Goal: Task Accomplishment & Management: Manage account settings

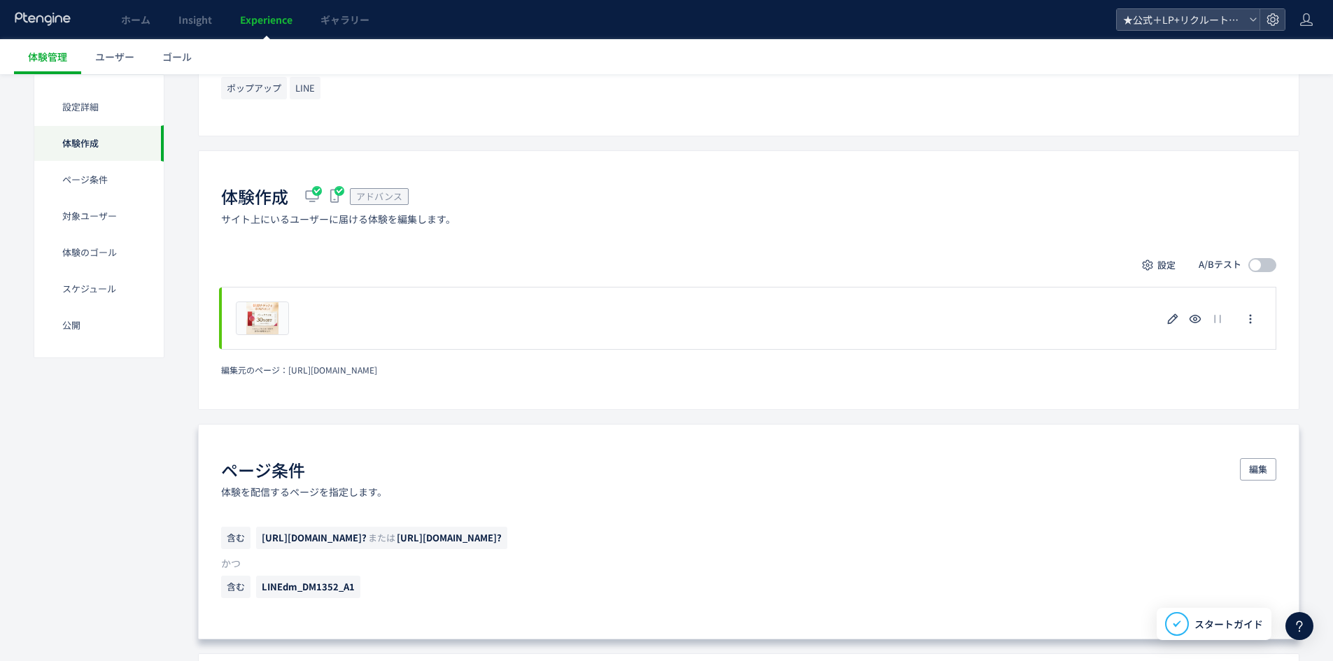
scroll to position [350, 0]
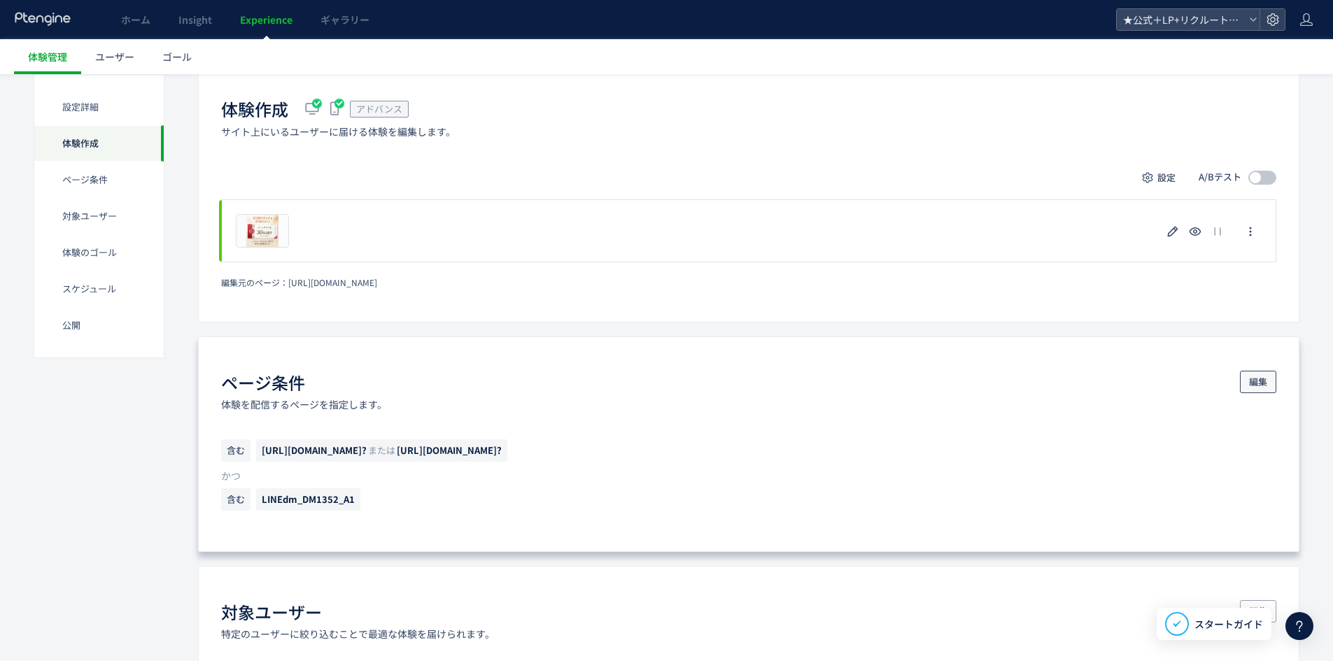
click at [1253, 376] on span "編集" at bounding box center [1258, 382] width 18 height 22
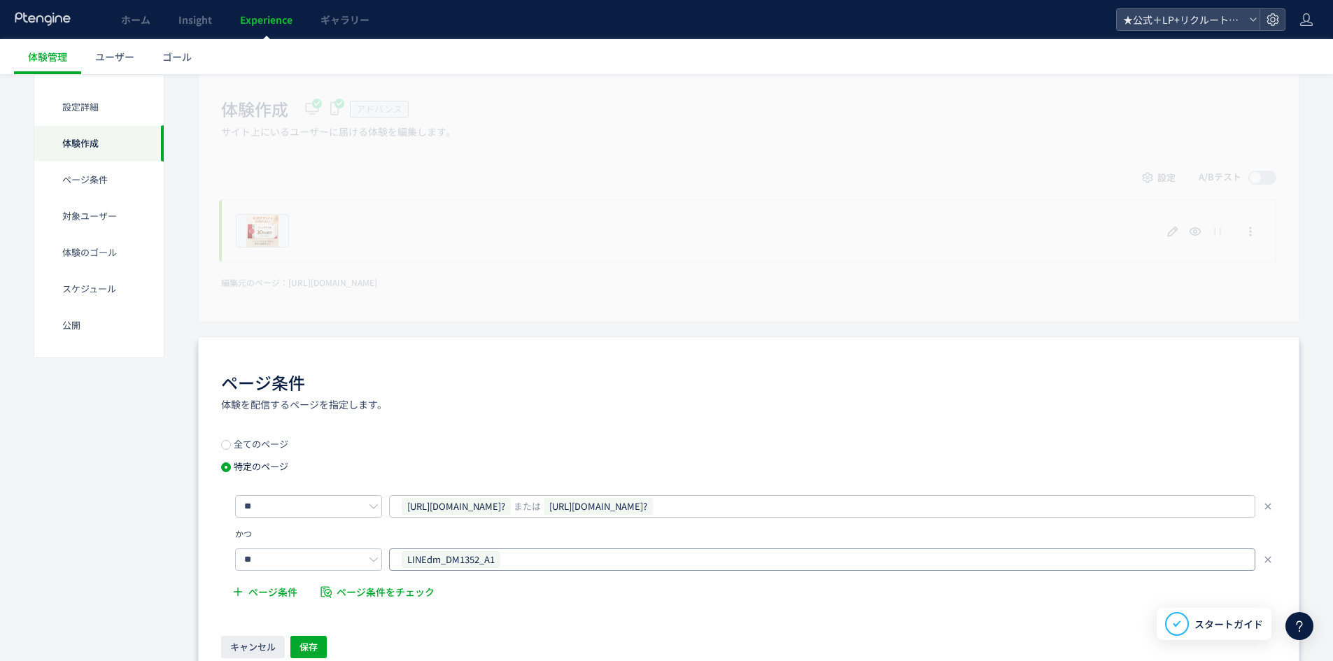
click at [603, 556] on div "LINEdm_DM1352_A1" at bounding box center [816, 559] width 833 height 21
type input "**********"
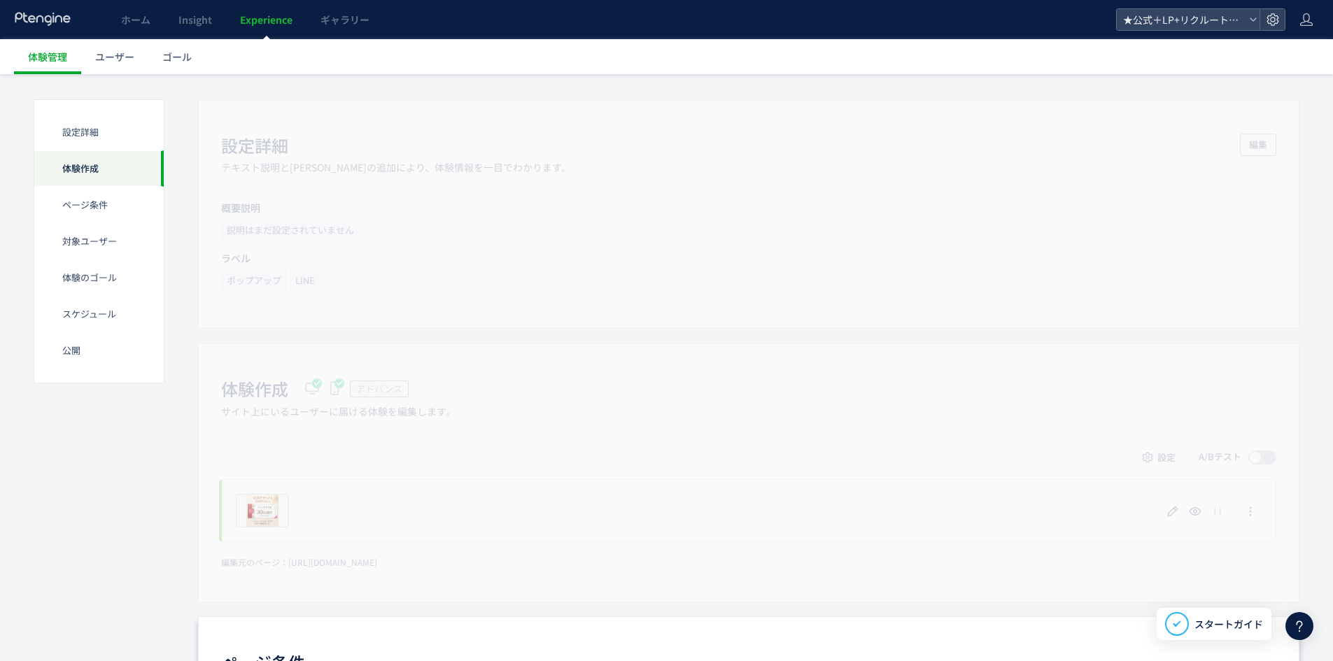
scroll to position [0, 0]
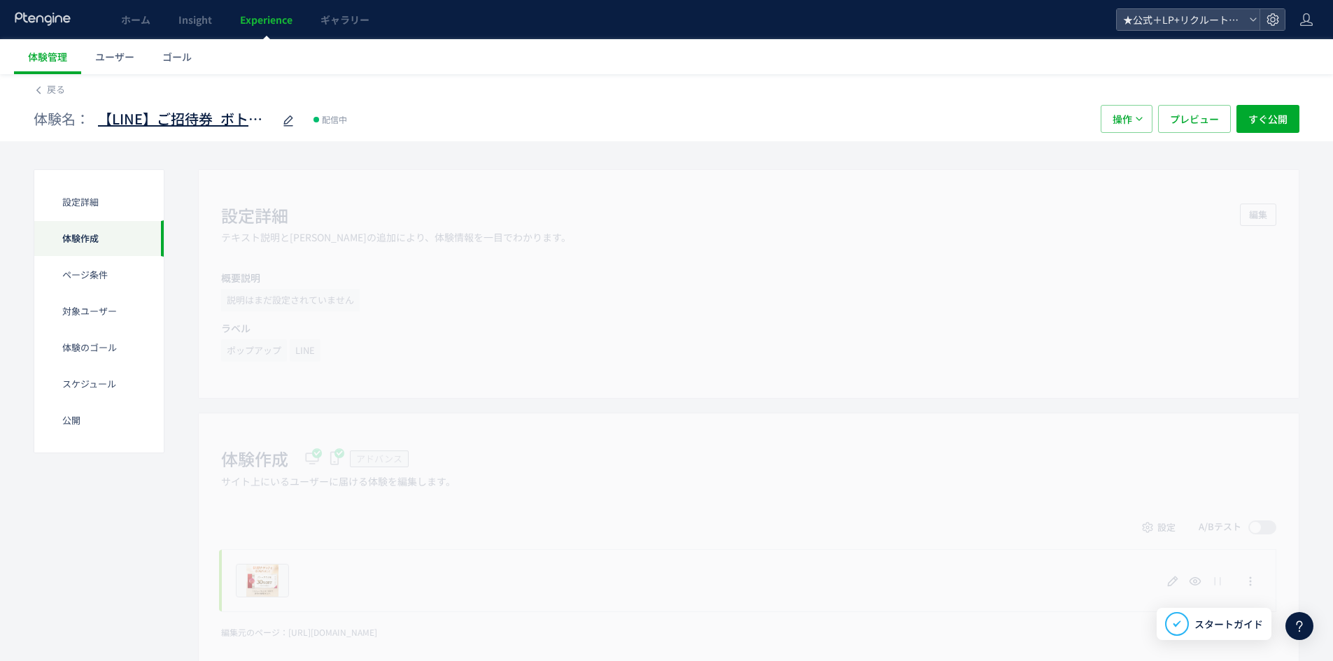
click at [219, 124] on span "【LINE】ご招待券_ボトックス注射（再診30%）" at bounding box center [185, 119] width 175 height 20
click at [235, 117] on input "**********" at bounding box center [185, 120] width 175 height 28
drag, startPoint x: 243, startPoint y: 117, endPoint x: 356, endPoint y: 115, distance: 113.4
click at [356, 115] on div "**********" at bounding box center [560, 119] width 1053 height 28
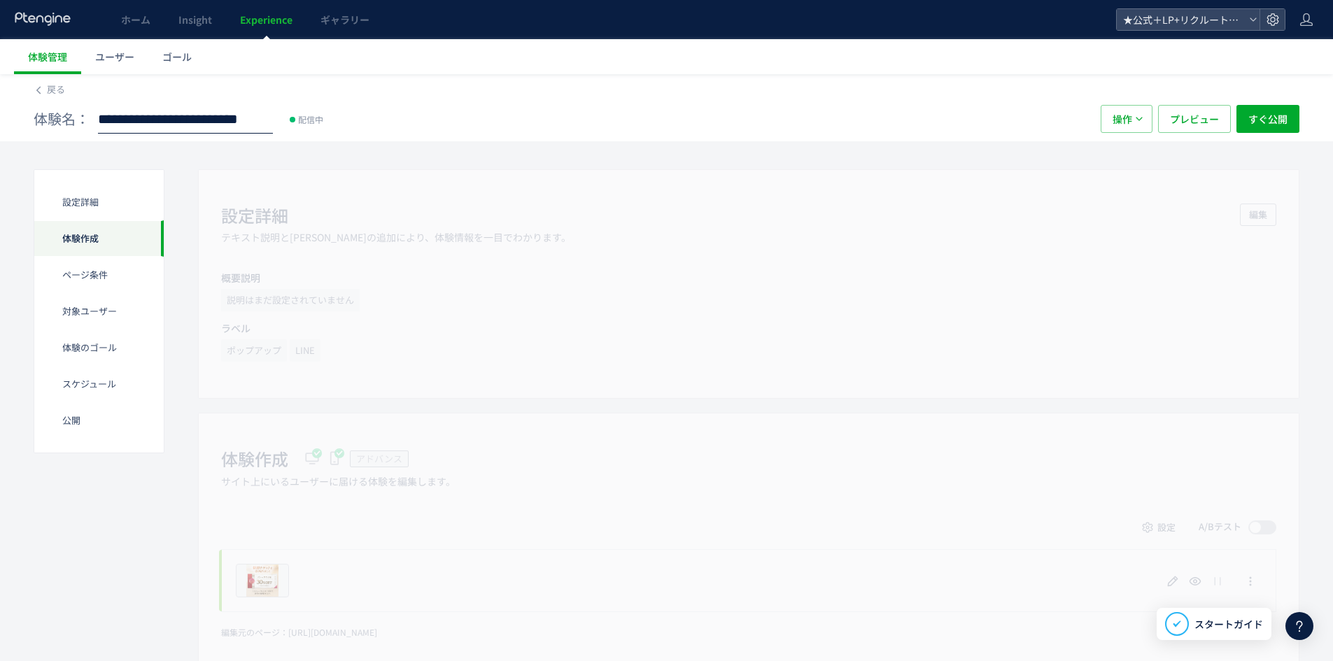
click at [247, 118] on input "**********" at bounding box center [185, 120] width 175 height 28
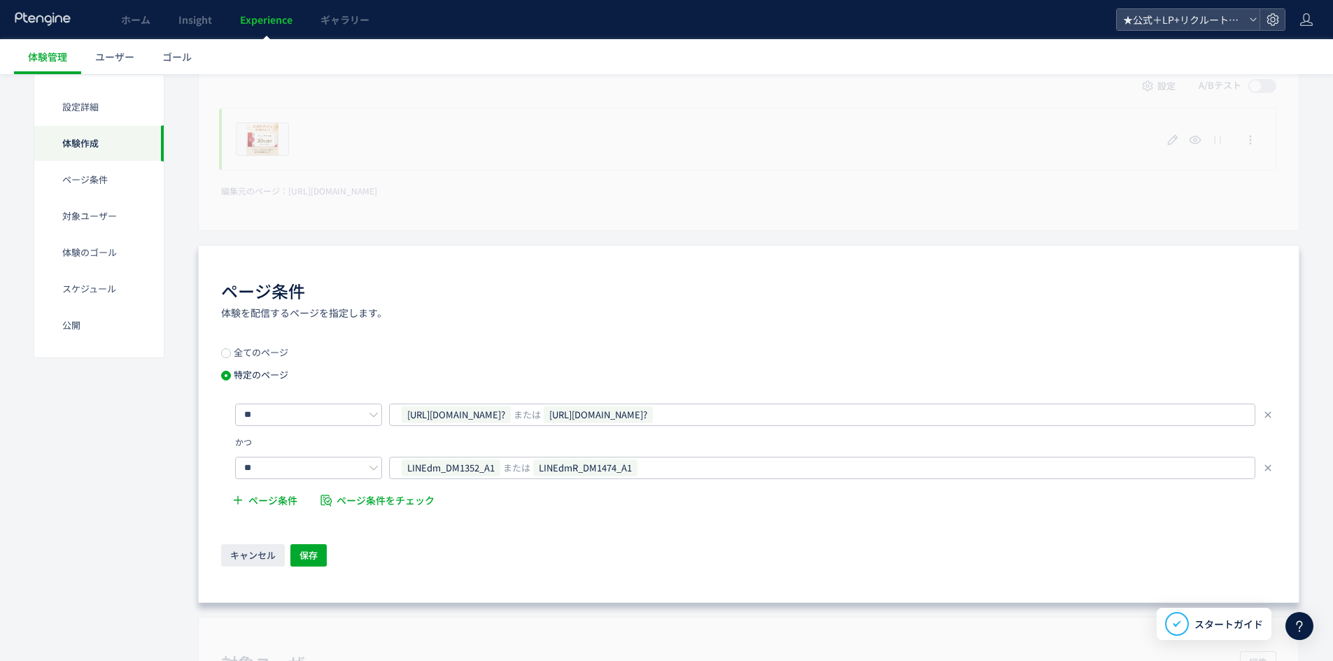
scroll to position [560, 0]
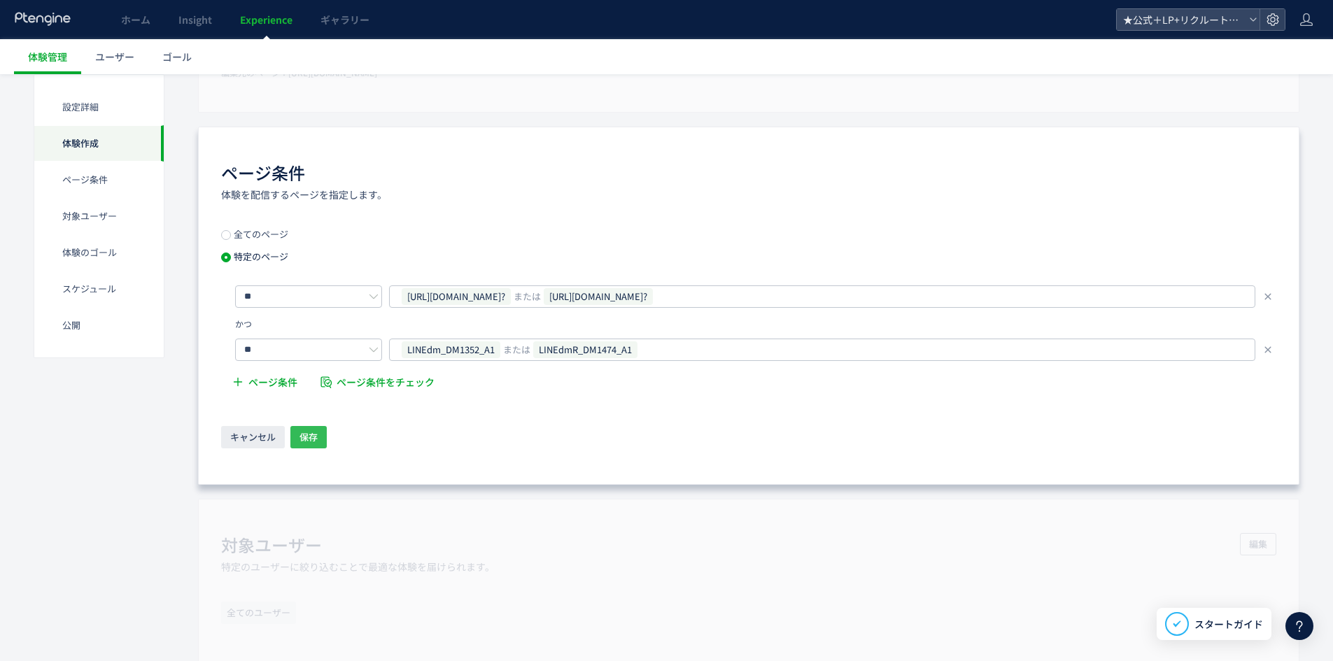
click at [316, 435] on span "保存" at bounding box center [308, 437] width 18 height 22
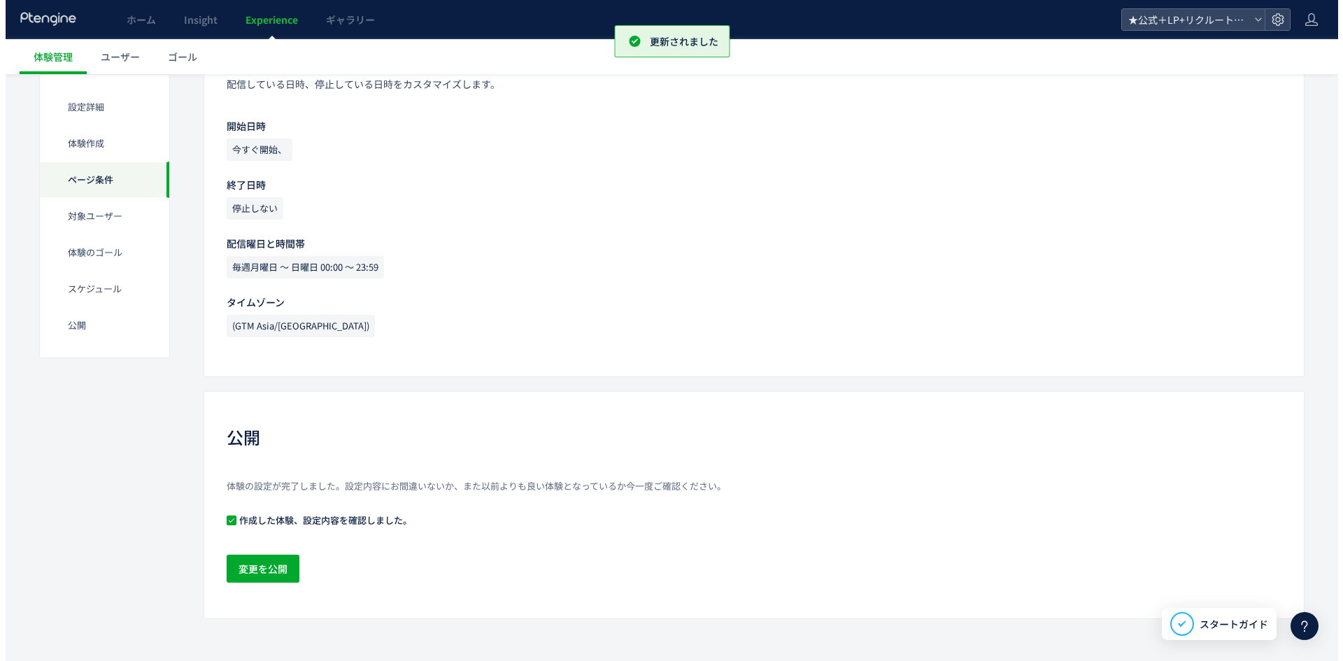
scroll to position [1276, 0]
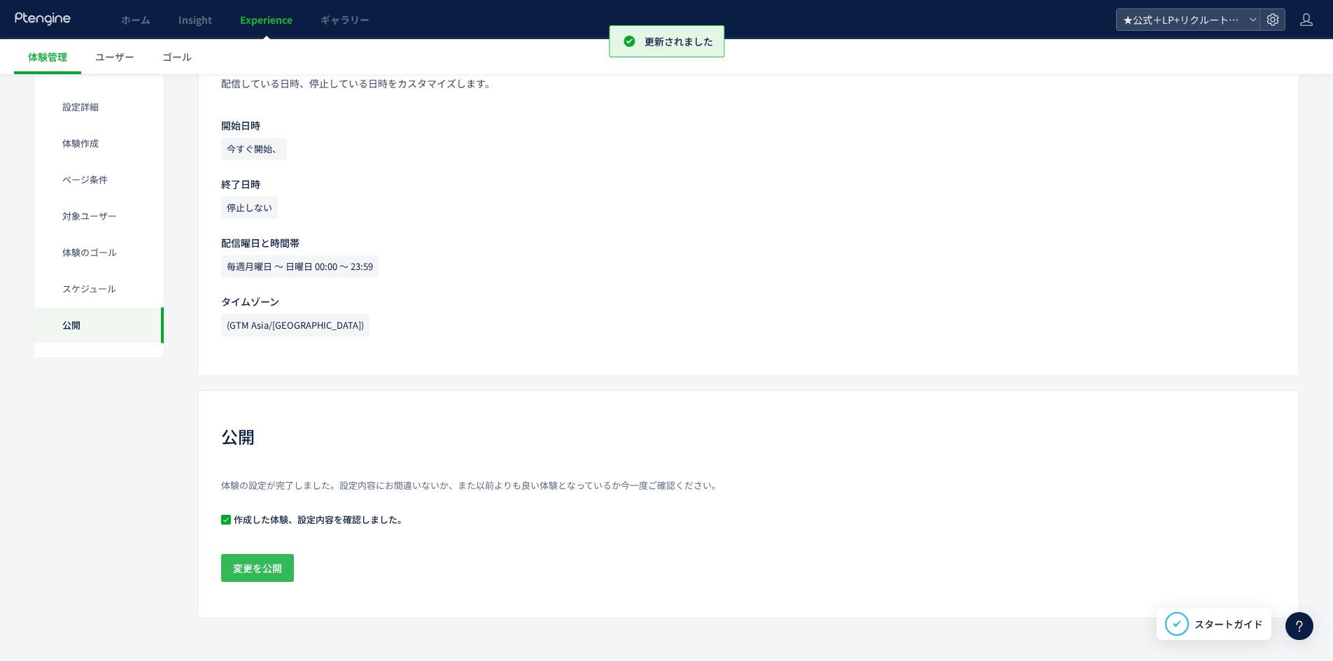
click at [281, 561] on span "変更を公開" at bounding box center [257, 568] width 49 height 28
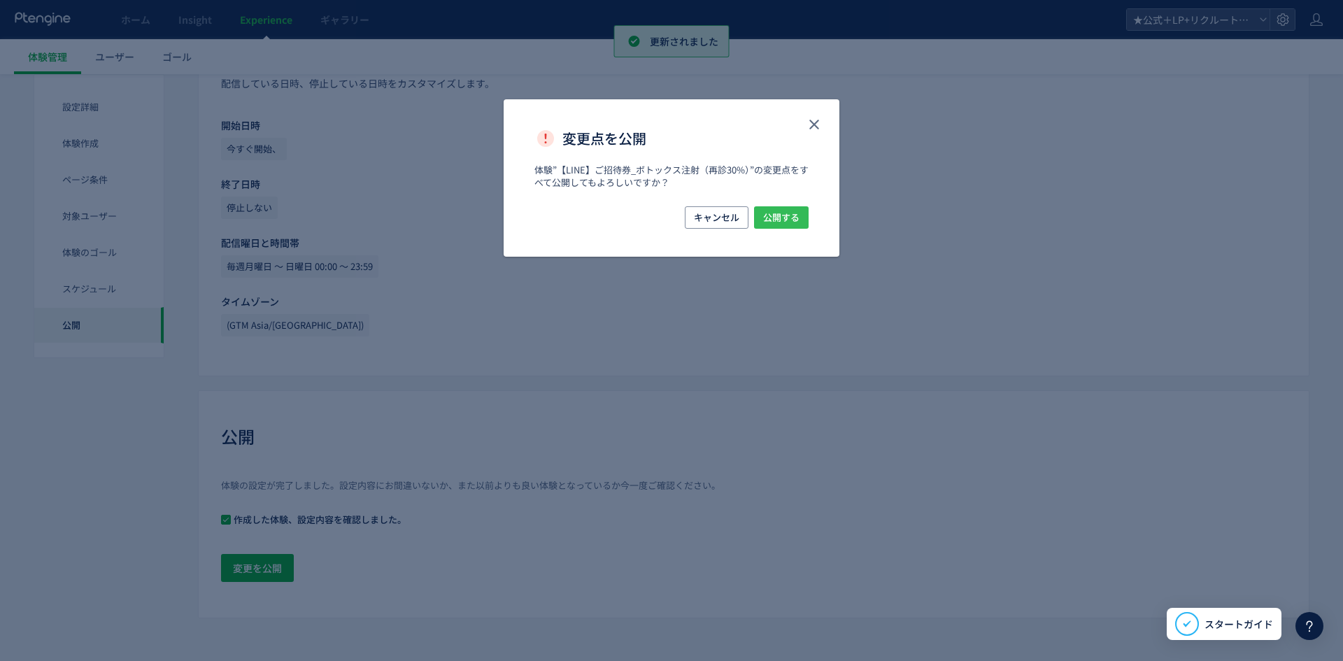
click at [786, 210] on span "公開する" at bounding box center [781, 217] width 36 height 22
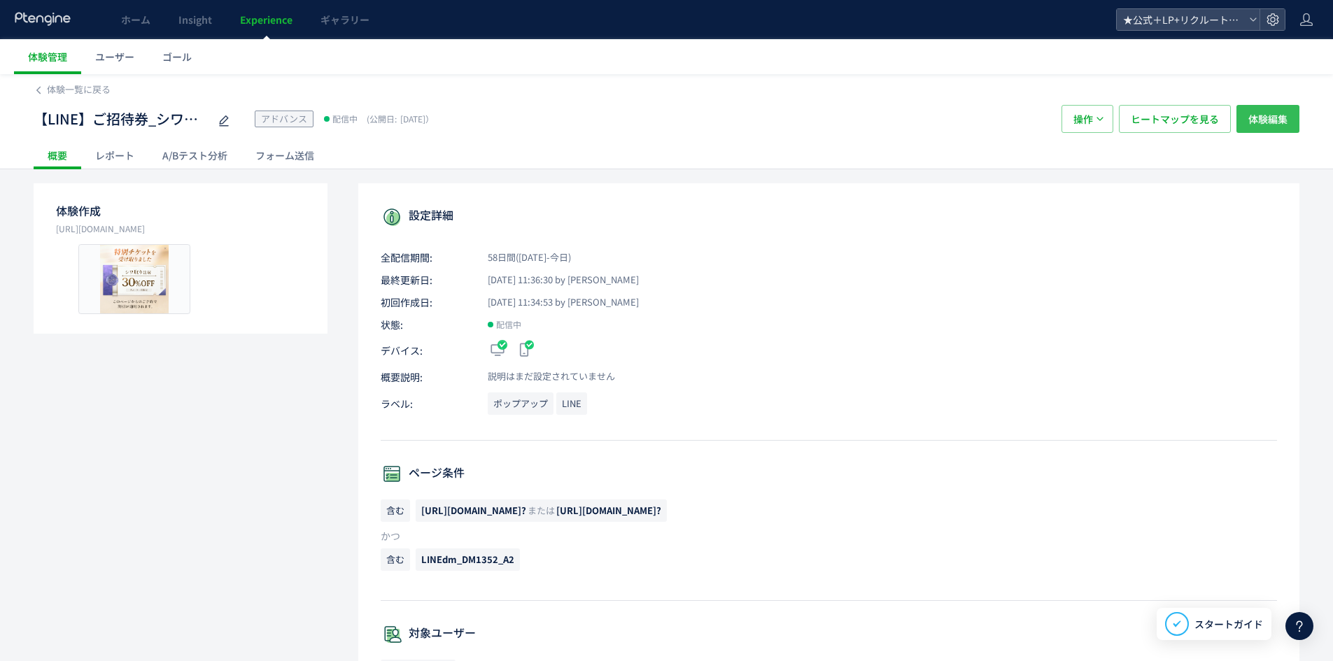
click at [1278, 122] on span "体験編集" at bounding box center [1267, 119] width 39 height 28
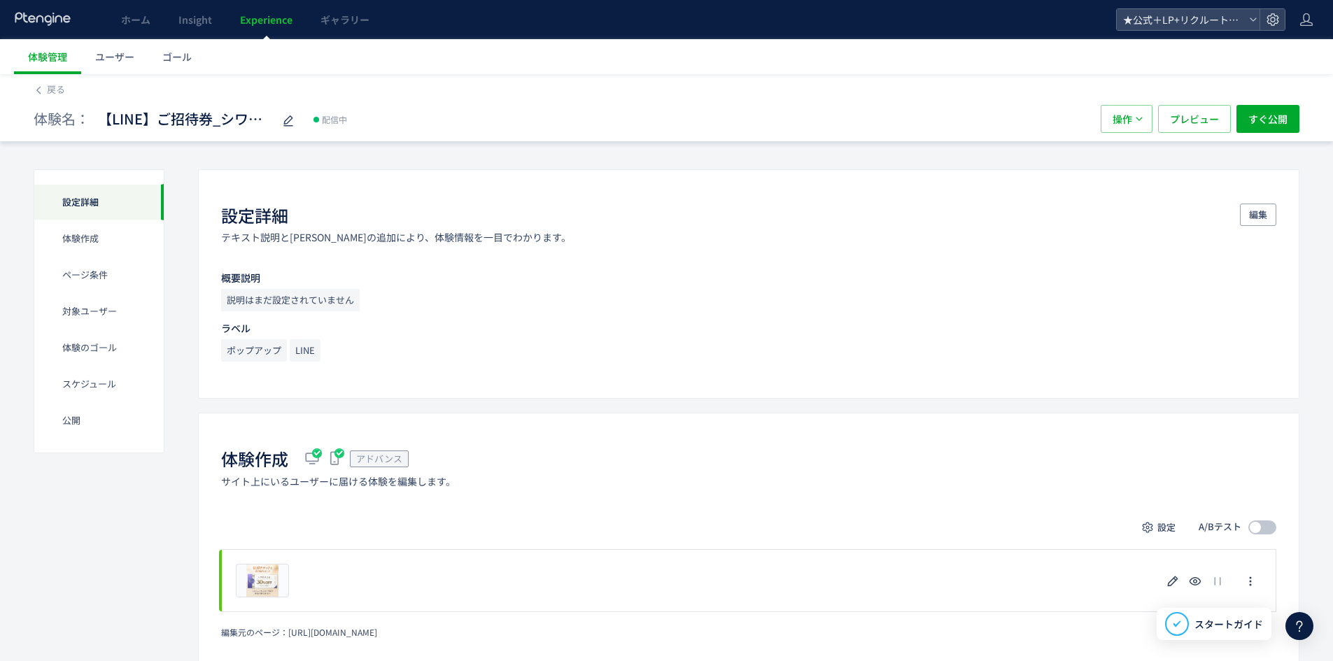
scroll to position [210, 0]
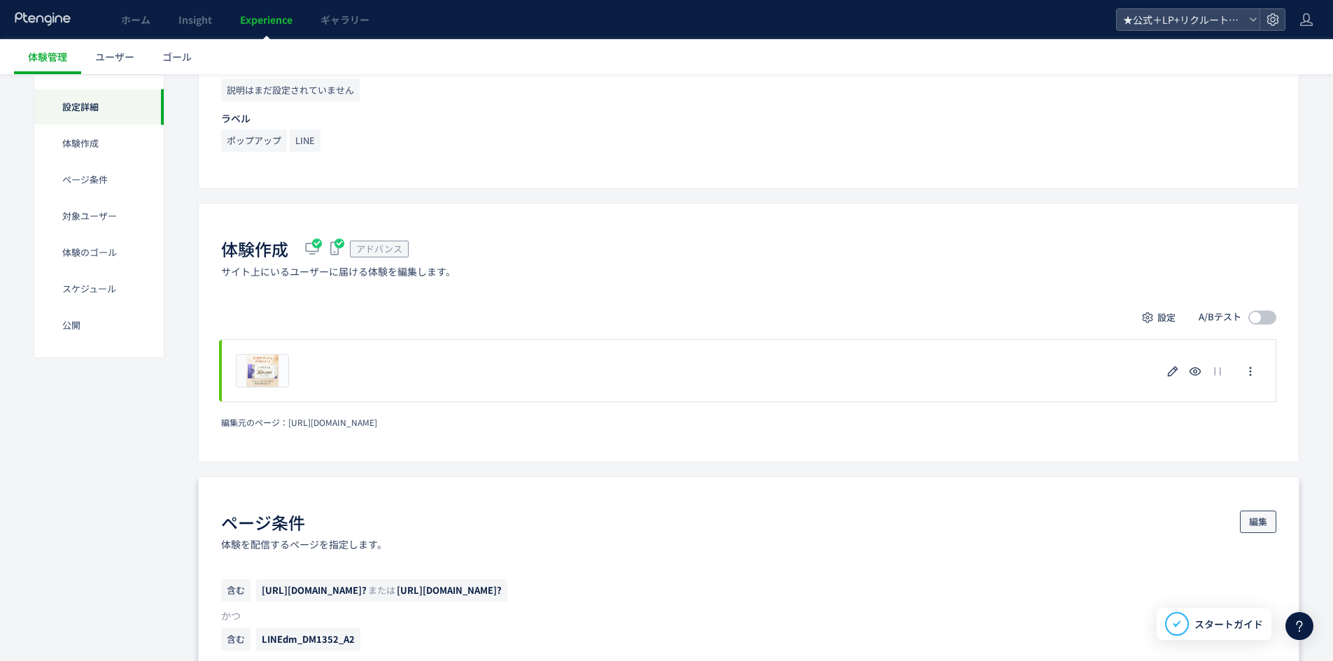
click at [1255, 515] on span "編集" at bounding box center [1258, 522] width 18 height 22
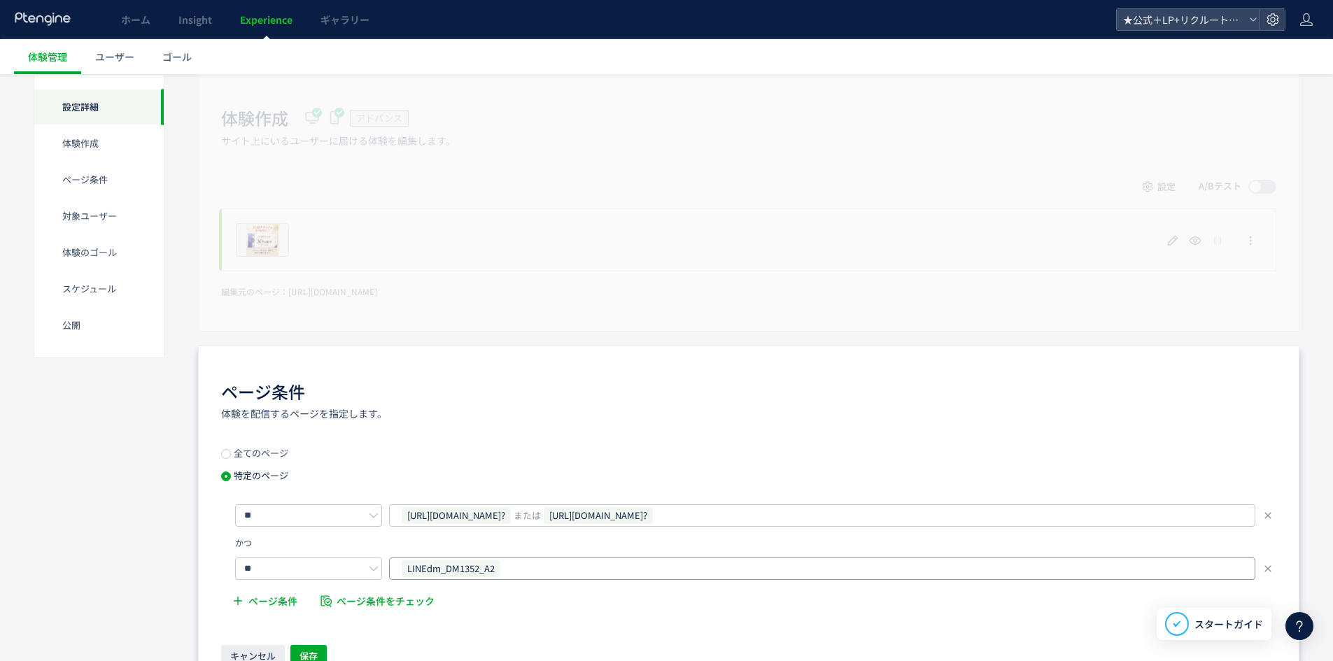
scroll to position [350, 0]
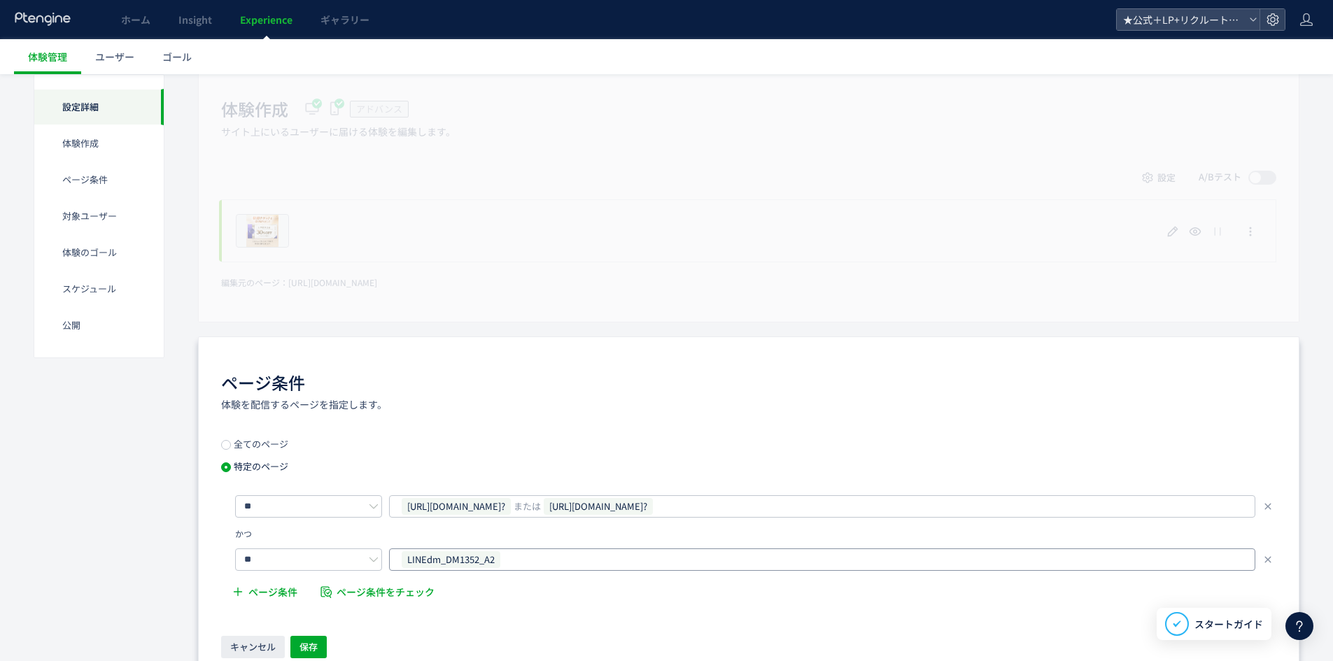
click at [528, 558] on div "LINEdm_DM1352_A2" at bounding box center [816, 559] width 833 height 21
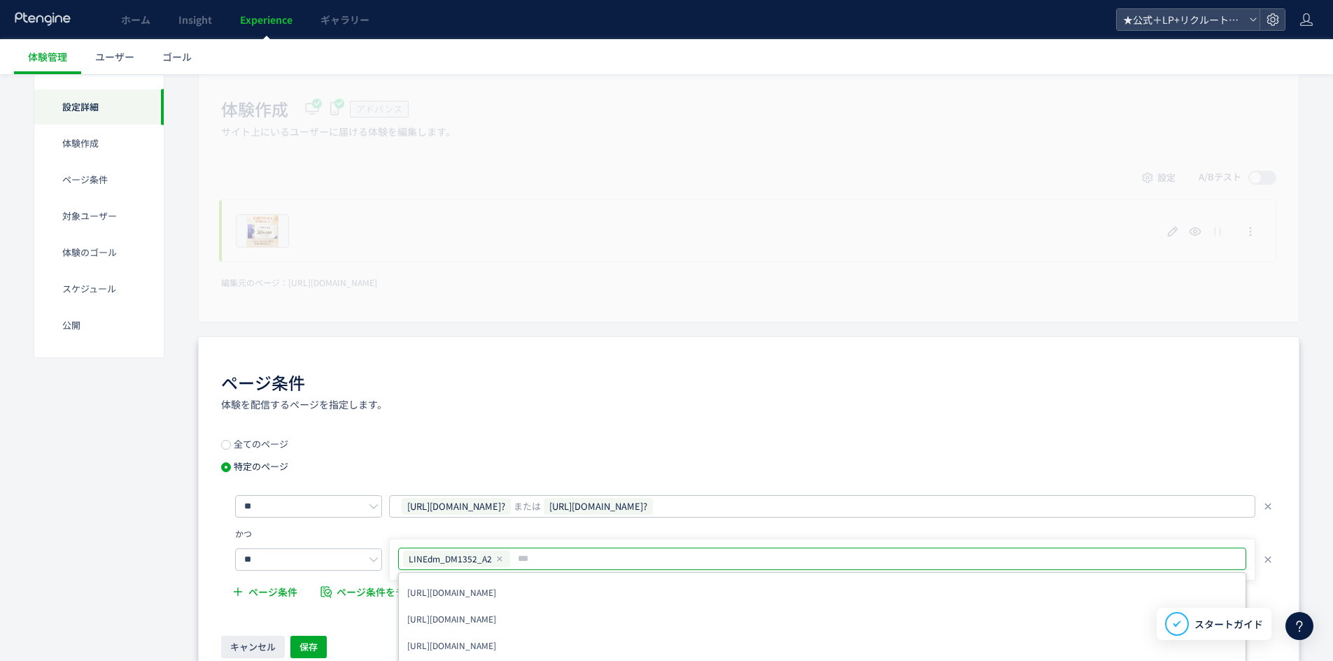
type input "**********"
click at [309, 647] on span "保存" at bounding box center [308, 647] width 18 height 22
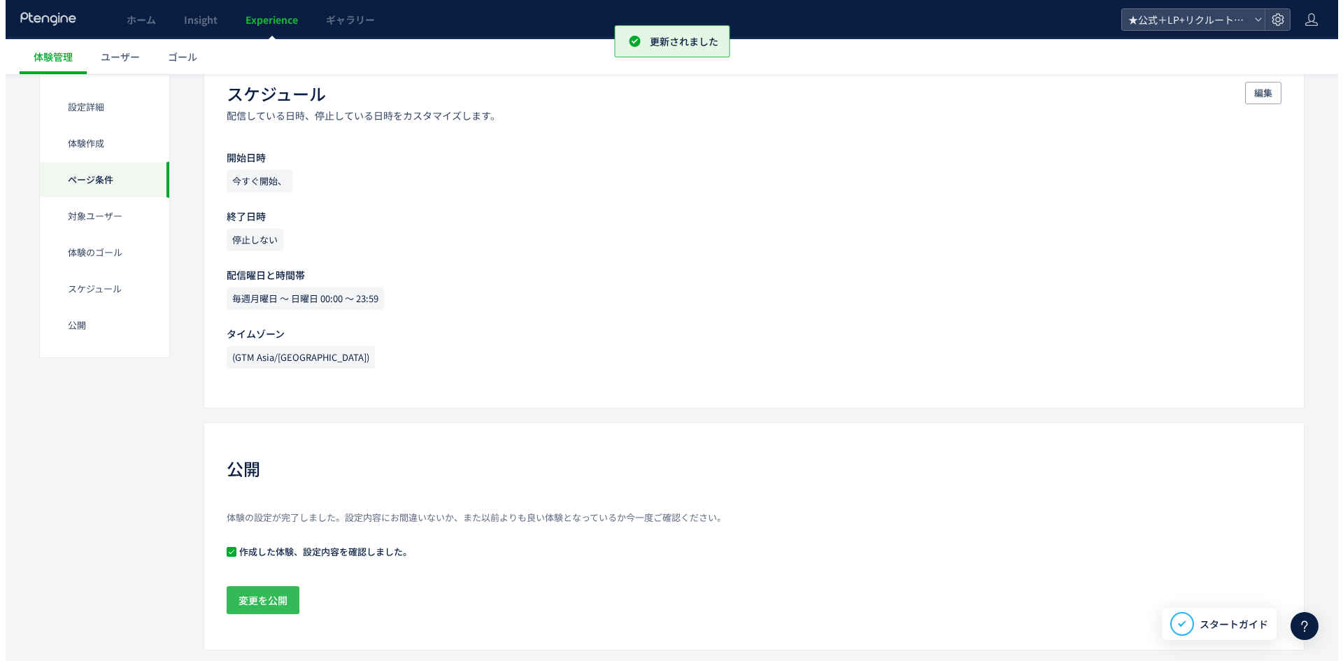
scroll to position [1276, 0]
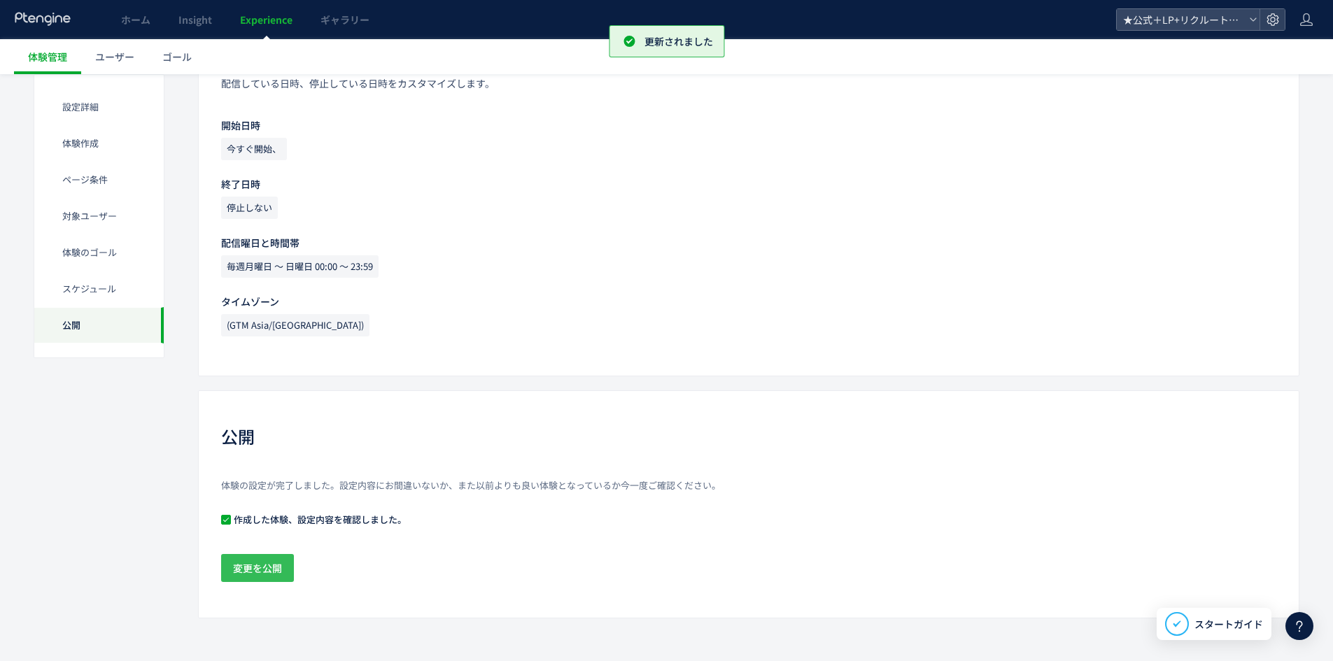
click at [269, 562] on span "変更を公開" at bounding box center [257, 568] width 49 height 28
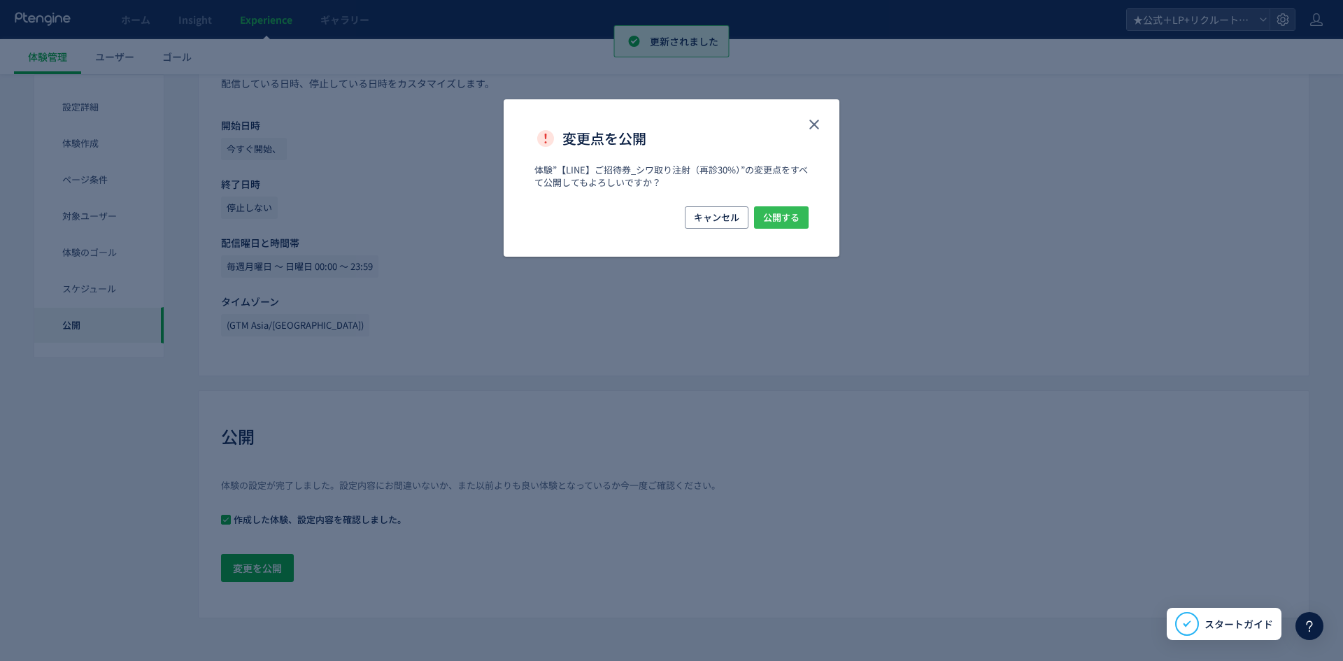
click at [787, 218] on span "公開する" at bounding box center [781, 217] width 36 height 22
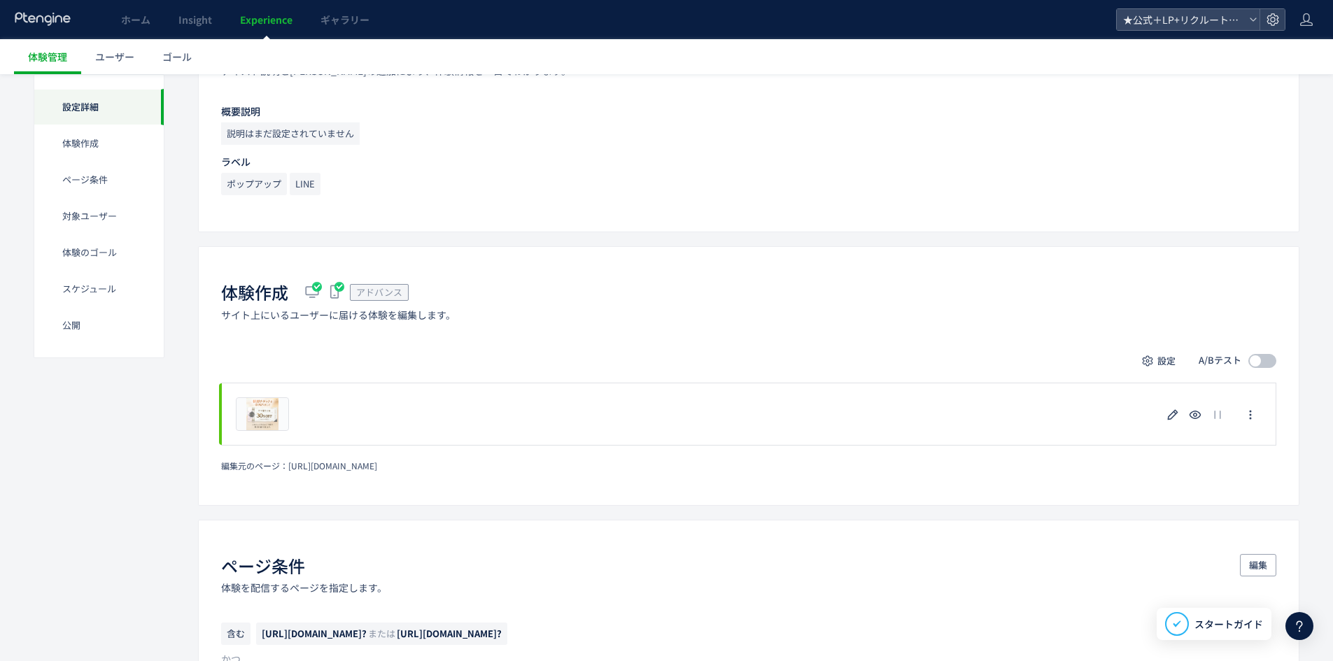
scroll to position [280, 0]
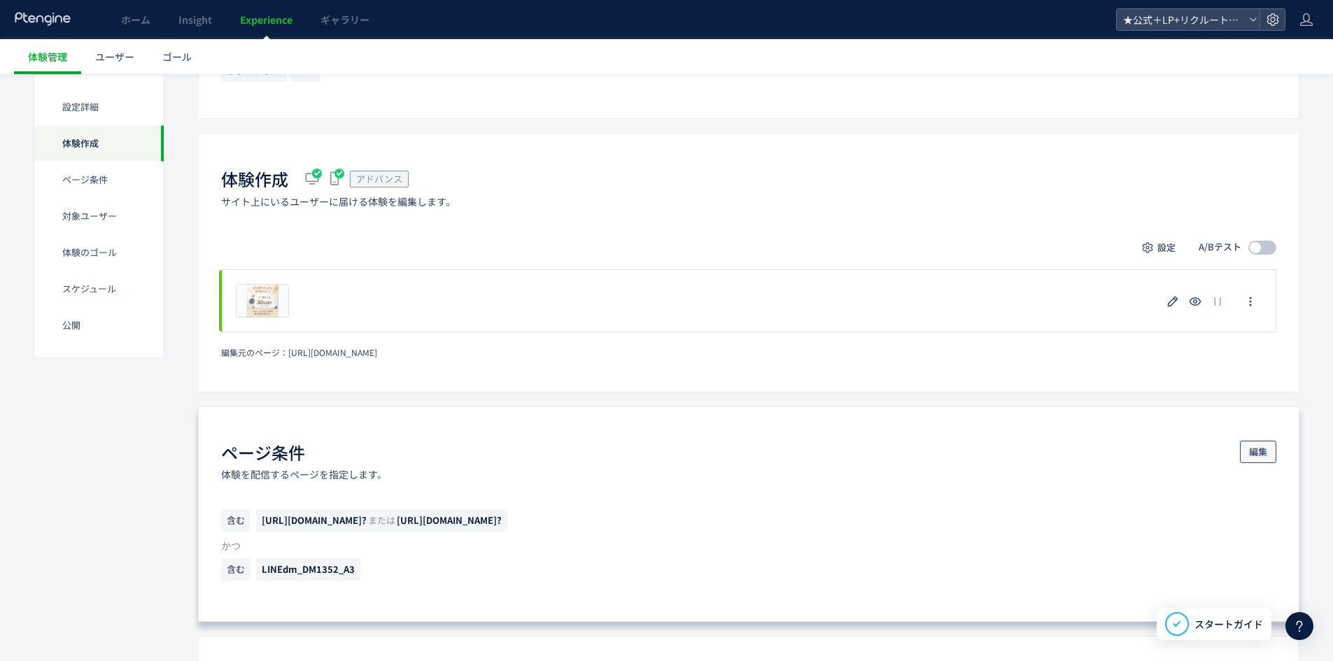
drag, startPoint x: 1258, startPoint y: 446, endPoint x: 1249, endPoint y: 450, distance: 9.7
click at [1259, 446] on span "編集" at bounding box center [1258, 452] width 18 height 22
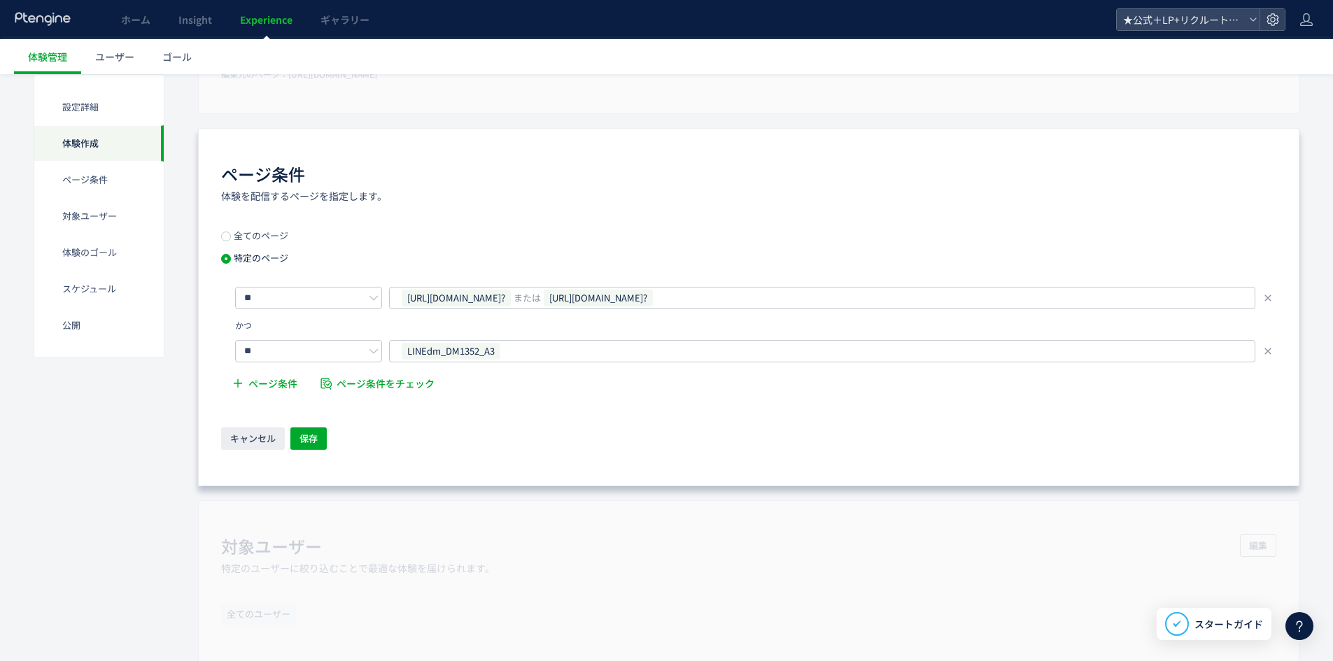
scroll to position [560, 0]
click at [577, 351] on div "LINEdm_DM1352_A3" at bounding box center [816, 349] width 833 height 21
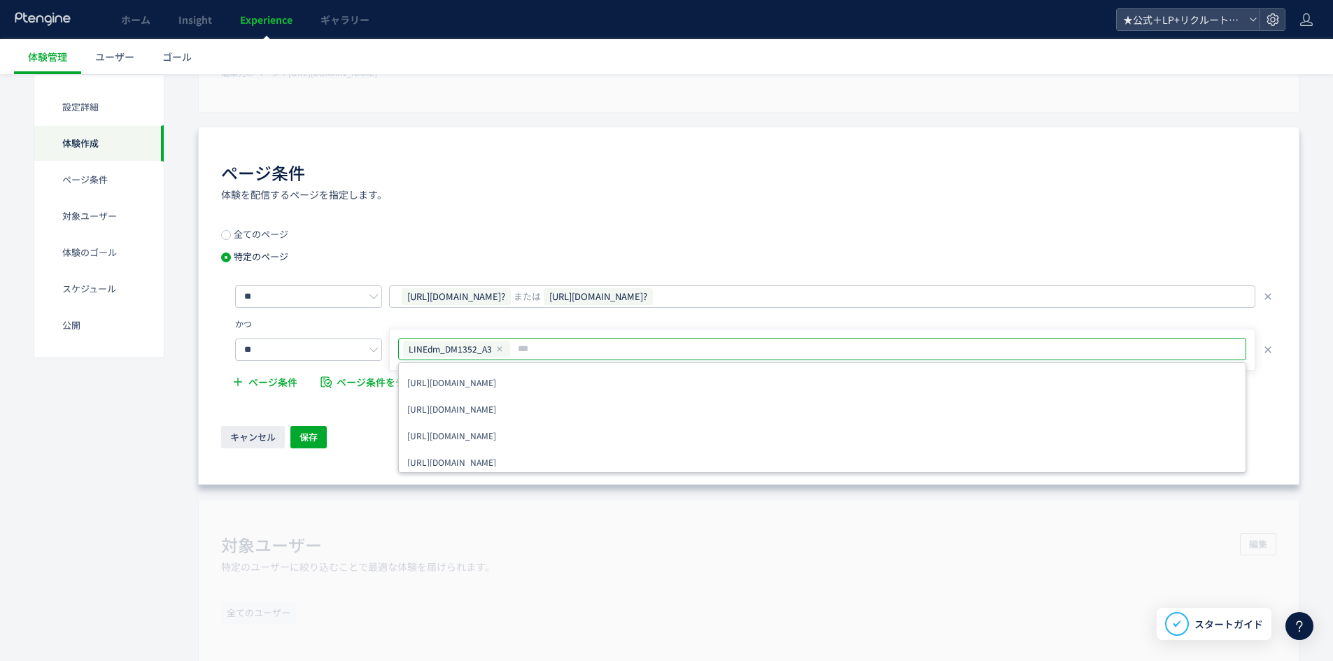
type input "**********"
click at [322, 432] on button "保存" at bounding box center [308, 437] width 36 height 22
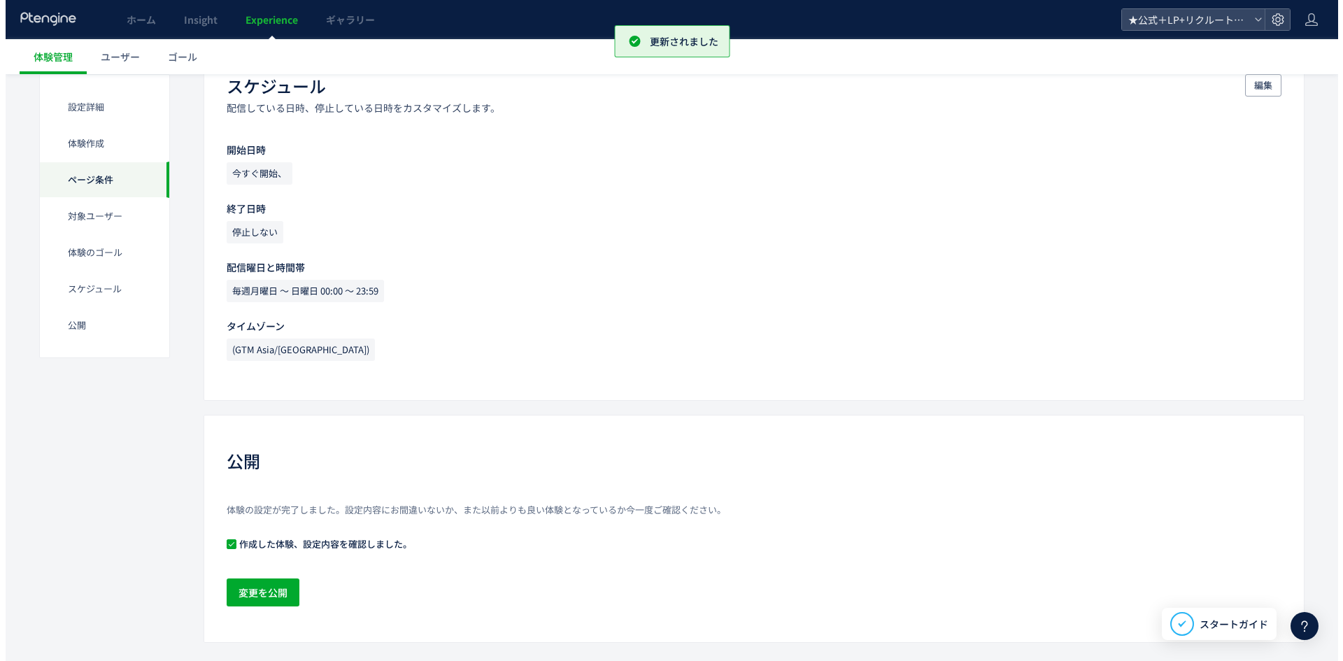
scroll to position [1276, 0]
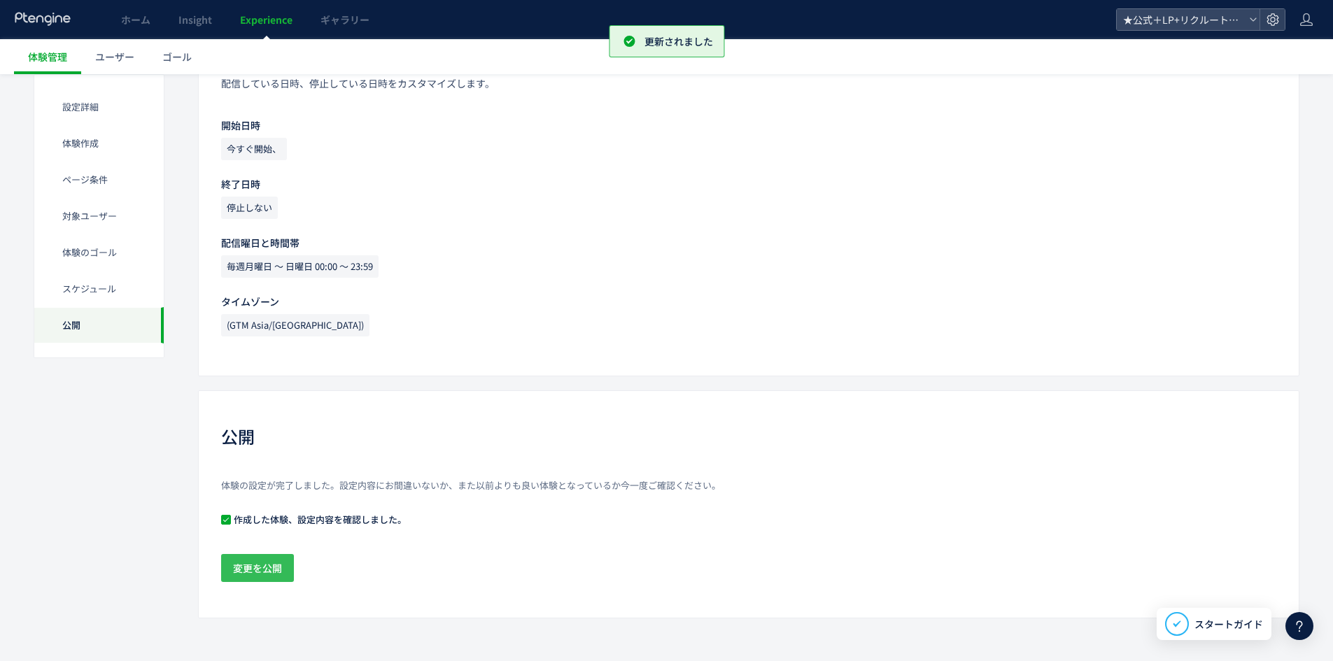
click at [272, 561] on span "変更を公開" at bounding box center [257, 568] width 49 height 28
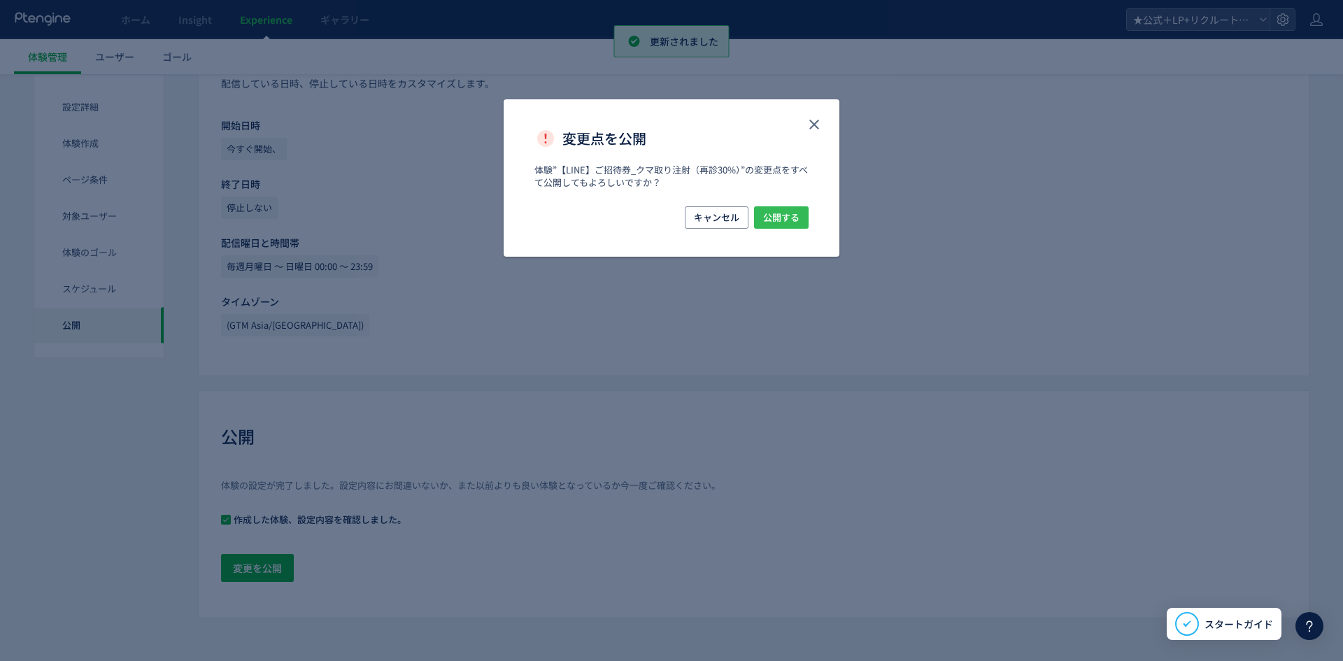
click at [791, 225] on span "公開する" at bounding box center [781, 217] width 36 height 22
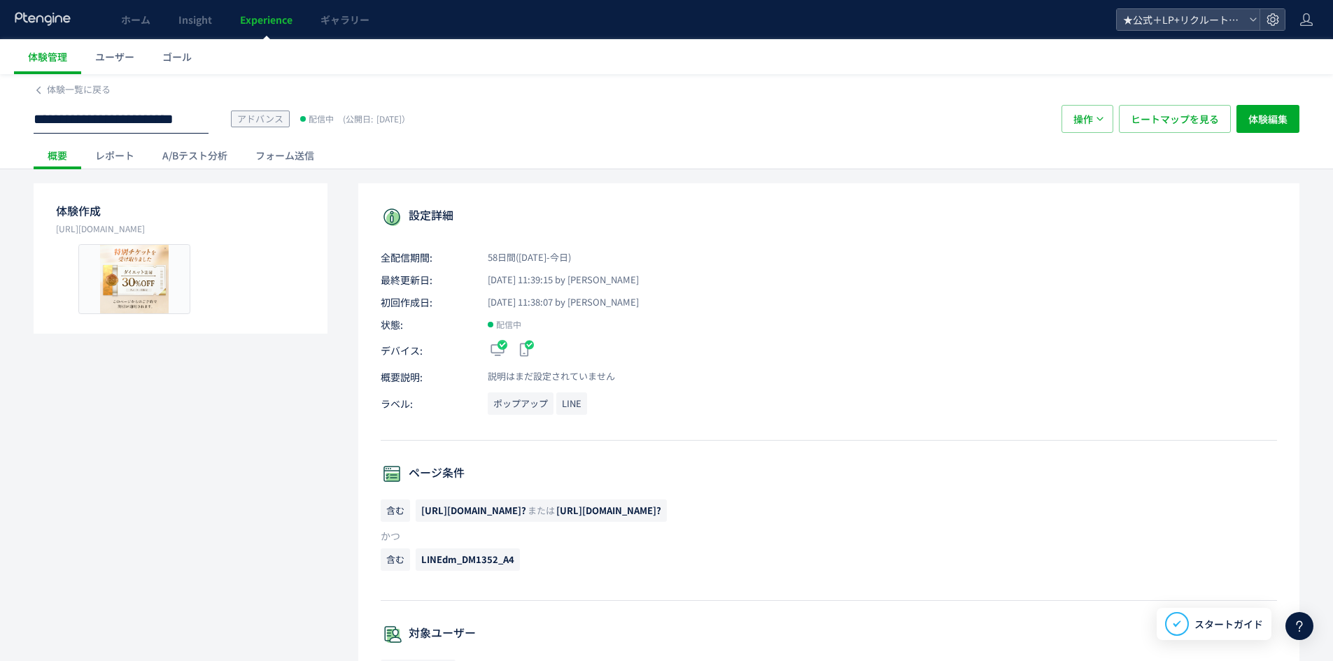
click at [164, 122] on input "**********" at bounding box center [121, 120] width 175 height 28
drag, startPoint x: 167, startPoint y: 122, endPoint x: 244, endPoint y: 122, distance: 77.7
click at [283, 121] on div "**********" at bounding box center [541, 119] width 1014 height 28
click at [158, 121] on input "**********" at bounding box center [121, 120] width 175 height 28
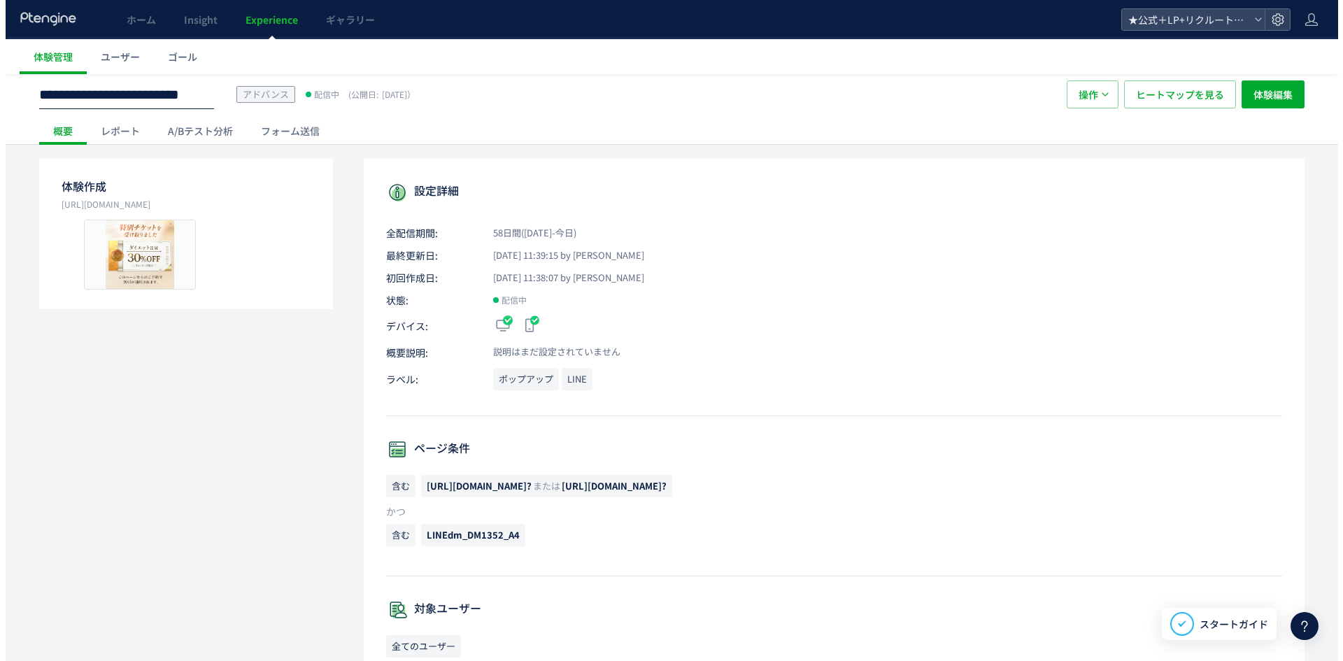
scroll to position [0, 0]
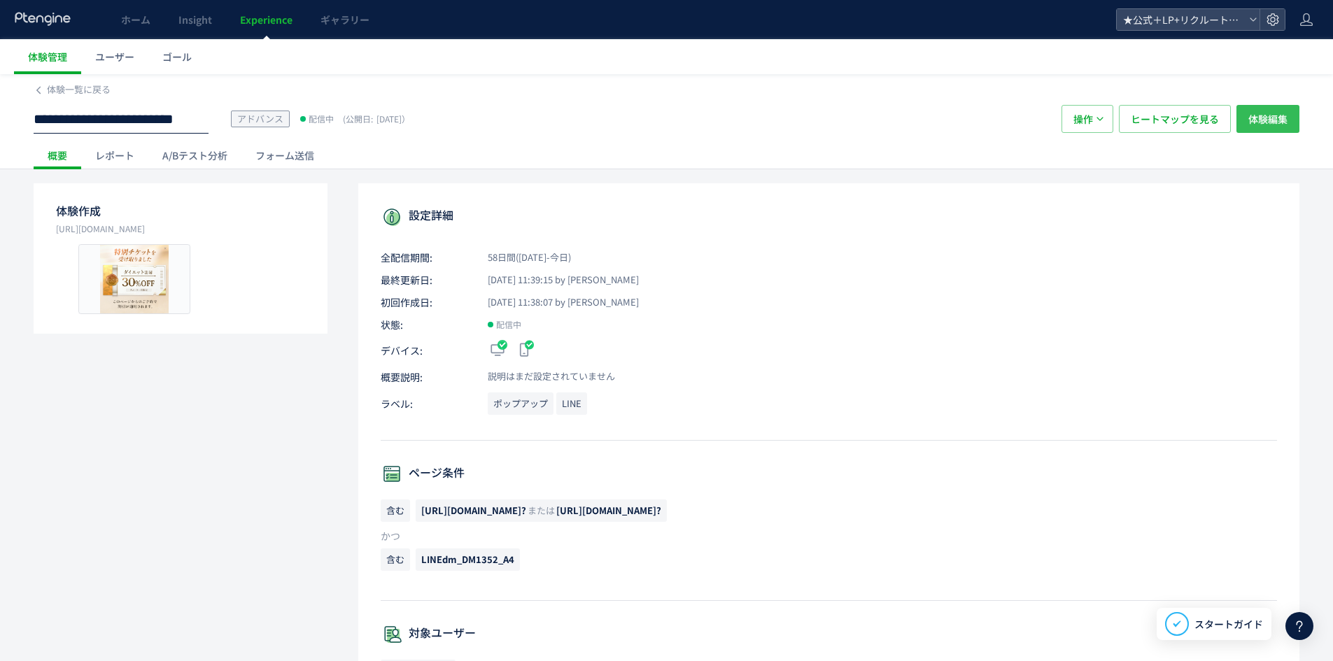
click at [1276, 119] on span "体験編集" at bounding box center [1267, 119] width 39 height 28
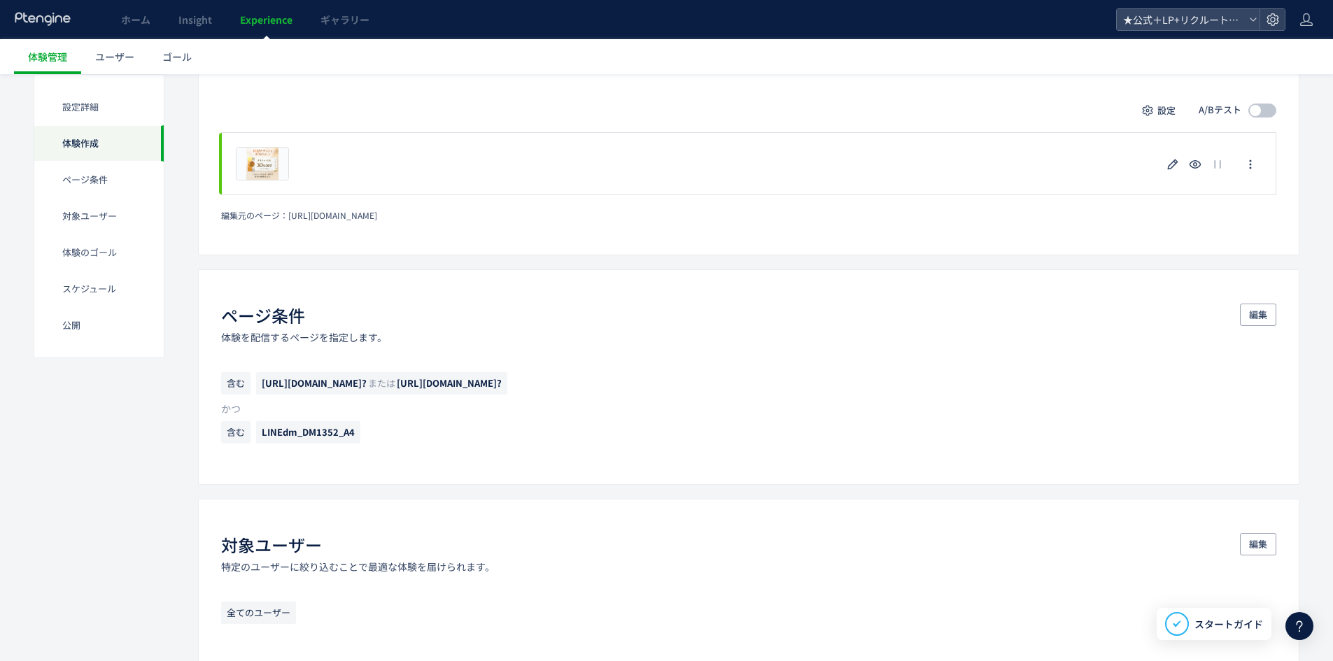
scroll to position [420, 0]
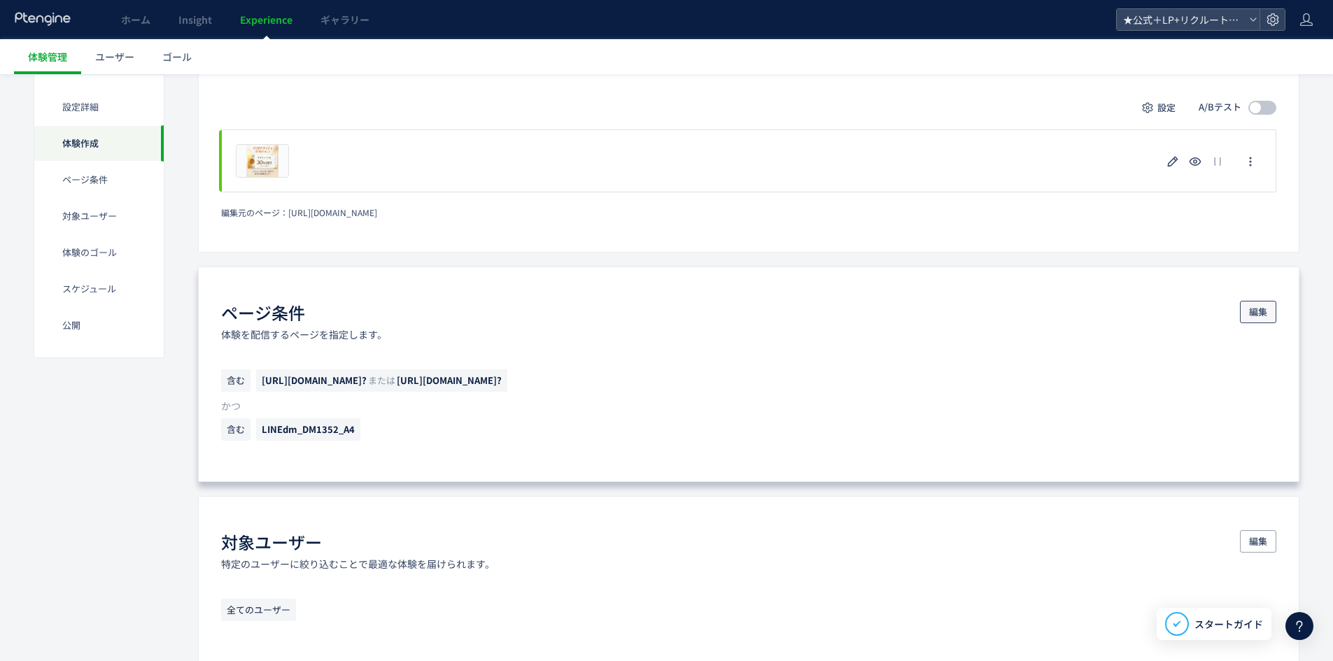
click at [1261, 312] on span "編集" at bounding box center [1258, 312] width 18 height 22
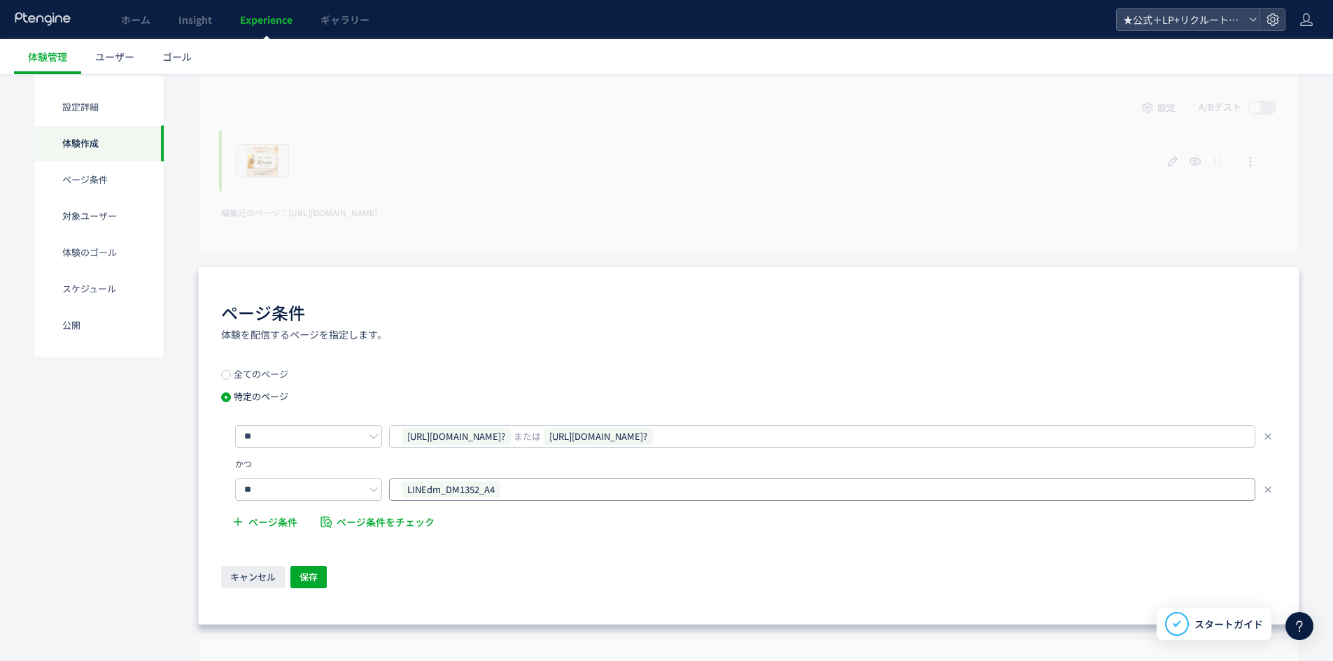
click at [579, 479] on div "LINEdm_DM1352_A4" at bounding box center [822, 490] width 866 height 22
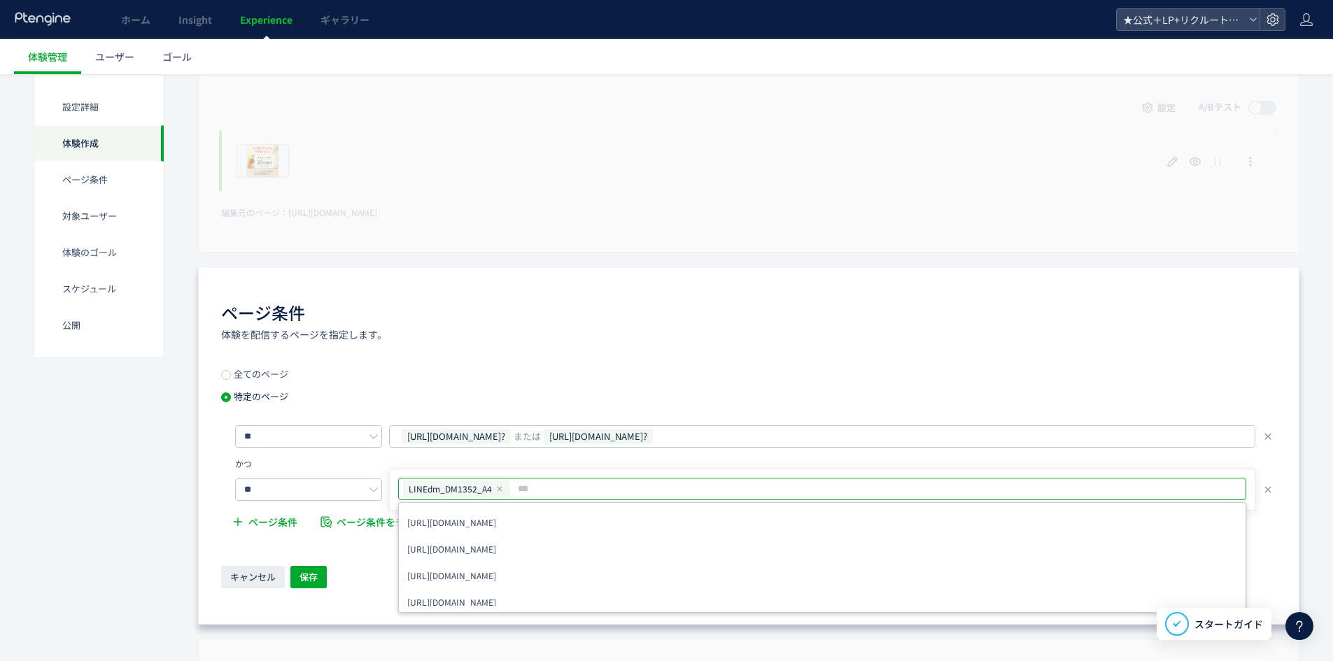
type input "**********"
click at [320, 570] on button "保存" at bounding box center [308, 577] width 36 height 22
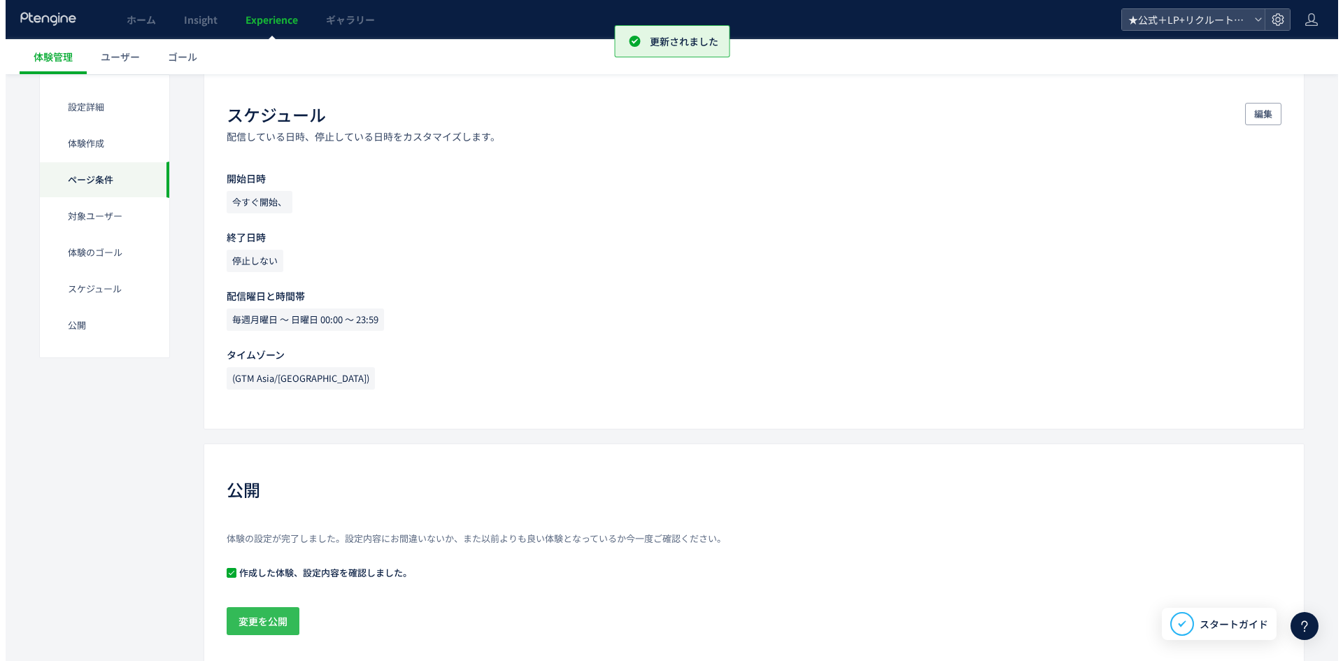
scroll to position [1276, 0]
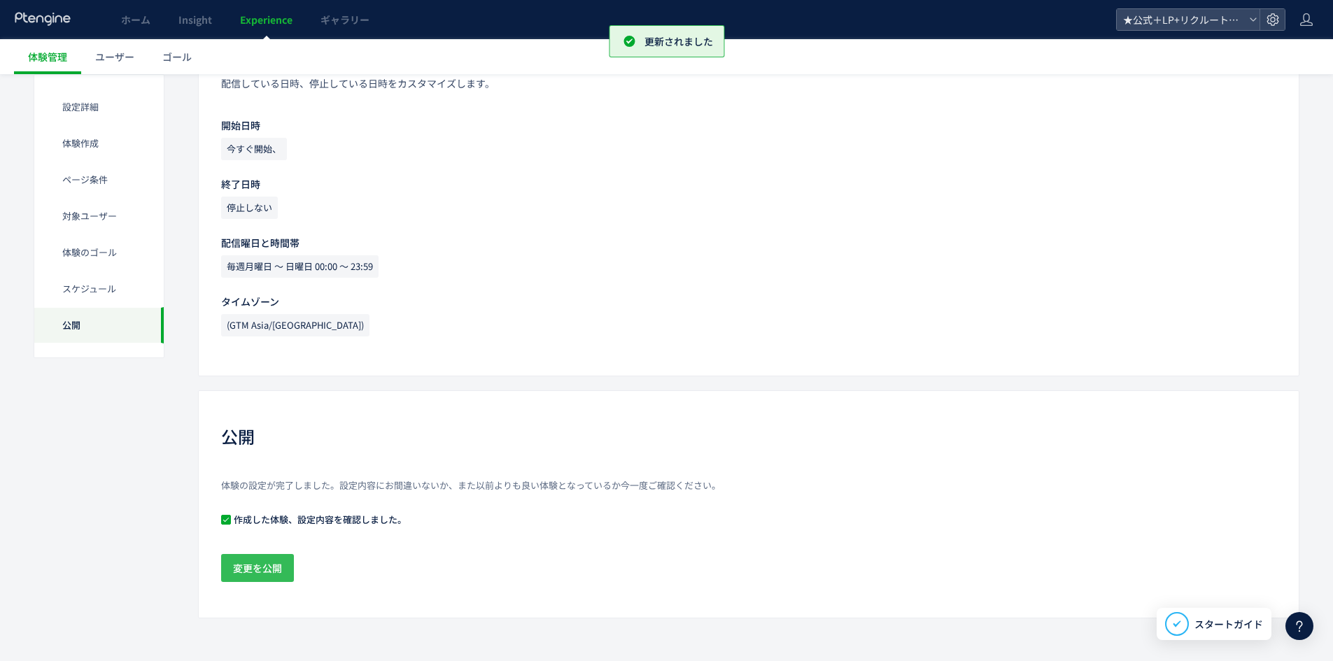
click at [264, 567] on span "変更を公開" at bounding box center [257, 568] width 49 height 28
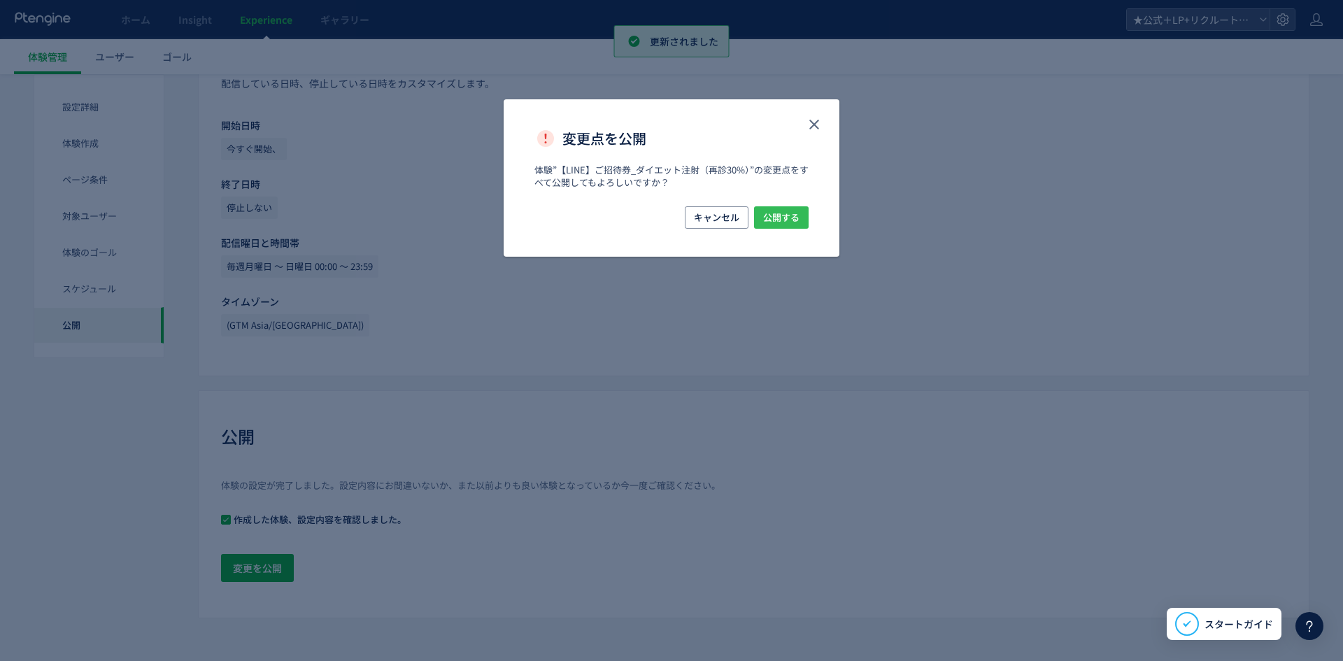
click at [791, 220] on span "公開する" at bounding box center [781, 217] width 36 height 22
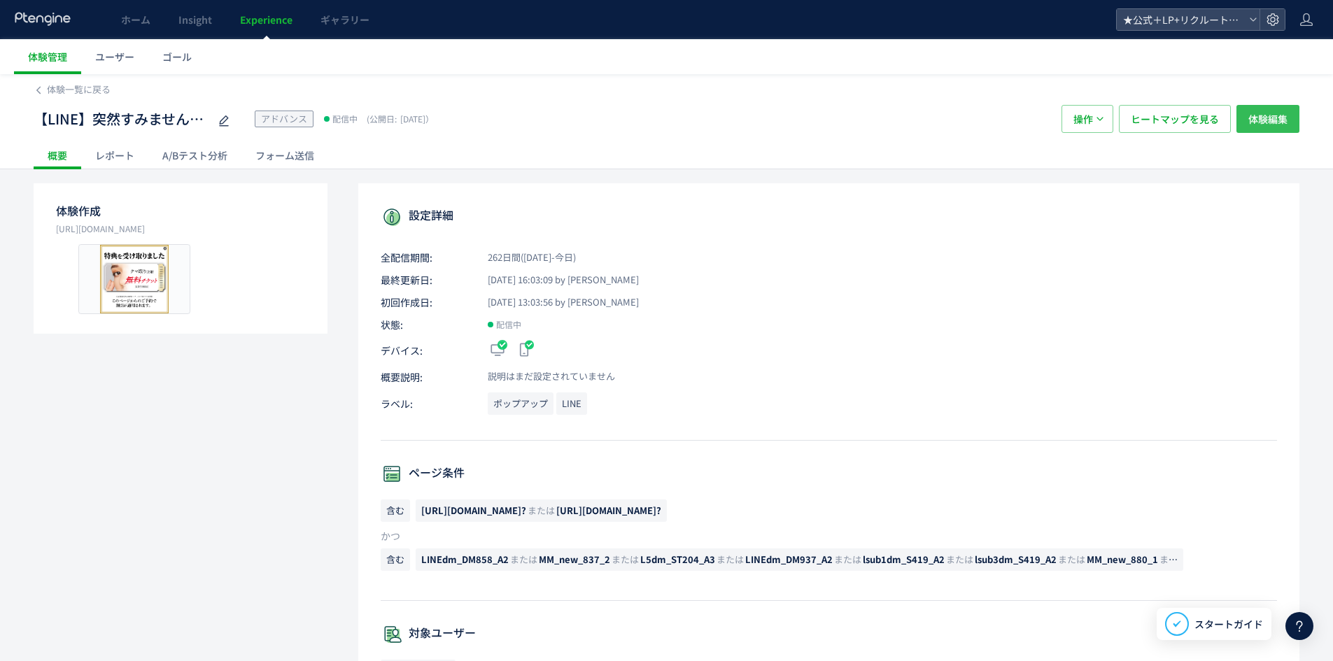
click at [1269, 118] on span "体験編集" at bounding box center [1267, 119] width 39 height 28
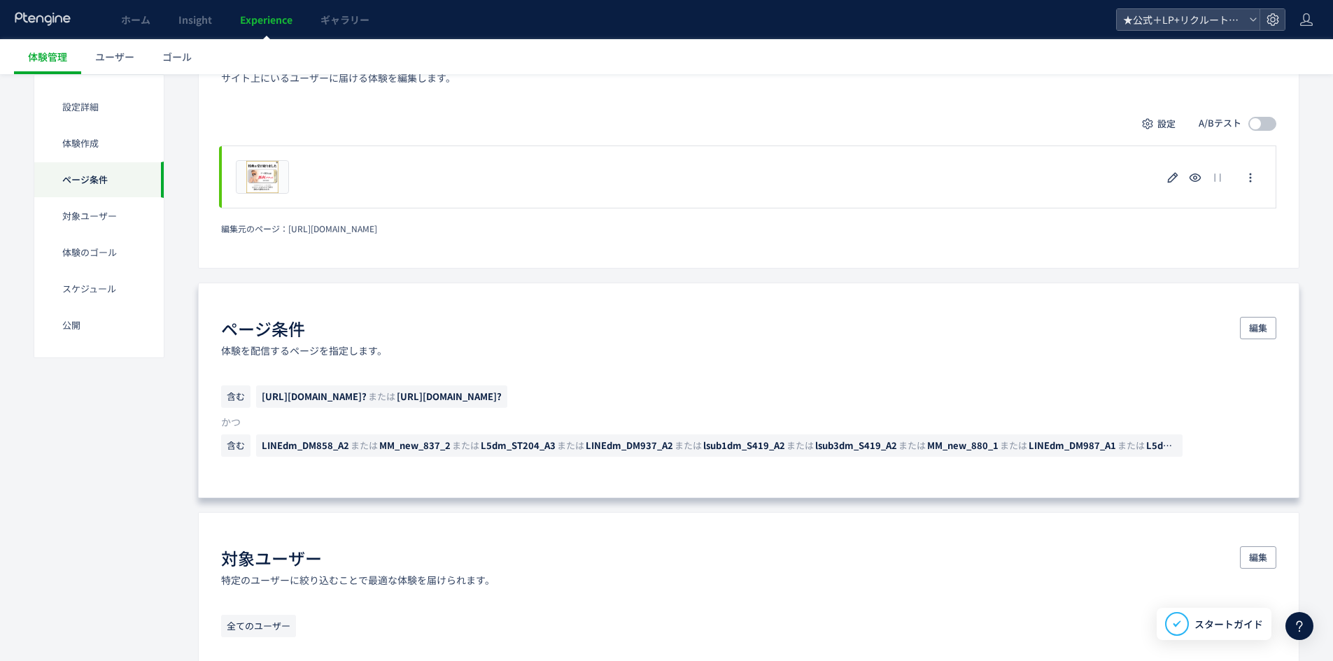
scroll to position [490, 0]
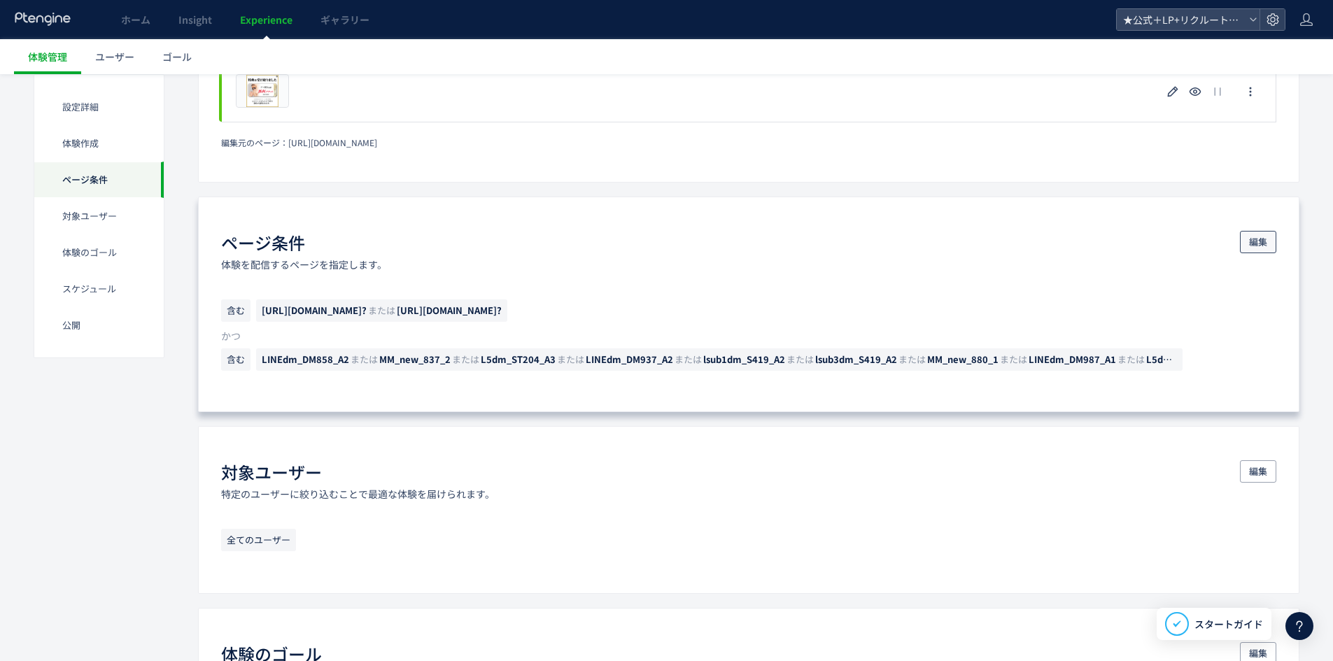
click at [1265, 242] on span "編集" at bounding box center [1258, 242] width 18 height 22
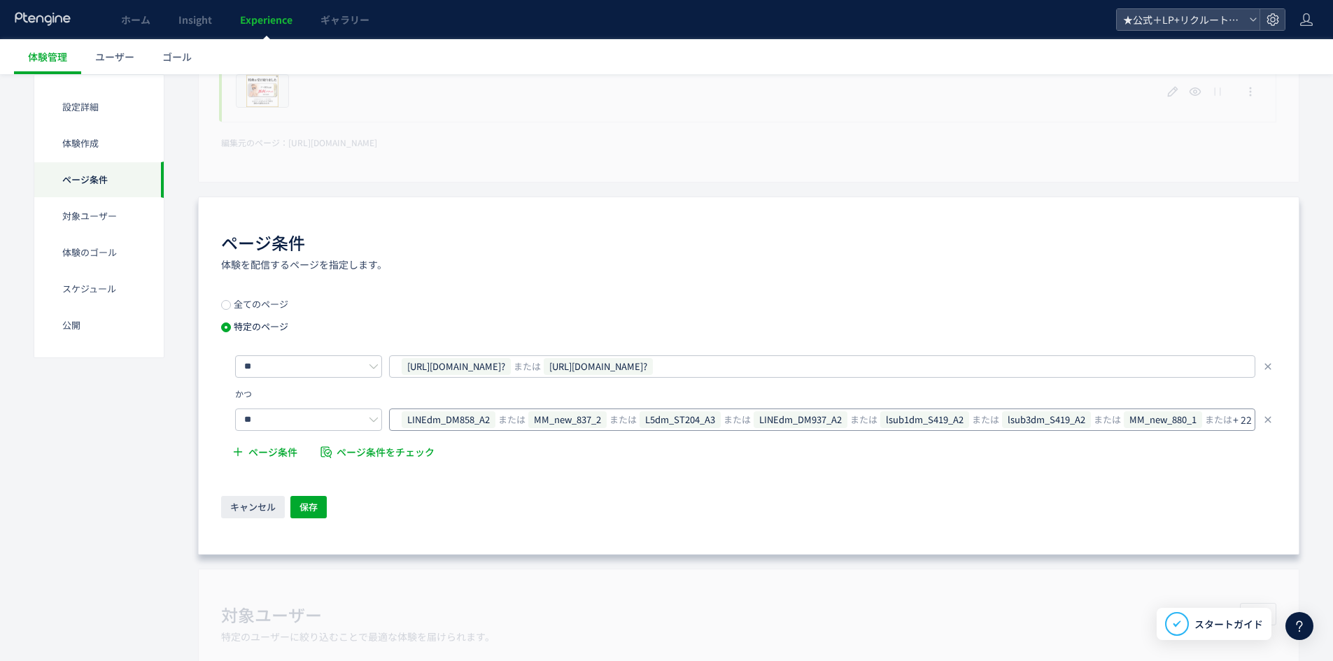
click at [1243, 417] on p "+ 22" at bounding box center [1242, 420] width 19 height 20
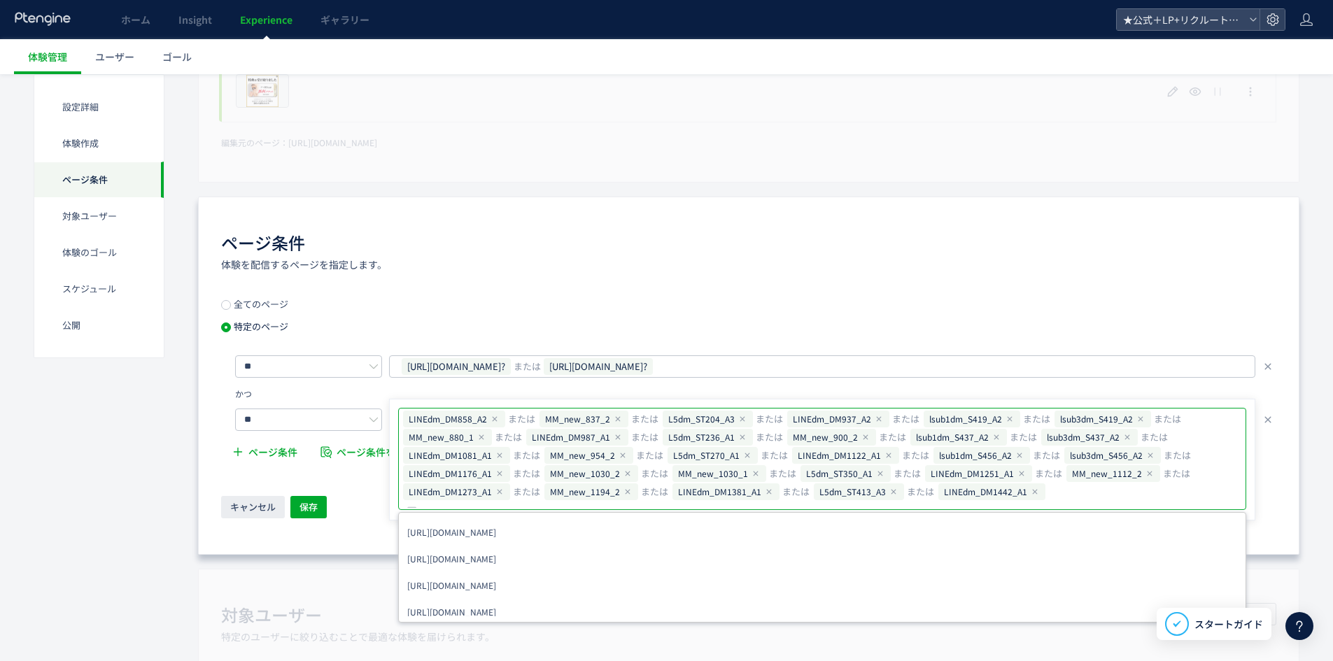
click at [600, 502] on input "text" at bounding box center [502, 510] width 195 height 17
type input "**********"
click at [307, 510] on span "保存" at bounding box center [308, 507] width 18 height 22
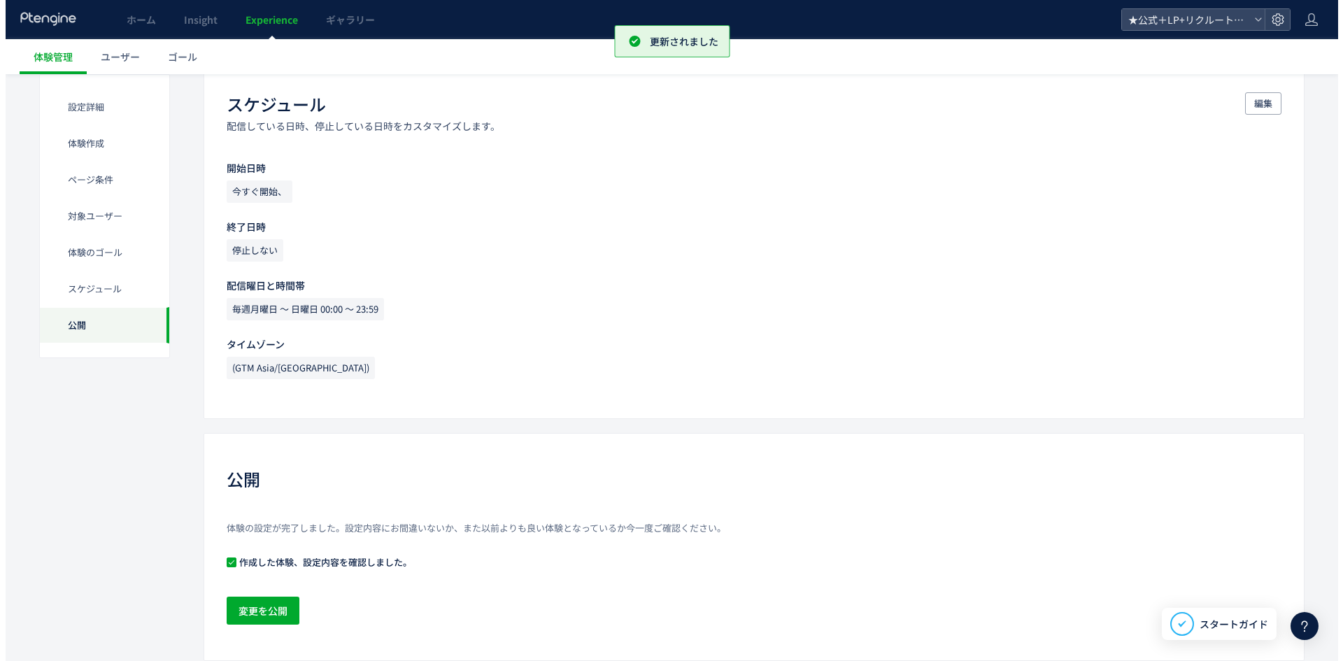
scroll to position [1276, 0]
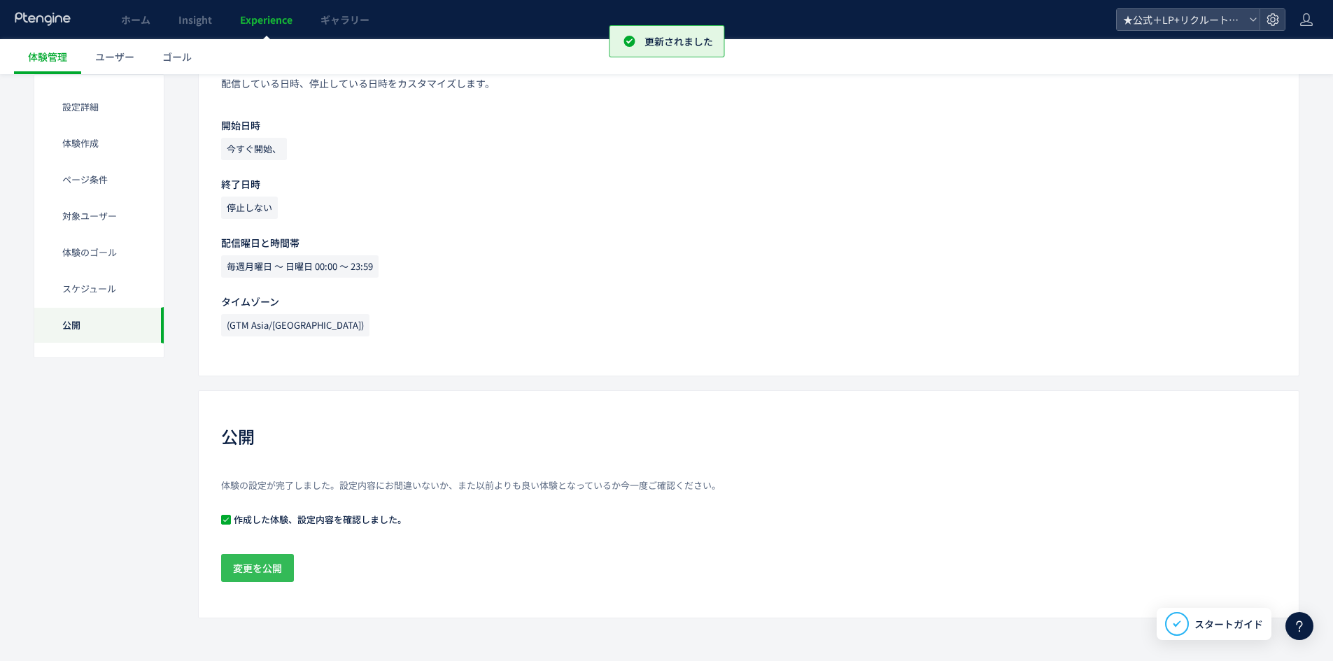
click at [278, 563] on span "変更を公開" at bounding box center [257, 568] width 49 height 28
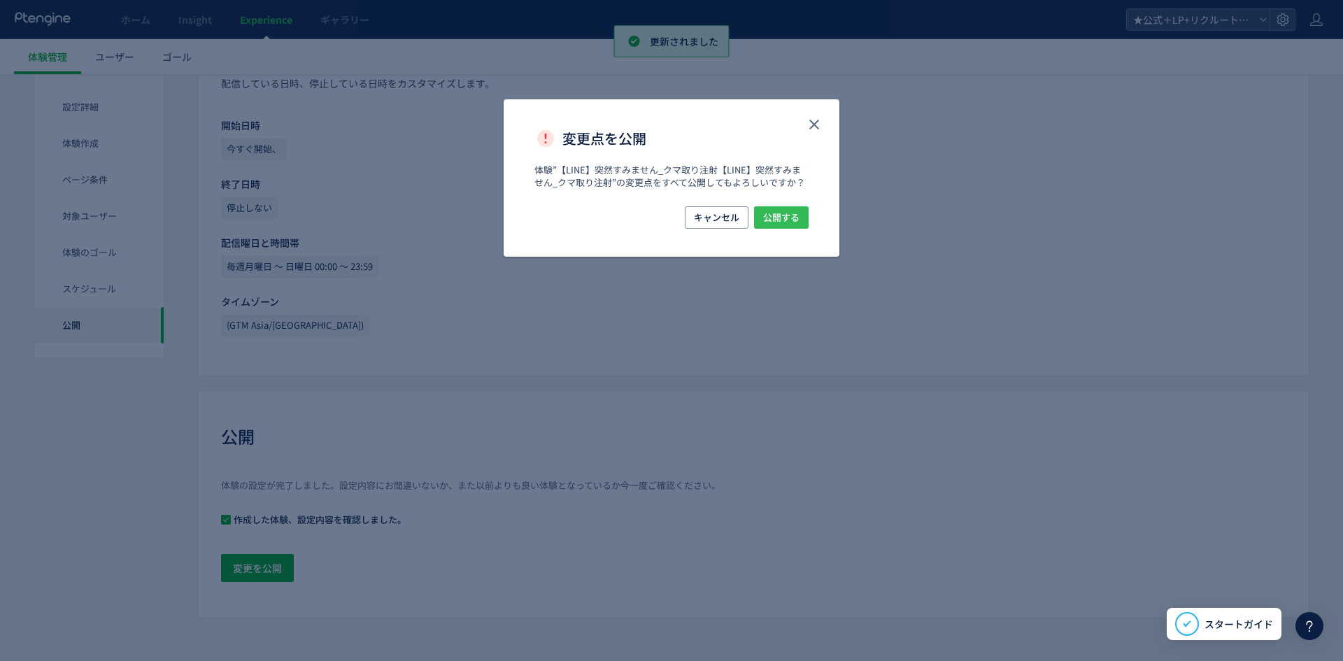
click at [796, 225] on span "公開する" at bounding box center [781, 217] width 36 height 22
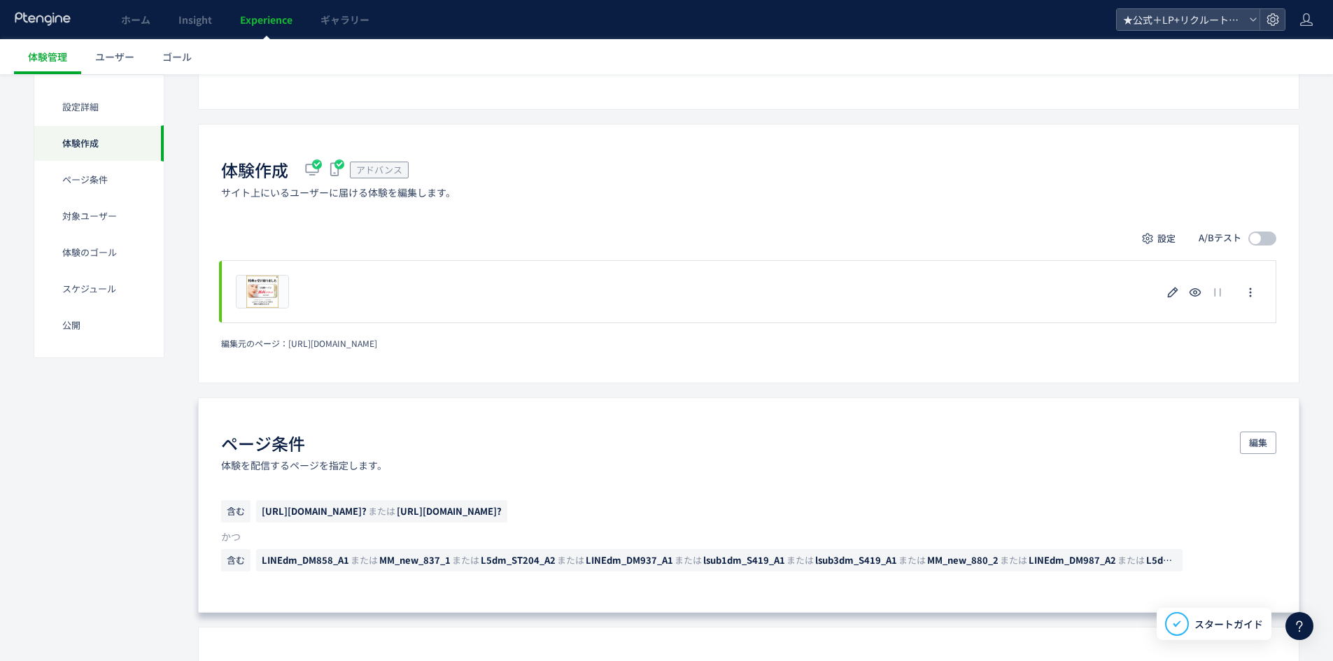
scroll to position [350, 0]
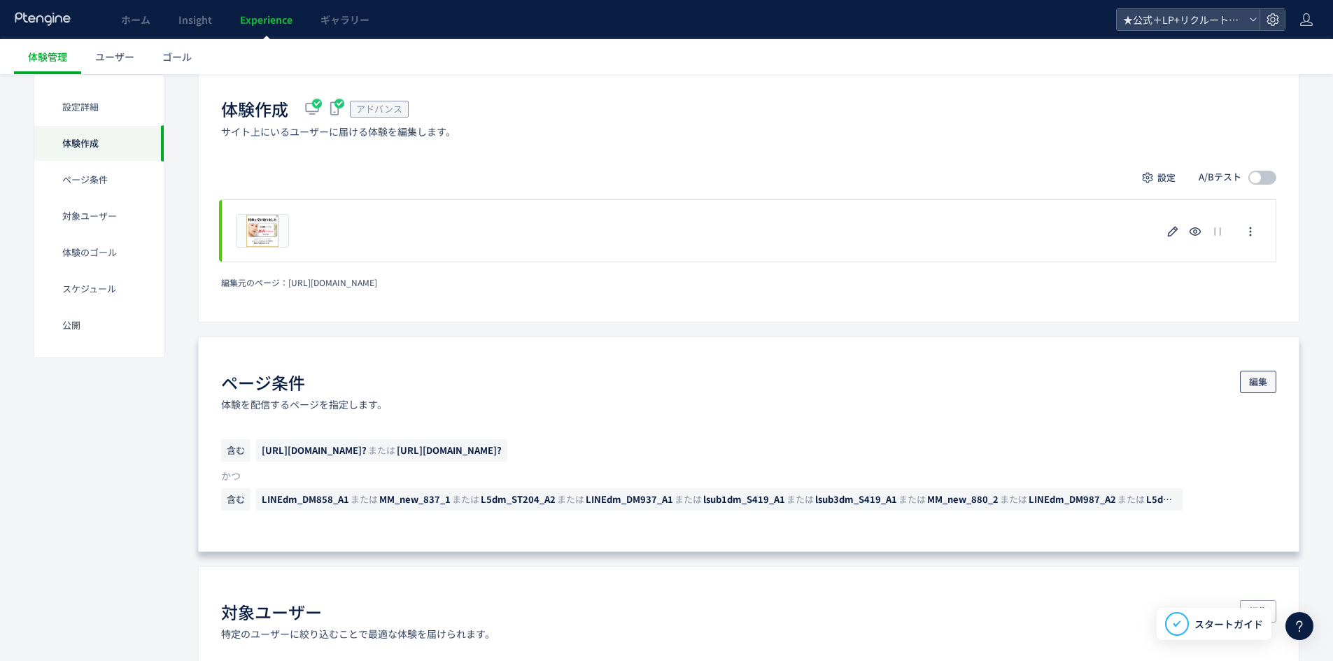
click at [1249, 381] on span "編集" at bounding box center [1258, 382] width 18 height 22
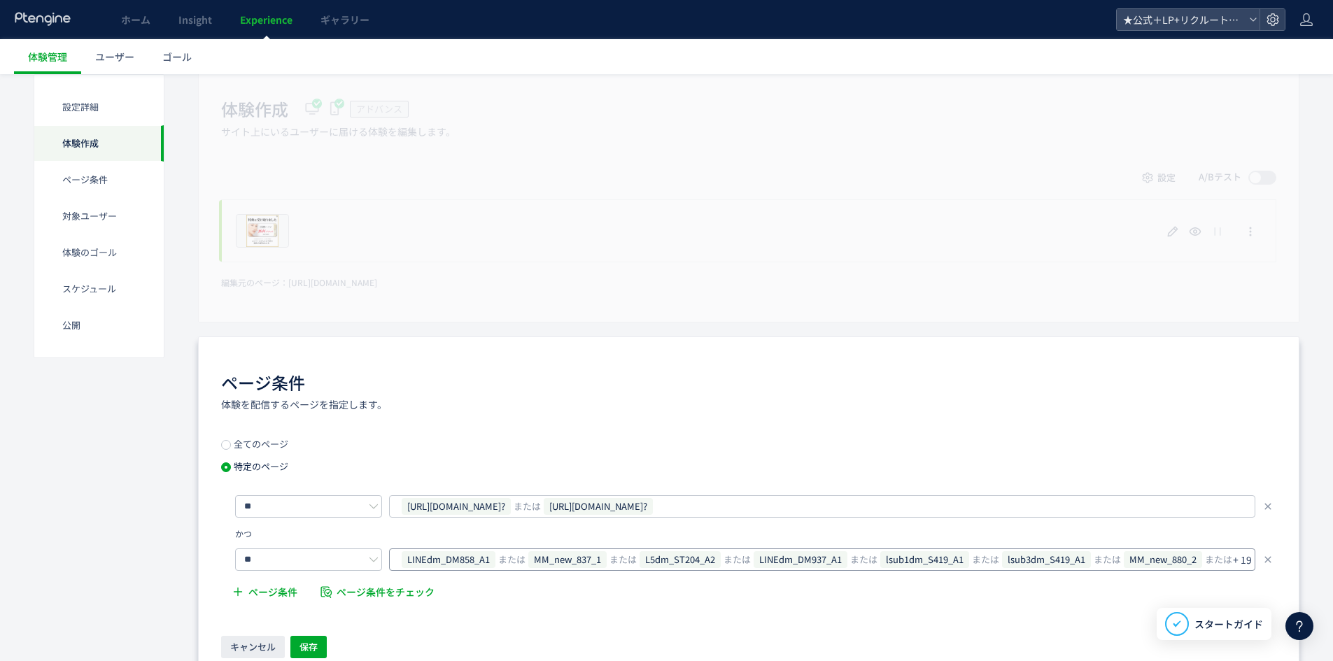
click at [1241, 560] on p "+ 19" at bounding box center [1242, 560] width 19 height 20
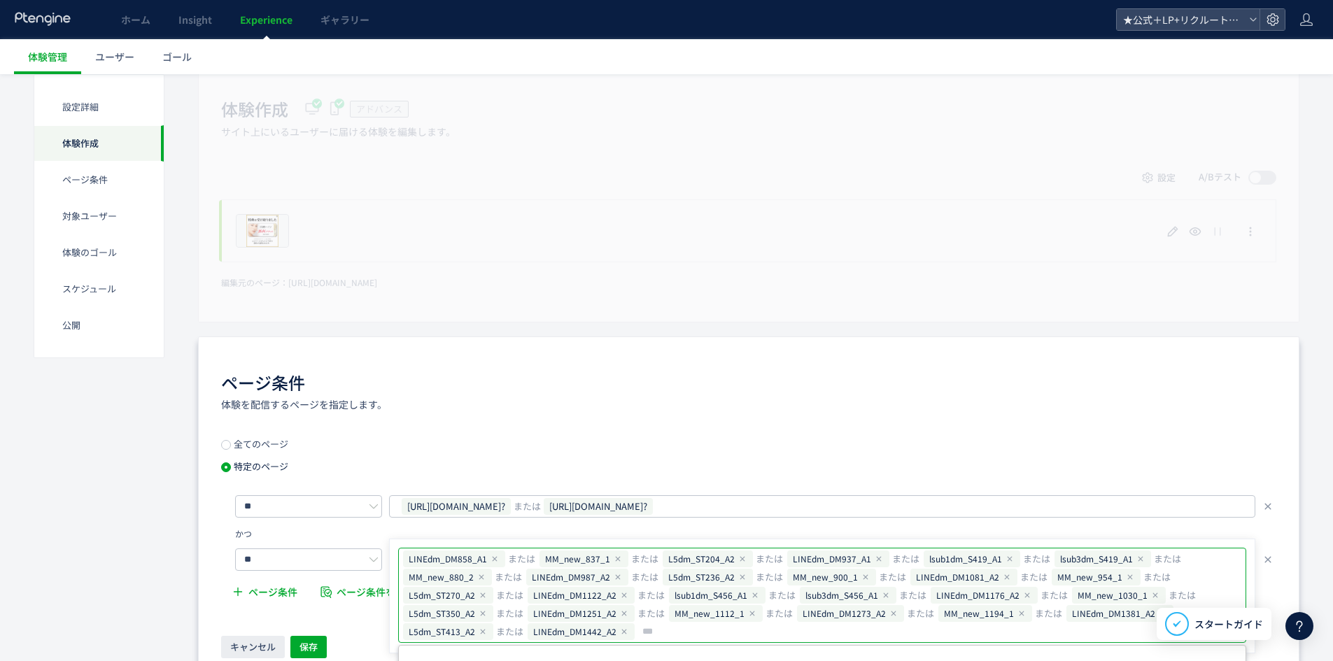
click at [755, 630] on input "text" at bounding box center [940, 631] width 599 height 17
type input "**********"
click at [313, 644] on span "保存" at bounding box center [308, 647] width 18 height 22
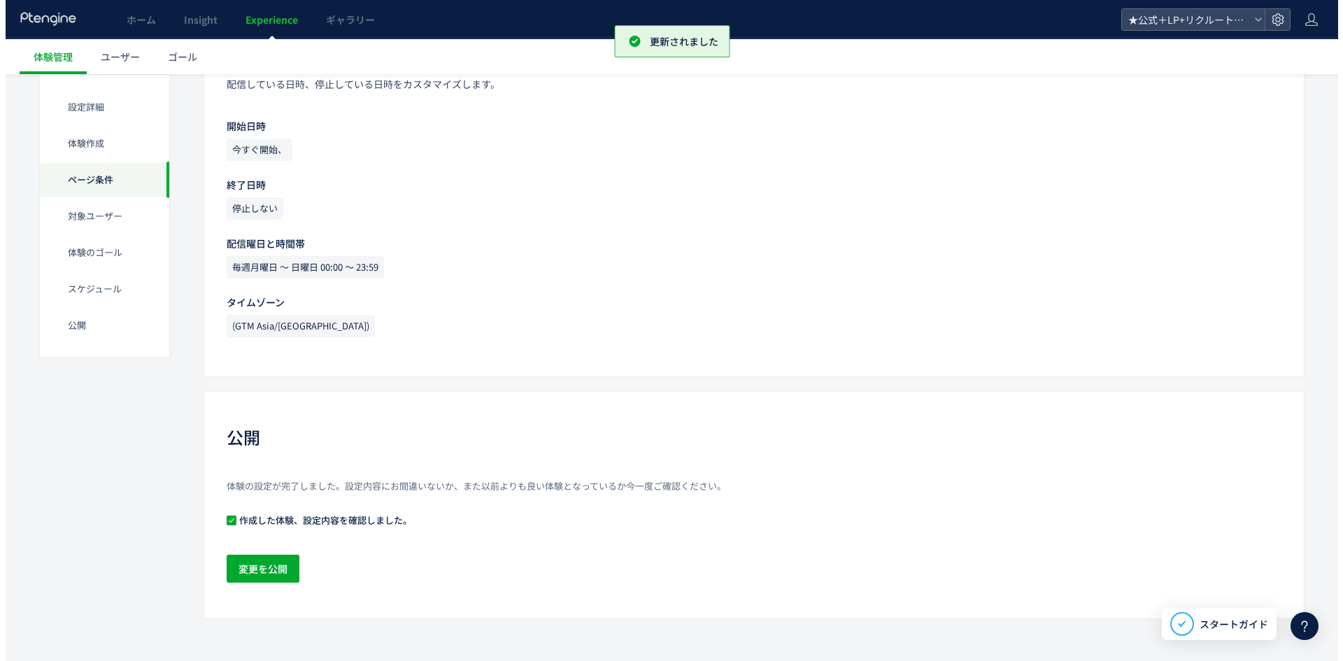
scroll to position [1276, 0]
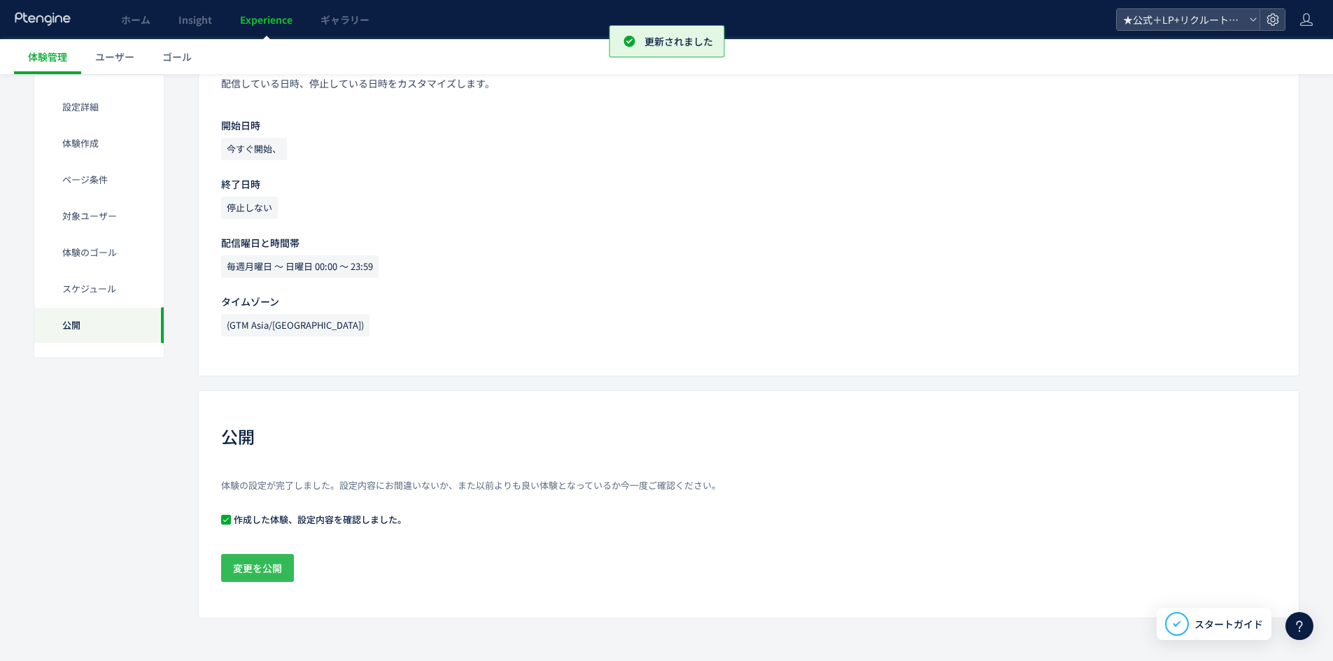
click at [274, 570] on span "変更を公開" at bounding box center [257, 568] width 49 height 28
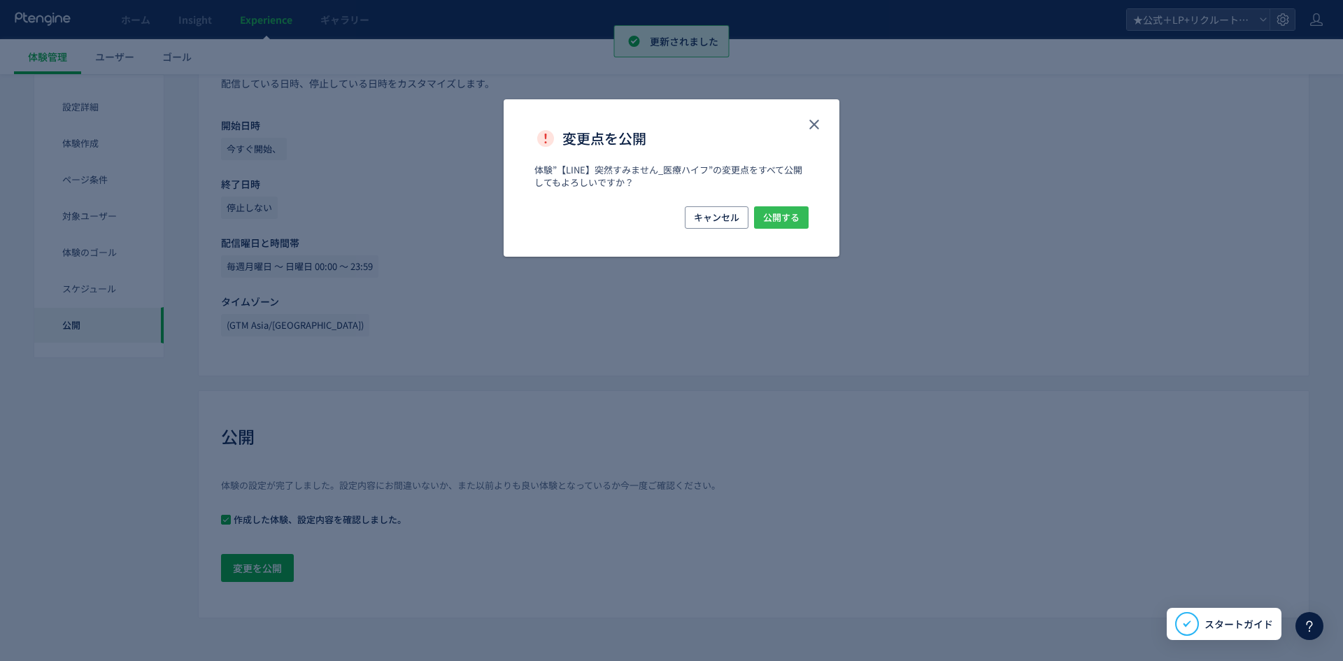
click at [775, 223] on span "公開する" at bounding box center [781, 217] width 36 height 22
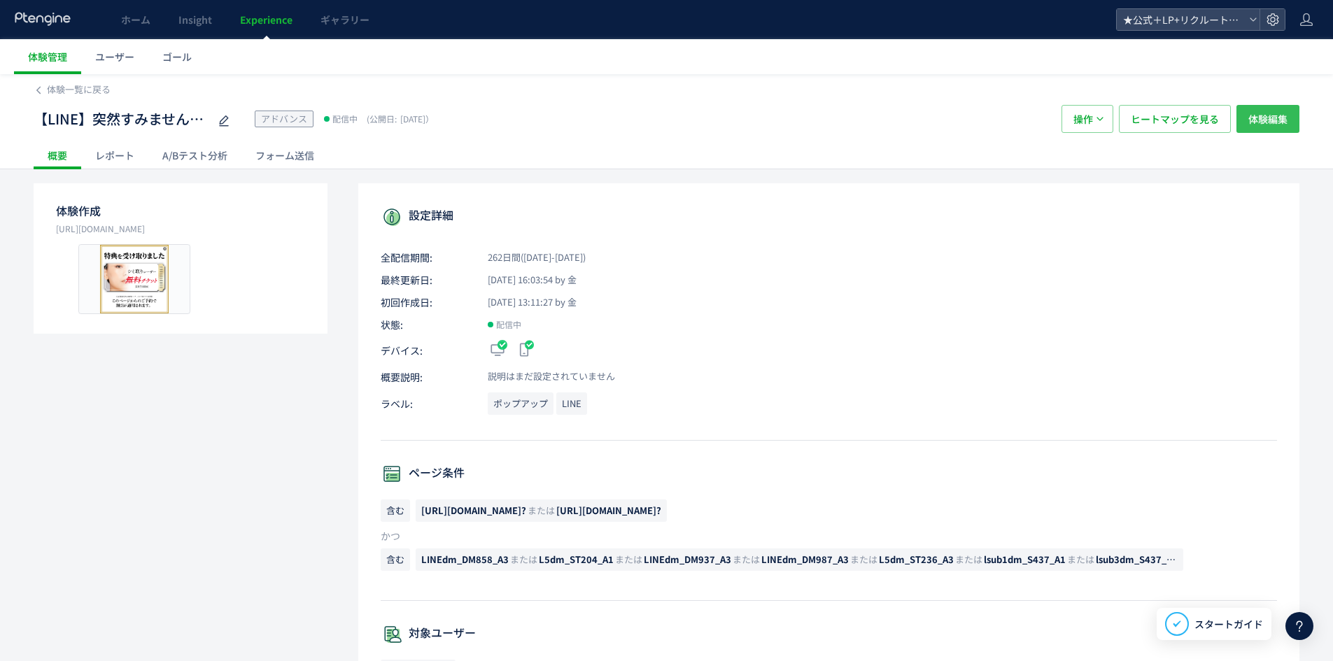
click at [1259, 126] on span "体験編集" at bounding box center [1267, 119] width 39 height 28
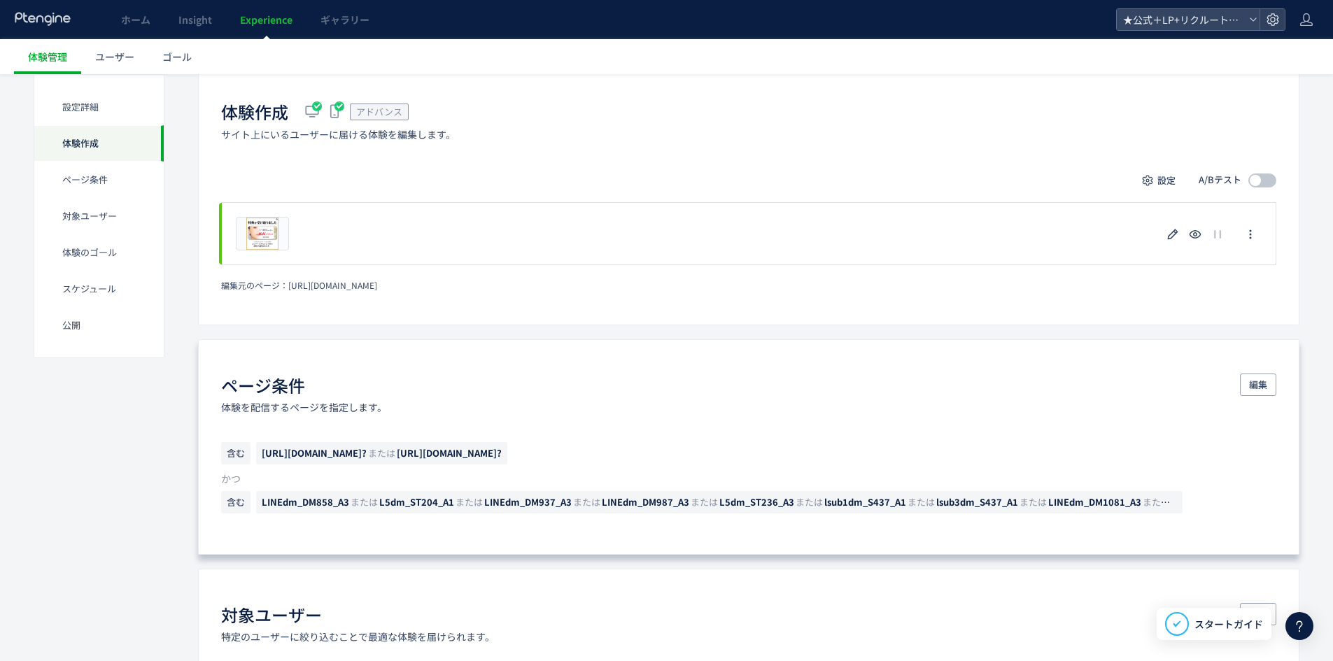
scroll to position [350, 0]
click at [1255, 388] on span "編集" at bounding box center [1258, 382] width 18 height 22
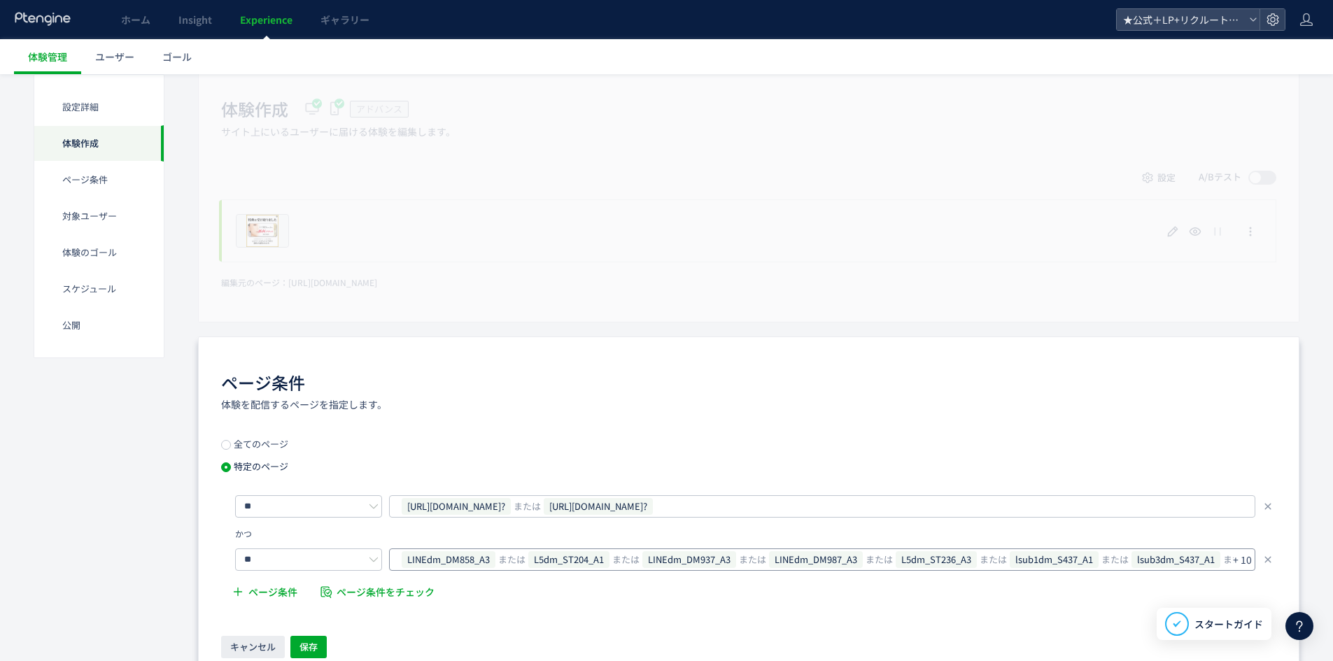
scroll to position [490, 0]
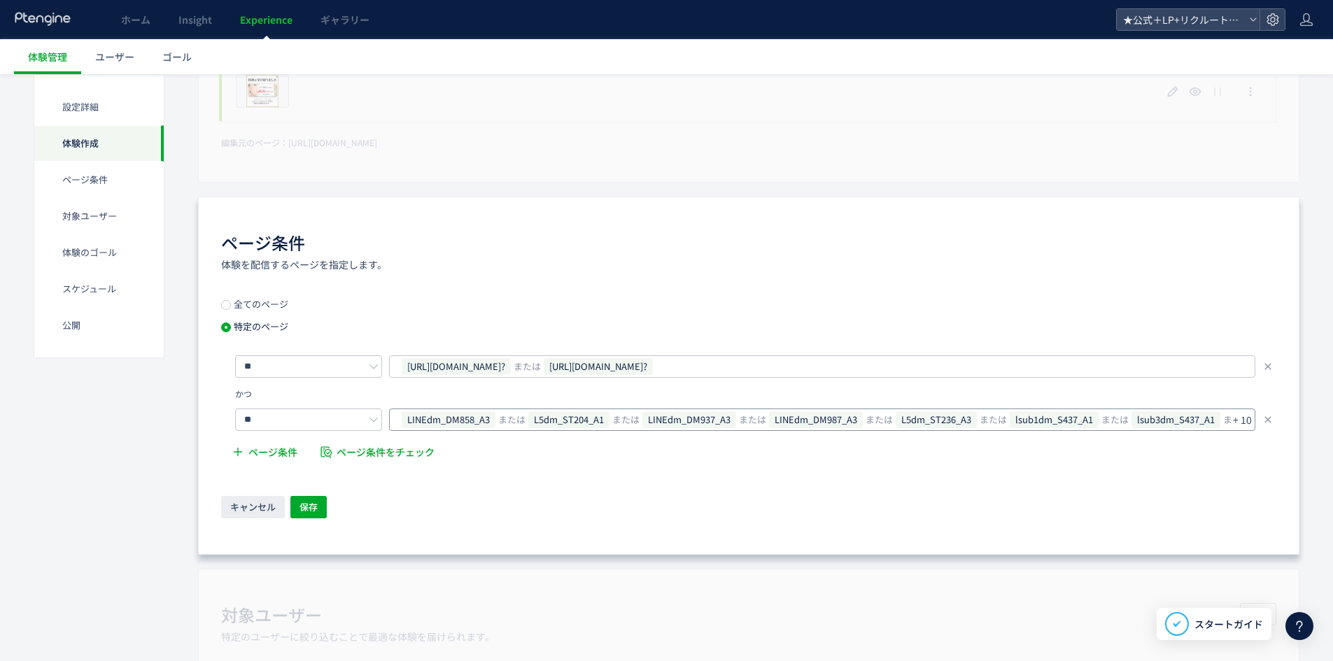
click at [1240, 416] on p "+ 10" at bounding box center [1242, 420] width 19 height 20
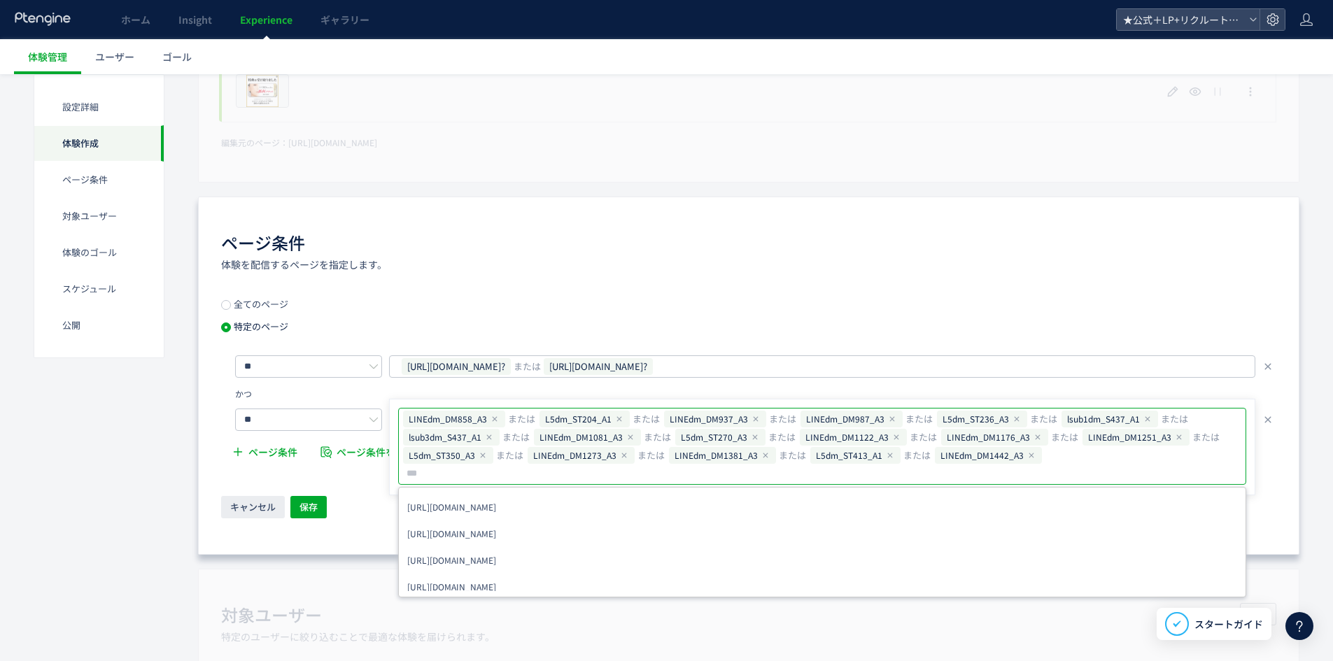
click at [602, 465] on input "text" at bounding box center [503, 473] width 197 height 17
type input "**********"
click at [319, 506] on button "保存" at bounding box center [308, 507] width 36 height 22
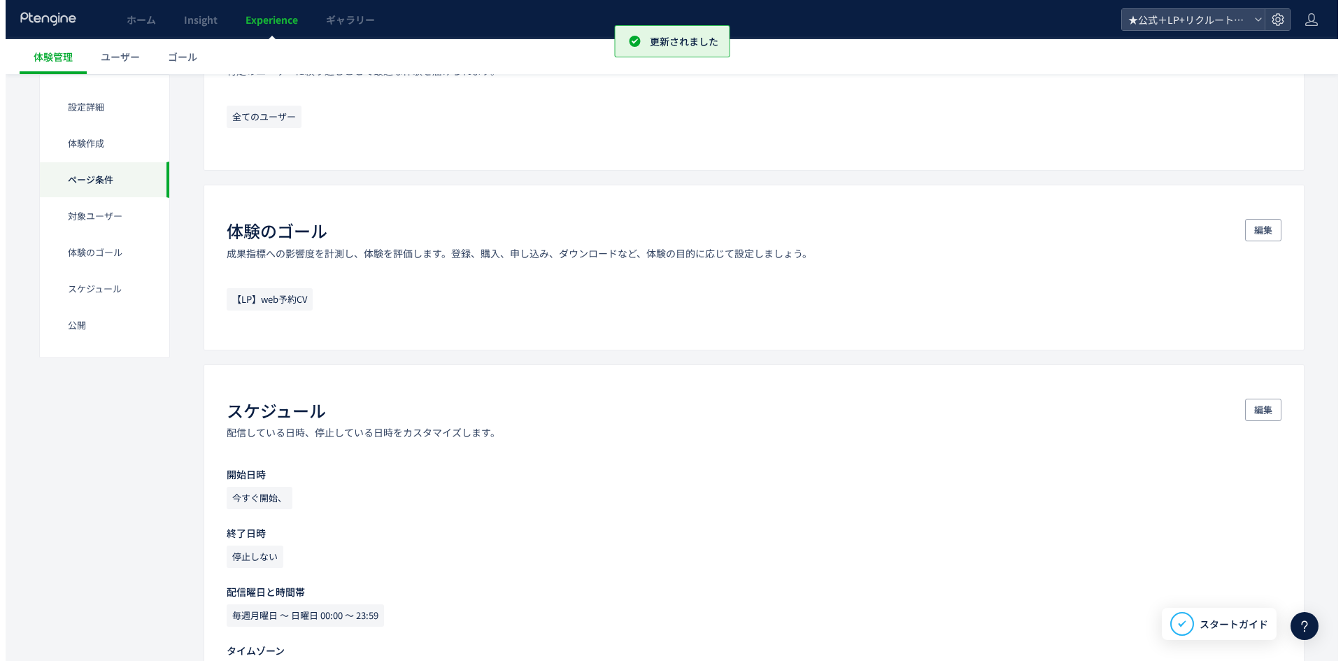
scroll to position [1276, 0]
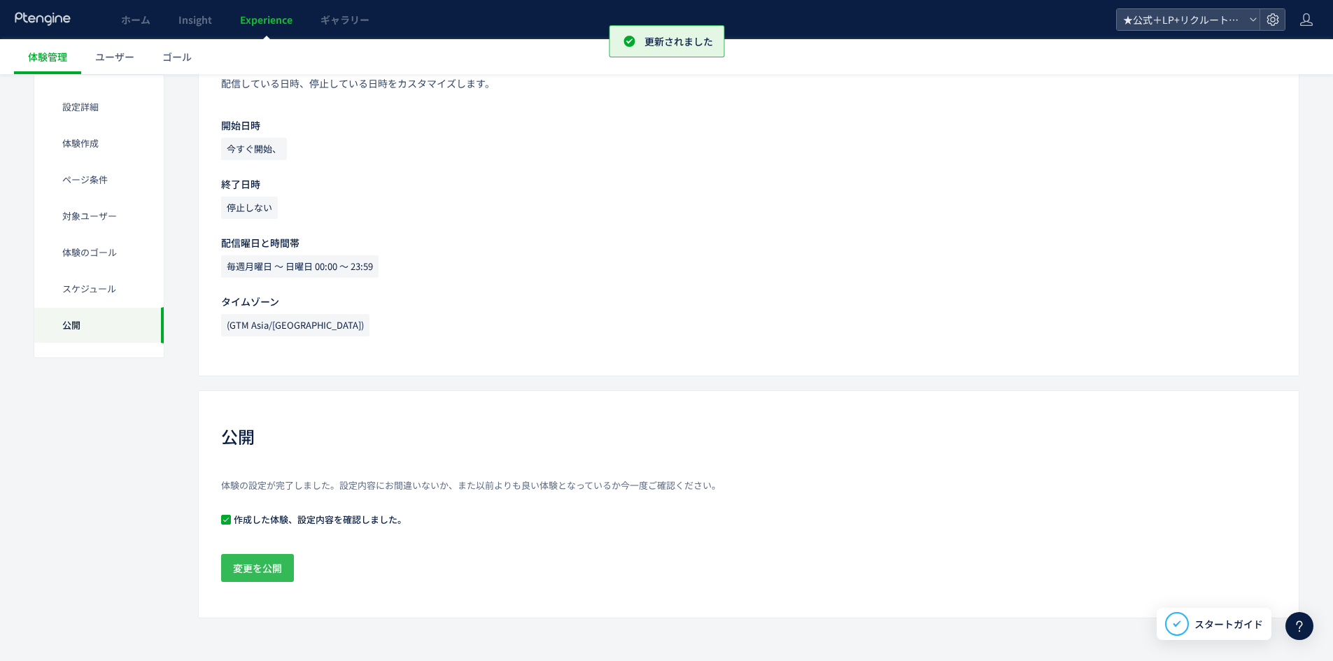
click at [271, 565] on span "変更を公開" at bounding box center [257, 568] width 49 height 28
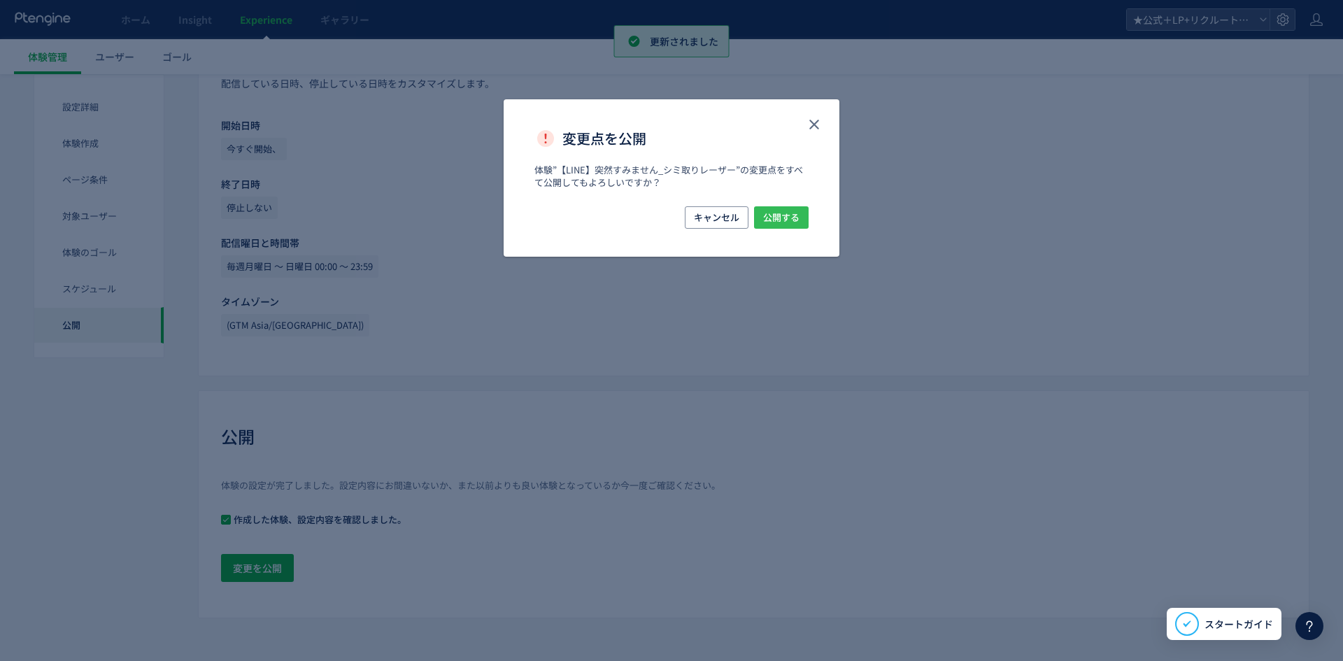
drag, startPoint x: 821, startPoint y: 208, endPoint x: 786, endPoint y: 225, distance: 38.8
click at [820, 209] on div "キャンセル 公開する" at bounding box center [672, 231] width 336 height 50
click at [786, 225] on span "公開する" at bounding box center [781, 217] width 36 height 22
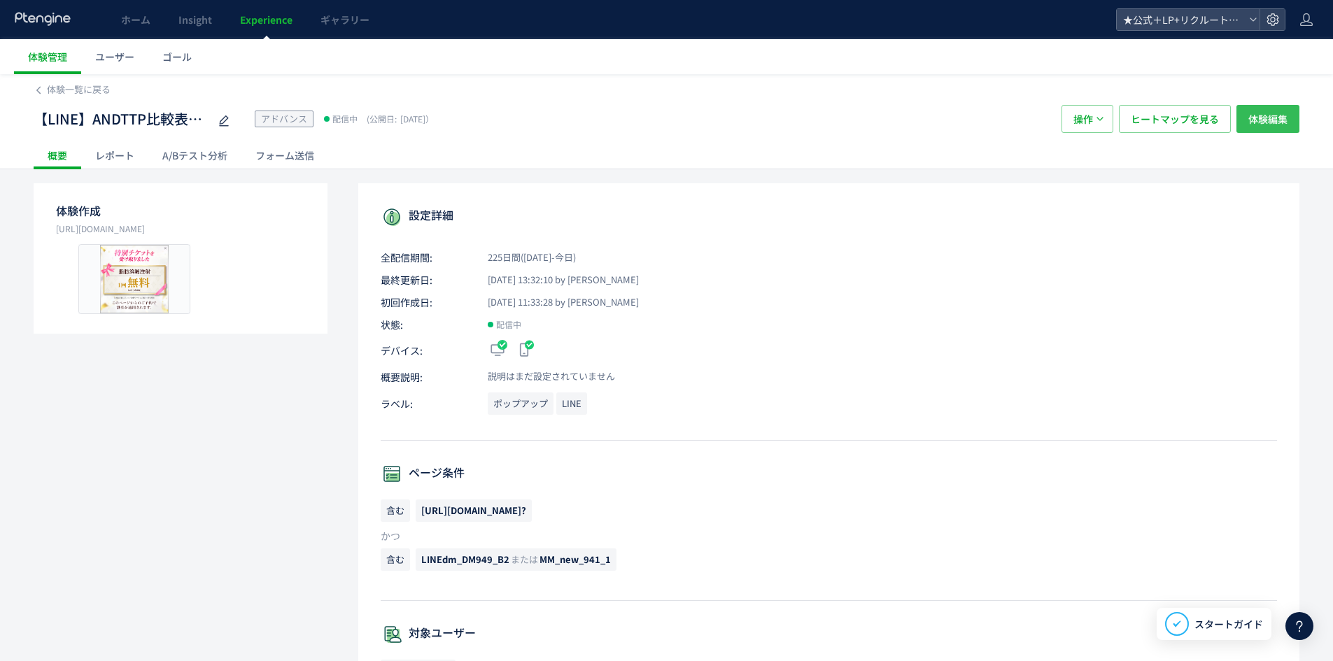
click at [1262, 119] on span "体験編集" at bounding box center [1267, 119] width 39 height 28
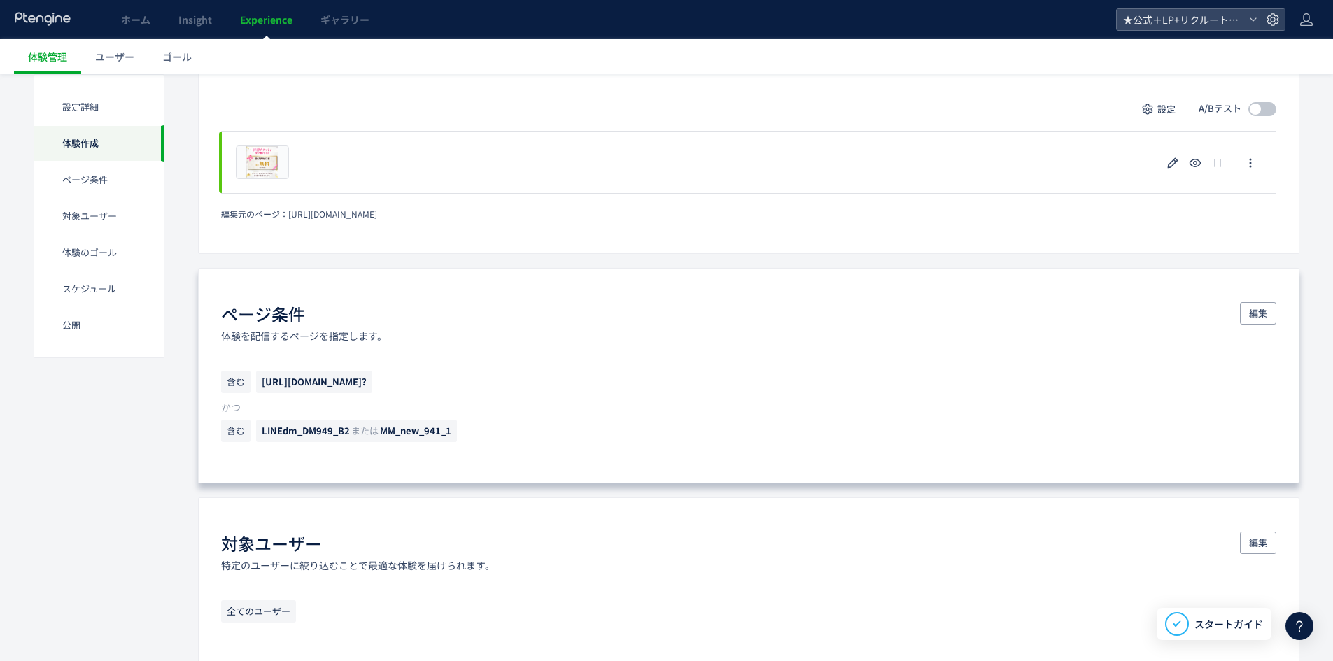
scroll to position [420, 0]
drag, startPoint x: 1262, startPoint y: 317, endPoint x: 1149, endPoint y: 322, distance: 112.8
click at [1261, 316] on span "編集" at bounding box center [1258, 312] width 18 height 22
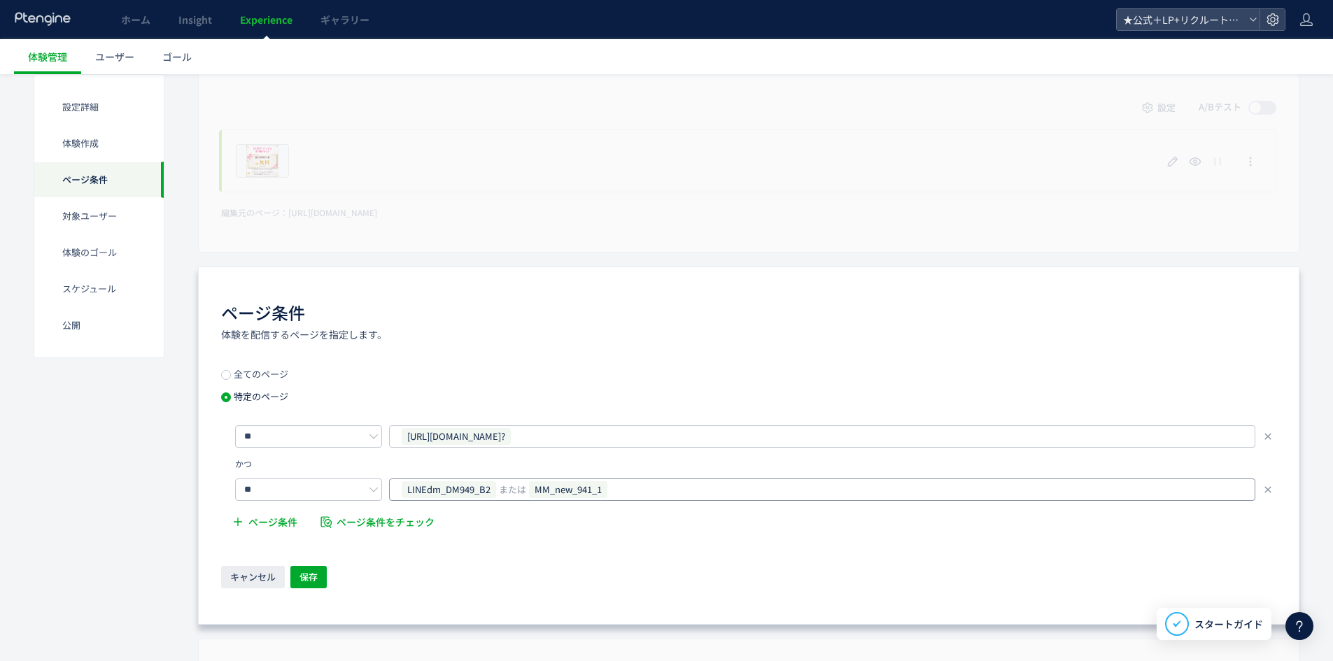
click at [653, 494] on div "LINEdm_DM949_B2 または MM_new_941_1" at bounding box center [816, 489] width 833 height 21
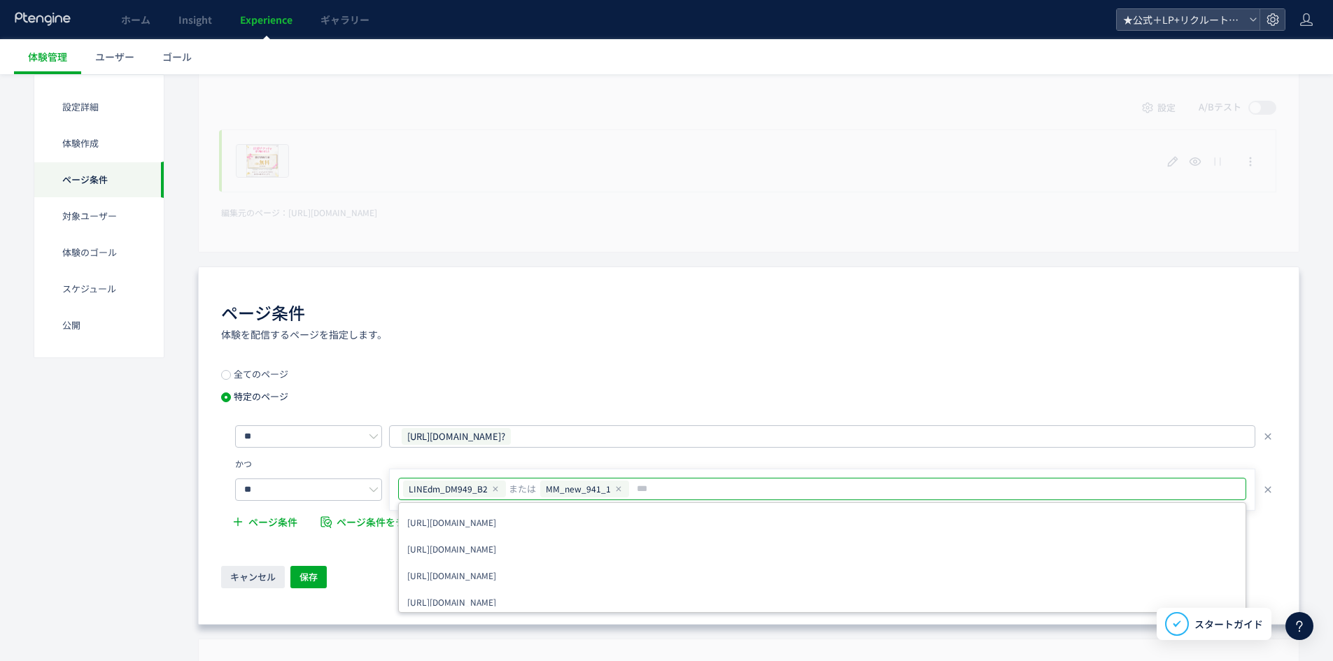
type input "**********"
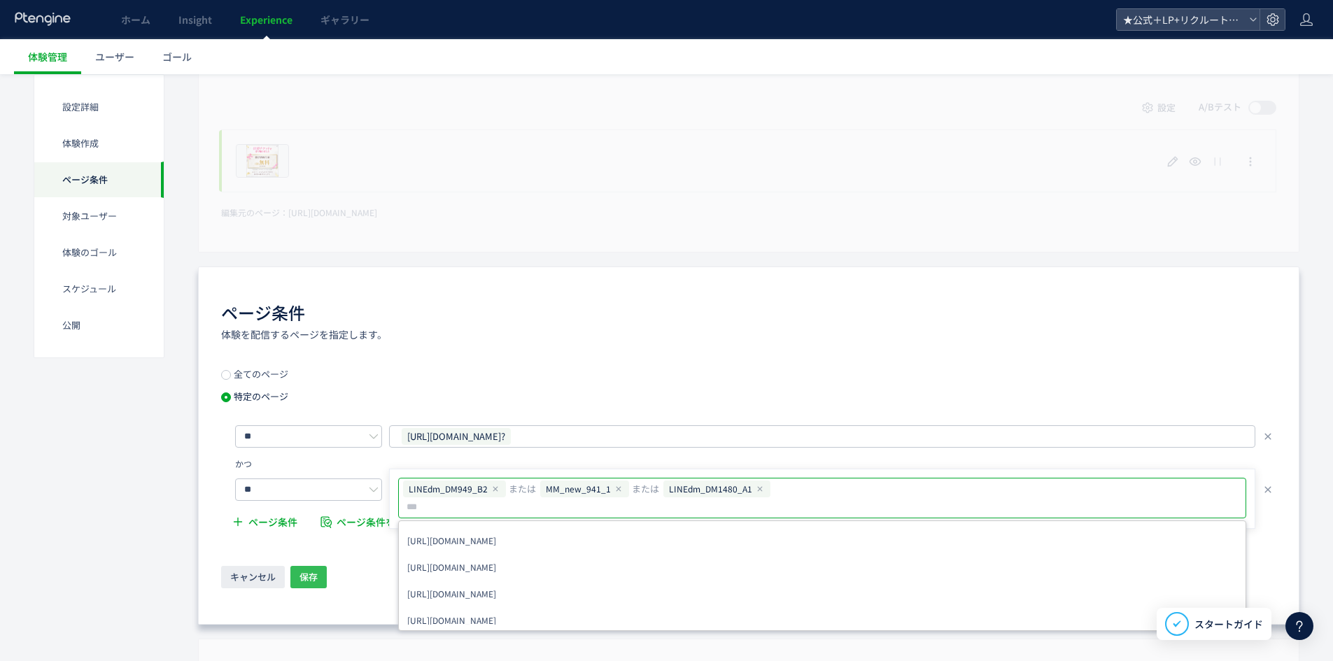
click at [306, 574] on span "保存" at bounding box center [308, 577] width 18 height 22
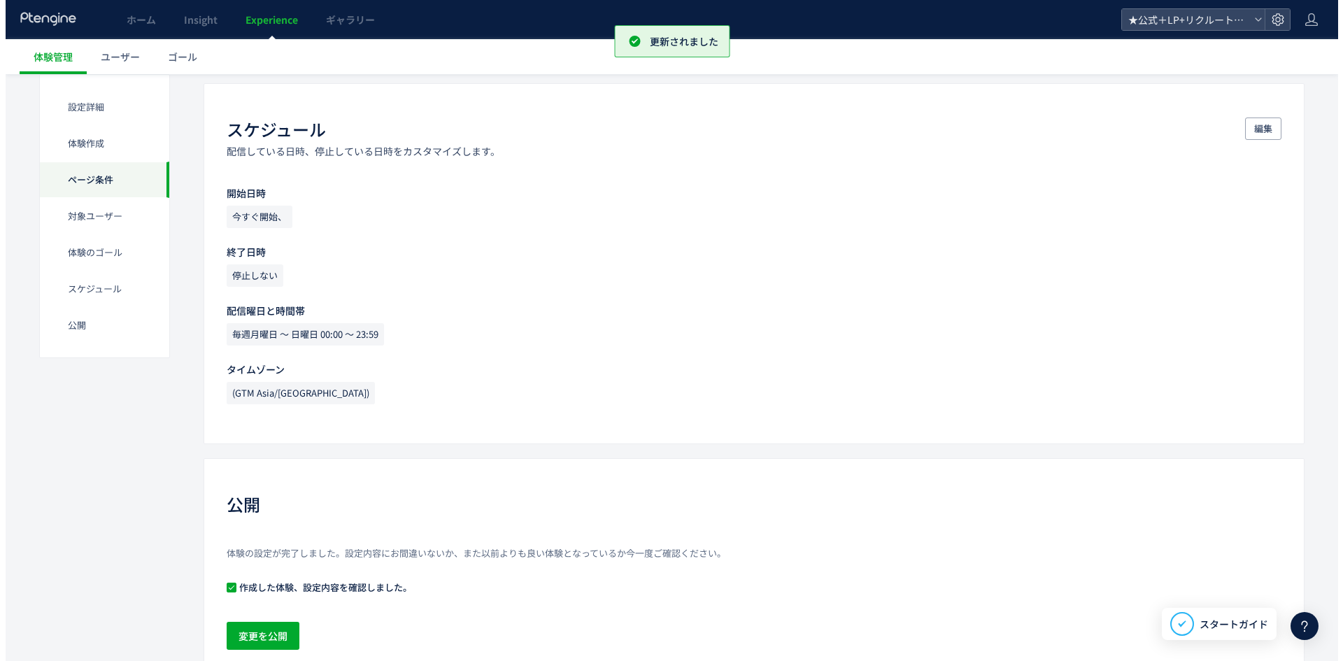
scroll to position [1276, 0]
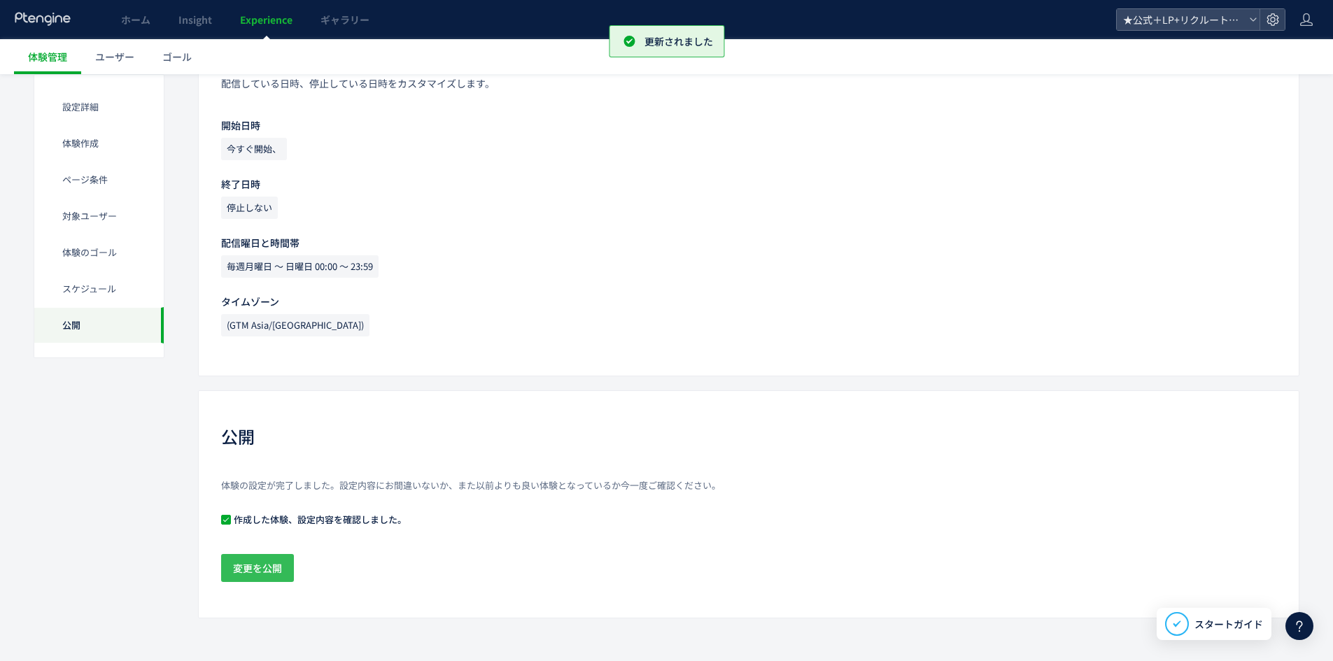
click at [268, 557] on span "変更を公開" at bounding box center [257, 568] width 49 height 28
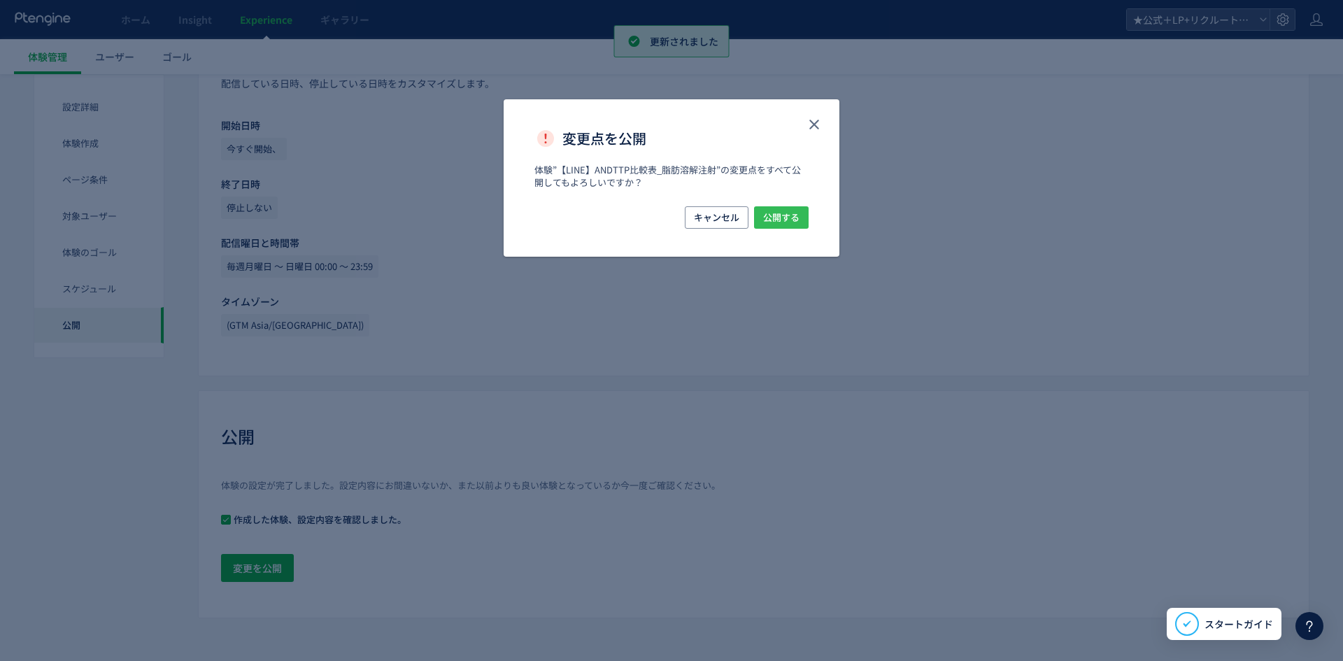
click at [766, 225] on span "公開する" at bounding box center [781, 217] width 36 height 22
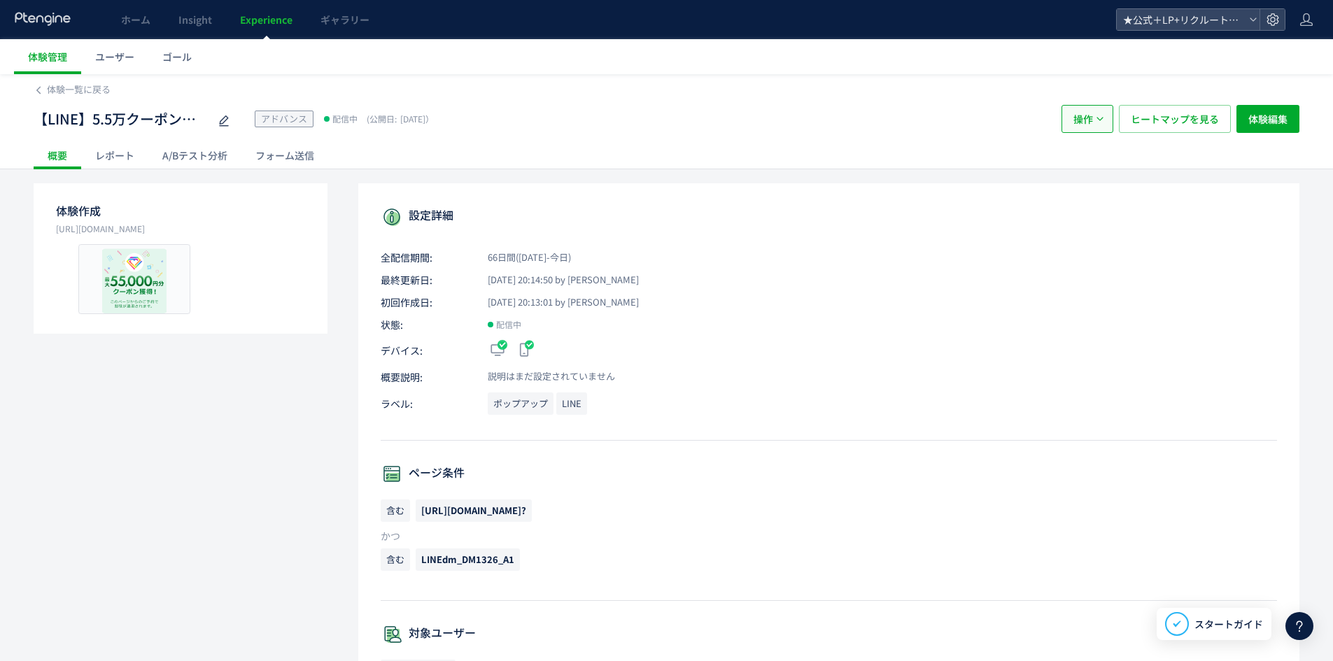
click at [1076, 115] on span "操作" at bounding box center [1083, 119] width 20 height 28
click at [1089, 181] on li "複製" at bounding box center [1088, 186] width 48 height 25
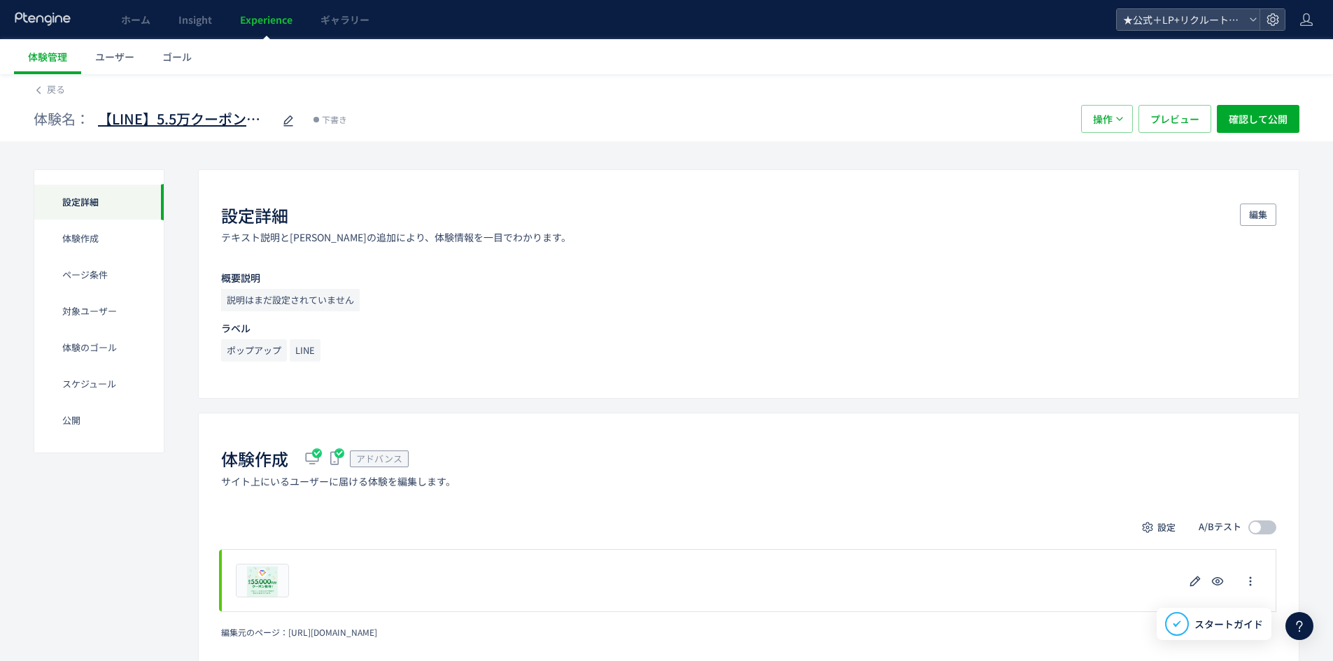
click at [183, 120] on span "【LINE】5.5万クーポン訴求(Paypayチャット）(copy)" at bounding box center [185, 119] width 175 height 20
type input "**********"
click at [142, 121] on input "**********" at bounding box center [185, 120] width 175 height 28
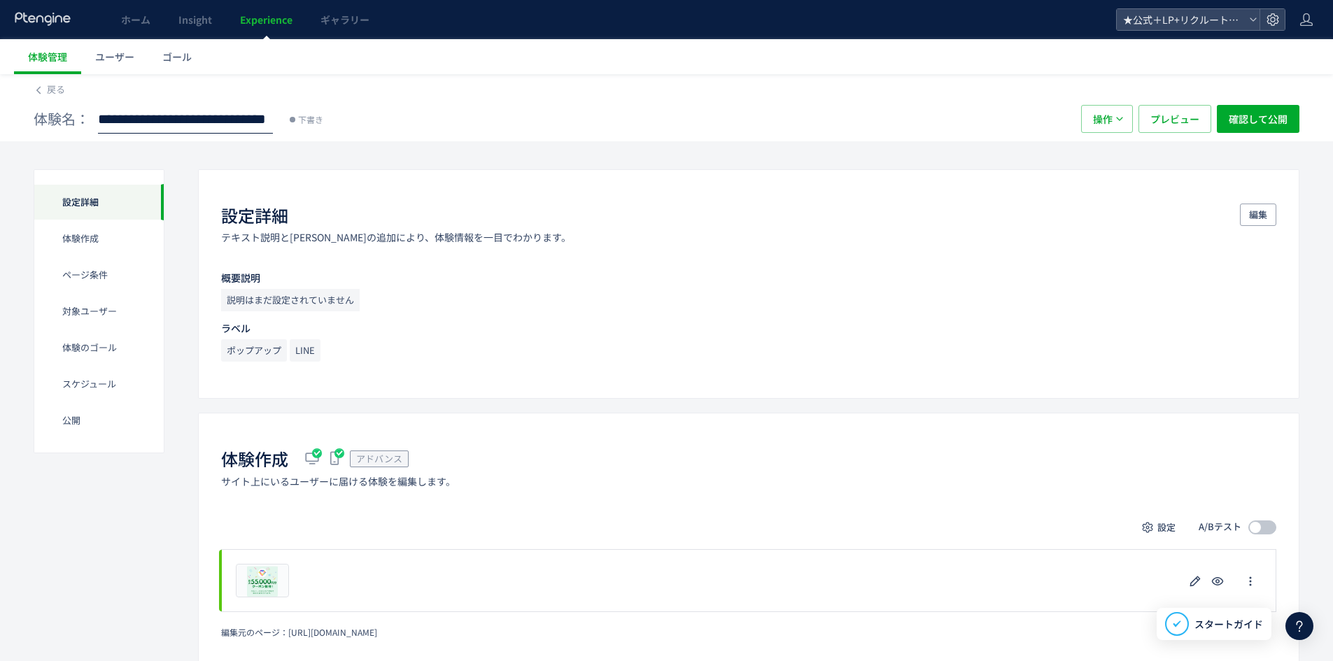
drag, startPoint x: 142, startPoint y: 120, endPoint x: -8, endPoint y: 125, distance: 150.5
click at [0, 125] on html "**********" at bounding box center [666, 330] width 1333 height 661
click at [187, 122] on input "**********" at bounding box center [185, 120] width 175 height 28
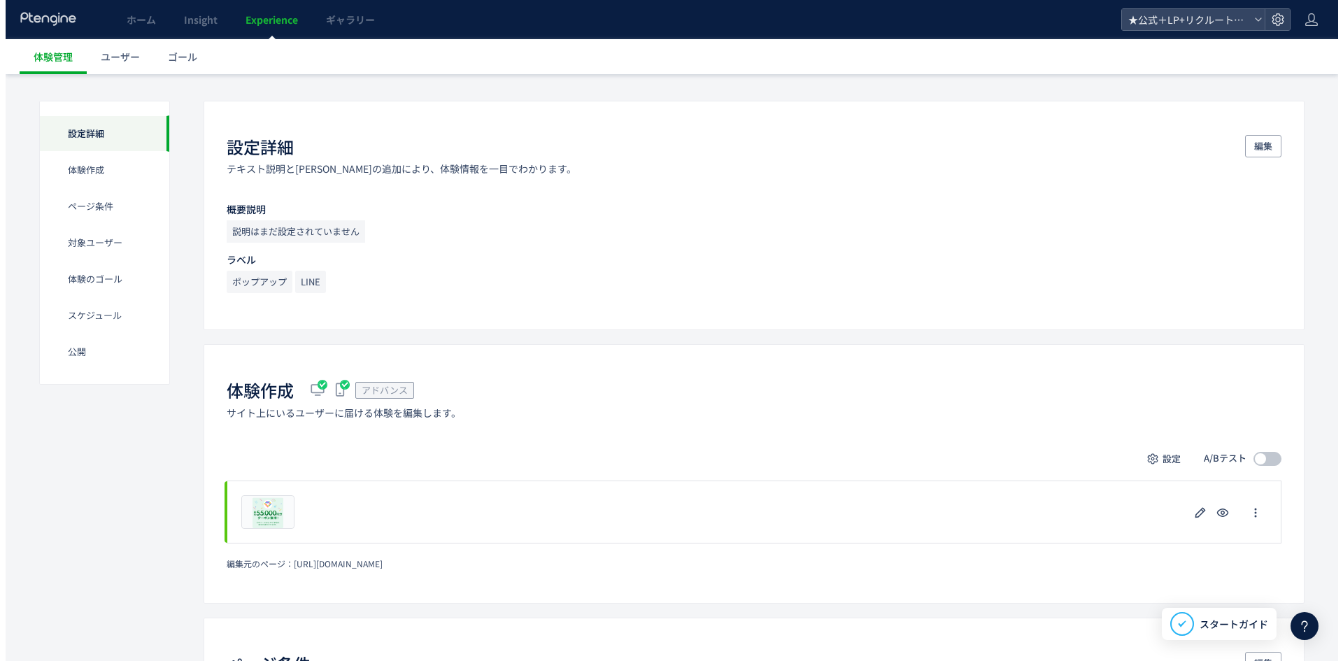
scroll to position [210, 0]
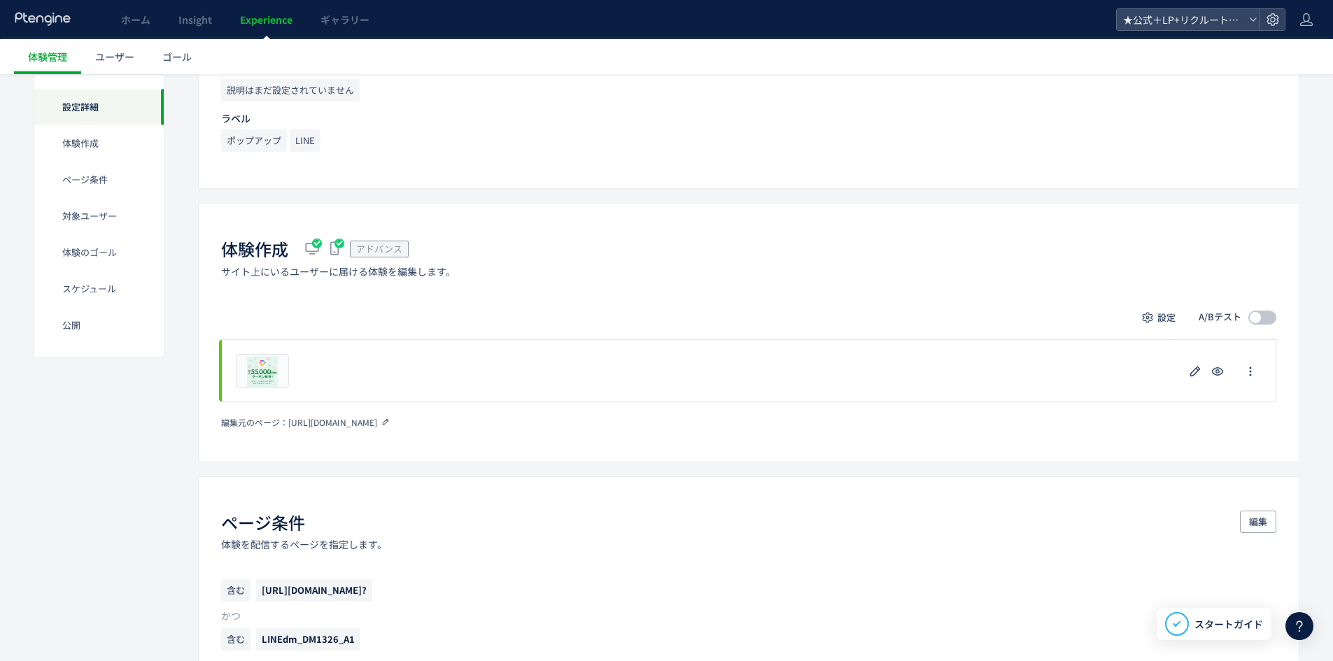
click at [389, 420] on use at bounding box center [386, 422] width 6 height 6
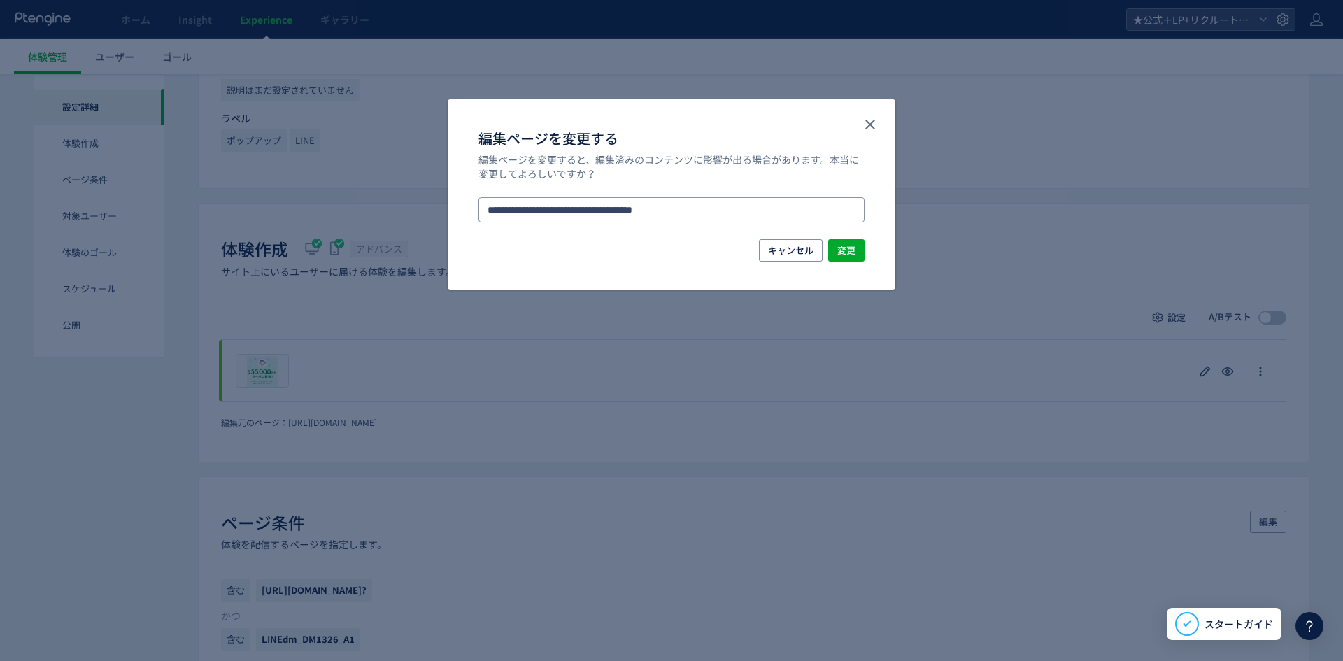
drag, startPoint x: 705, startPoint y: 204, endPoint x: 399, endPoint y: 223, distance: 307.1
click at [375, 224] on div "**********" at bounding box center [671, 330] width 1343 height 661
paste input "**********"
type input "**********"
click at [691, 269] on li "https://tcb-beauty.net/menu/coupon_october" at bounding box center [672, 273] width 375 height 24
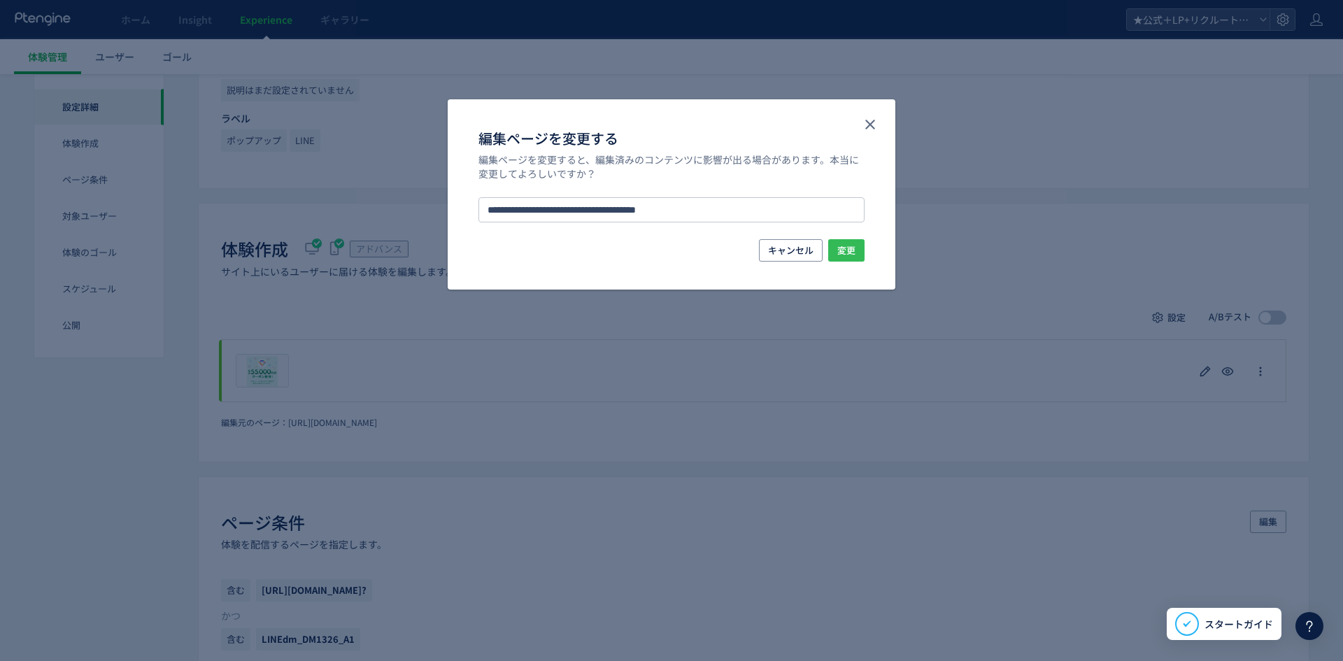
click at [848, 248] on span "変更" at bounding box center [847, 250] width 18 height 22
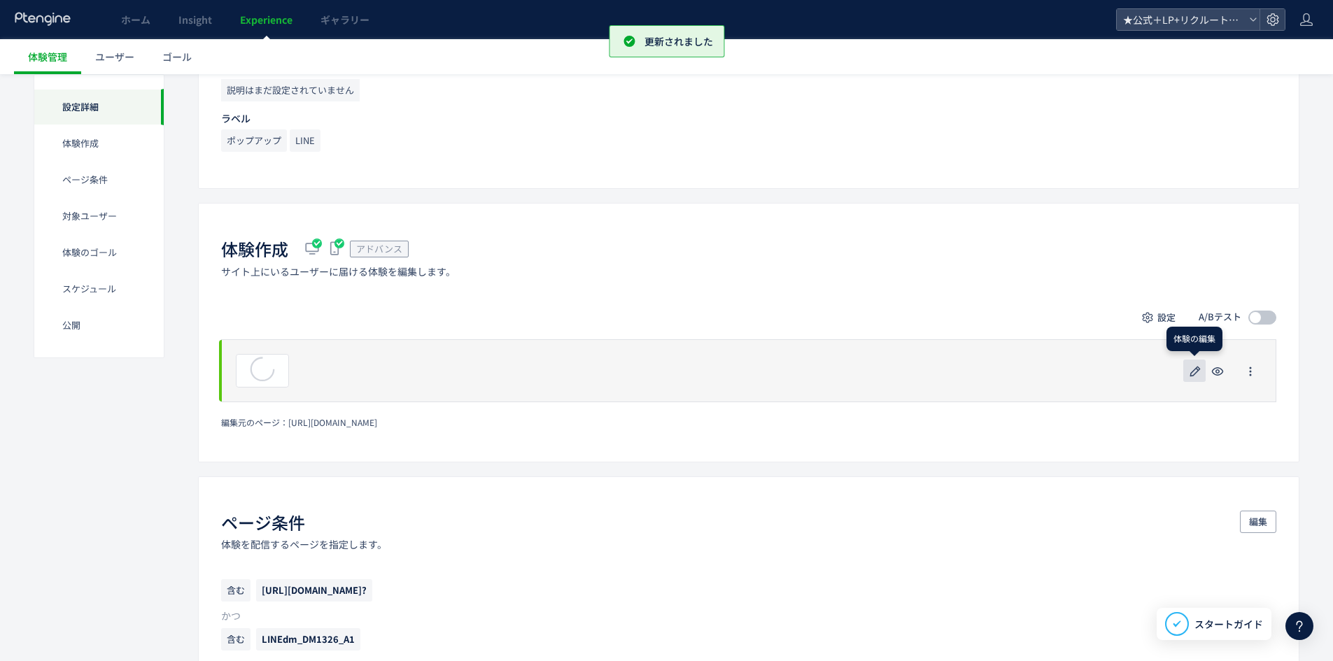
click at [1190, 376] on use "button" at bounding box center [1195, 371] width 10 height 10
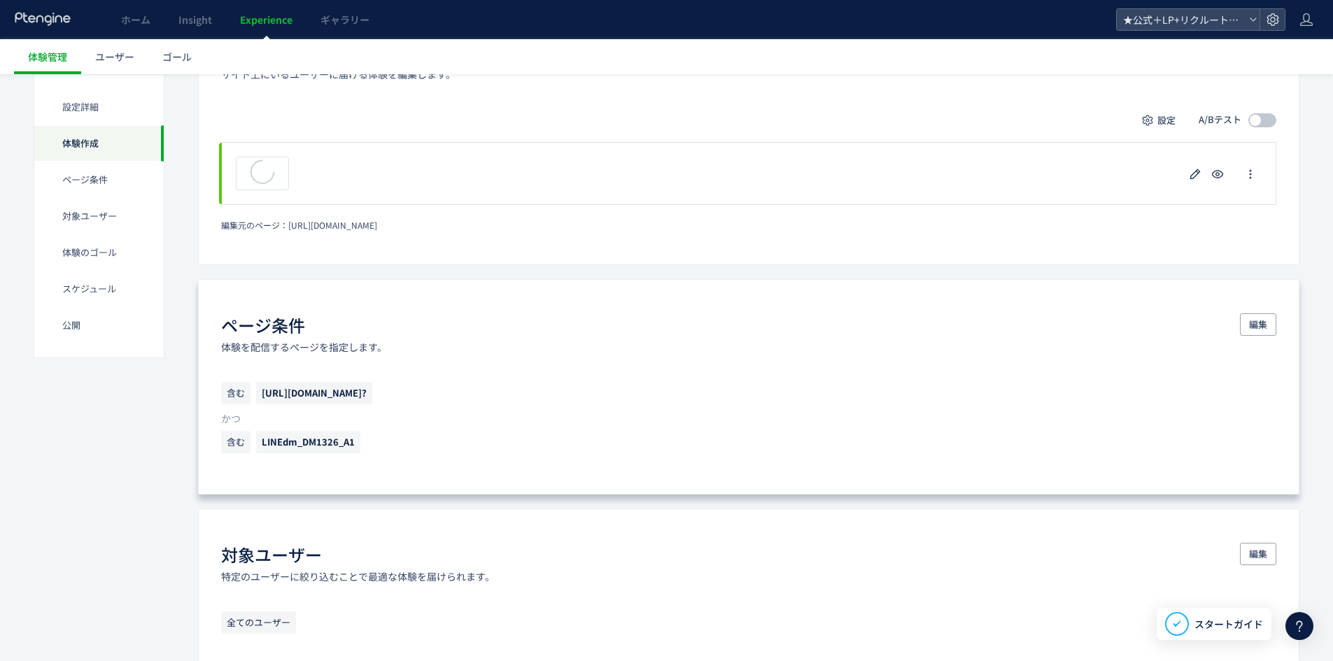
scroll to position [420, 0]
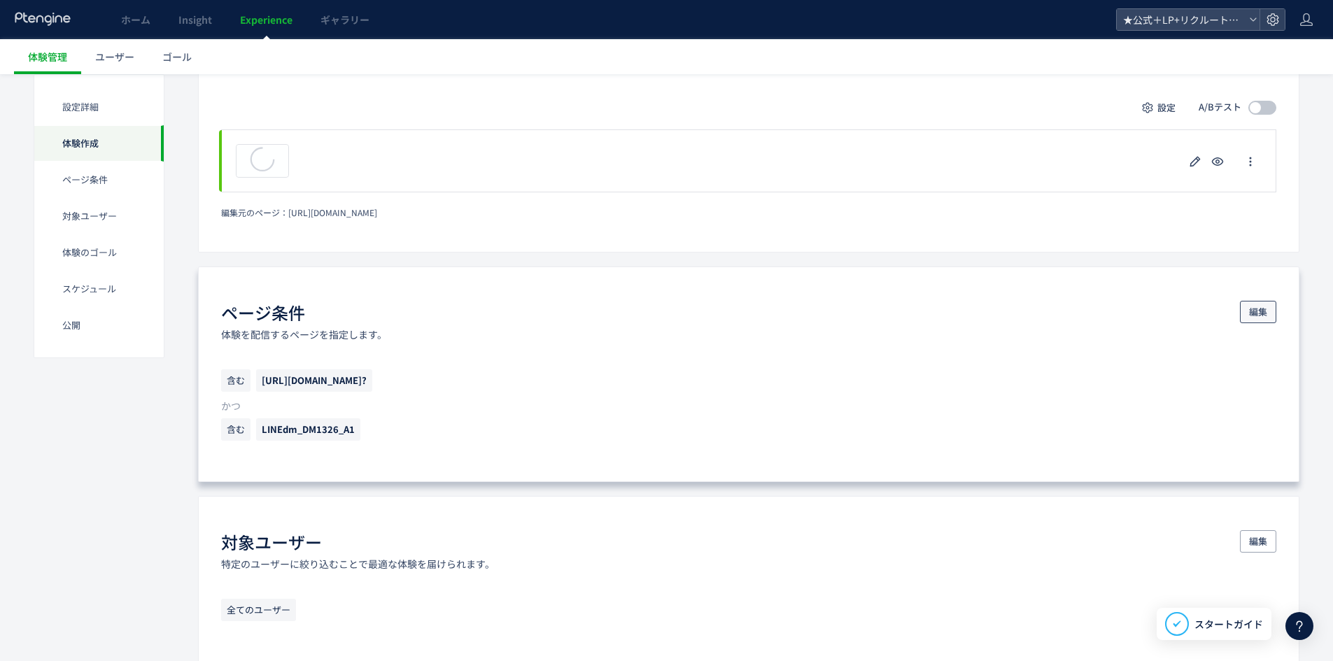
click at [1255, 311] on span "編集" at bounding box center [1258, 312] width 18 height 22
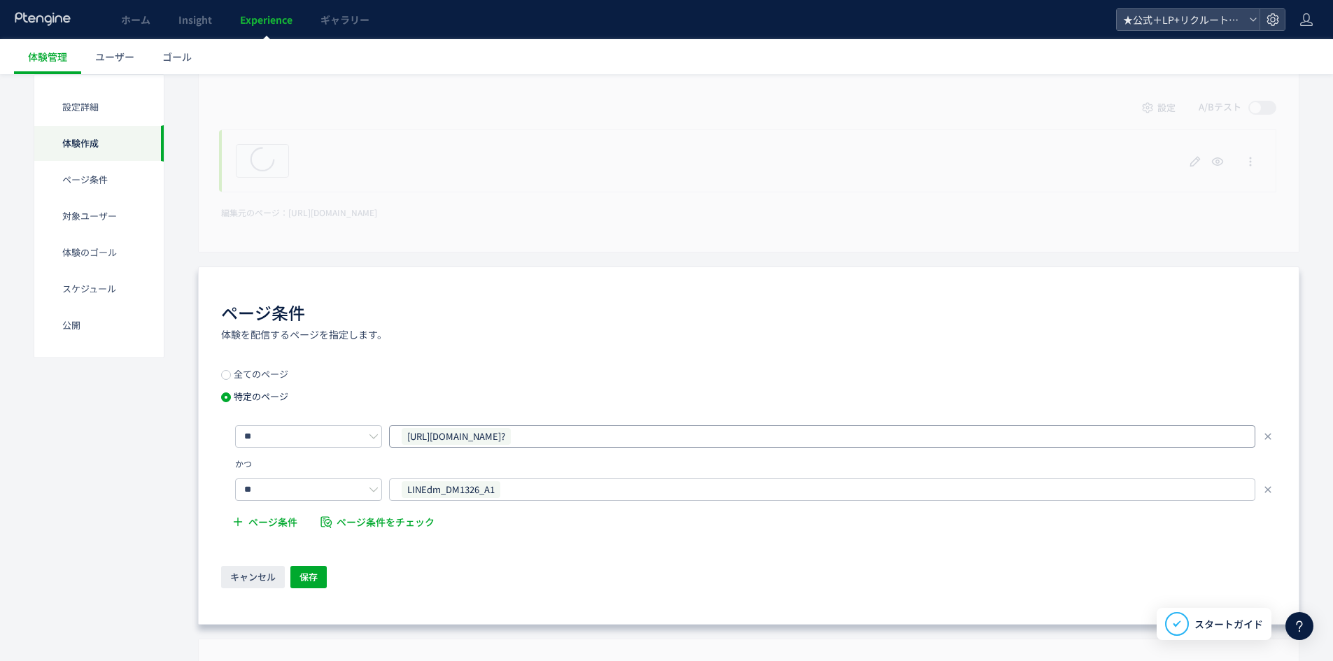
click at [631, 439] on div "https://tcb-beauty.net/menu/coupon_august?" at bounding box center [816, 436] width 833 height 21
click at [514, 437] on icon at bounding box center [509, 436] width 8 height 8
click at [597, 437] on input "text" at bounding box center [823, 436] width 837 height 17
click at [597, 436] on input "text" at bounding box center [823, 436] width 837 height 17
paste input "**********"
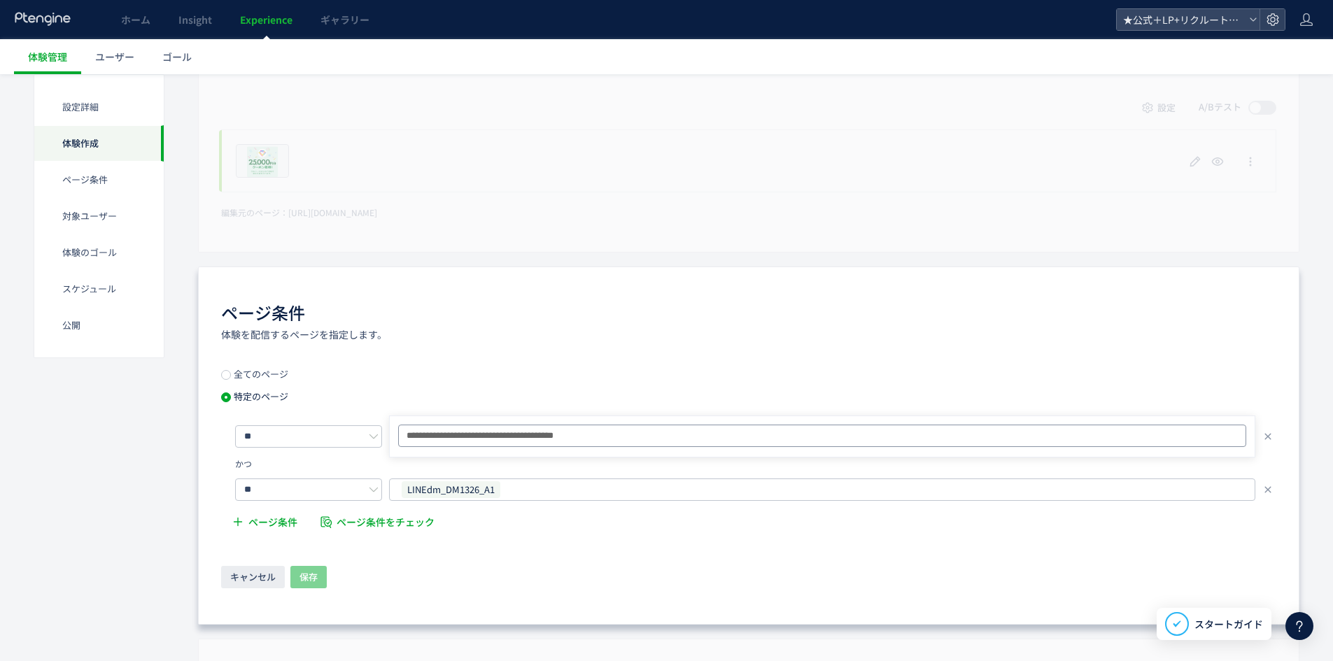
type input "**********"
click at [559, 393] on div "全てのページ 特定のページ ** https://tcb-beauty.net/menu/coupon_october? https://tcb-beauty…" at bounding box center [748, 453] width 1055 height 169
click at [485, 487] on span "LINEdm_DM1326_A1" at bounding box center [451, 489] width 99 height 17
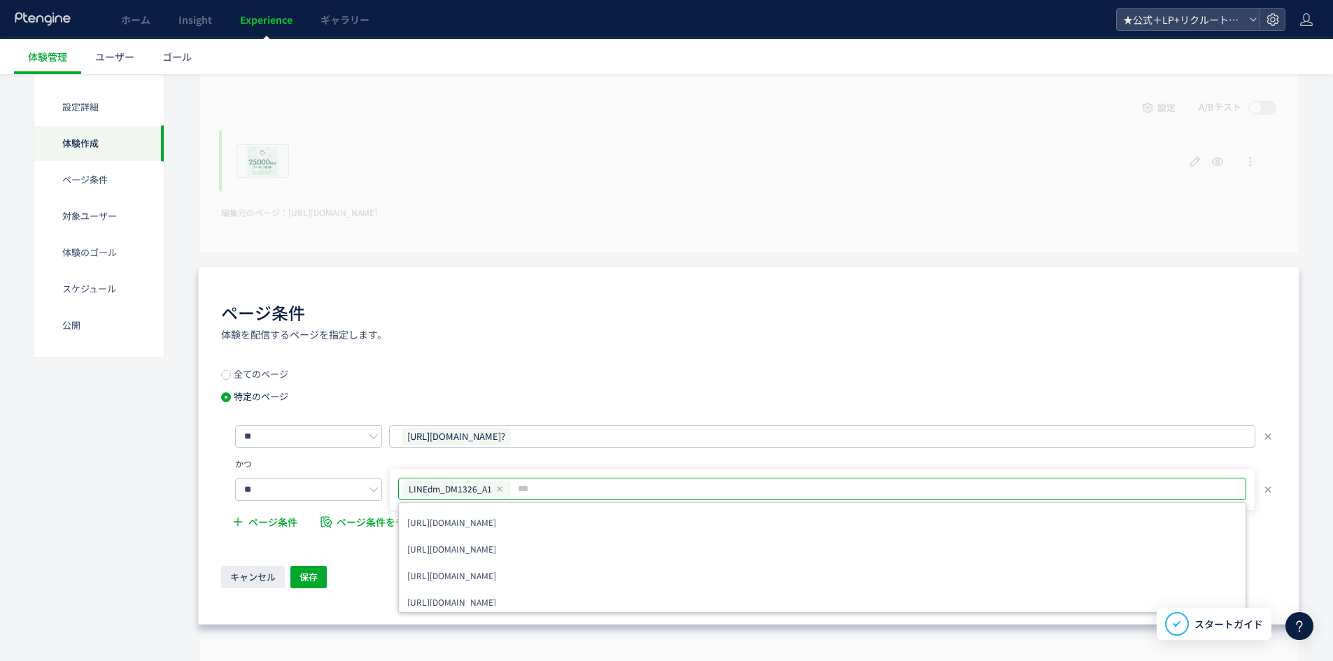
click at [497, 488] on icon at bounding box center [499, 489] width 8 height 8
click at [497, 489] on input "text" at bounding box center [823, 489] width 837 height 17
click at [495, 489] on input "text" at bounding box center [823, 489] width 837 height 17
paste input "**********"
type input "**********"
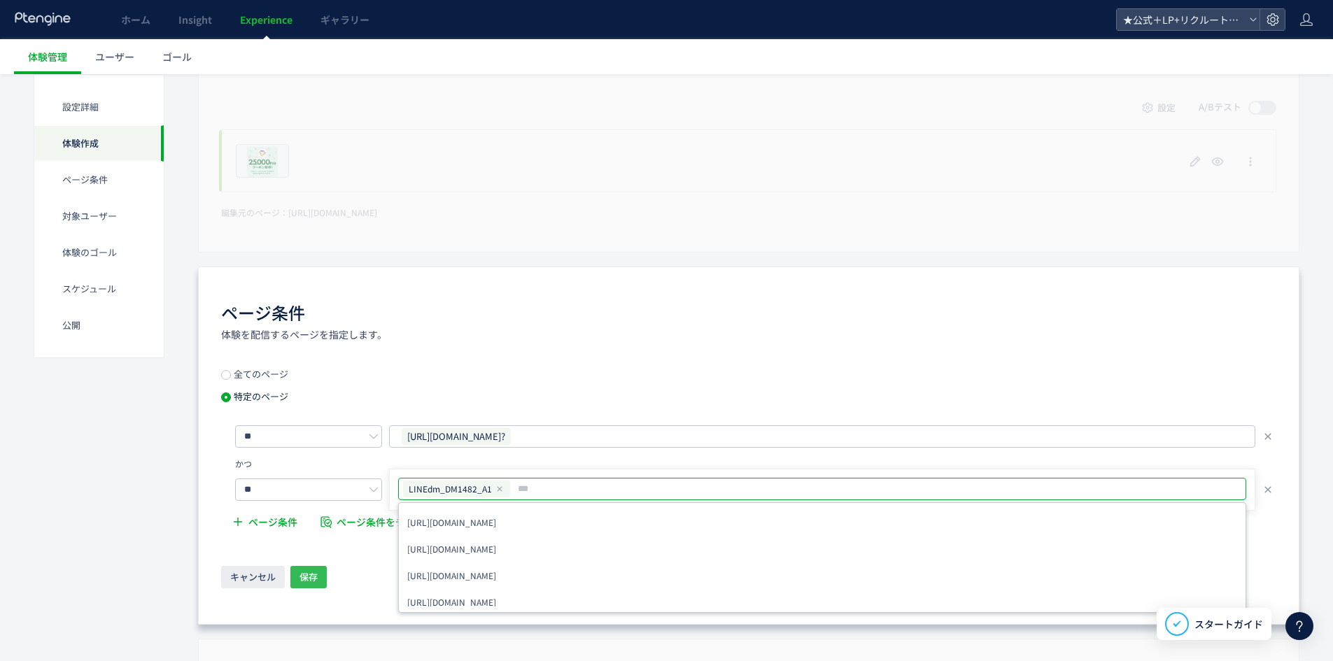
click at [311, 575] on span "保存" at bounding box center [308, 577] width 18 height 22
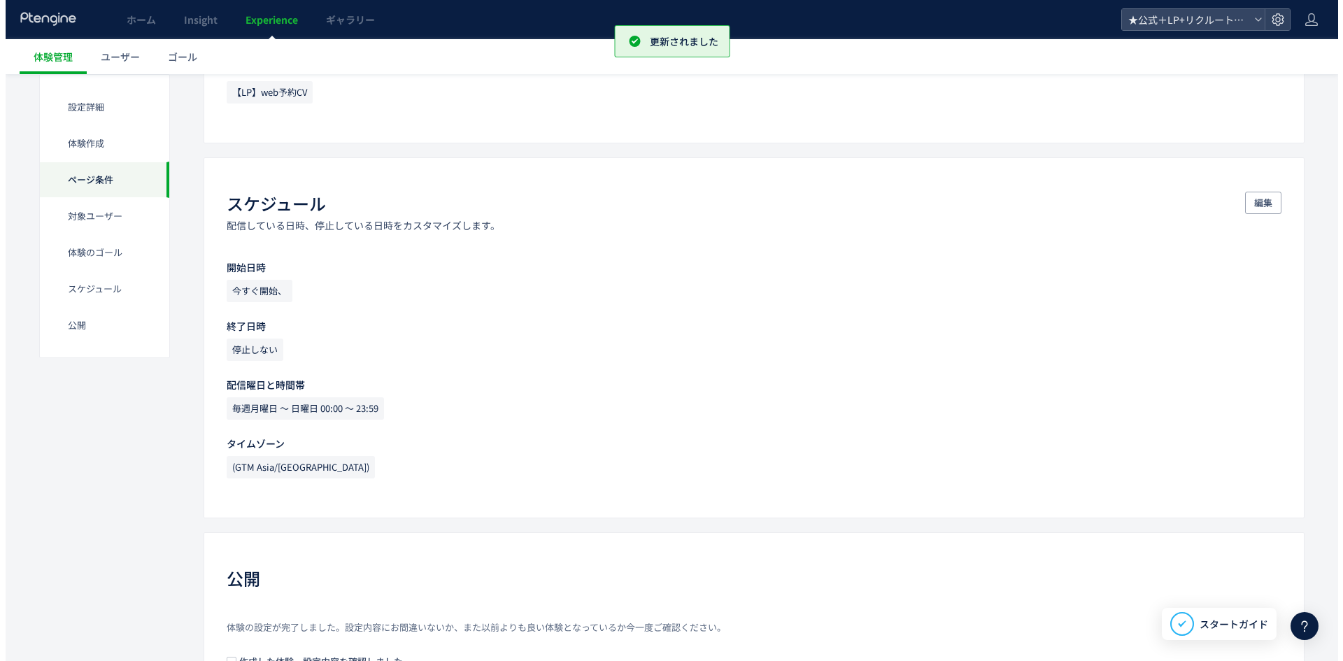
scroll to position [1262, 0]
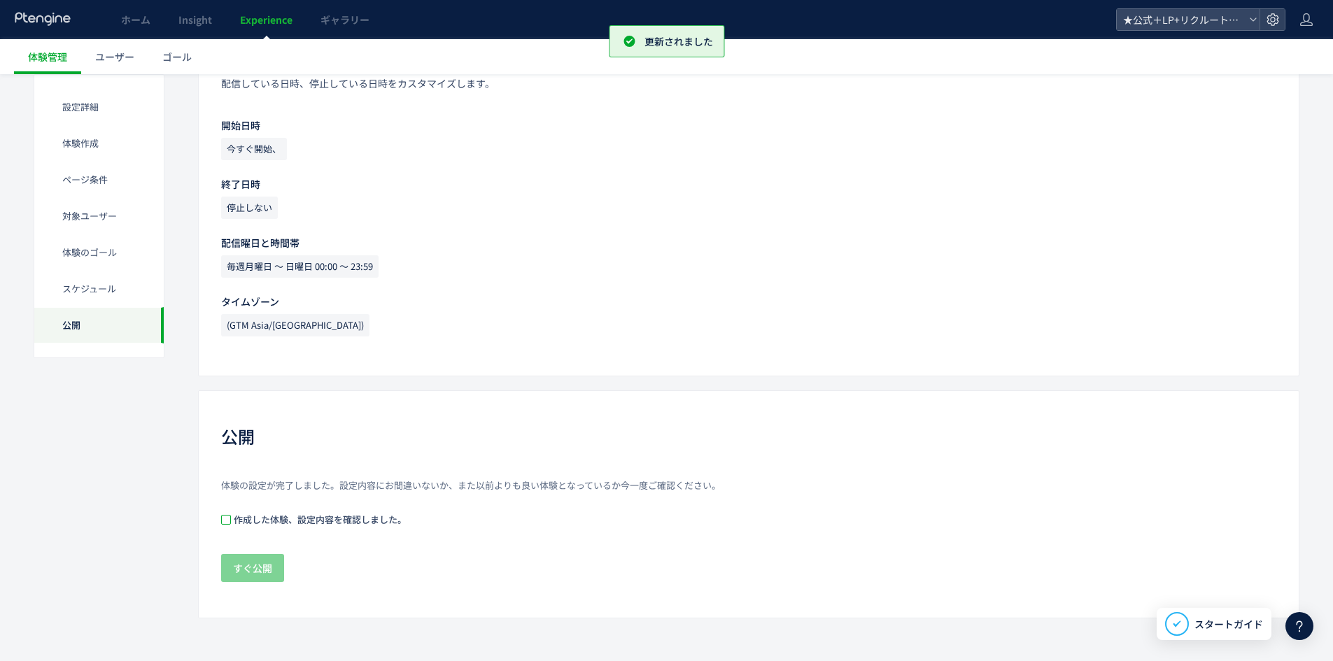
click at [225, 521] on span at bounding box center [226, 520] width 10 height 10
click at [262, 560] on span "すぐ公開" at bounding box center [252, 568] width 39 height 28
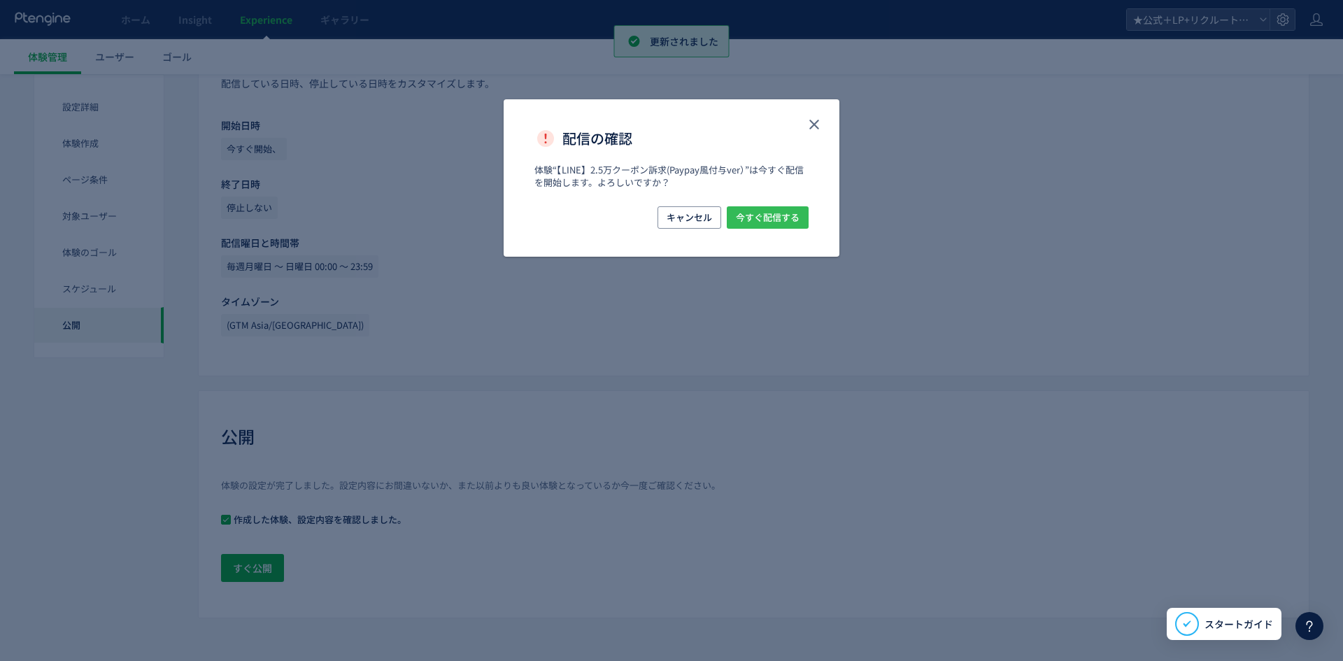
click at [772, 227] on span "今すぐ配信する" at bounding box center [768, 217] width 64 height 22
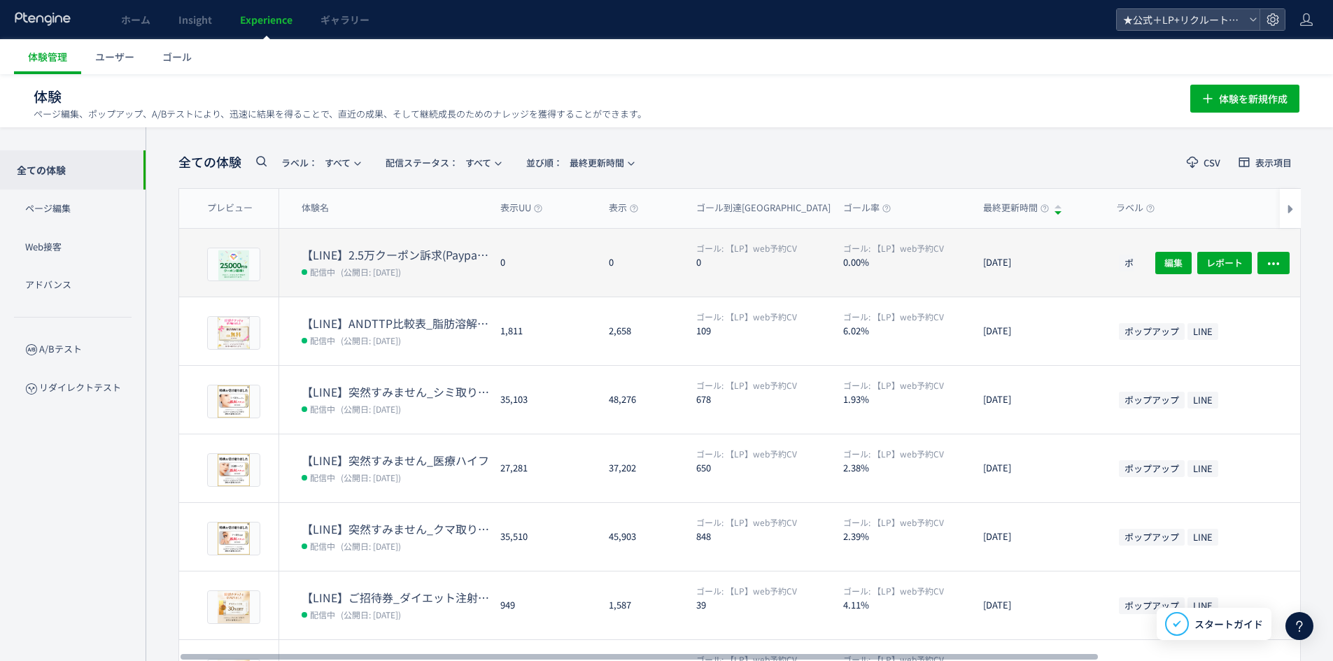
click at [350, 269] on span "(公開日: [DATE])" at bounding box center [371, 272] width 60 height 12
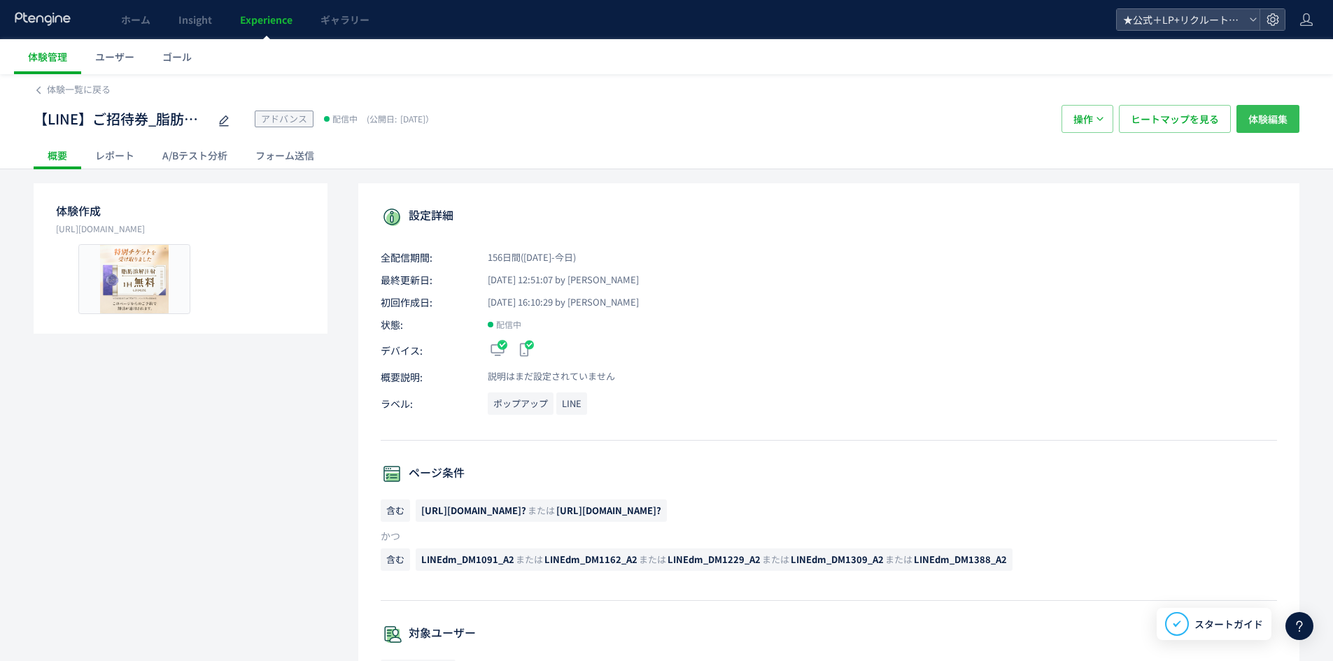
click at [1269, 120] on span "体験編集" at bounding box center [1267, 119] width 39 height 28
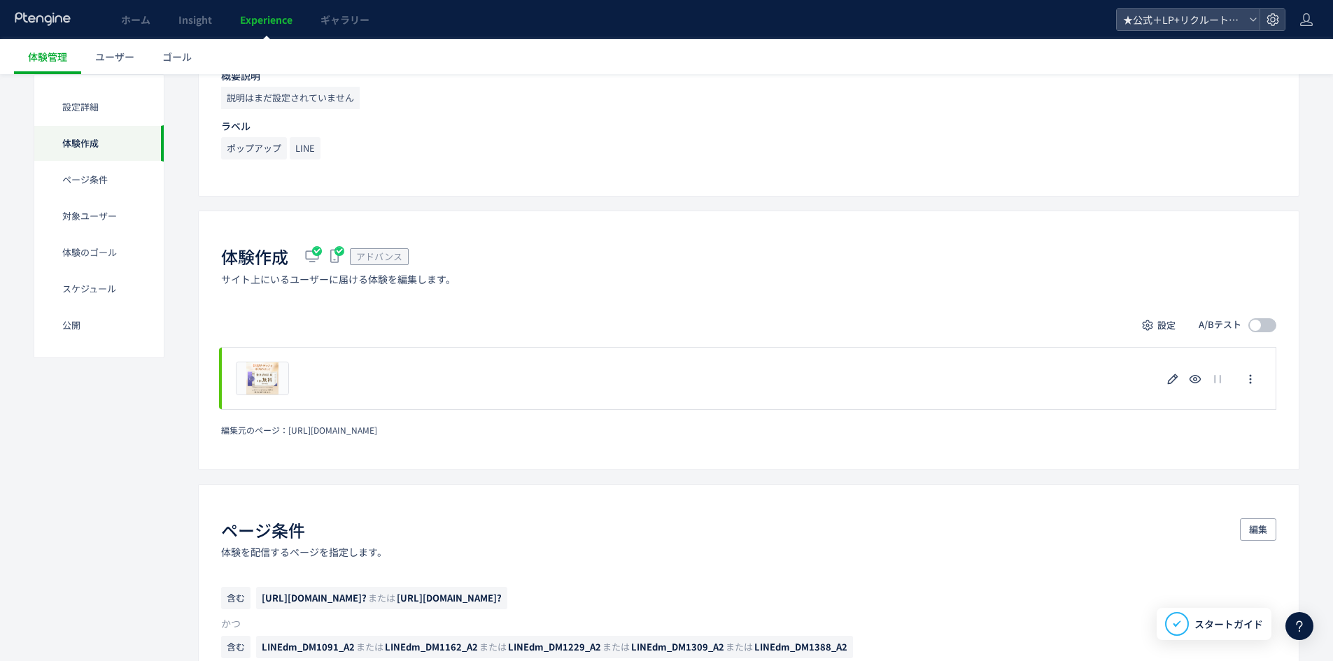
scroll to position [210, 0]
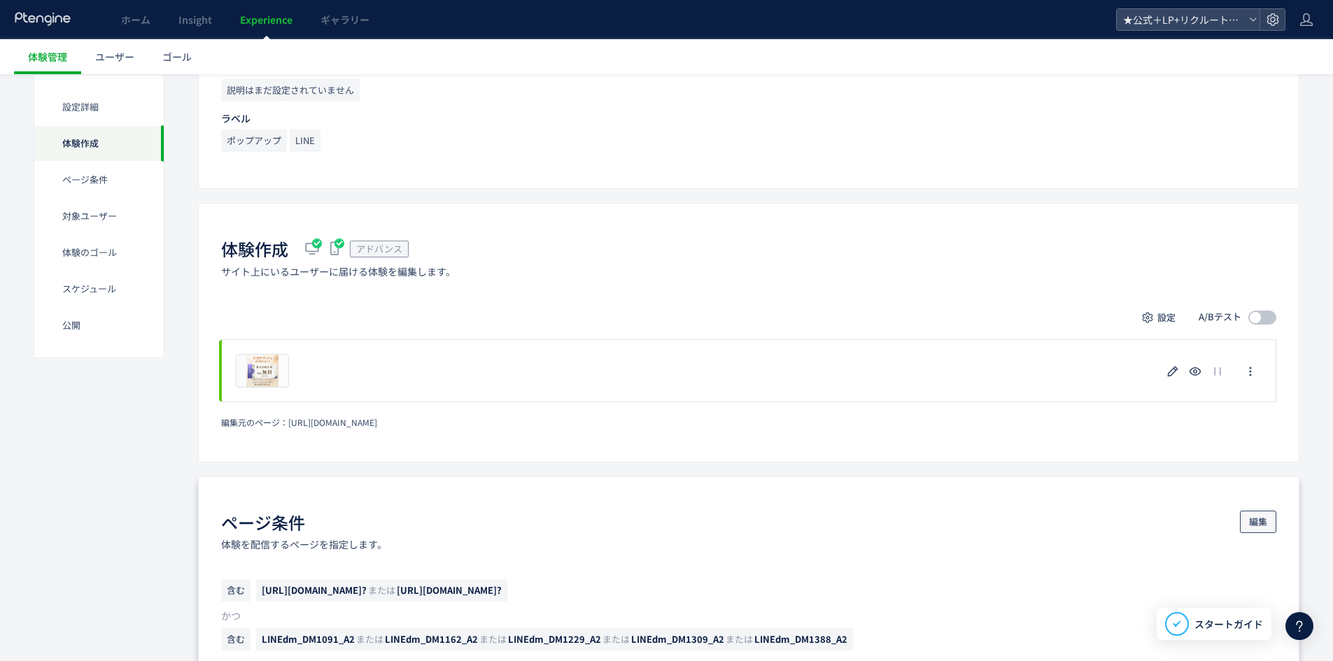
click at [1252, 520] on span "編集" at bounding box center [1258, 522] width 18 height 22
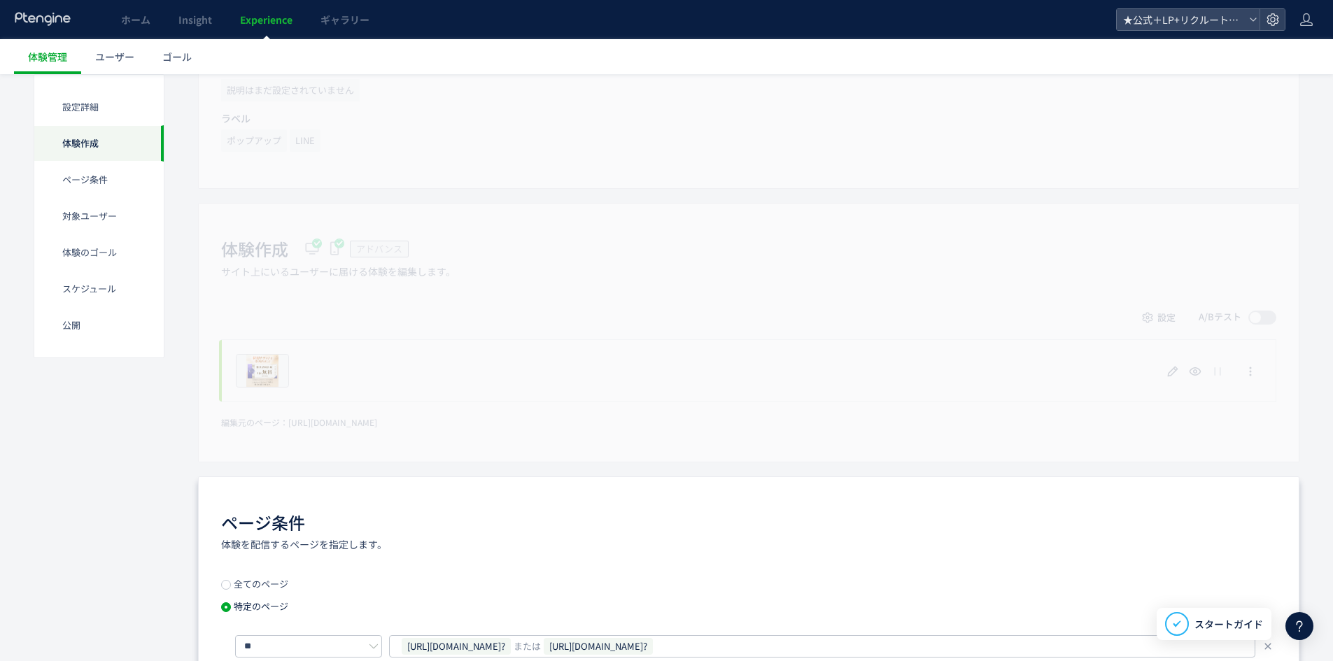
scroll to position [350, 0]
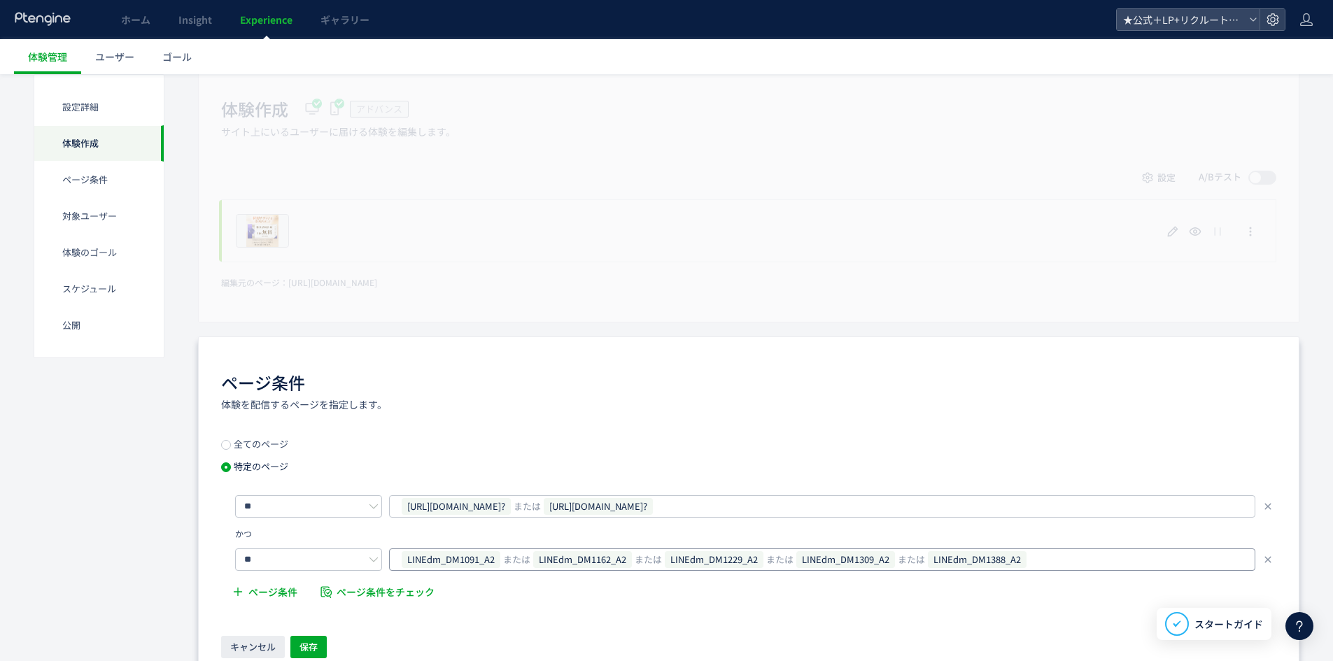
click at [1072, 553] on div "LINEdm_DM1091_A2 または LINEdm_DM1162_A2 または LINEdm_DM1229_A2 または LINEdm_DM1309_A2…" at bounding box center [816, 559] width 833 height 21
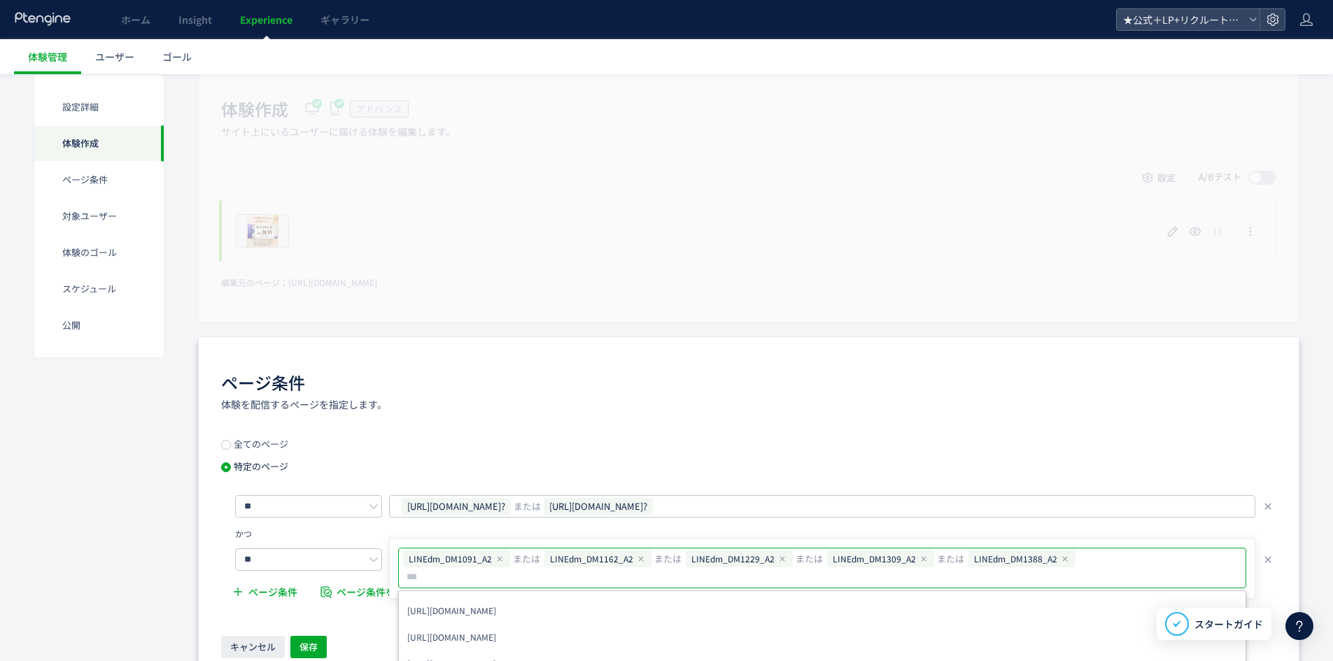
type input "**********"
click at [314, 647] on span "保存" at bounding box center [308, 647] width 18 height 22
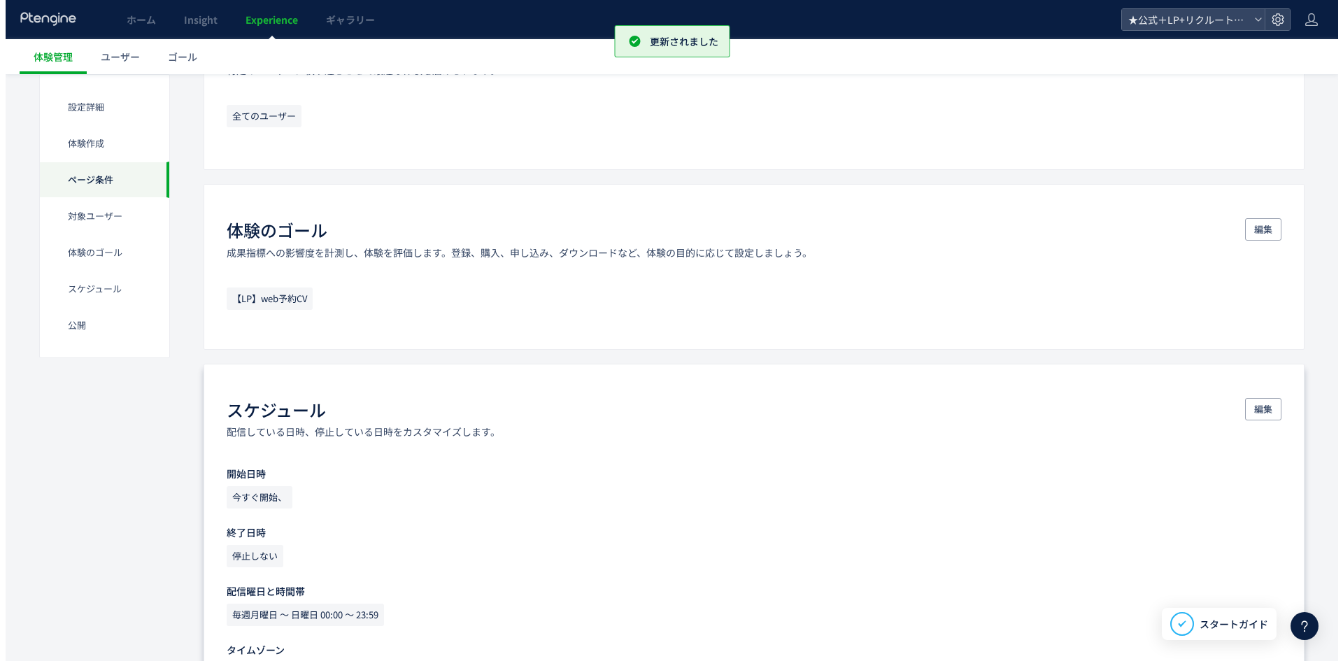
scroll to position [1207, 0]
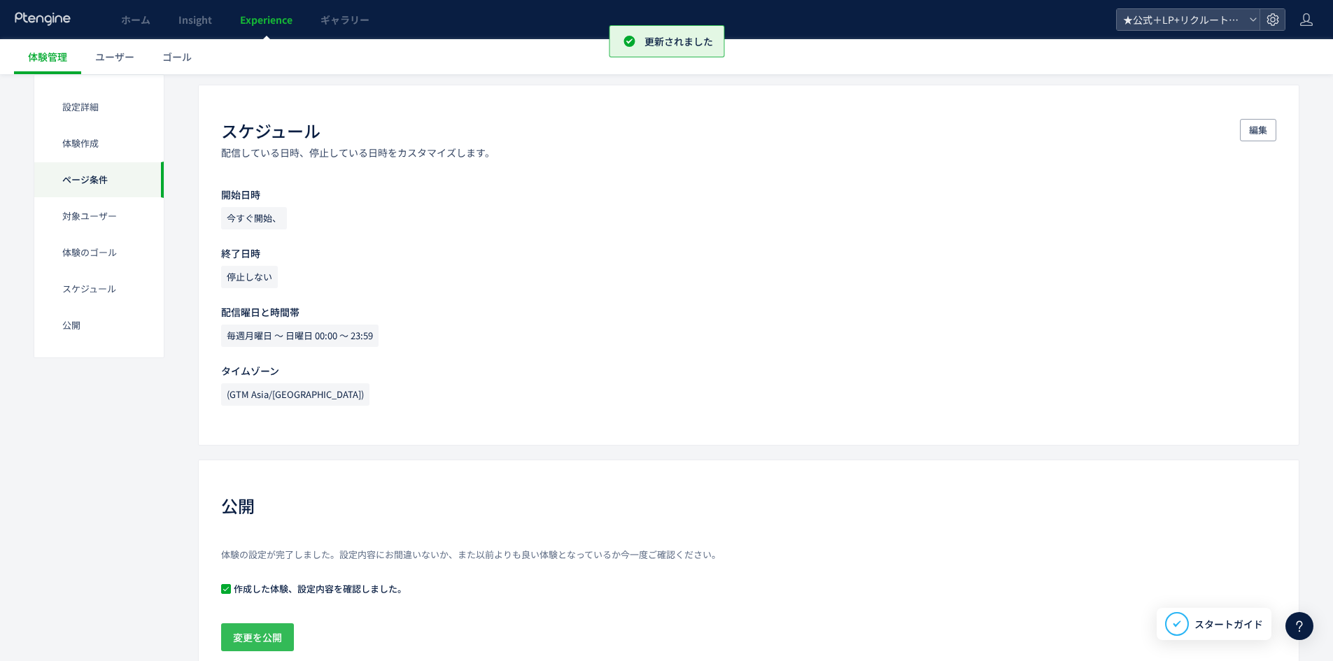
click at [276, 644] on span "変更を公開" at bounding box center [257, 637] width 49 height 28
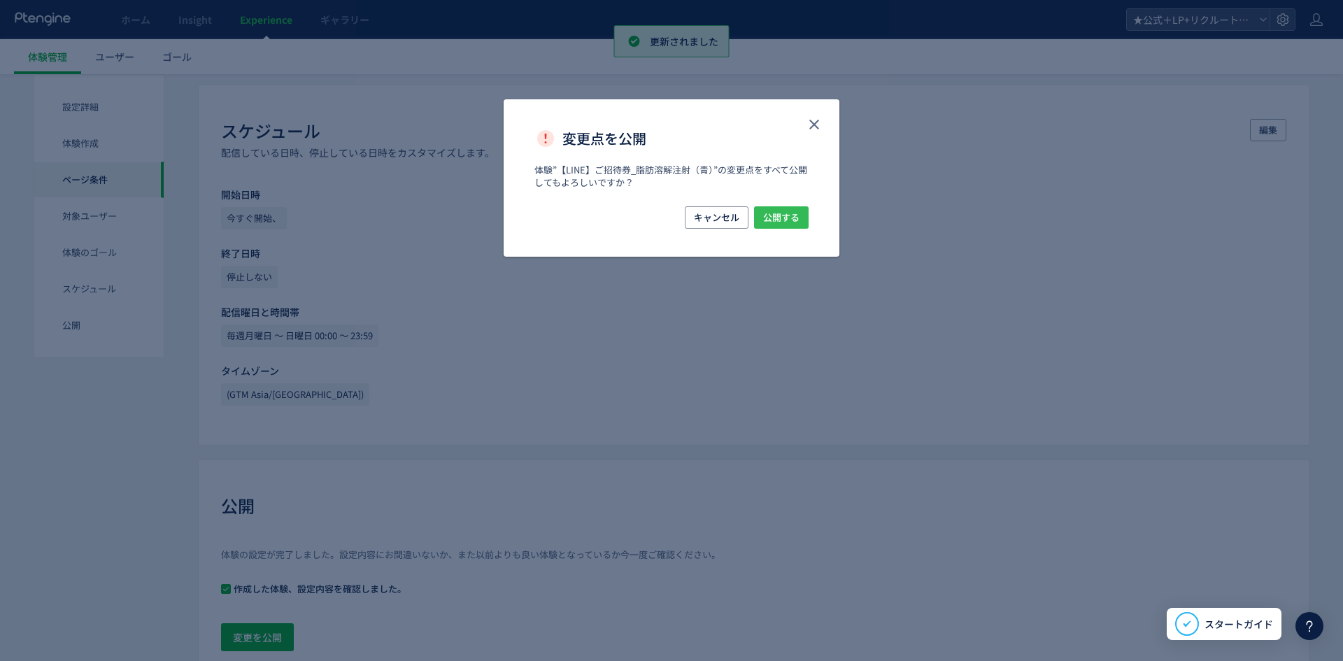
click at [784, 223] on span "公開する" at bounding box center [781, 217] width 36 height 22
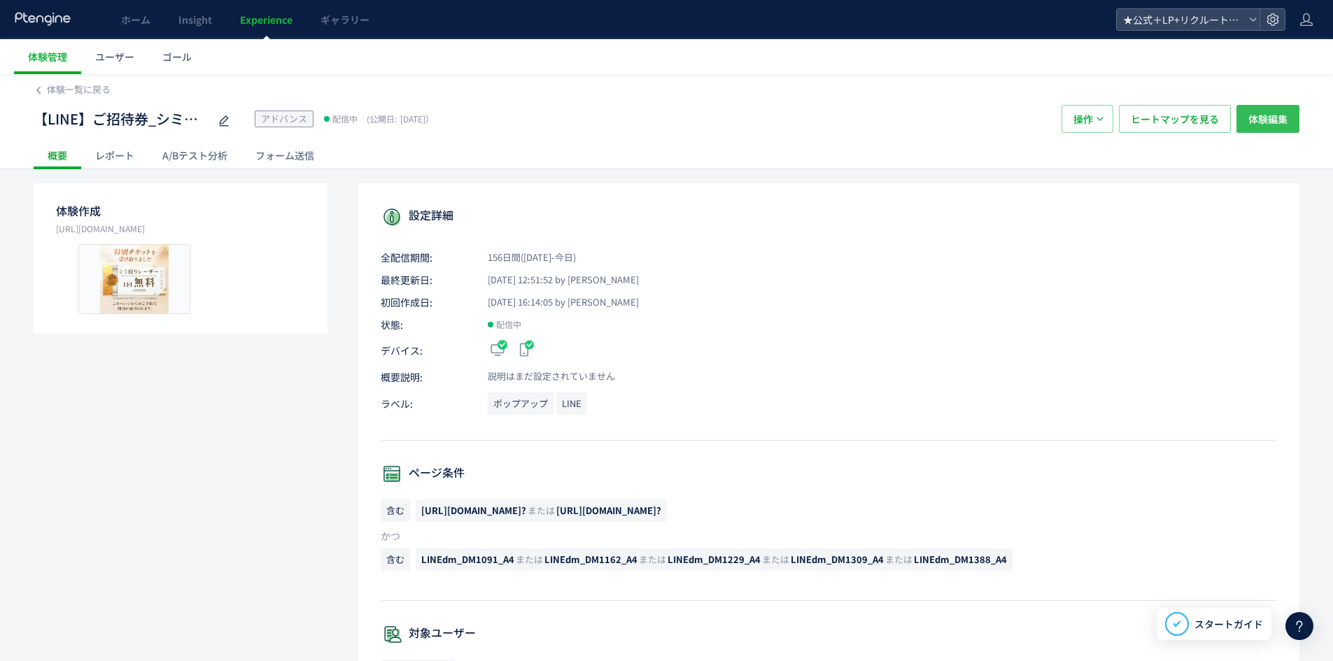
click at [1279, 118] on span "体験編集" at bounding box center [1267, 119] width 39 height 28
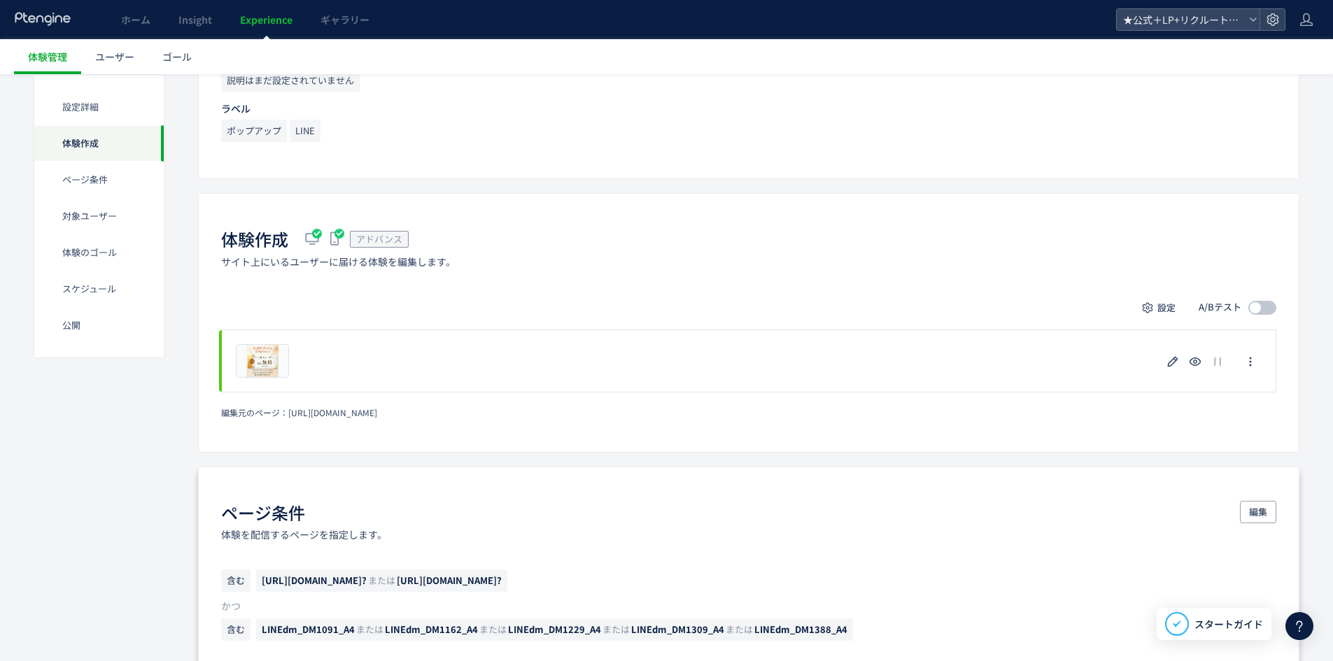
scroll to position [350, 0]
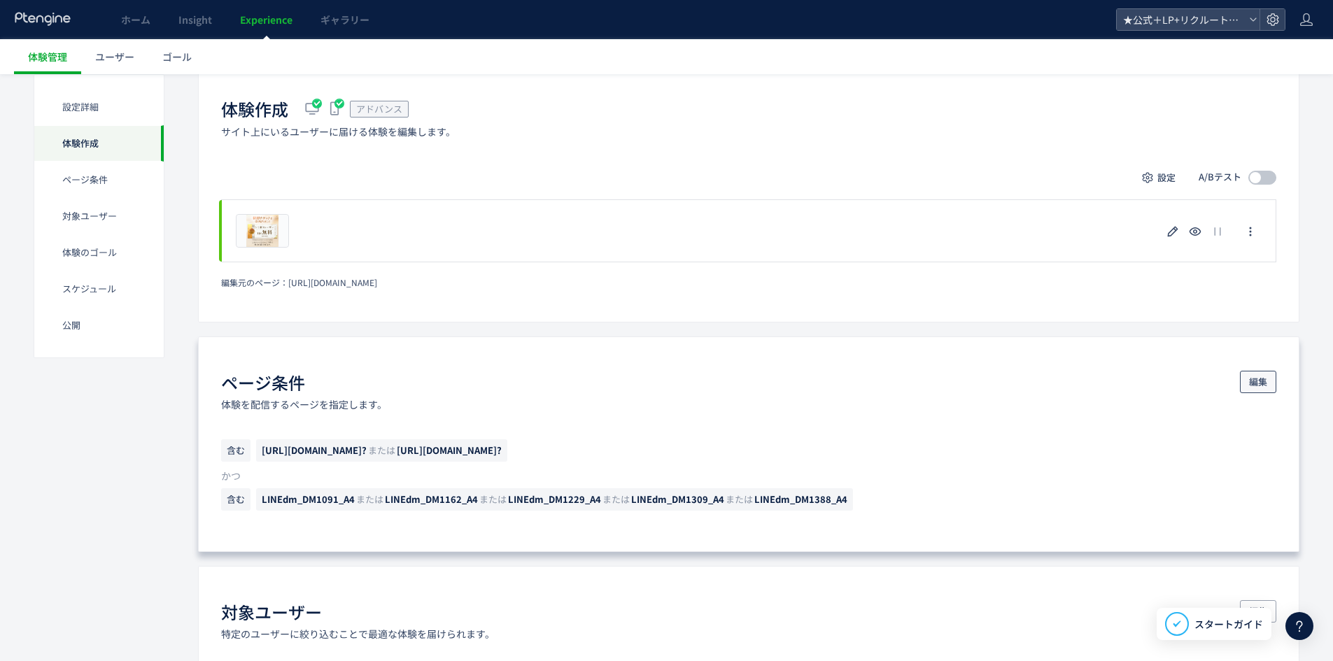
click at [1264, 380] on span "編集" at bounding box center [1258, 382] width 18 height 22
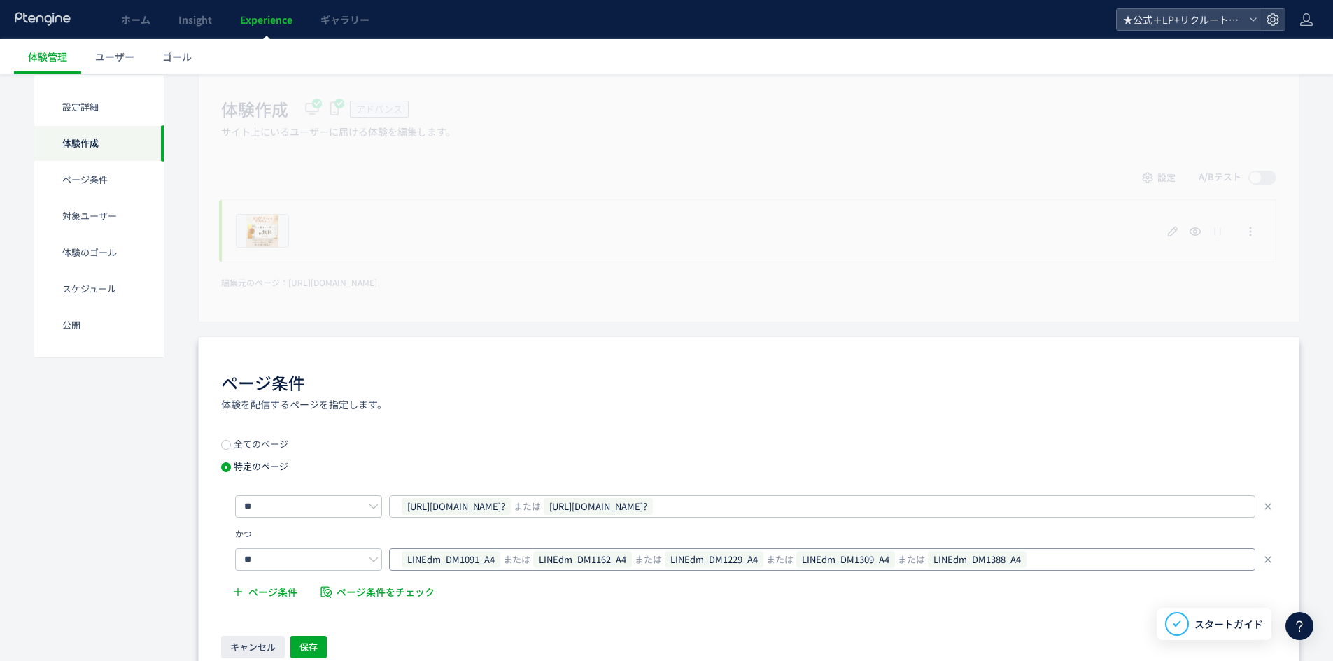
click at [1075, 552] on div "LINEdm_DM1091_A4 または LINEdm_DM1162_A4 または LINEdm_DM1229_A4 または LINEdm_DM1309_A4…" at bounding box center [816, 559] width 833 height 21
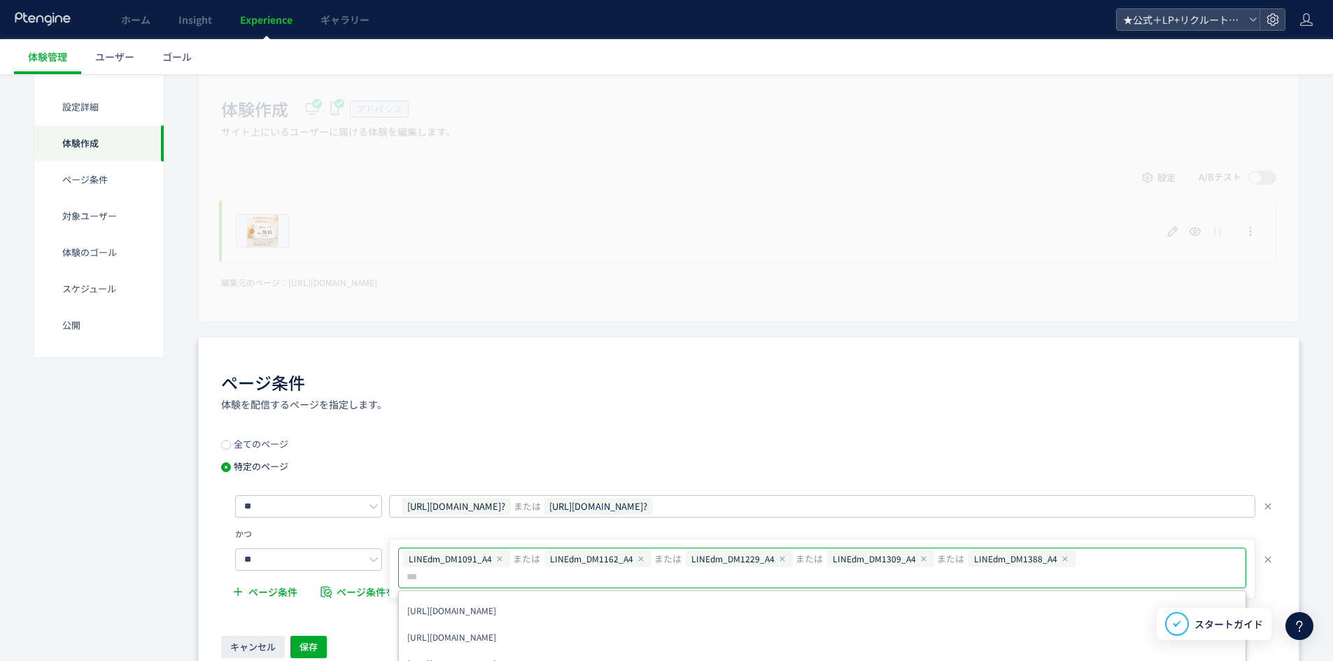
type input "**********"
click at [324, 639] on button "保存" at bounding box center [308, 647] width 36 height 22
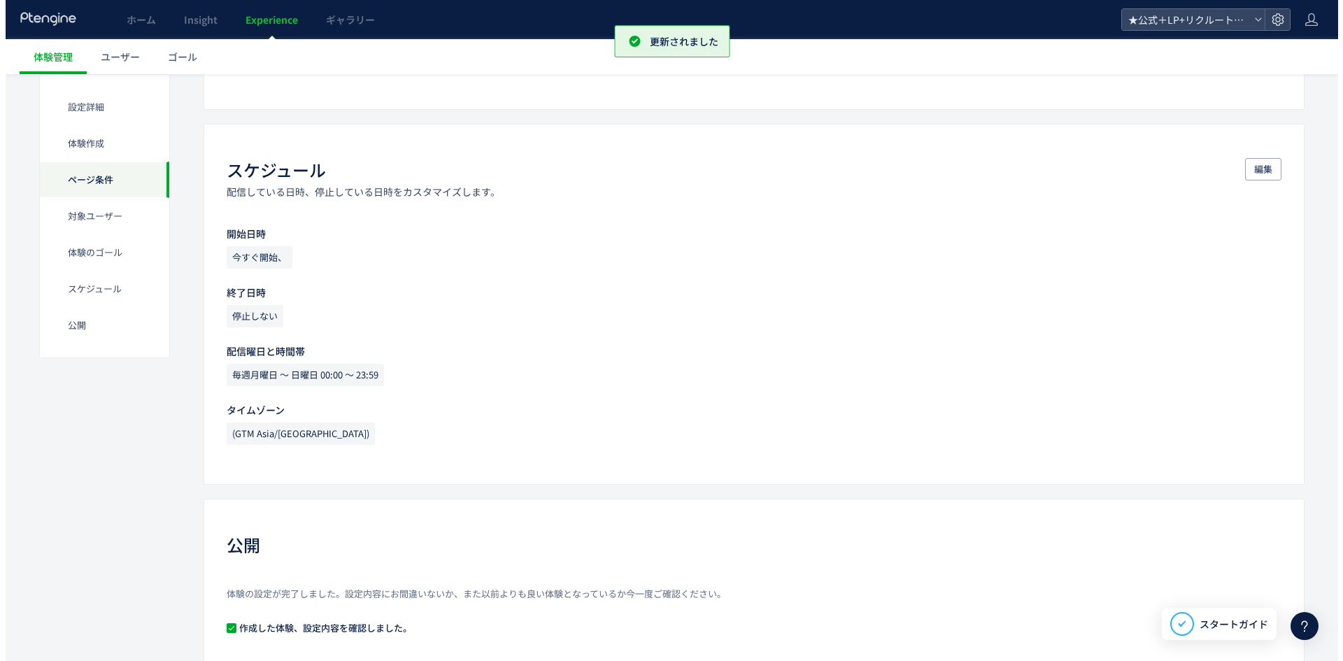
scroll to position [1276, 0]
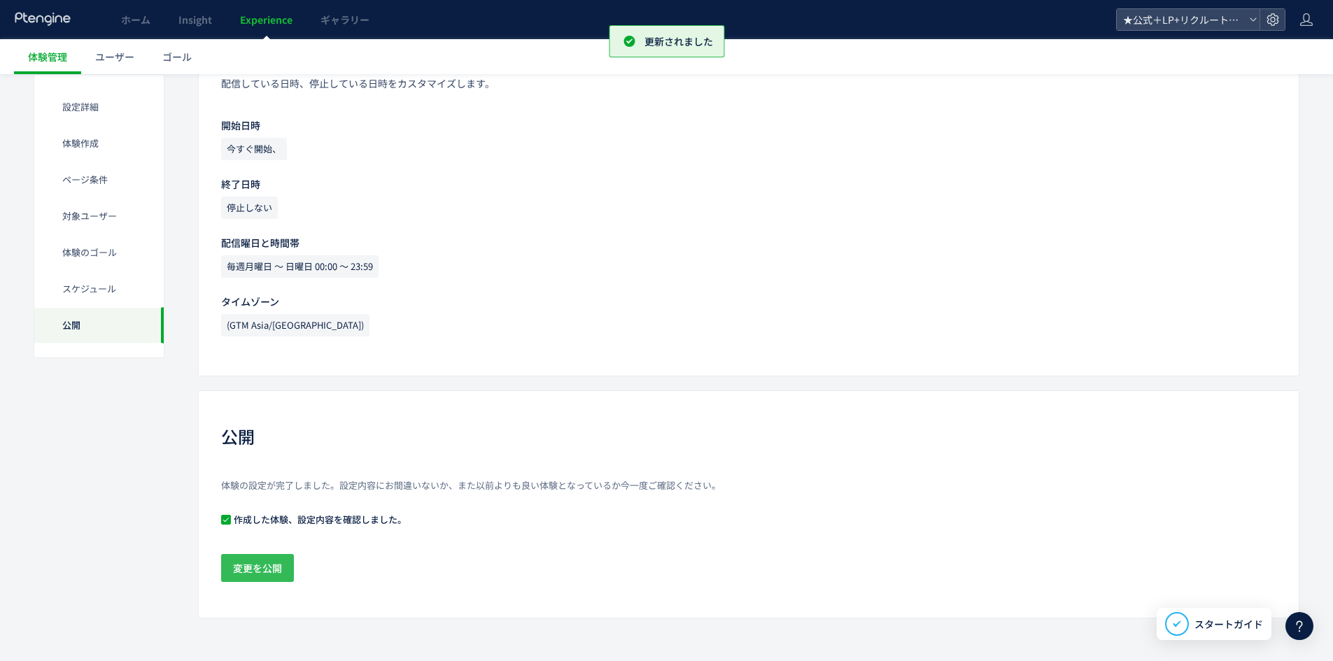
click at [275, 563] on span "変更を公開" at bounding box center [257, 568] width 49 height 28
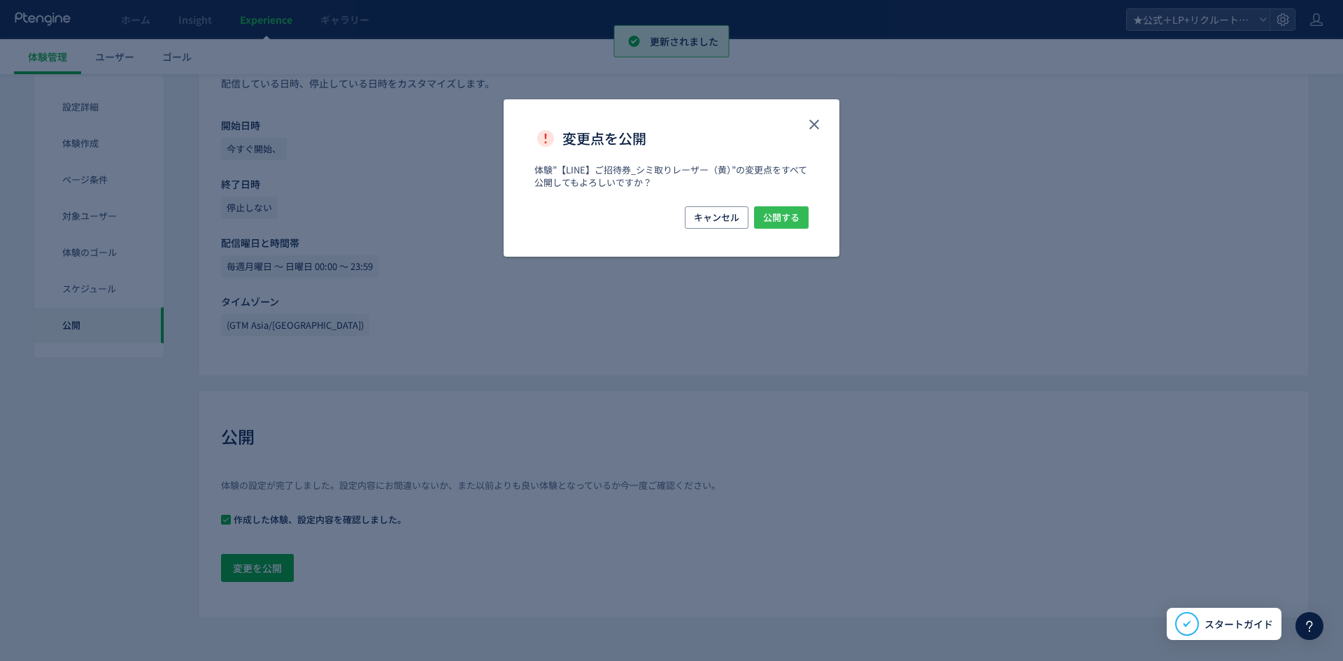
click at [802, 220] on button "公開する" at bounding box center [781, 217] width 55 height 22
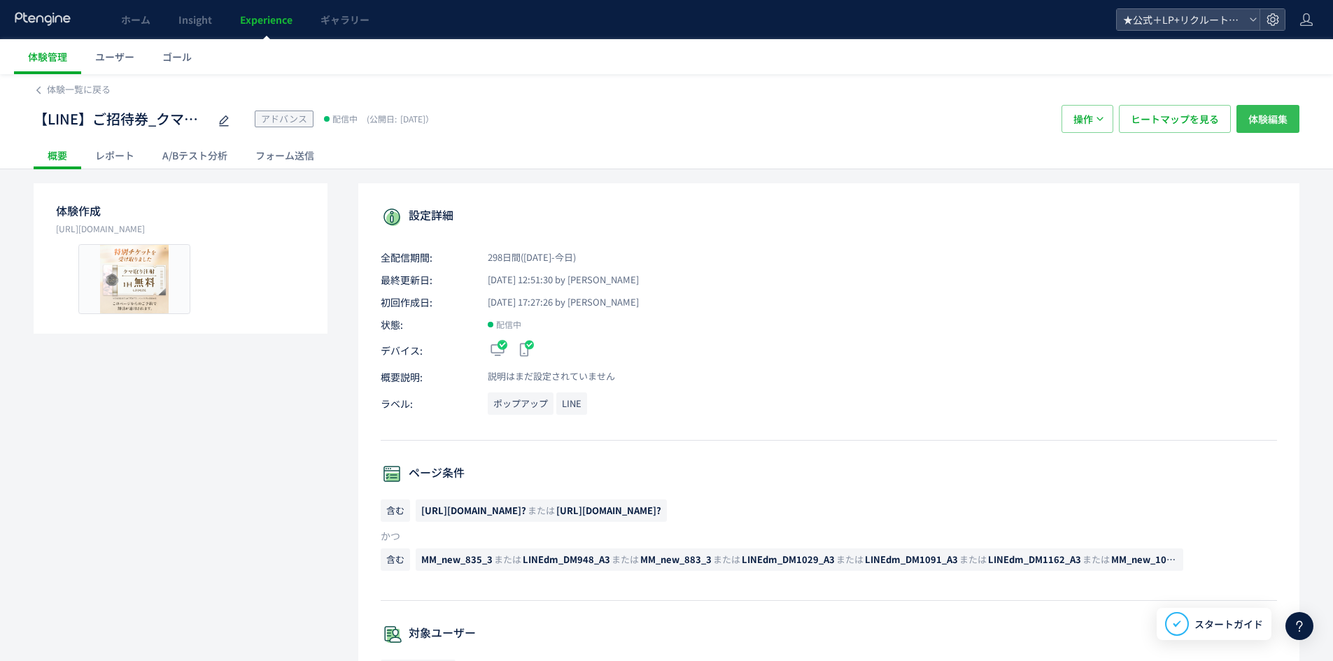
click at [1259, 118] on span "体験編集" at bounding box center [1267, 119] width 39 height 28
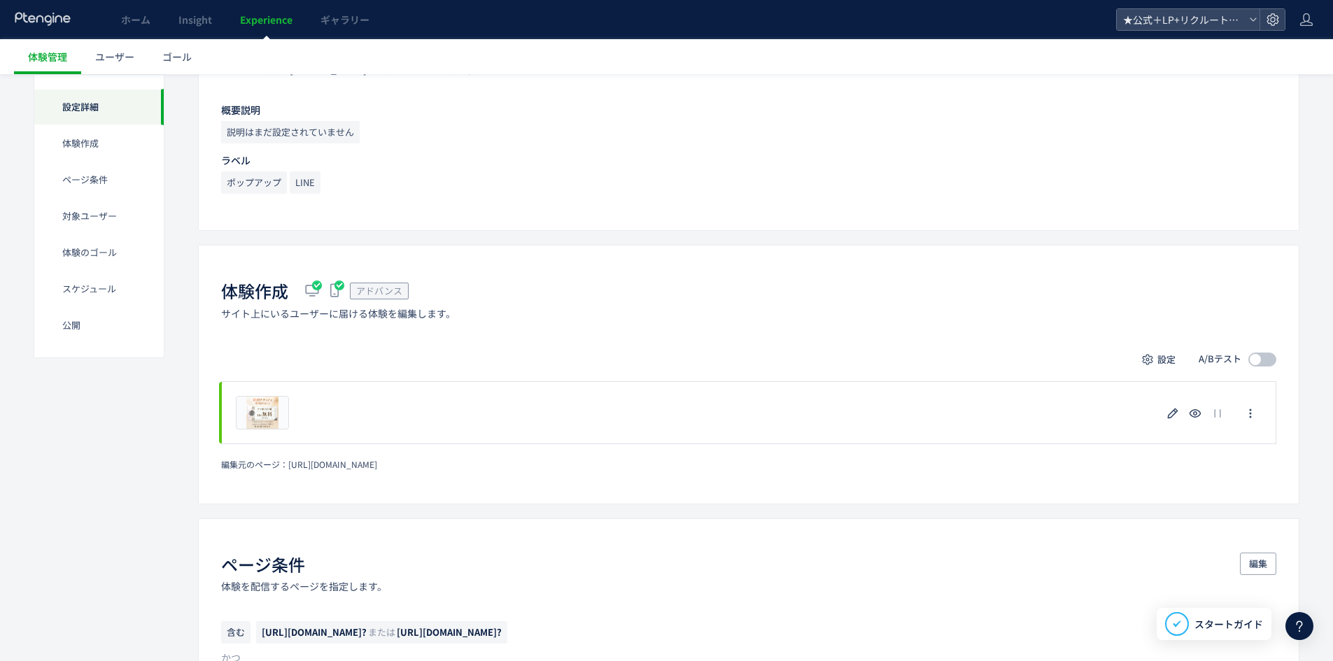
scroll to position [248, 0]
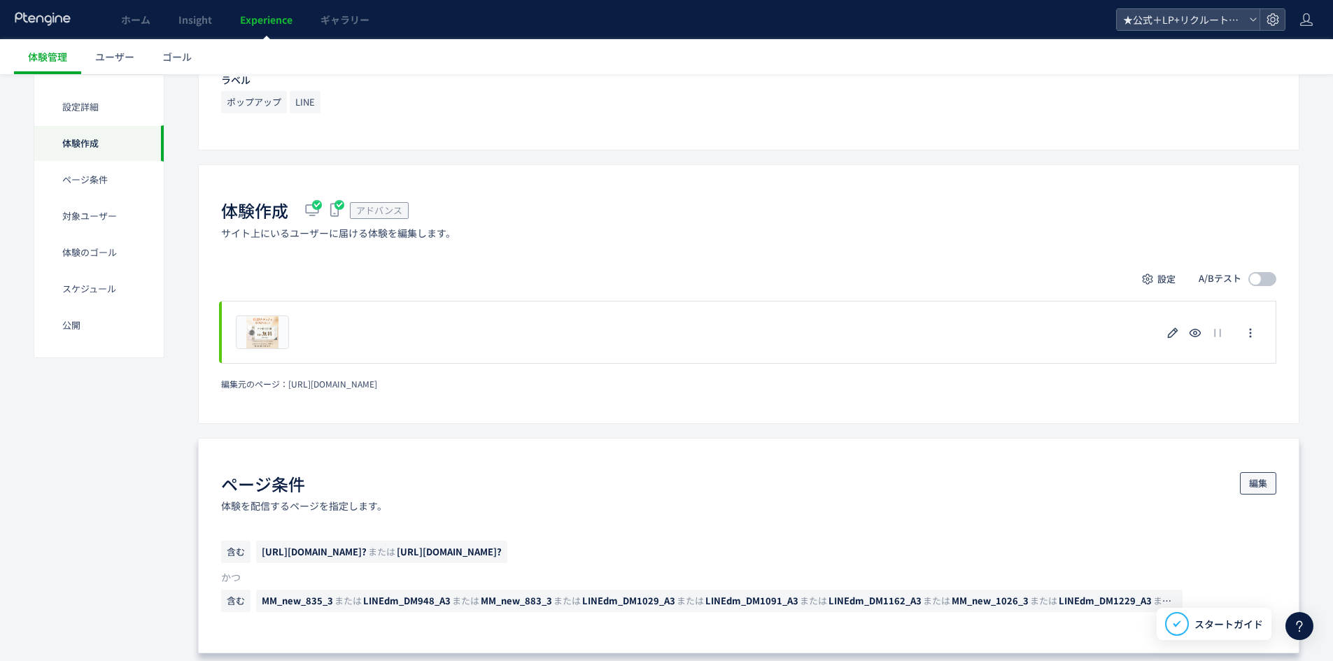
click at [1253, 472] on span "編集" at bounding box center [1258, 483] width 18 height 22
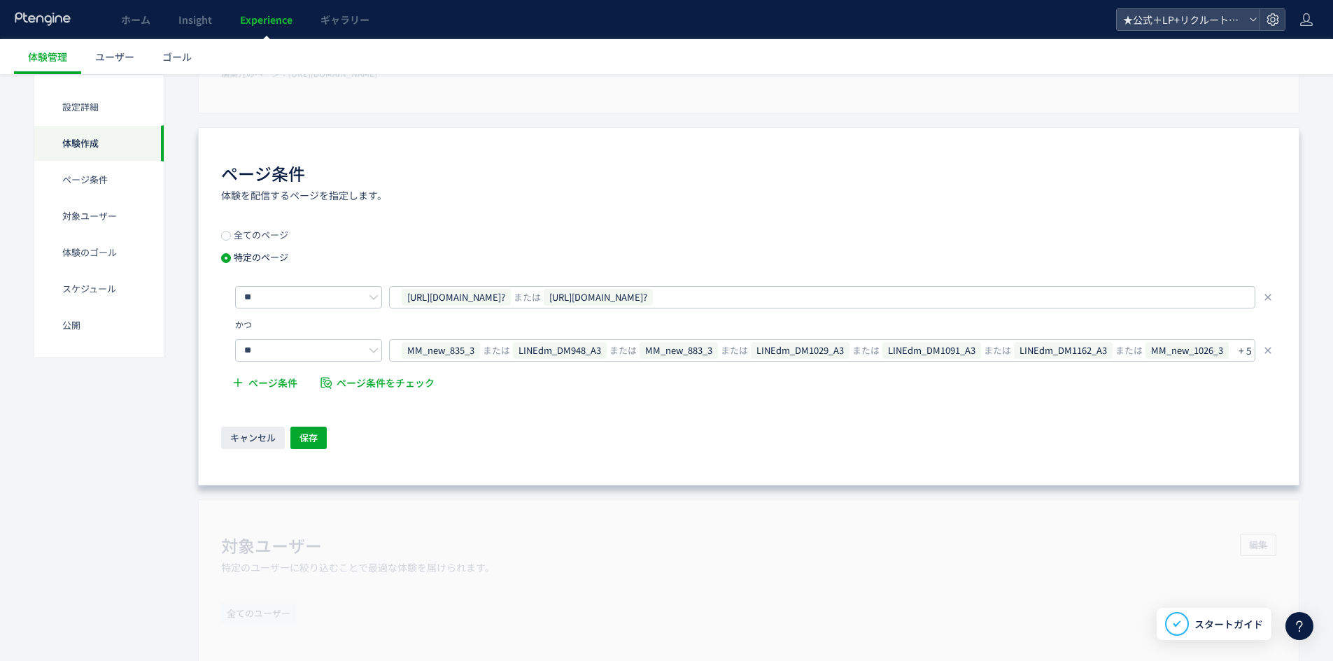
scroll to position [560, 0]
click at [1244, 351] on p "+ 5" at bounding box center [1244, 350] width 13 height 20
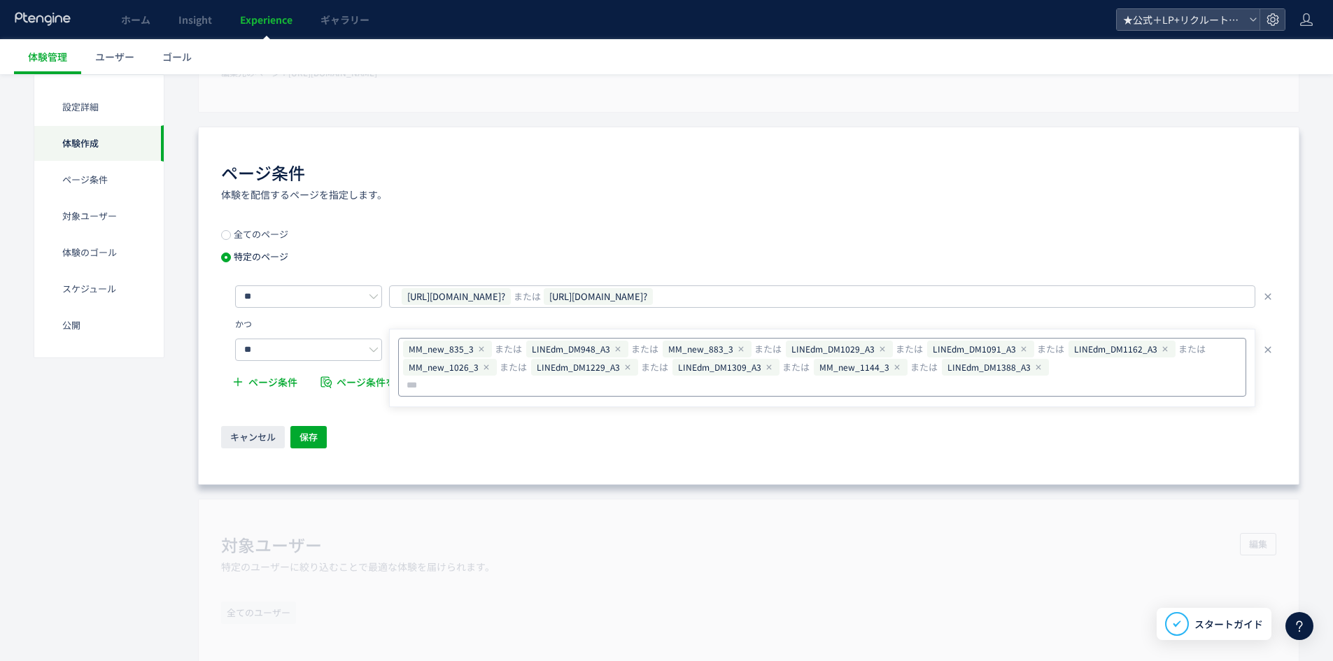
click at [597, 377] on input "text" at bounding box center [501, 385] width 192 height 17
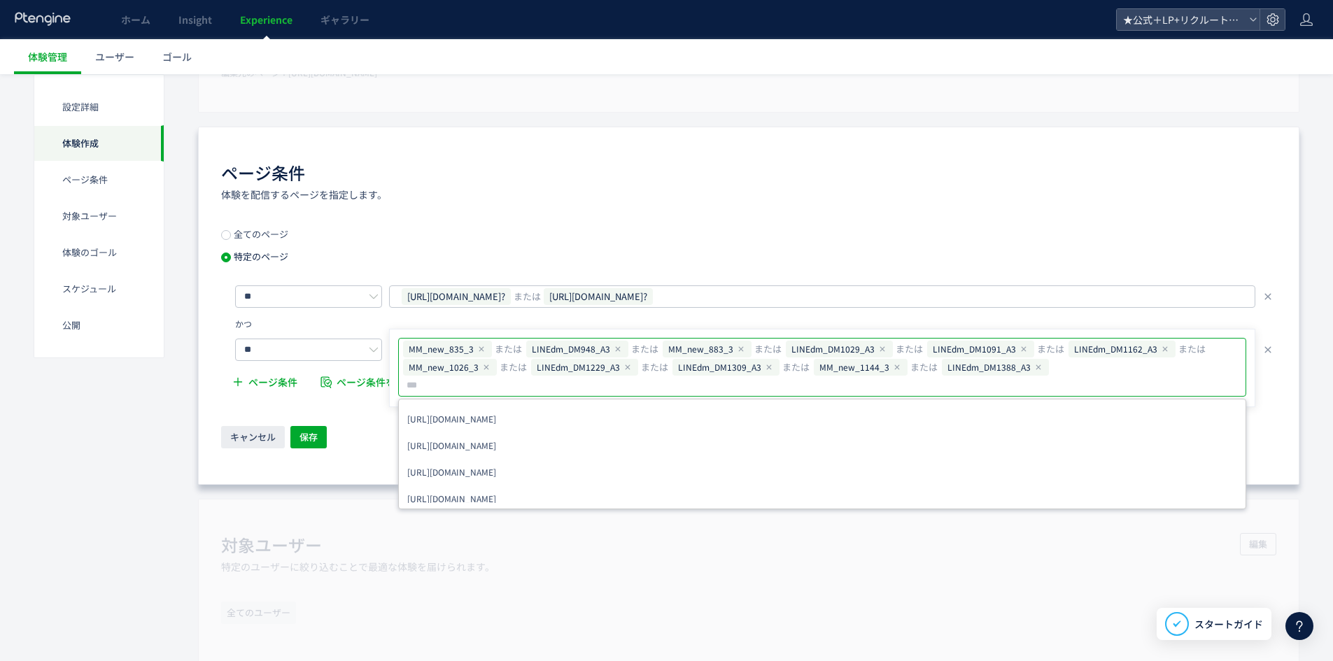
type input "**********"
click at [320, 437] on button "保存" at bounding box center [308, 437] width 36 height 22
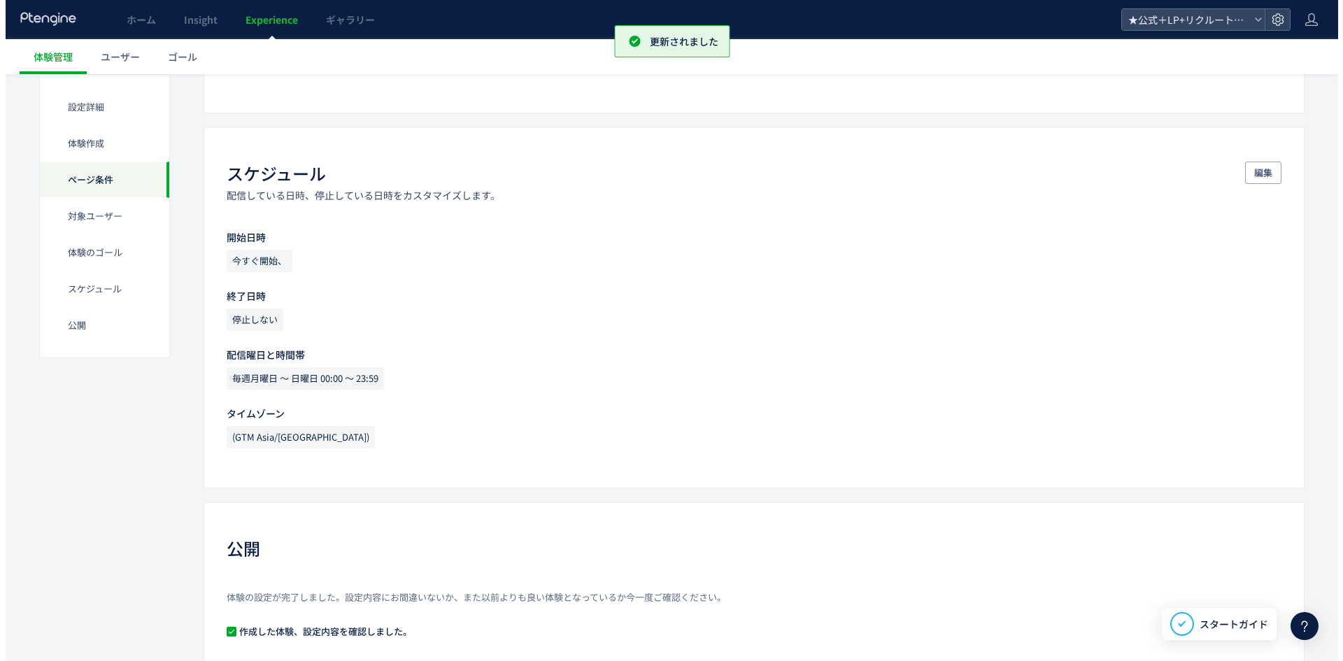
scroll to position [1207, 0]
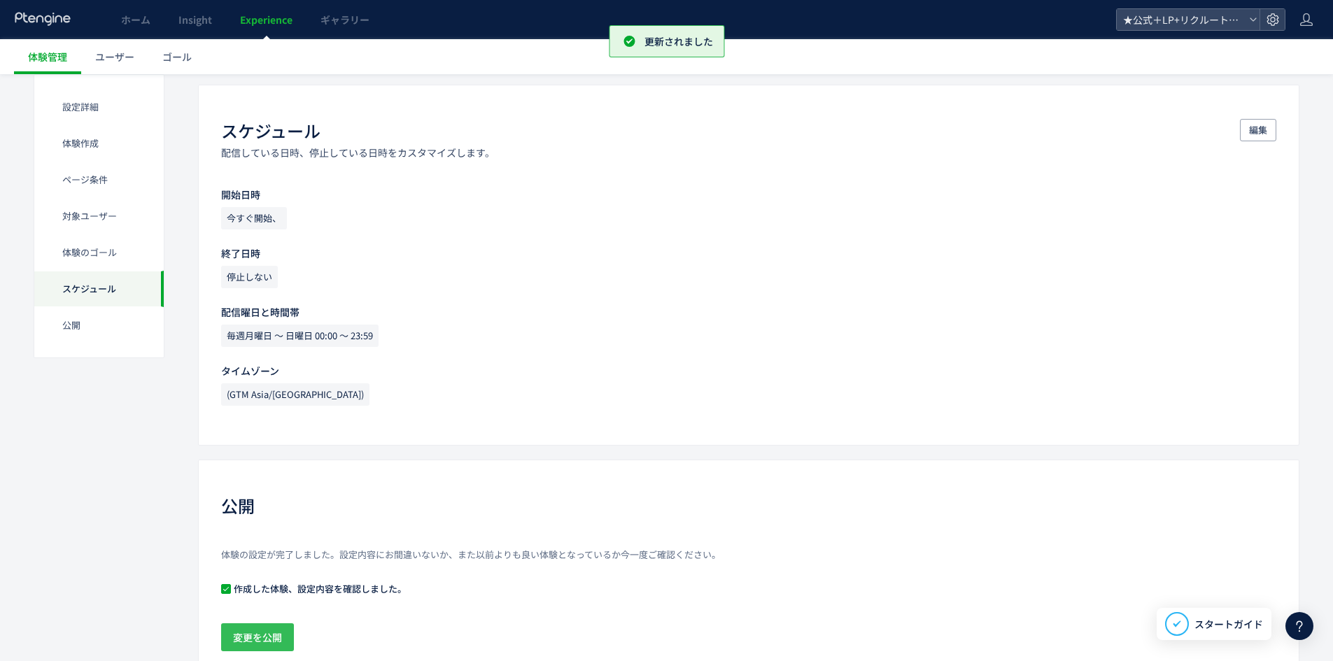
click at [266, 630] on span "変更を公開" at bounding box center [257, 637] width 49 height 28
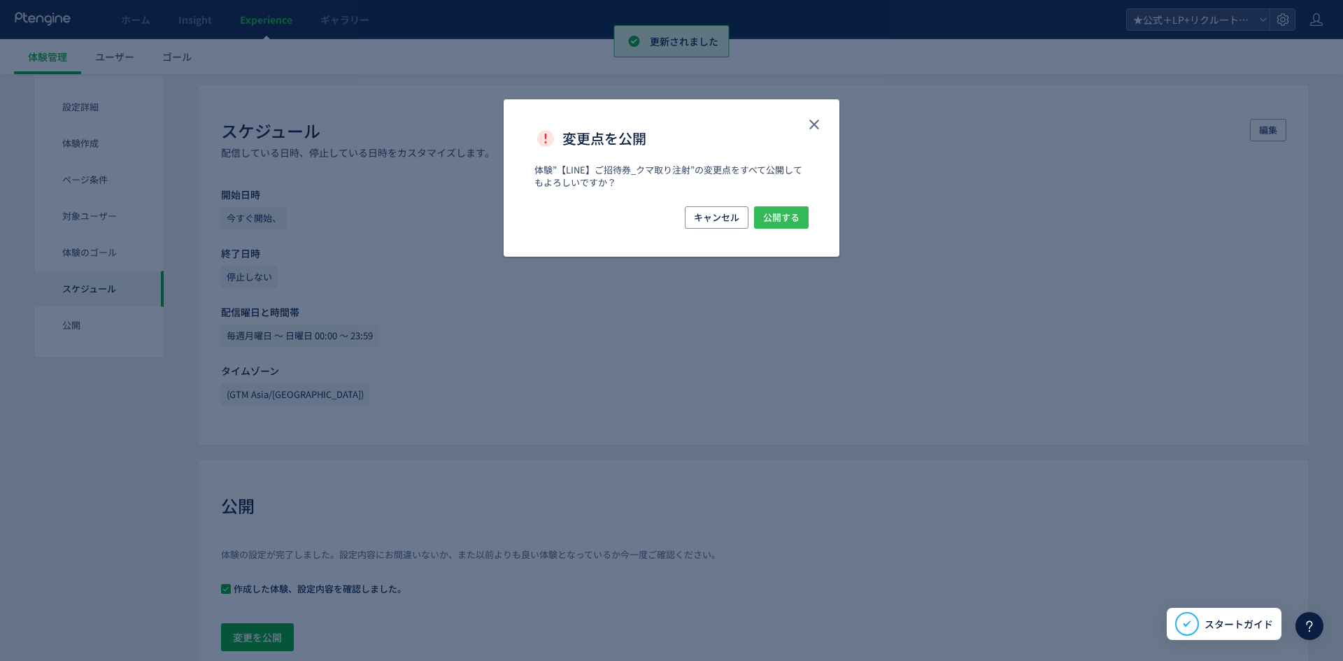
click at [779, 222] on span "公開する" at bounding box center [781, 217] width 36 height 22
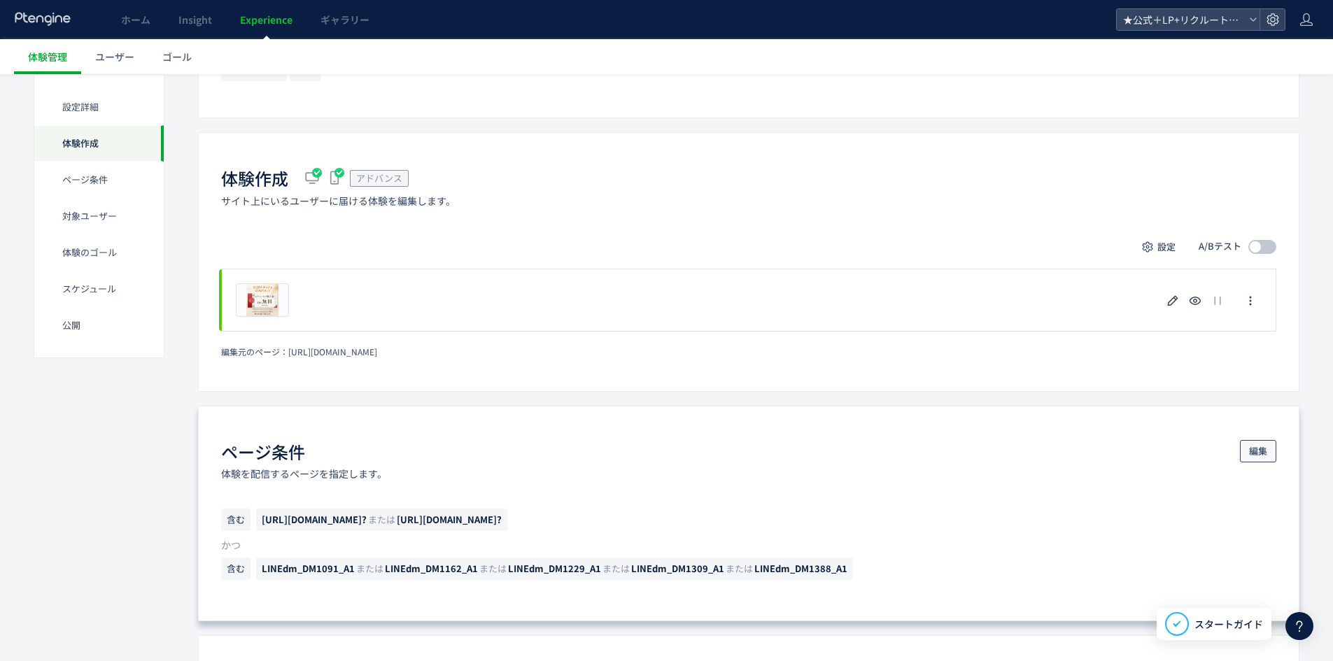
scroll to position [420, 0]
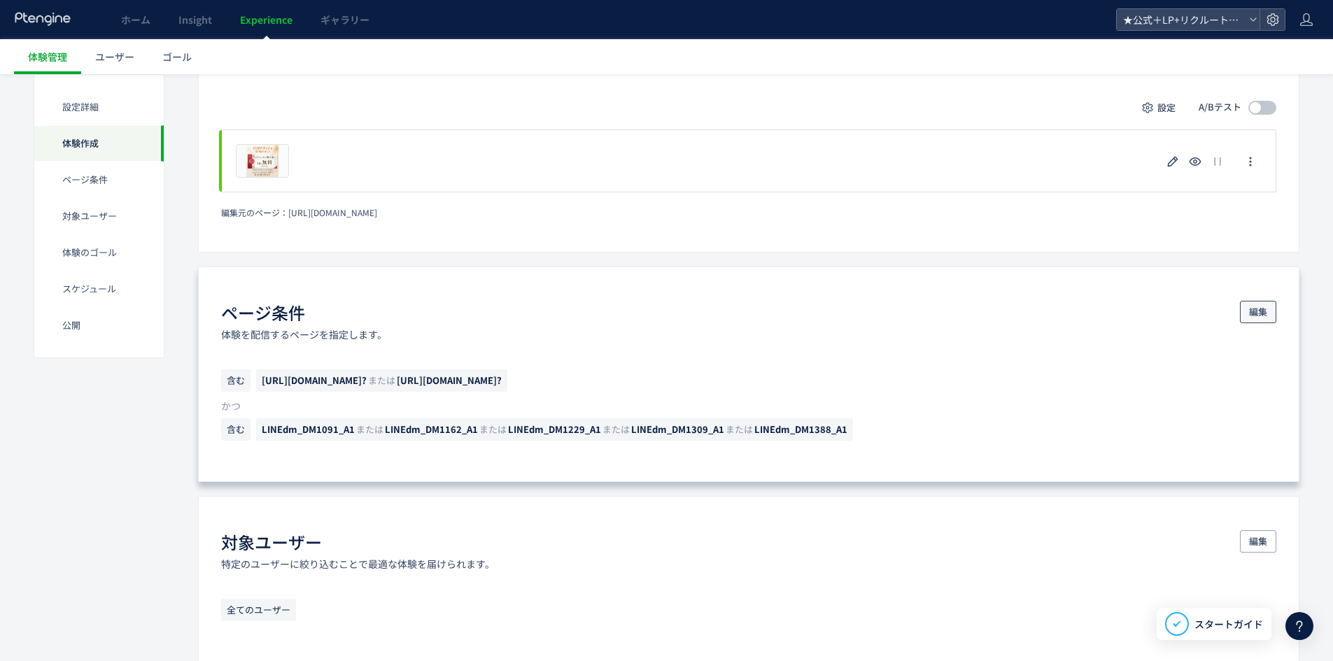
click at [1250, 312] on span "編集" at bounding box center [1258, 312] width 18 height 22
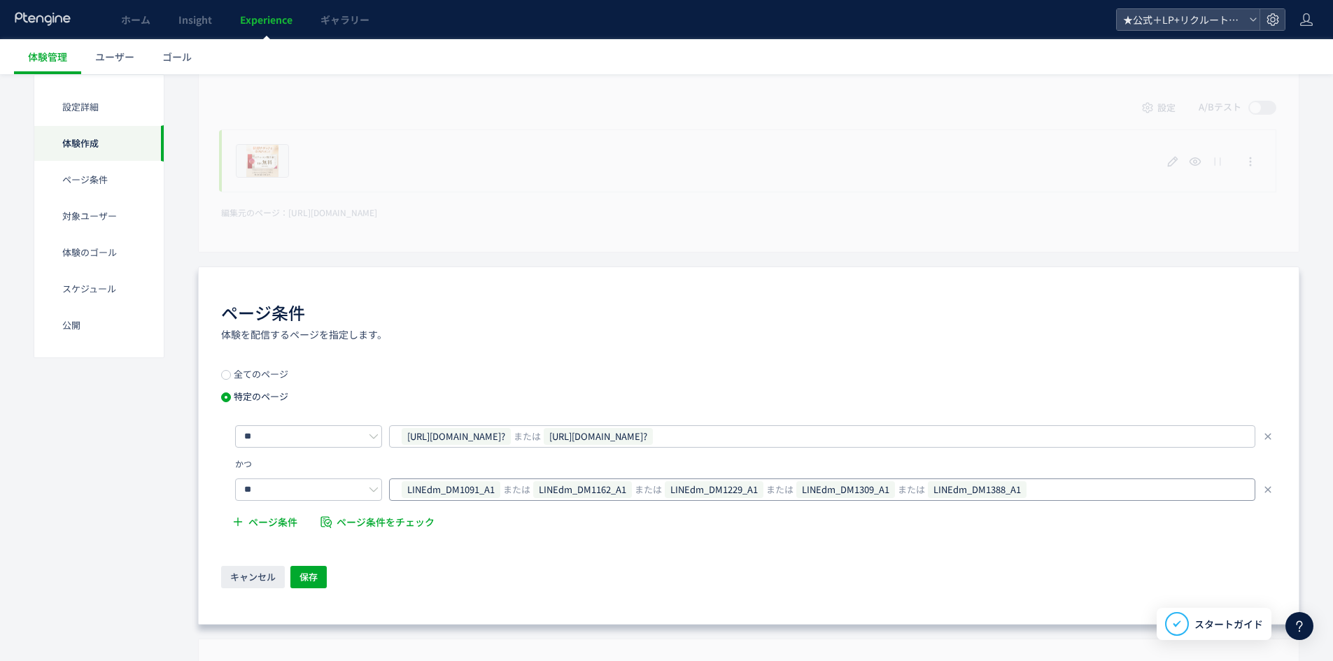
click at [1055, 492] on div "LINEdm_DM1091_A1 または LINEdm_DM1162_A1 または LINEdm_DM1229_A1 または LINEdm_DM1309_A1…" at bounding box center [816, 489] width 833 height 21
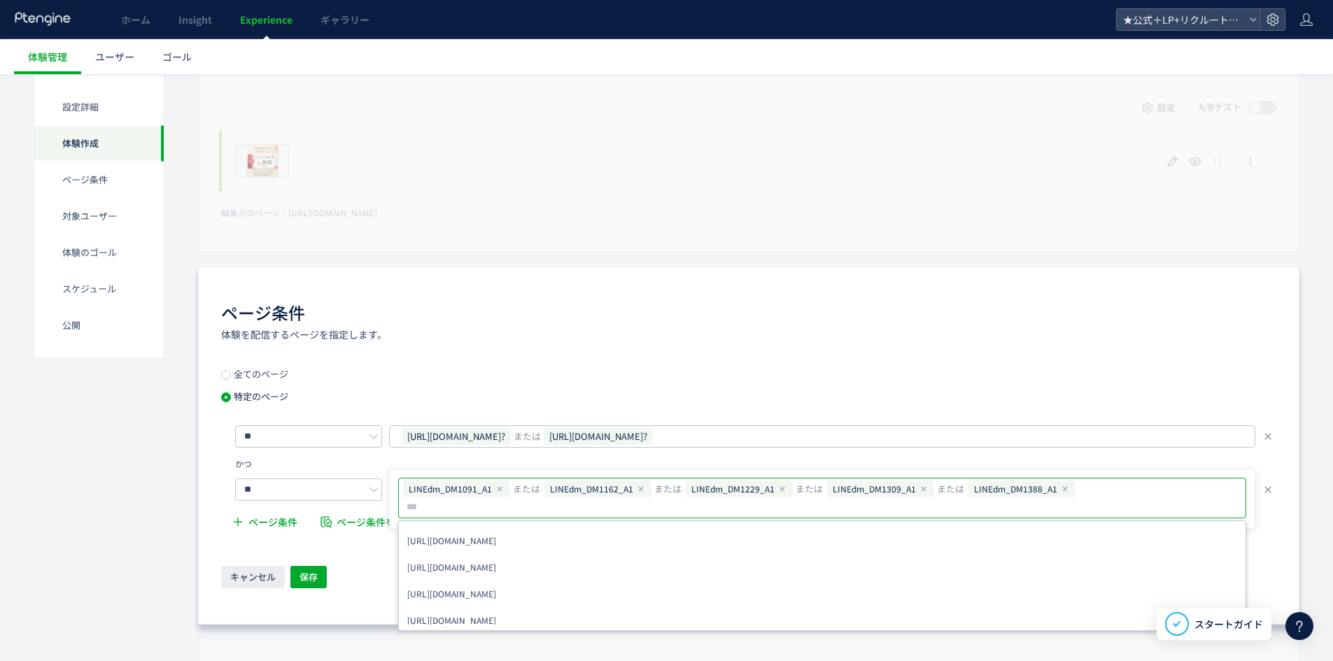
type input "**********"
click at [292, 577] on button "保存" at bounding box center [308, 577] width 36 height 22
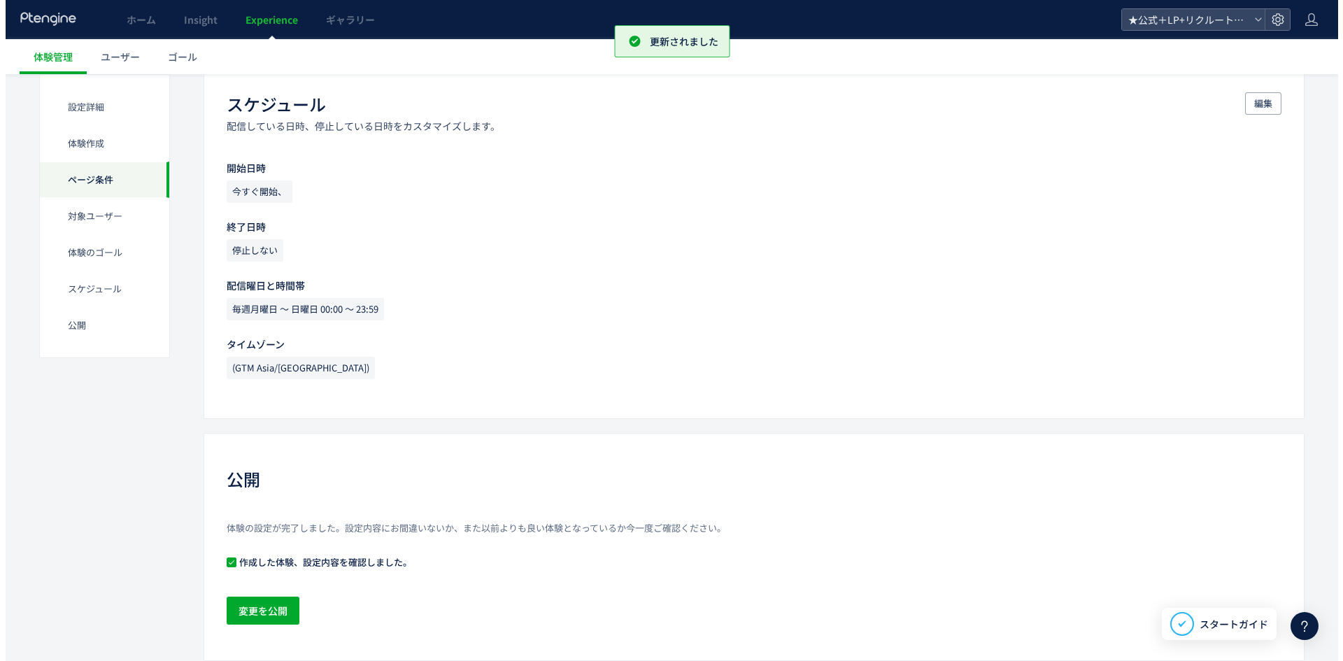
scroll to position [1276, 0]
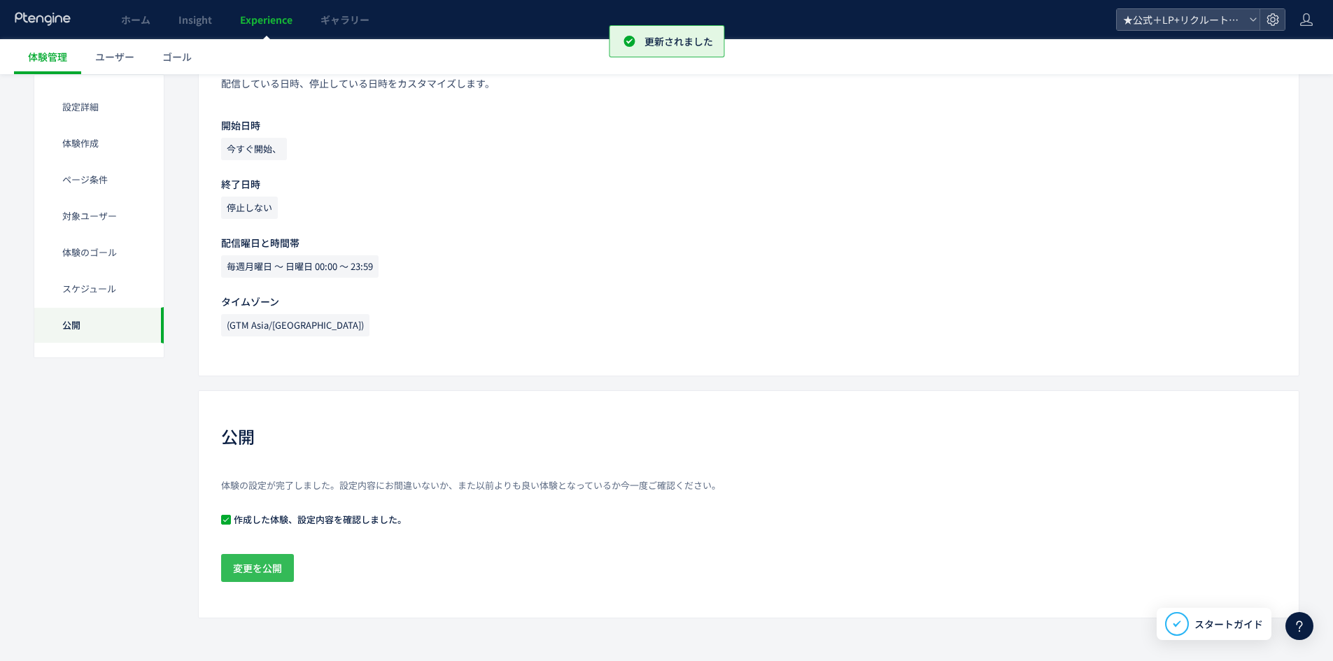
click at [274, 570] on span "変更を公開" at bounding box center [257, 568] width 49 height 28
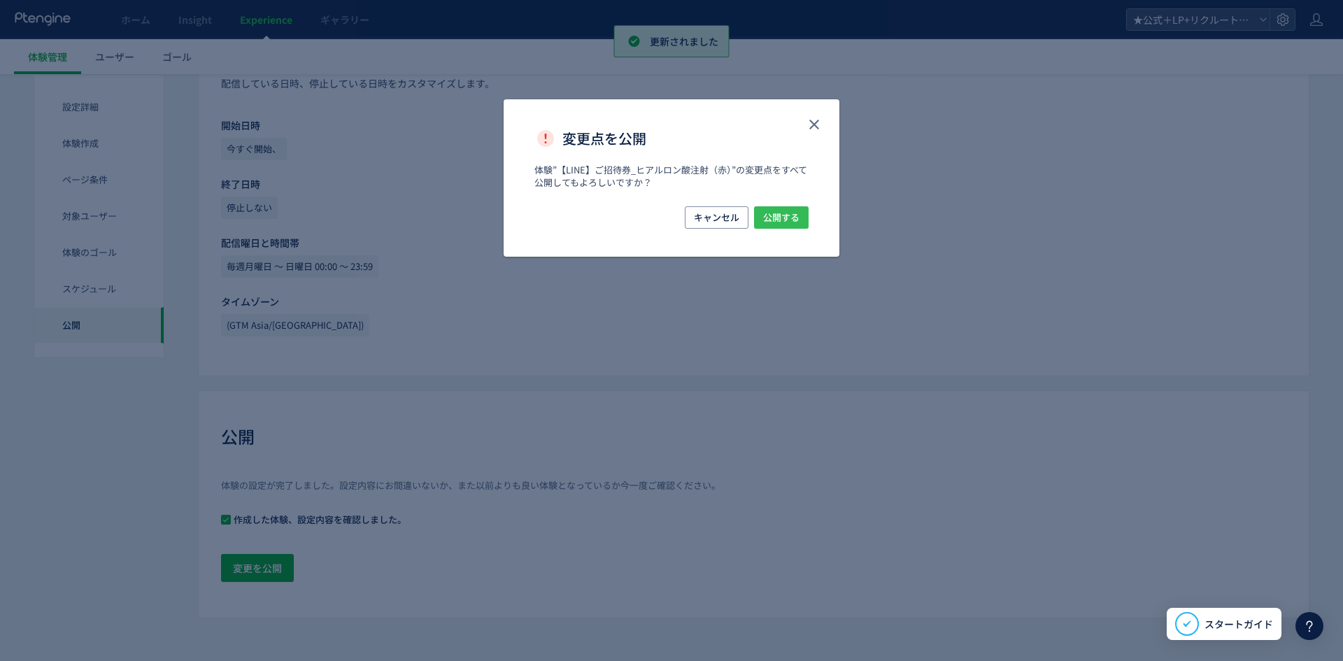
click at [763, 225] on span "公開する" at bounding box center [781, 217] width 36 height 22
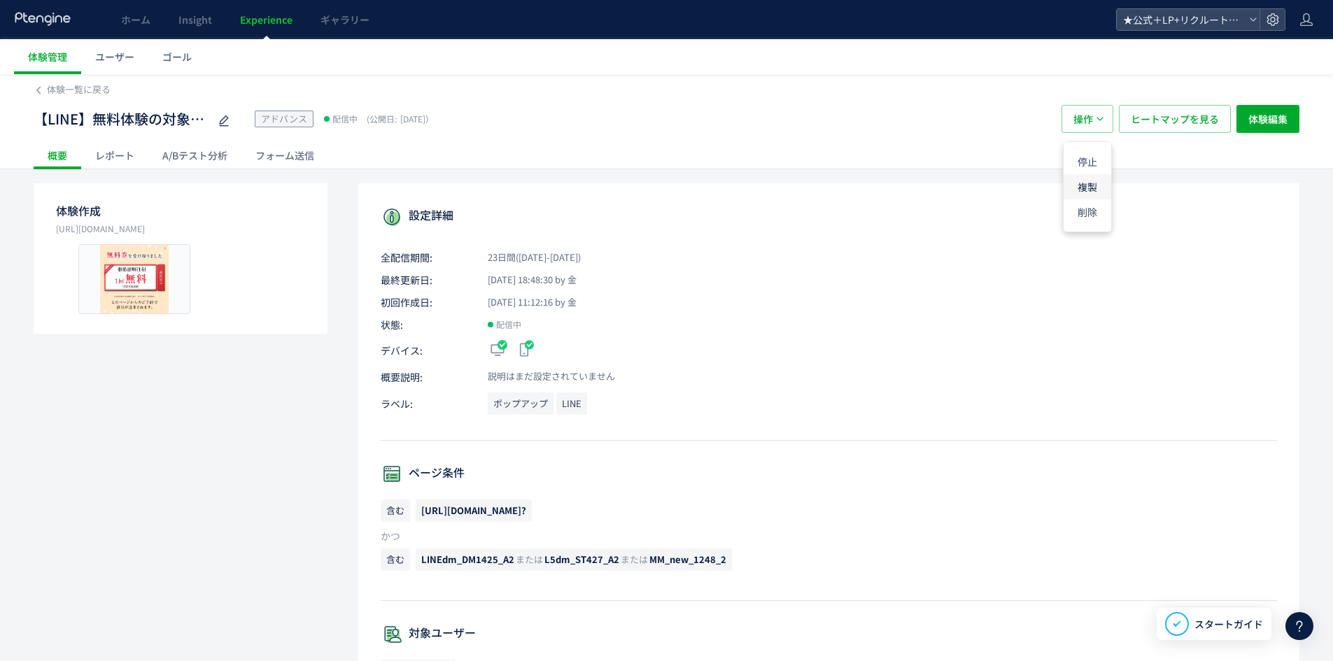
click at [1089, 181] on li "複製" at bounding box center [1088, 186] width 48 height 25
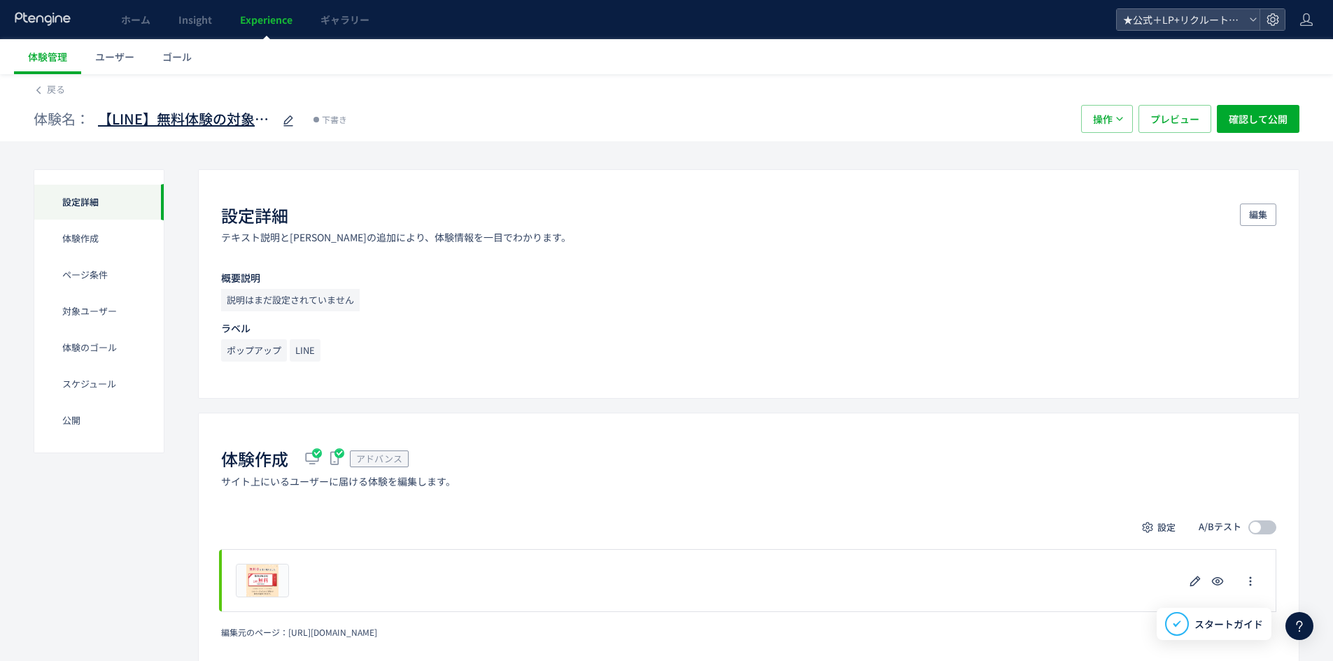
click at [227, 113] on span "【LINE】無料体験の対象者_脂肪溶解注射(copy)" at bounding box center [185, 119] width 175 height 20
type input "**********"
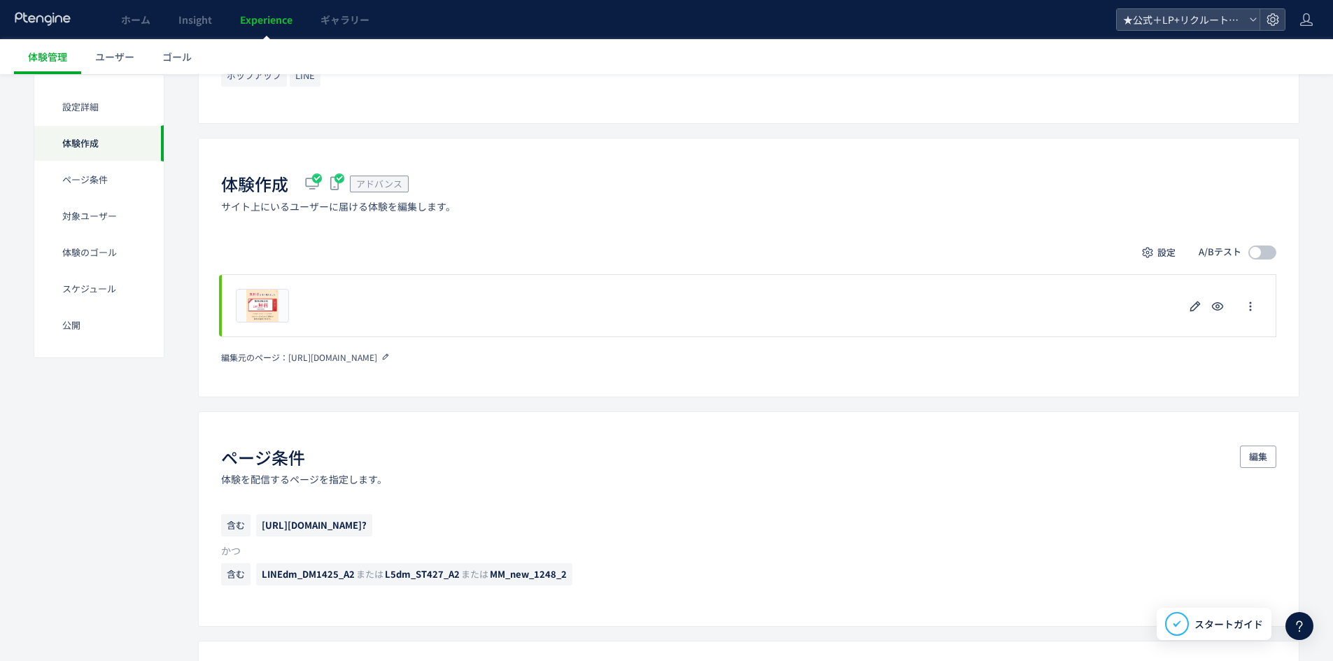
scroll to position [350, 0]
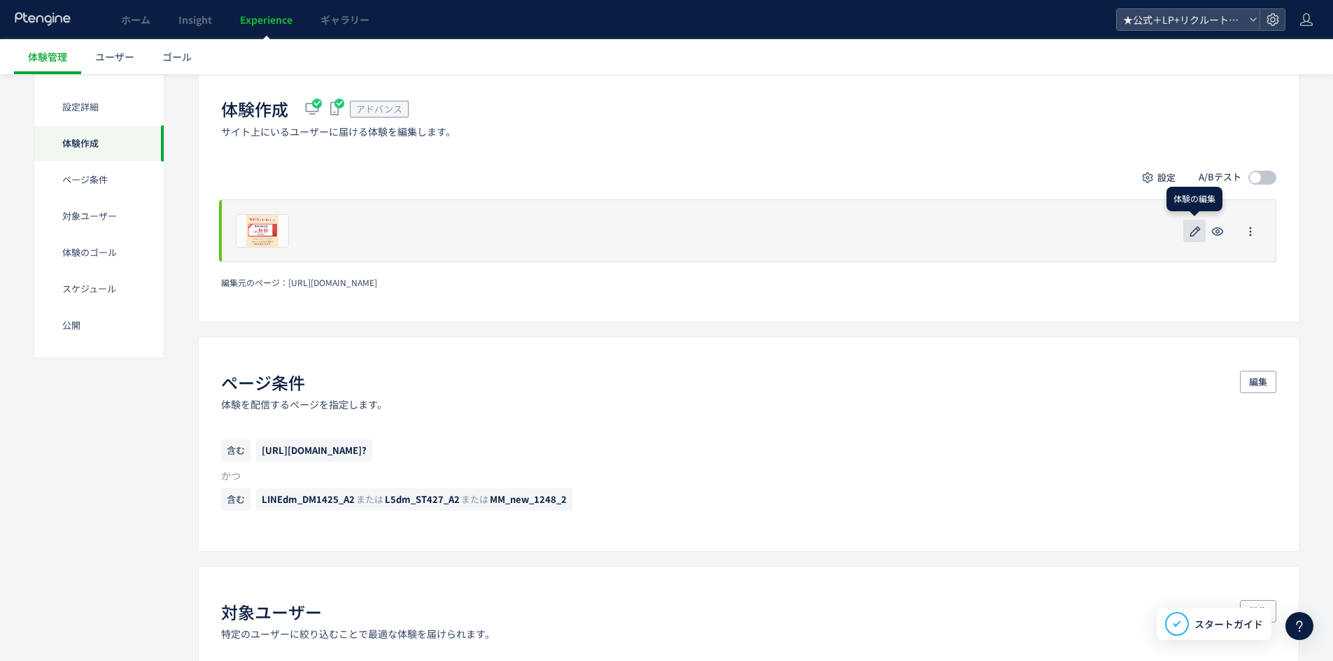
click at [1194, 229] on icon "button" at bounding box center [1195, 231] width 17 height 17
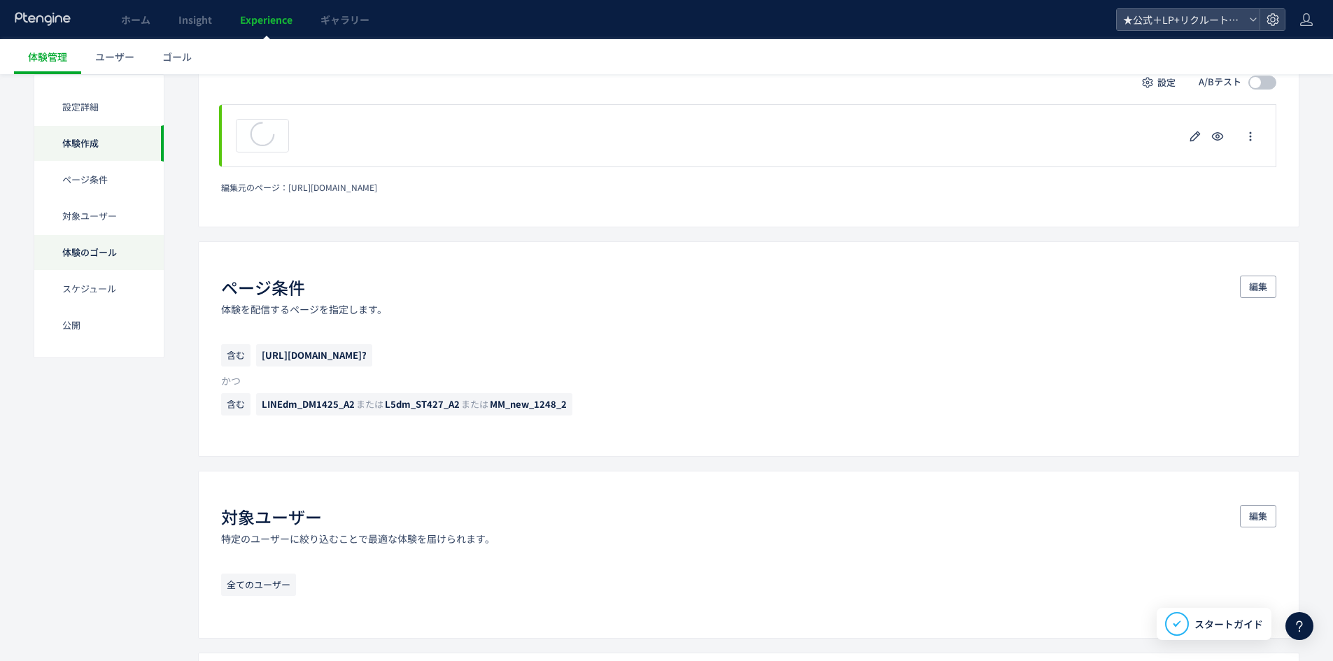
scroll to position [490, 0]
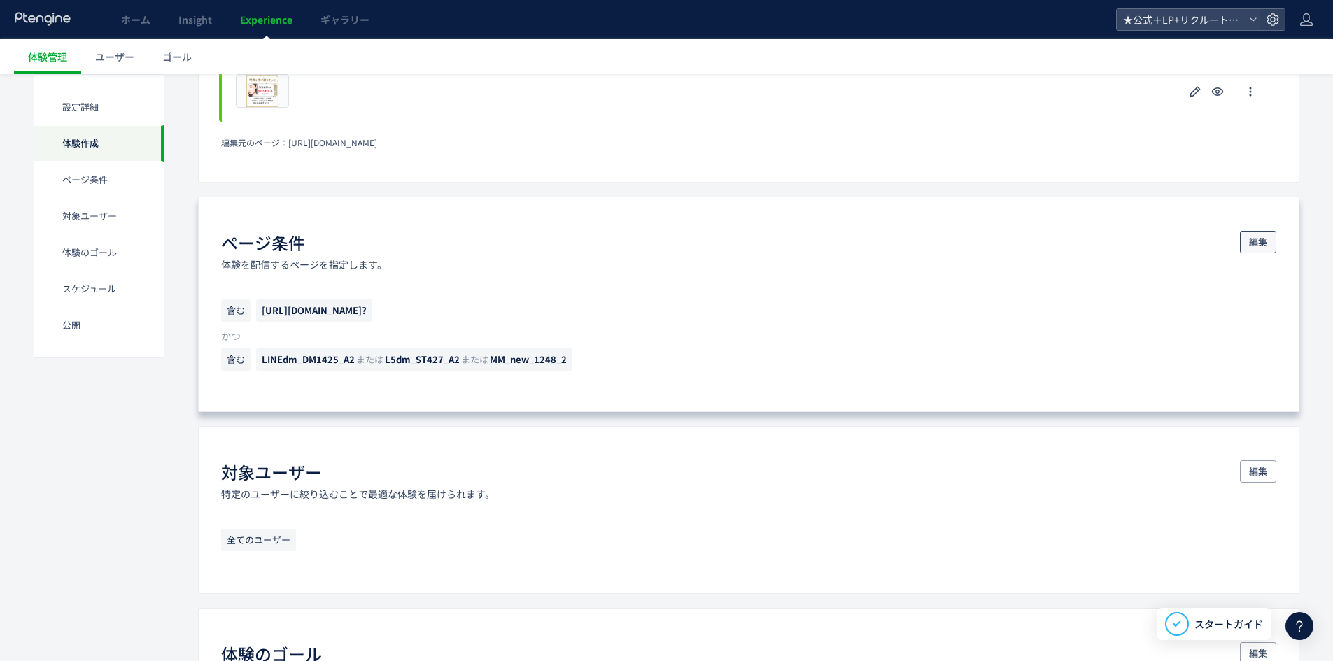
click at [1259, 237] on span "編集" at bounding box center [1258, 242] width 18 height 22
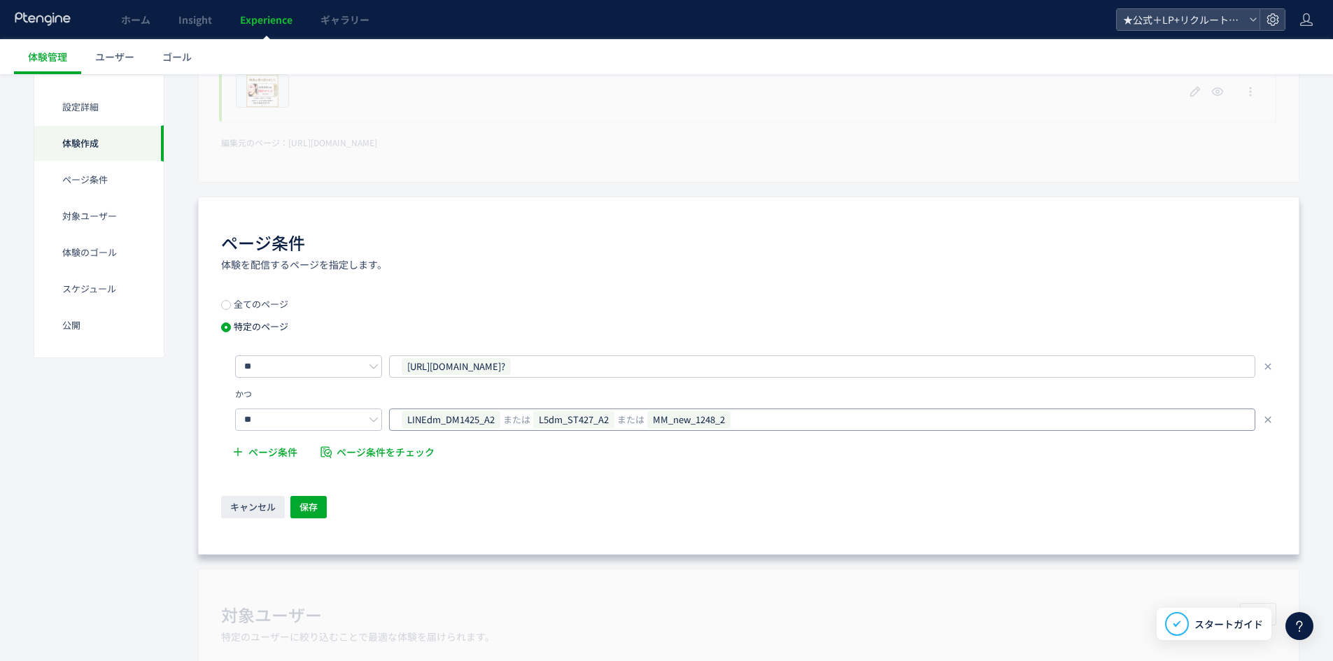
click at [507, 418] on span "または" at bounding box center [516, 420] width 27 height 22
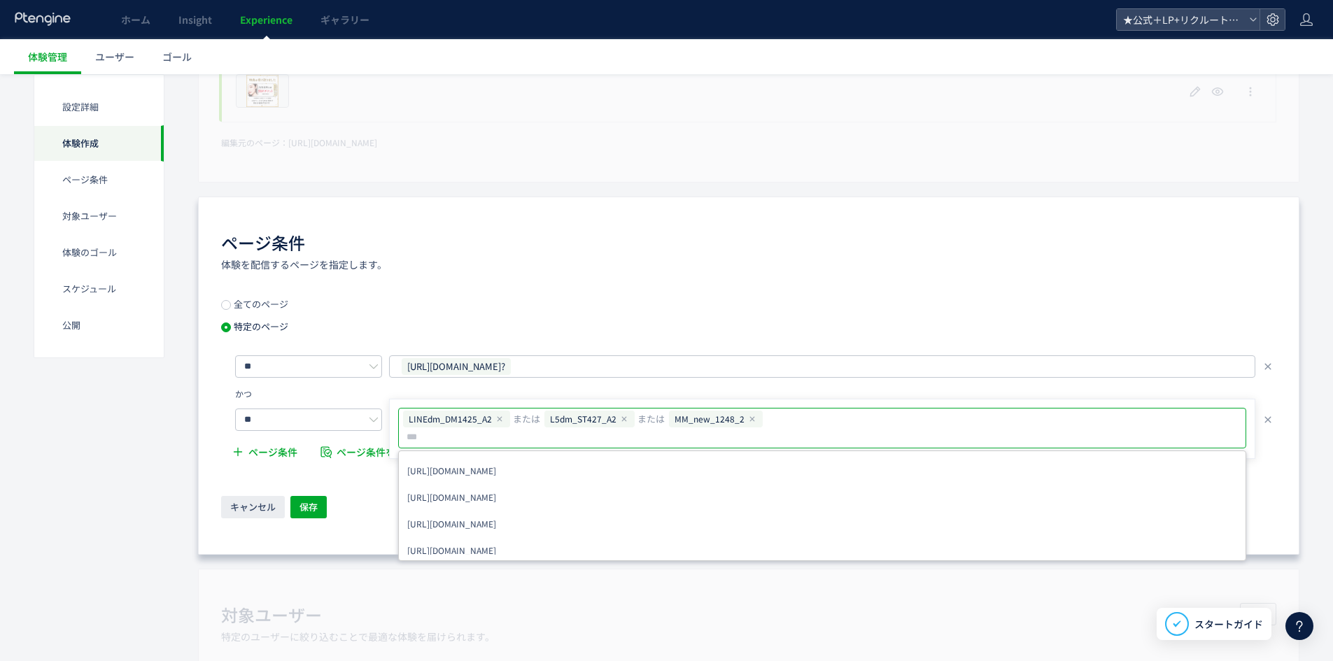
click at [495, 419] on icon at bounding box center [499, 419] width 8 height 8
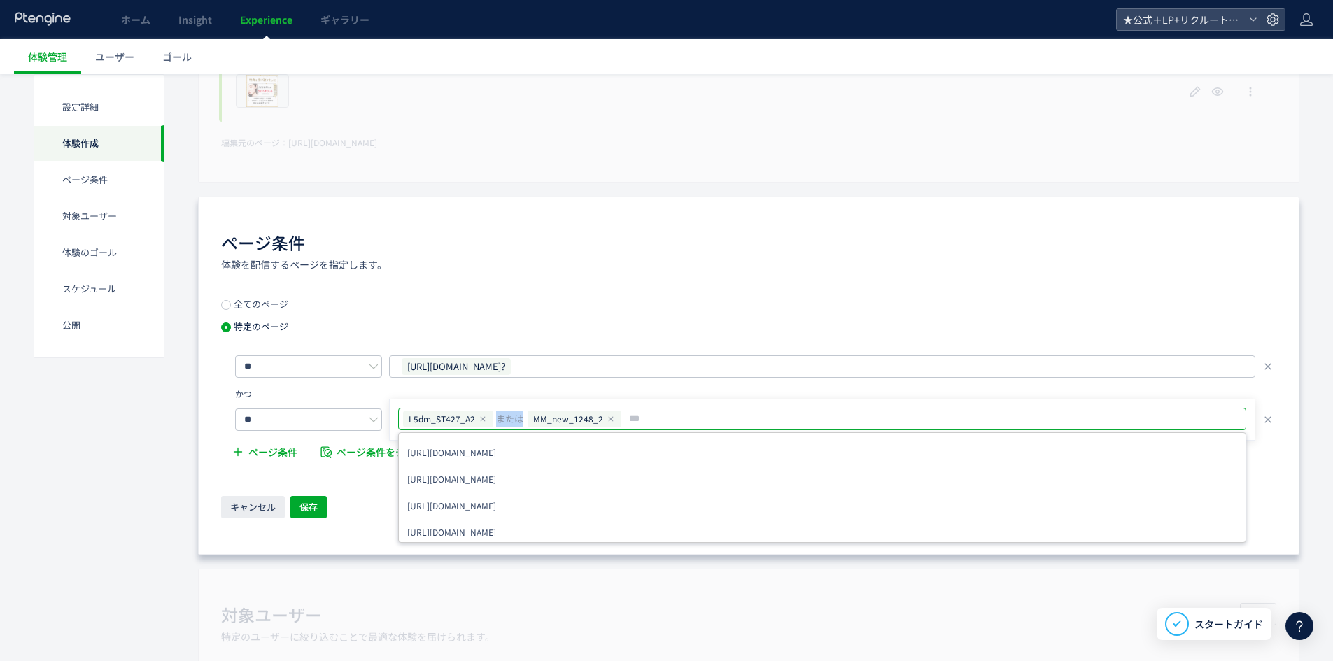
click at [496, 419] on span "または" at bounding box center [509, 419] width 27 height 17
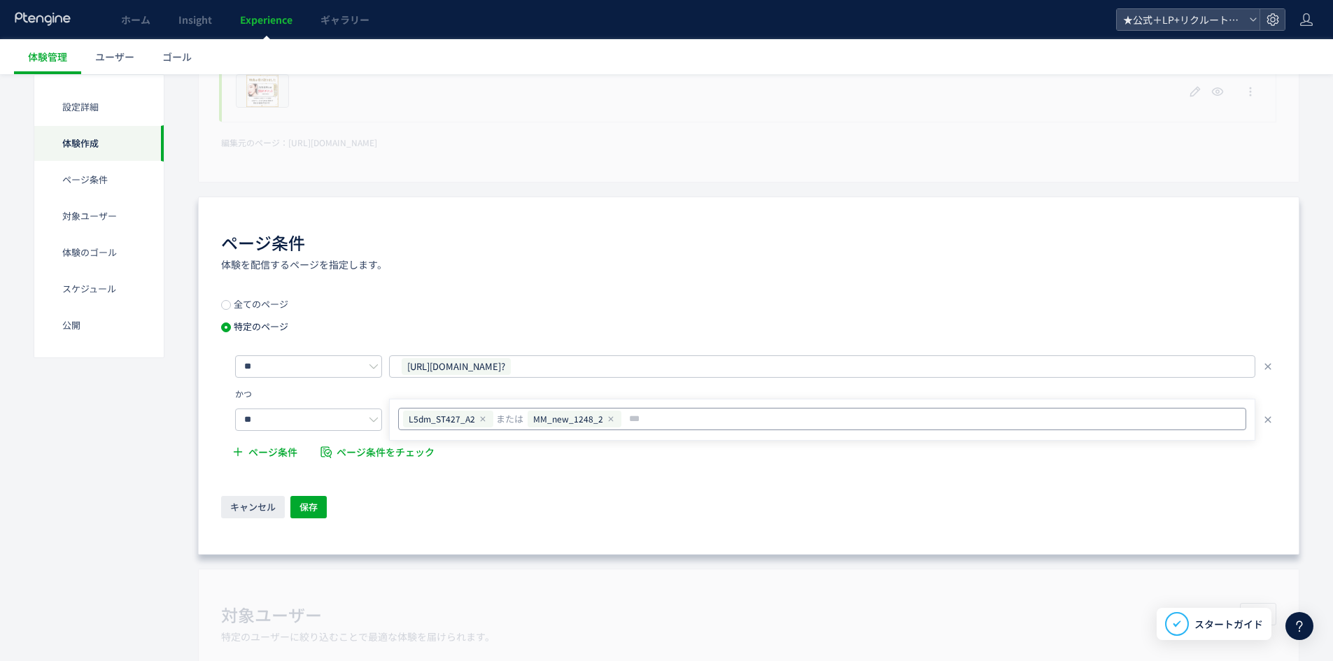
click at [481, 420] on use at bounding box center [483, 419] width 5 height 5
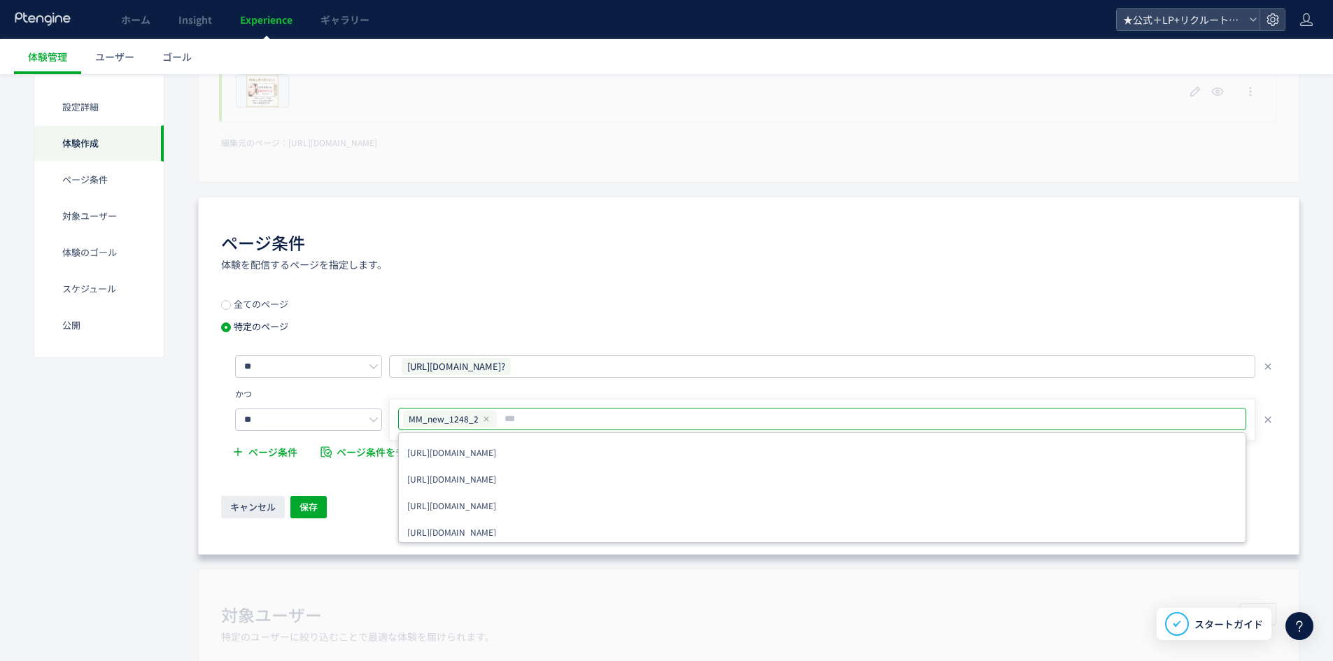
click at [477, 419] on div "MM_new_1248_2" at bounding box center [450, 419] width 94 height 17
click at [483, 419] on icon at bounding box center [486, 419] width 8 height 8
click at [483, 419] on input "text" at bounding box center [823, 419] width 837 height 17
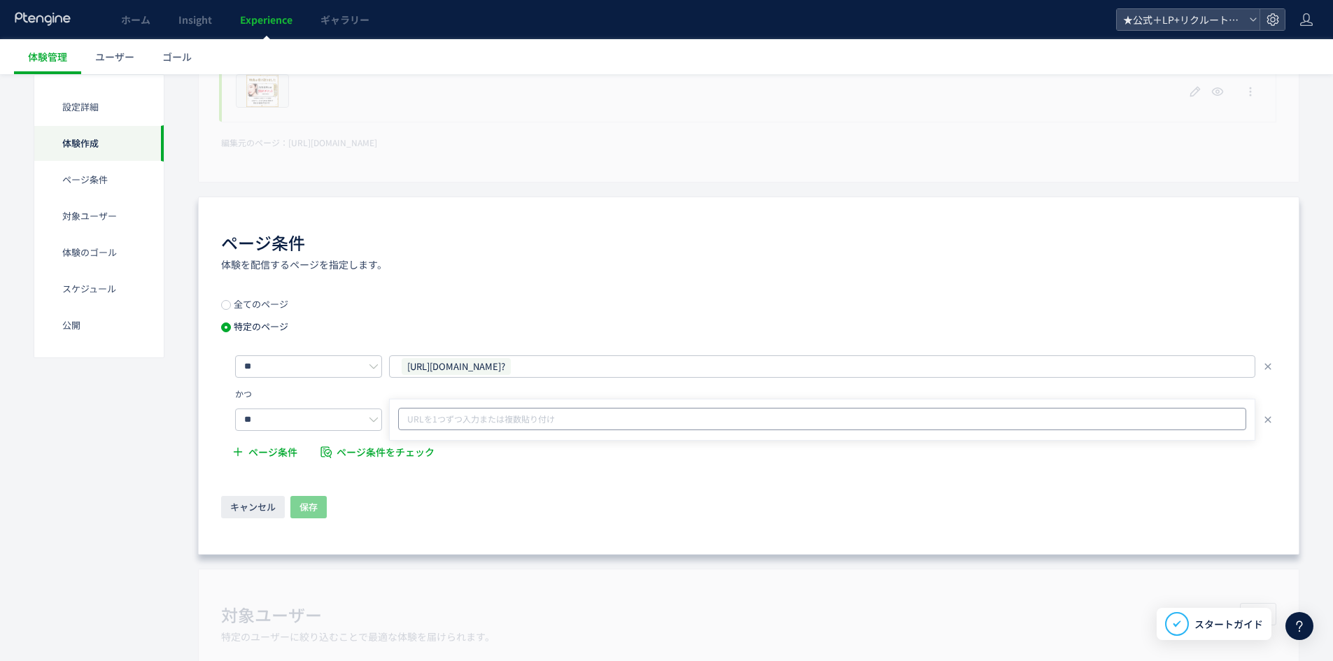
paste input "**********"
type input "**********"
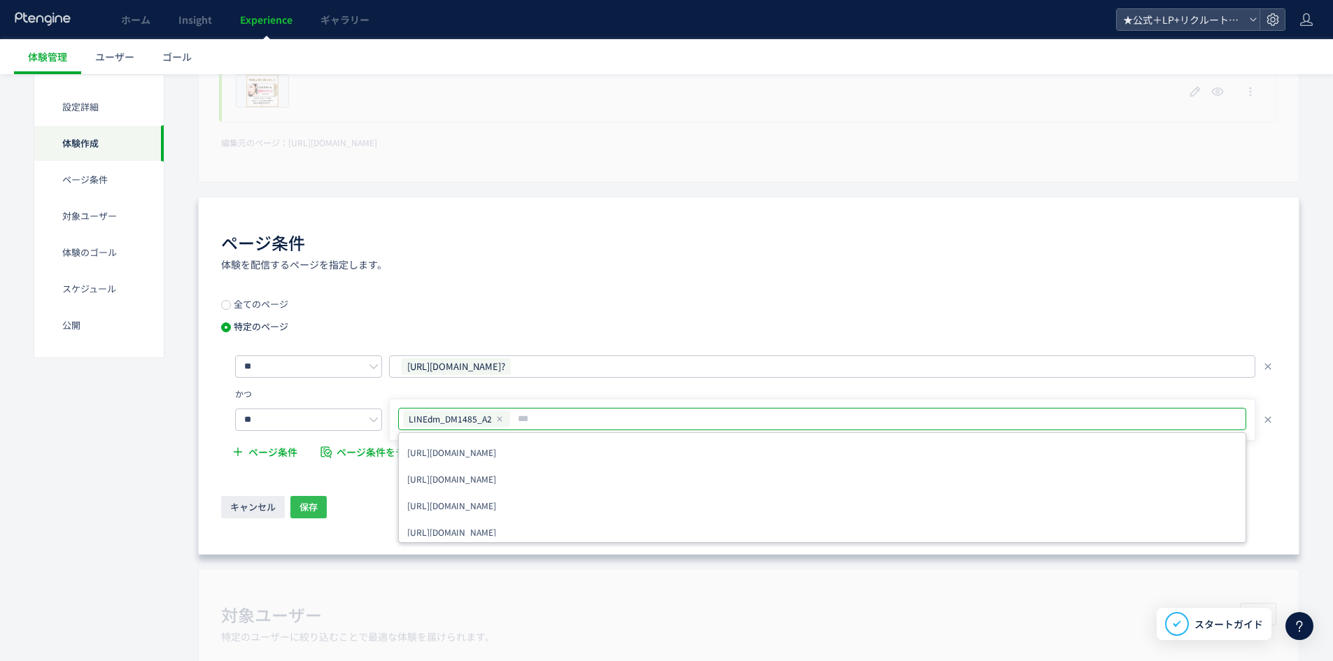
click at [321, 514] on button "保存" at bounding box center [308, 507] width 36 height 22
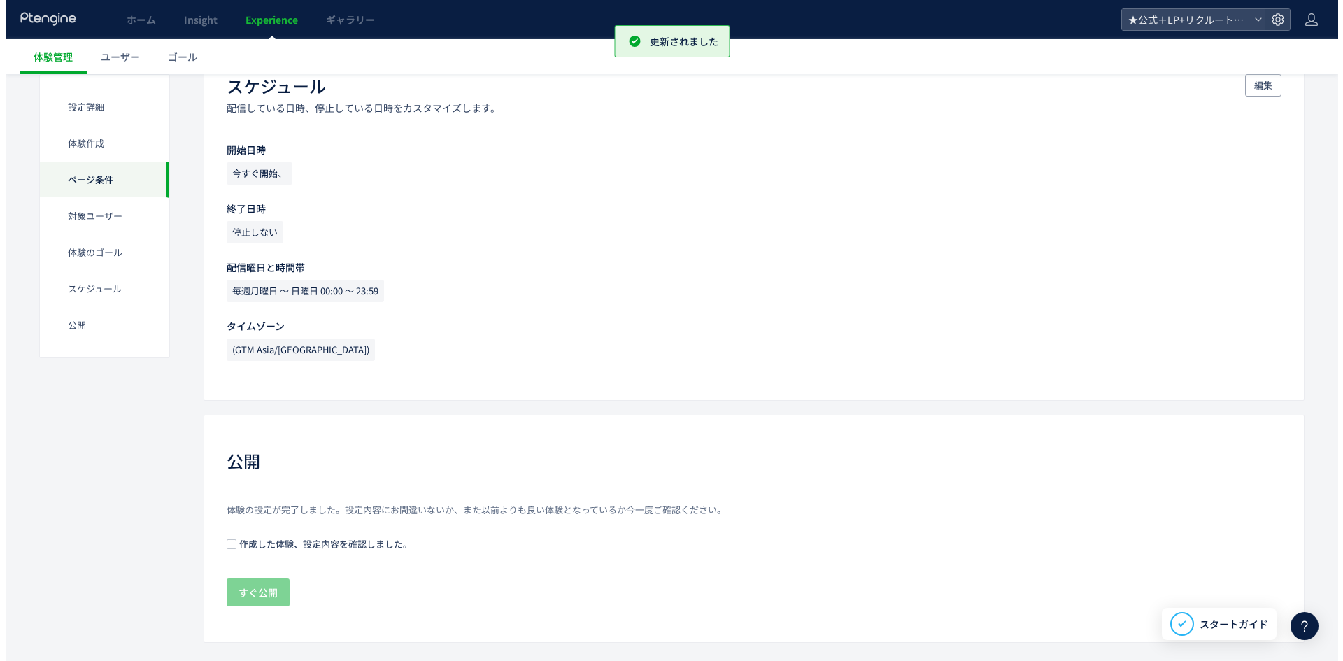
scroll to position [1262, 0]
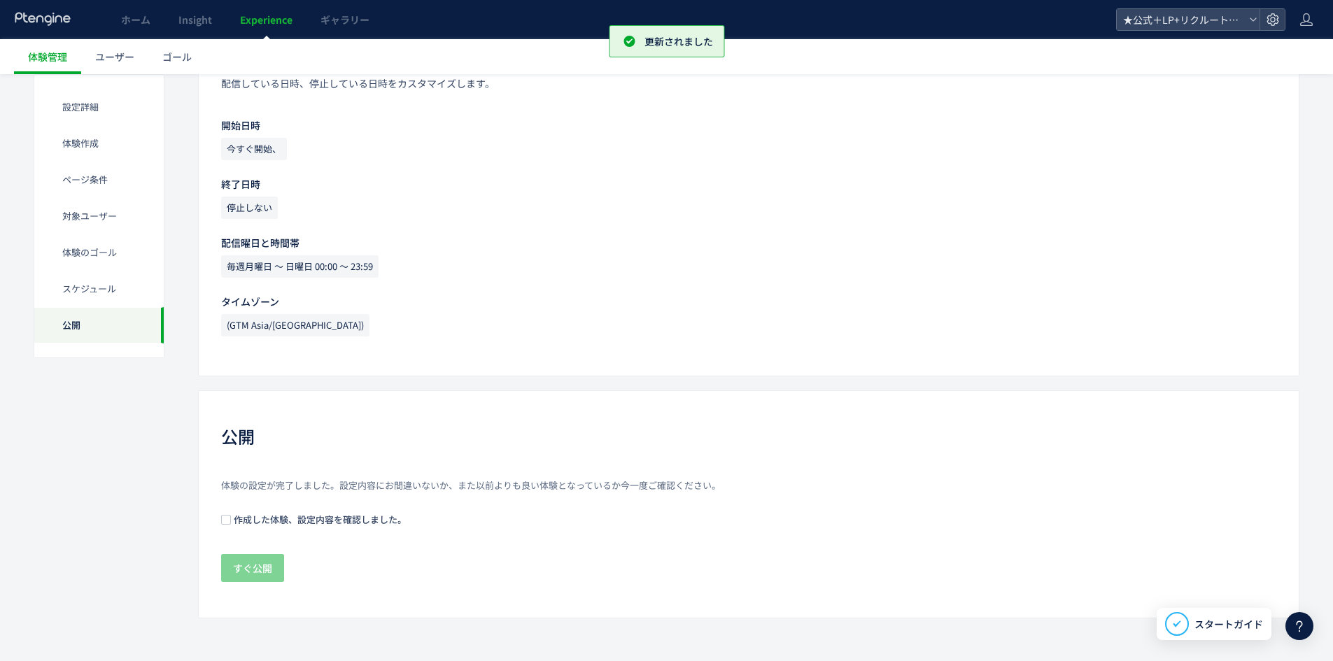
click at [243, 527] on div "体験の設定が完了しました。設定内容にお間違いないか、また以前よりも良い体験となっているか今一度ご確認ください。 作成した体験、設定内容を確認しました。 すぐ公開" at bounding box center [748, 531] width 1055 height 105
click at [237, 517] on span "作成した体験、設定内容を確認しました。" at bounding box center [319, 519] width 176 height 13
click at [254, 567] on span "すぐ公開" at bounding box center [252, 568] width 39 height 28
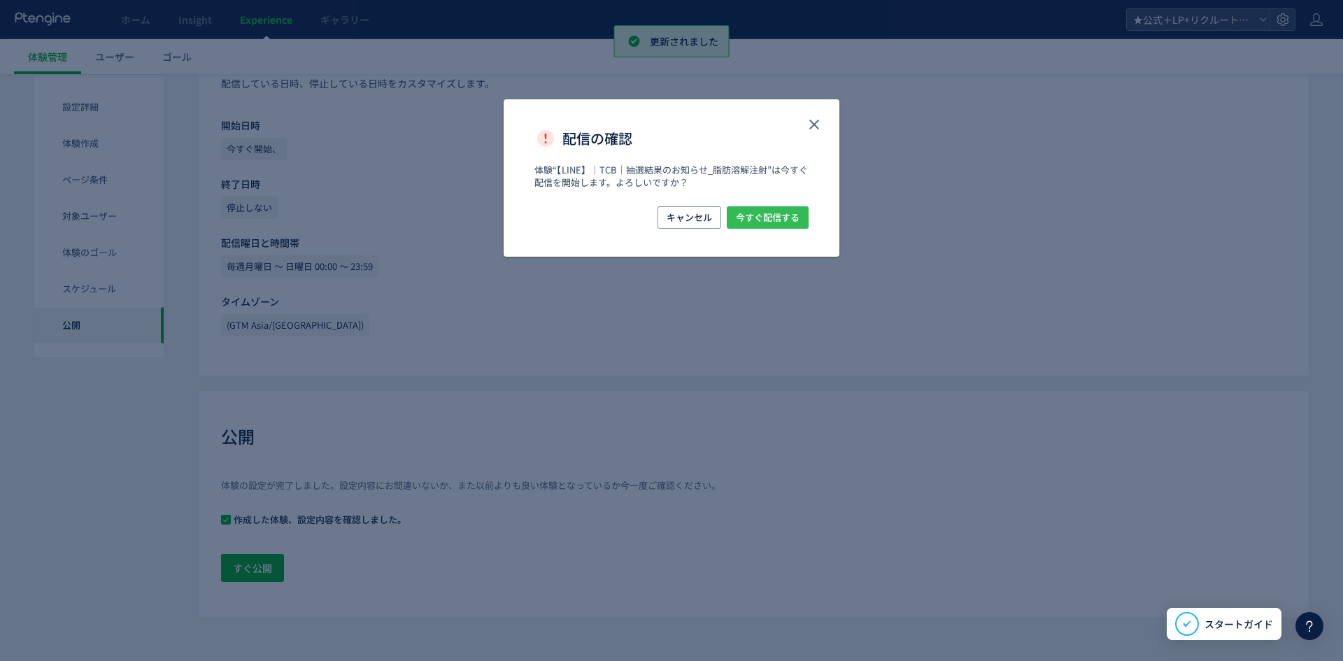
click at [795, 216] on span "今すぐ配信する" at bounding box center [768, 217] width 64 height 22
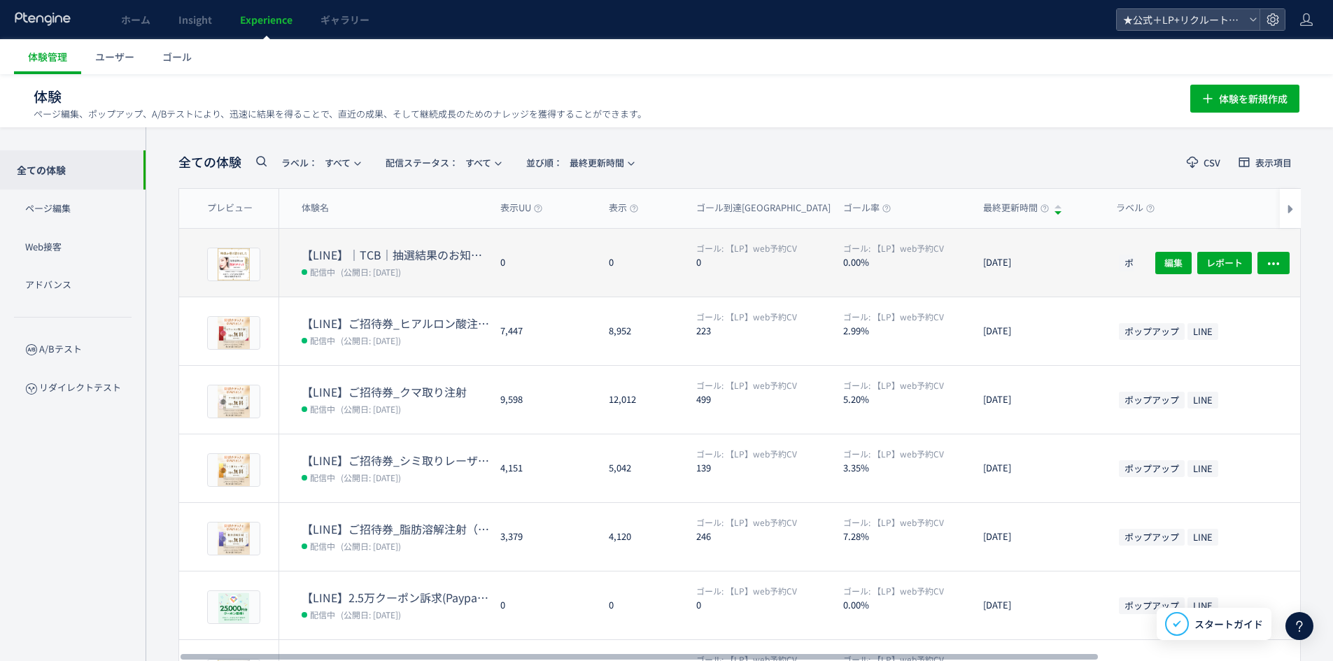
click at [401, 269] on span "(公開日: [DATE])" at bounding box center [371, 272] width 60 height 12
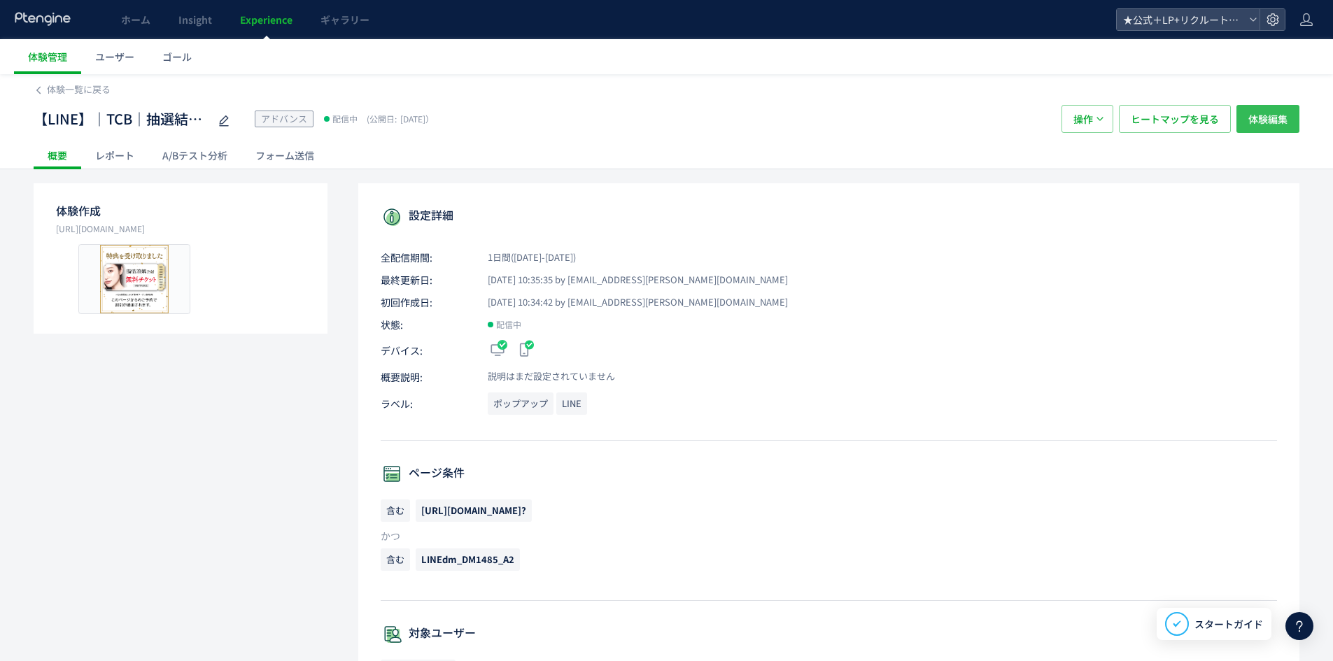
click at [1272, 120] on span "体験編集" at bounding box center [1267, 119] width 39 height 28
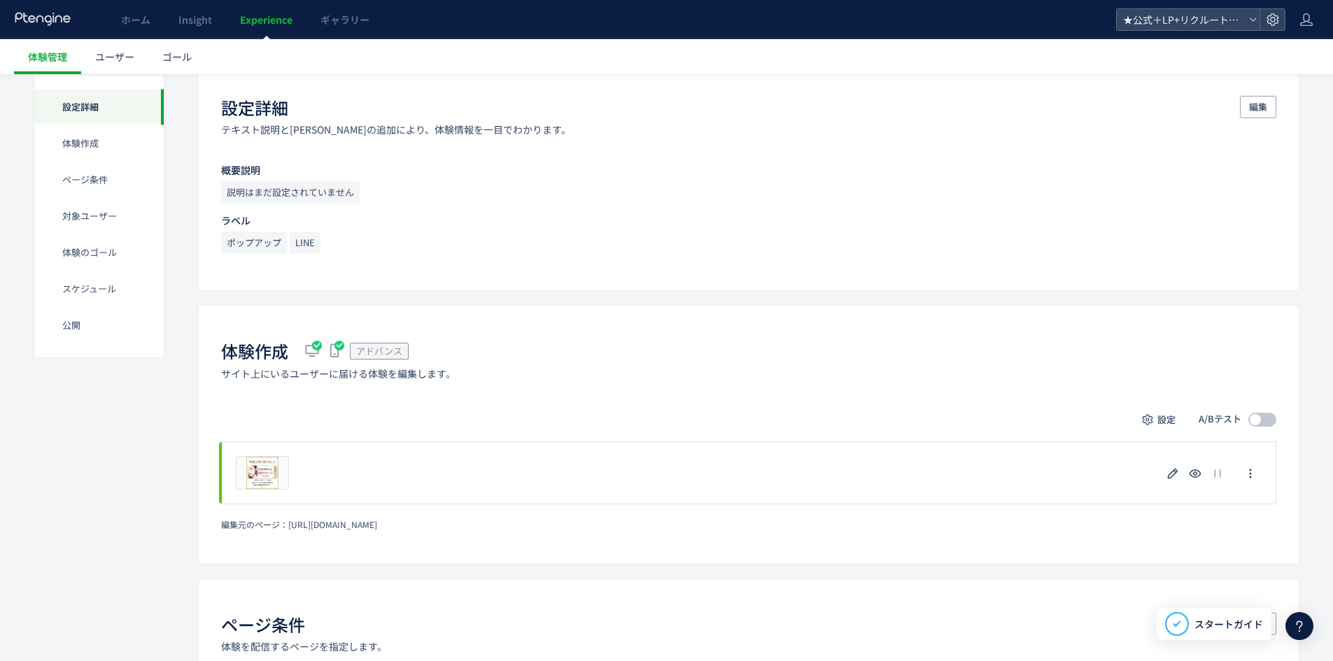
scroll to position [140, 0]
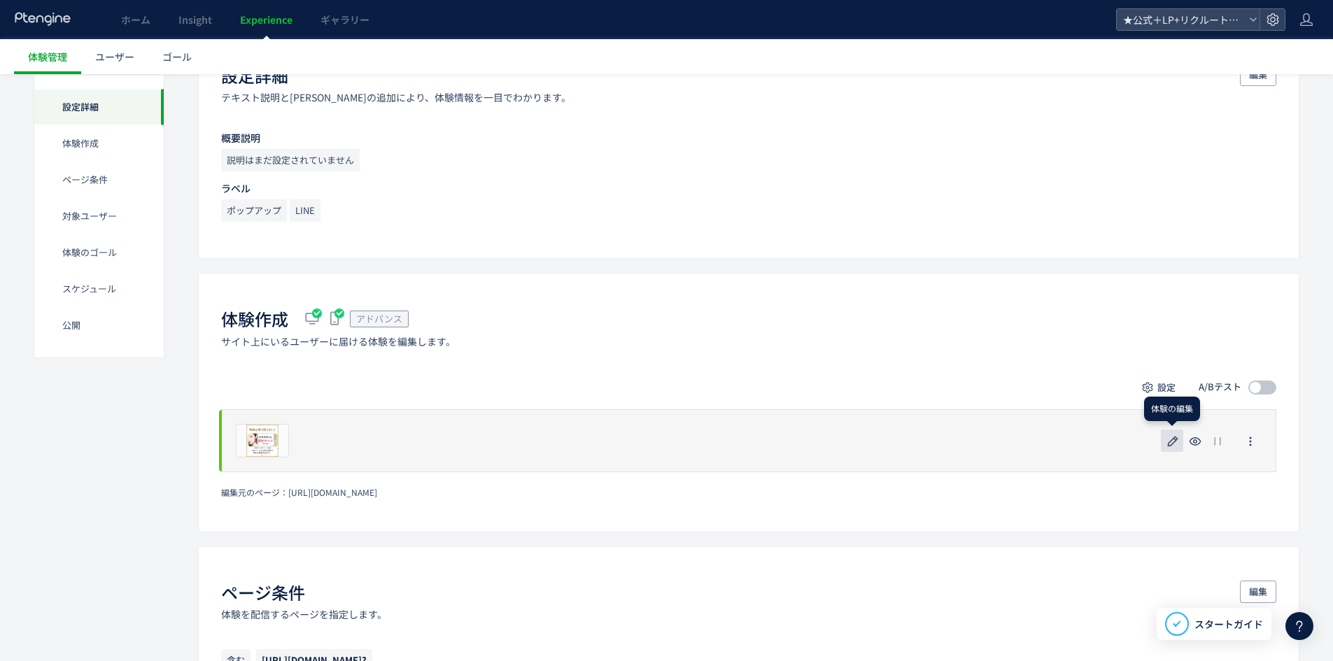
click at [1169, 440] on icon "button" at bounding box center [1172, 441] width 17 height 17
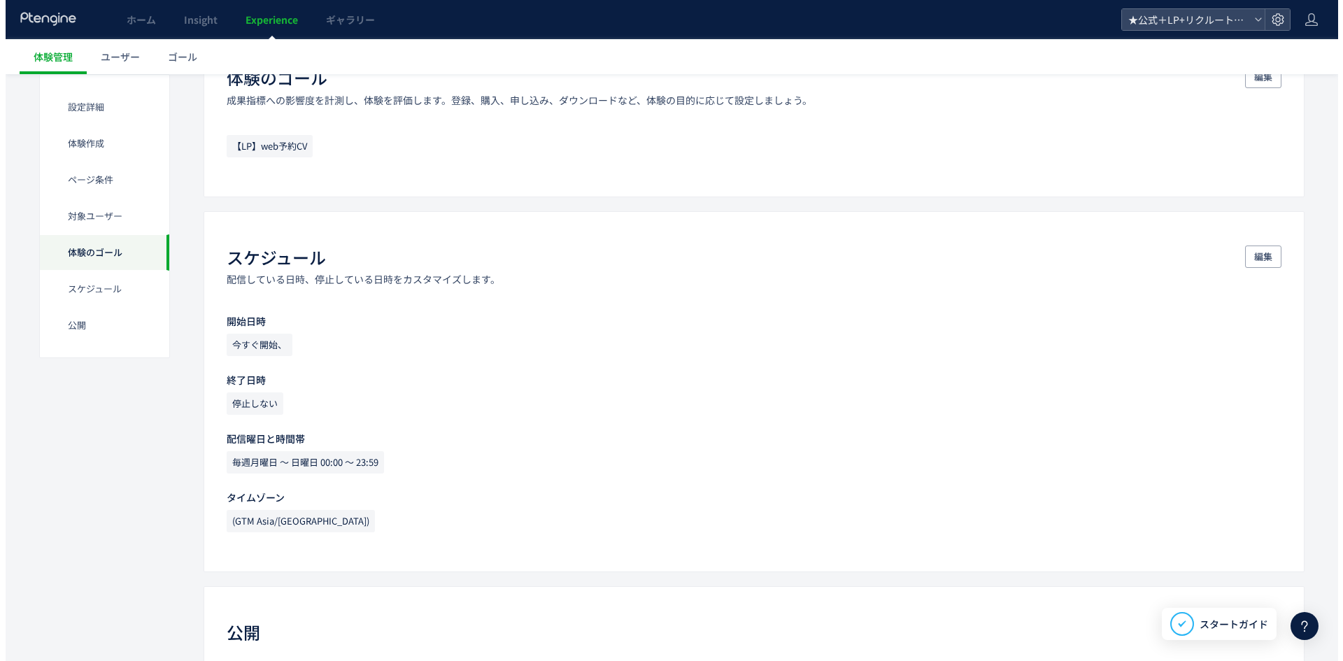
scroll to position [1276, 0]
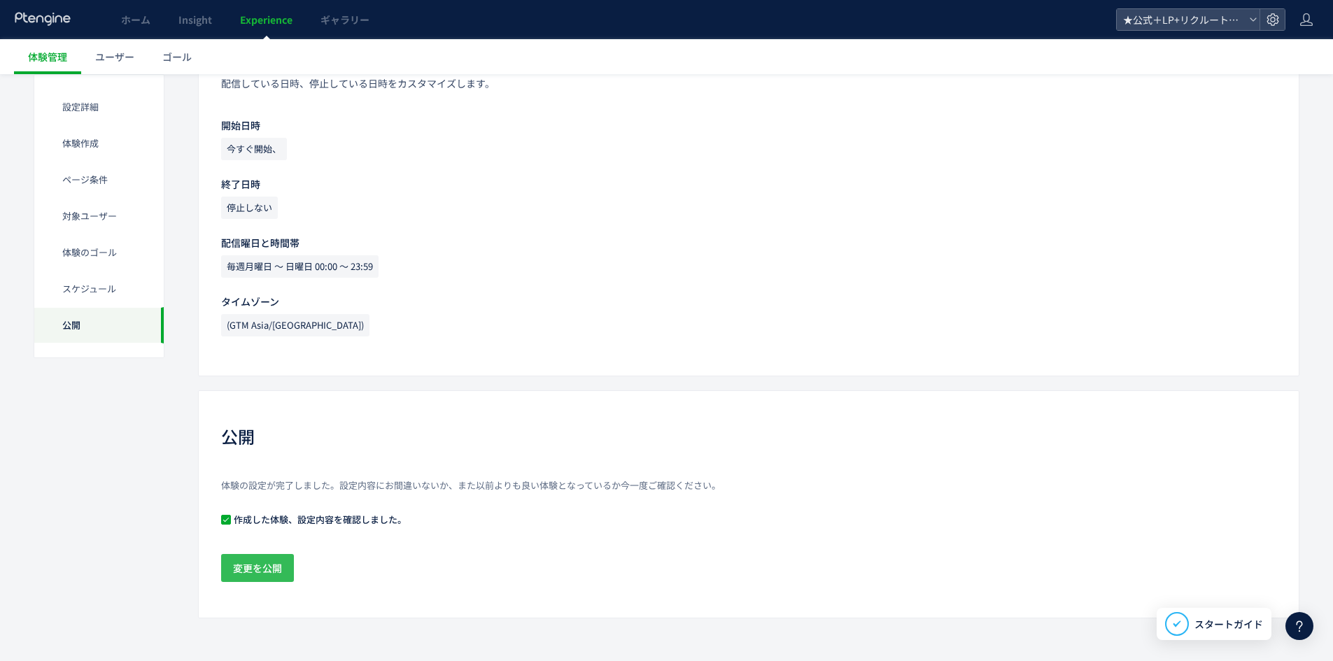
click at [269, 558] on span "変更を公開" at bounding box center [257, 568] width 49 height 28
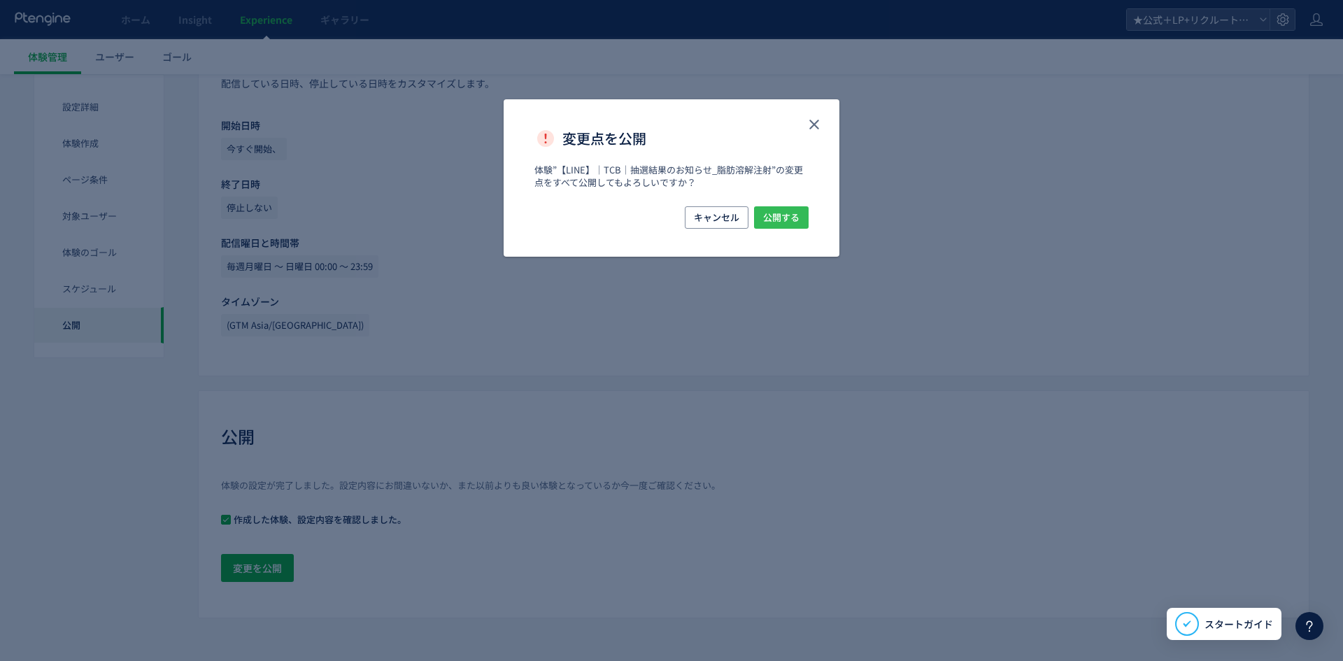
click at [774, 216] on span "公開する" at bounding box center [781, 217] width 36 height 22
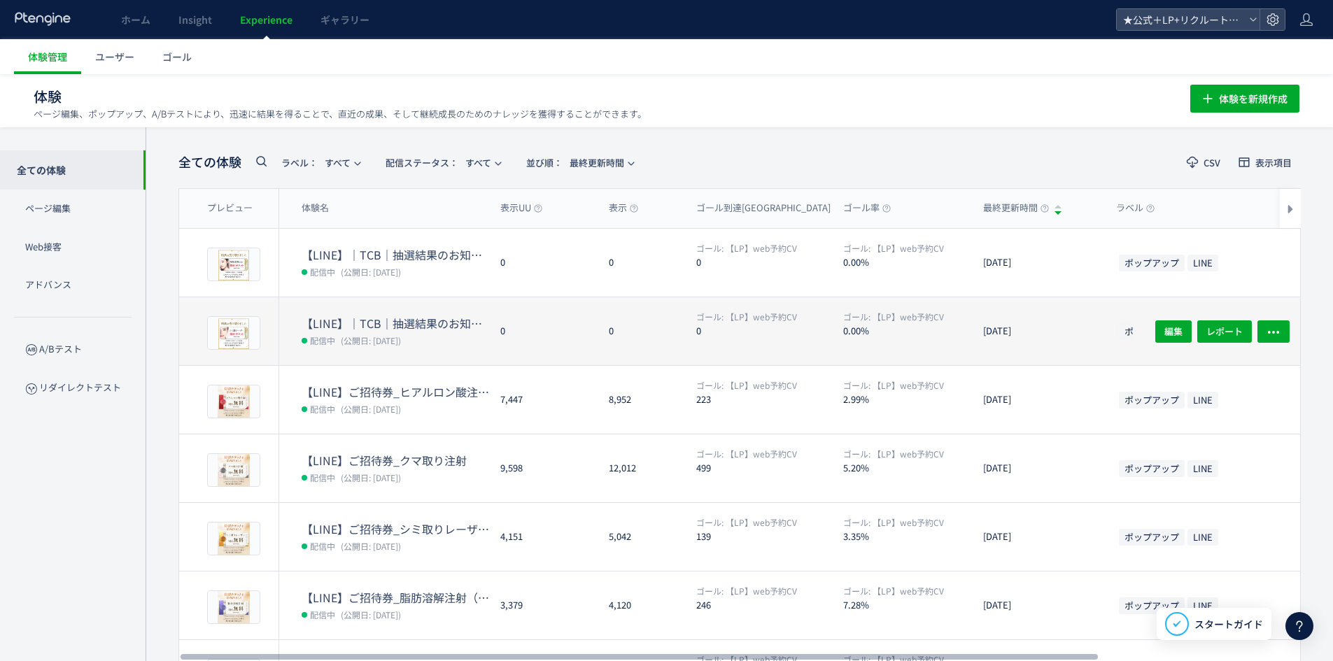
click at [353, 337] on span "(公開日: [DATE])" at bounding box center [371, 340] width 60 height 12
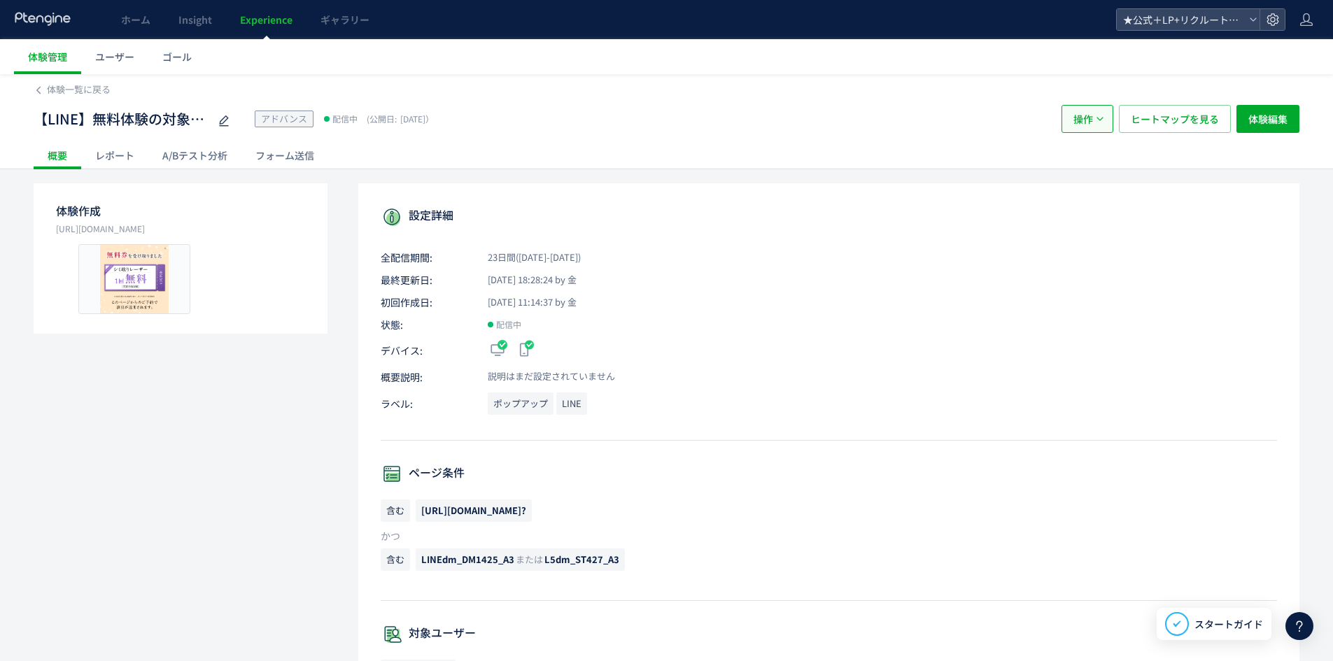
drag, startPoint x: 1084, startPoint y: 132, endPoint x: 1078, endPoint y: 137, distance: 8.4
click at [1084, 131] on span "操作" at bounding box center [1083, 119] width 20 height 28
click at [1087, 191] on li "複製" at bounding box center [1088, 186] width 48 height 25
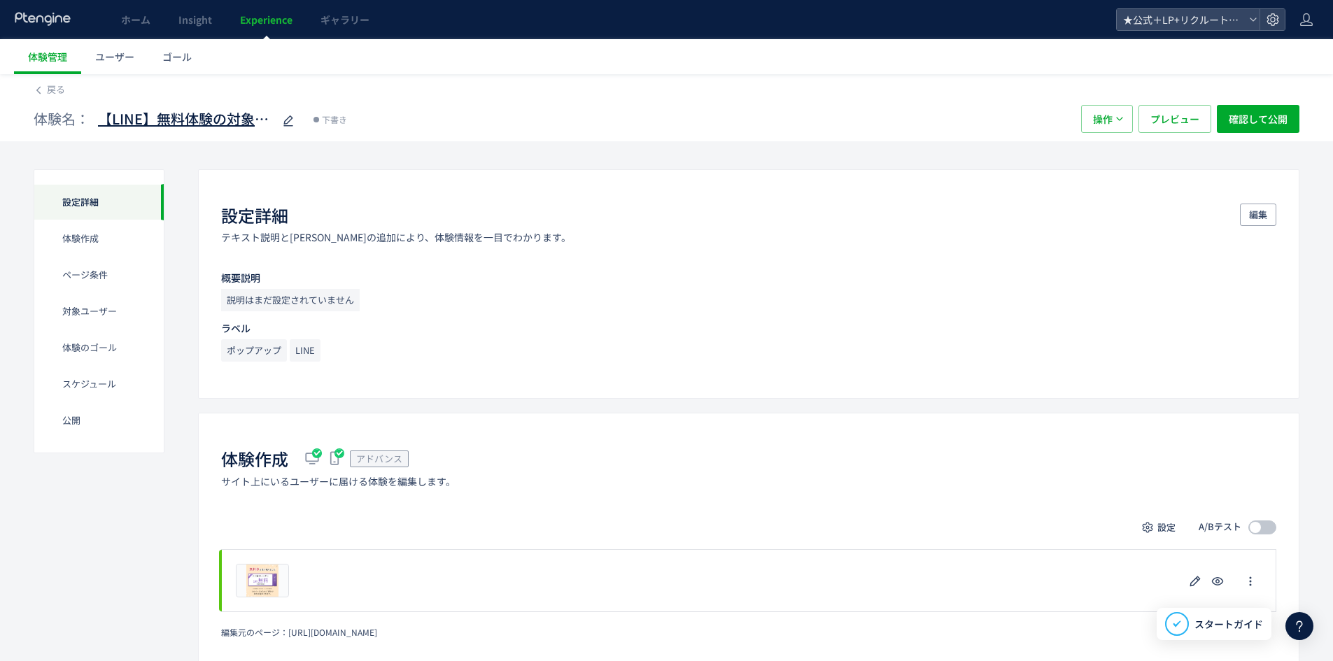
click at [197, 122] on span "【LINE】無料体験の対象者_シミ取りレーザー(copy)" at bounding box center [185, 119] width 175 height 20
type input "**********"
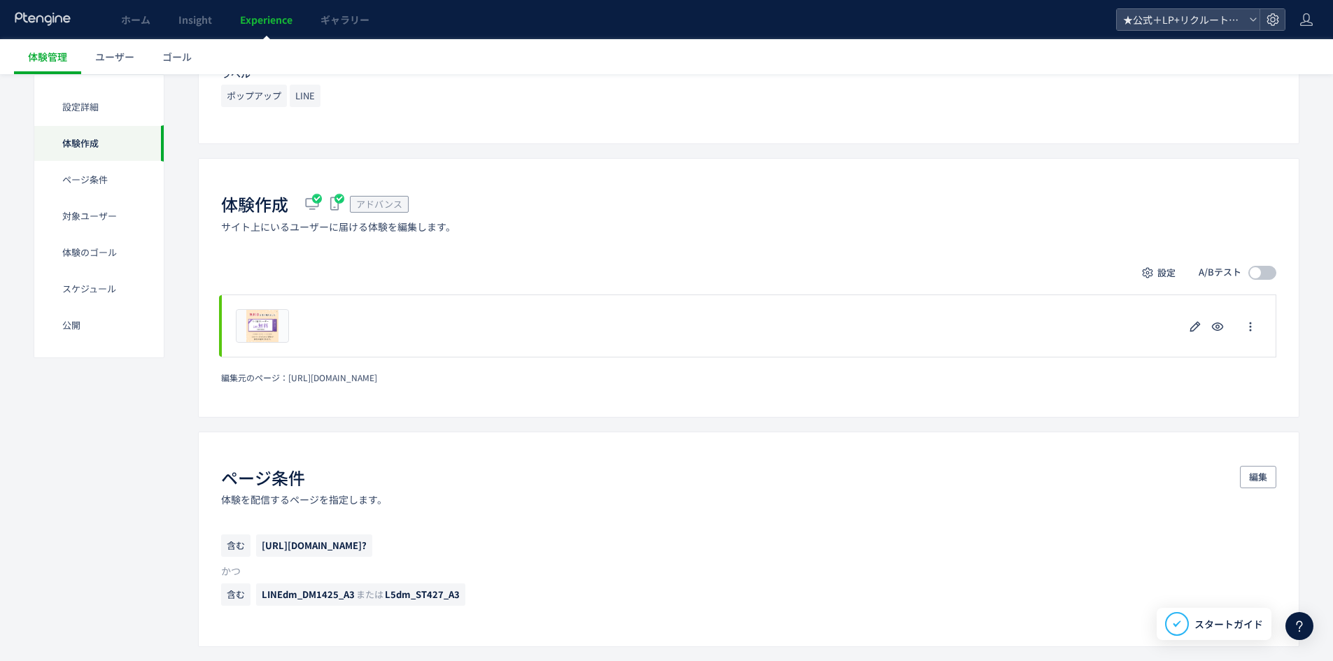
scroll to position [280, 0]
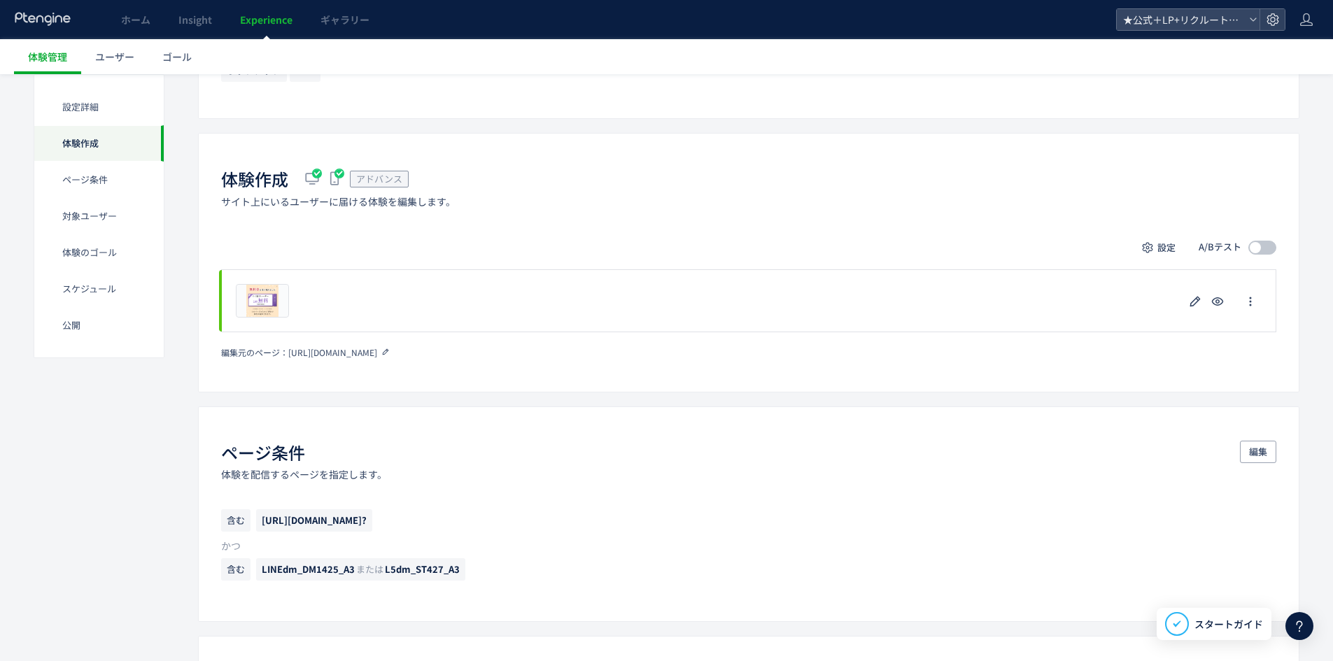
click at [390, 351] on icon at bounding box center [386, 352] width 10 height 10
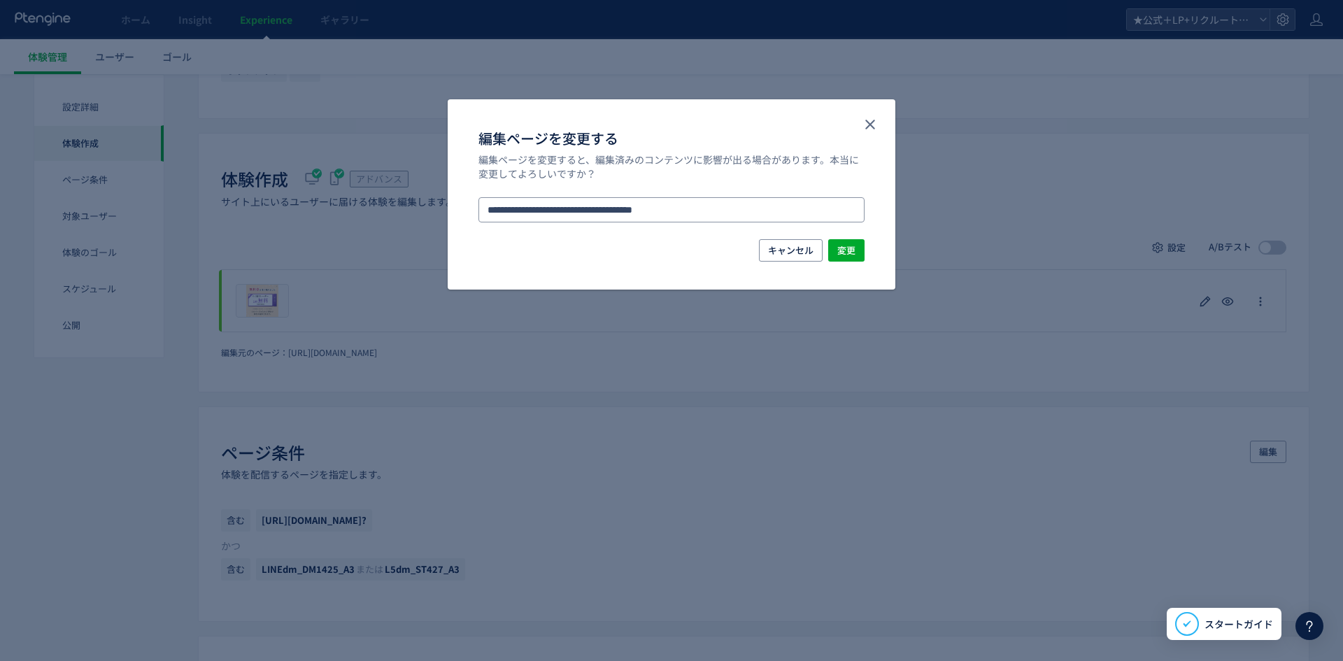
drag, startPoint x: 707, startPoint y: 212, endPoint x: 284, endPoint y: 207, distance: 422.7
click at [281, 207] on div "**********" at bounding box center [671, 330] width 1343 height 661
paste input "**********"
type input "**********"
click at [663, 260] on li "https://tcb-beauty.net/menu/picolaser_crm" at bounding box center [672, 249] width 375 height 24
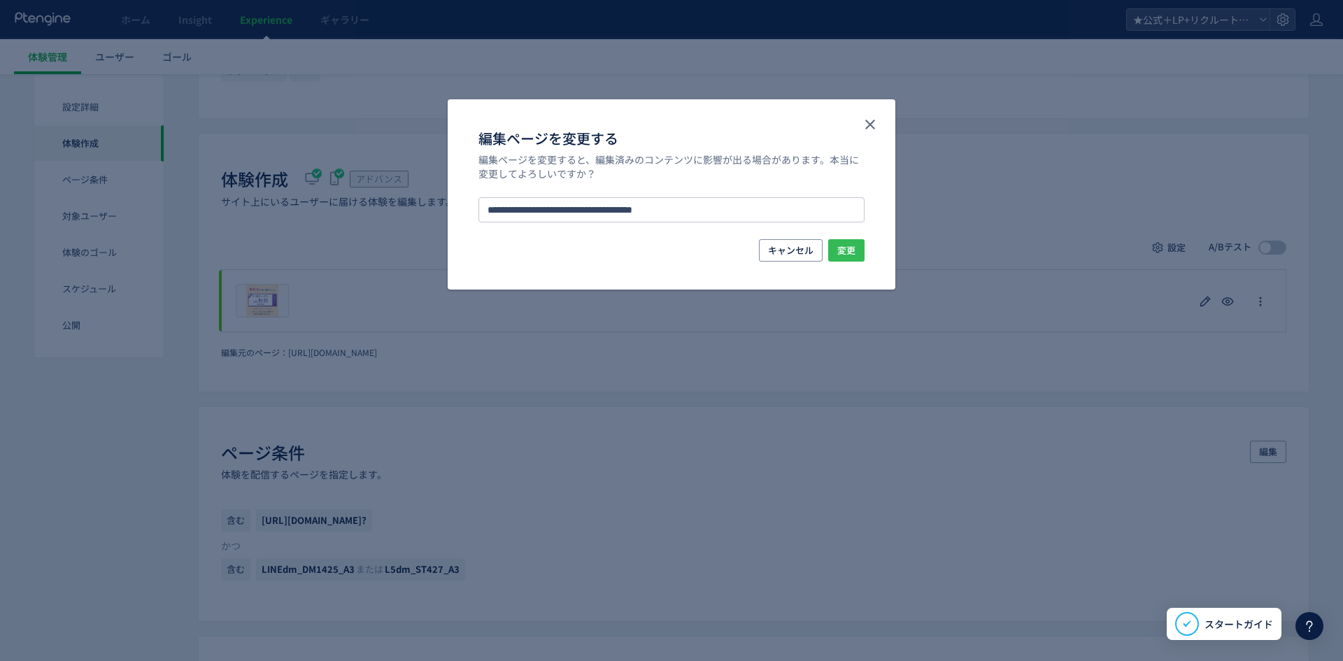
click at [847, 253] on span "変更" at bounding box center [847, 250] width 18 height 22
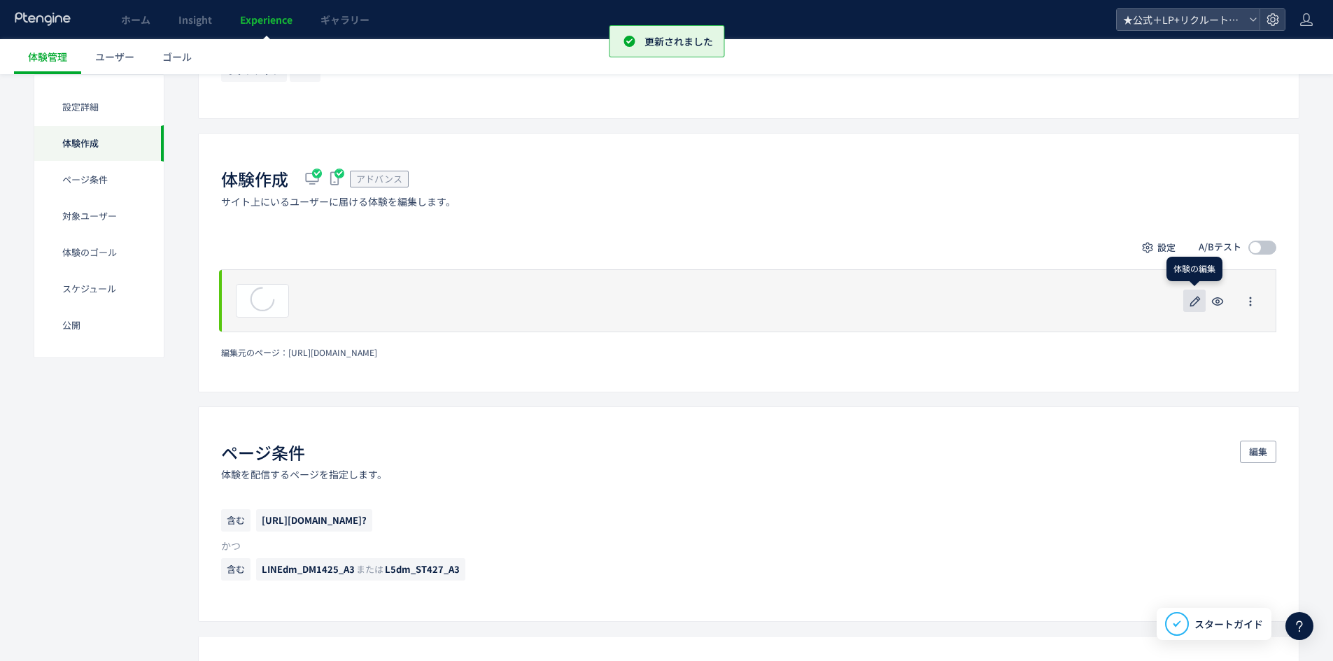
click at [1190, 304] on icon "button" at bounding box center [1195, 301] width 17 height 17
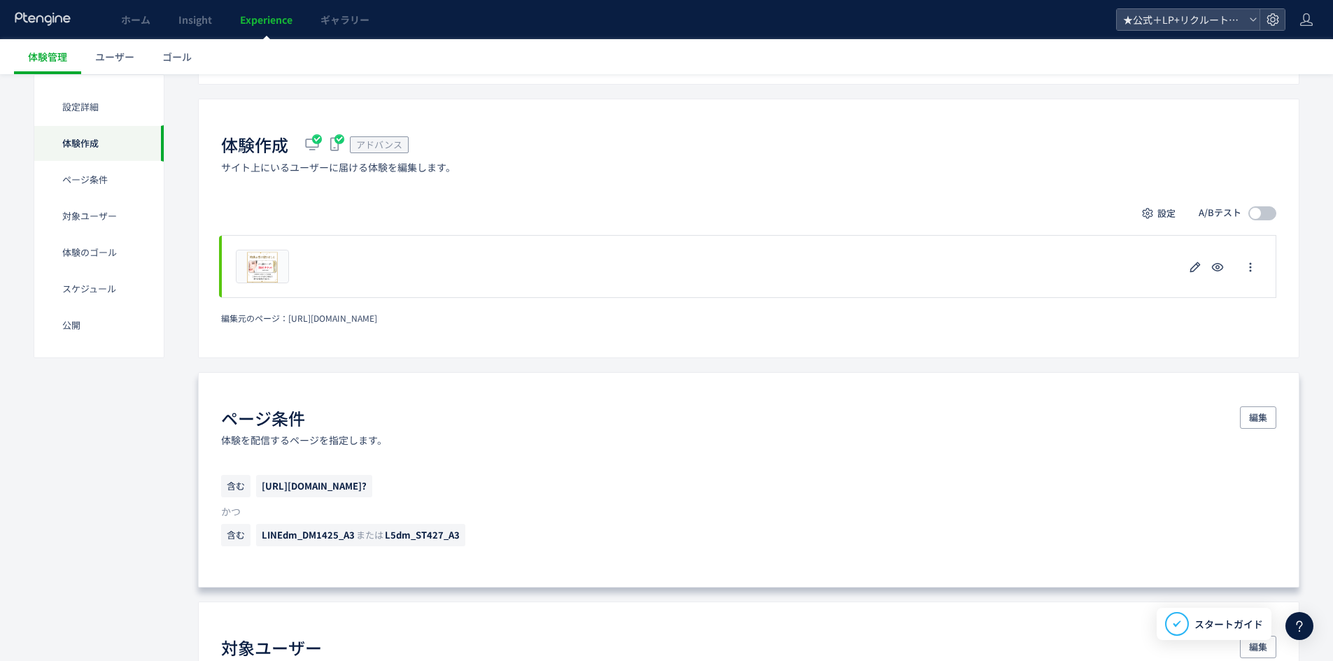
scroll to position [350, 0]
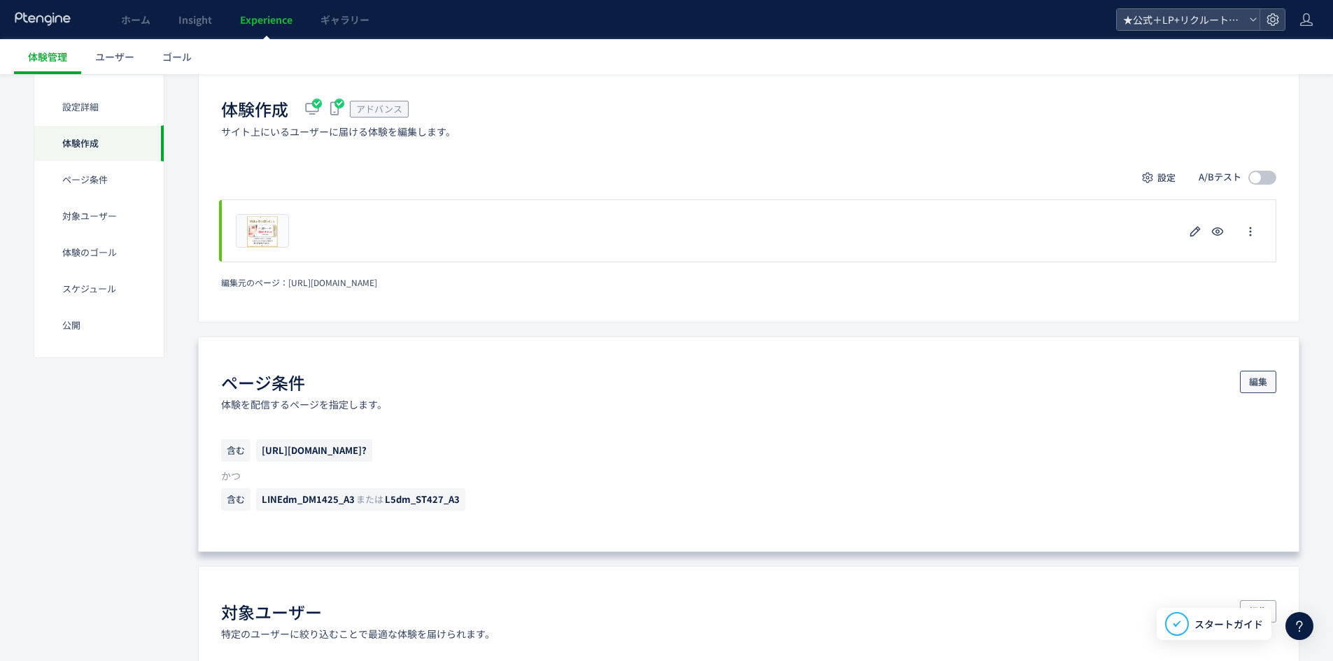
drag, startPoint x: 1249, startPoint y: 388, endPoint x: 1180, endPoint y: 400, distance: 69.6
click at [1248, 386] on button "編集" at bounding box center [1258, 382] width 36 height 22
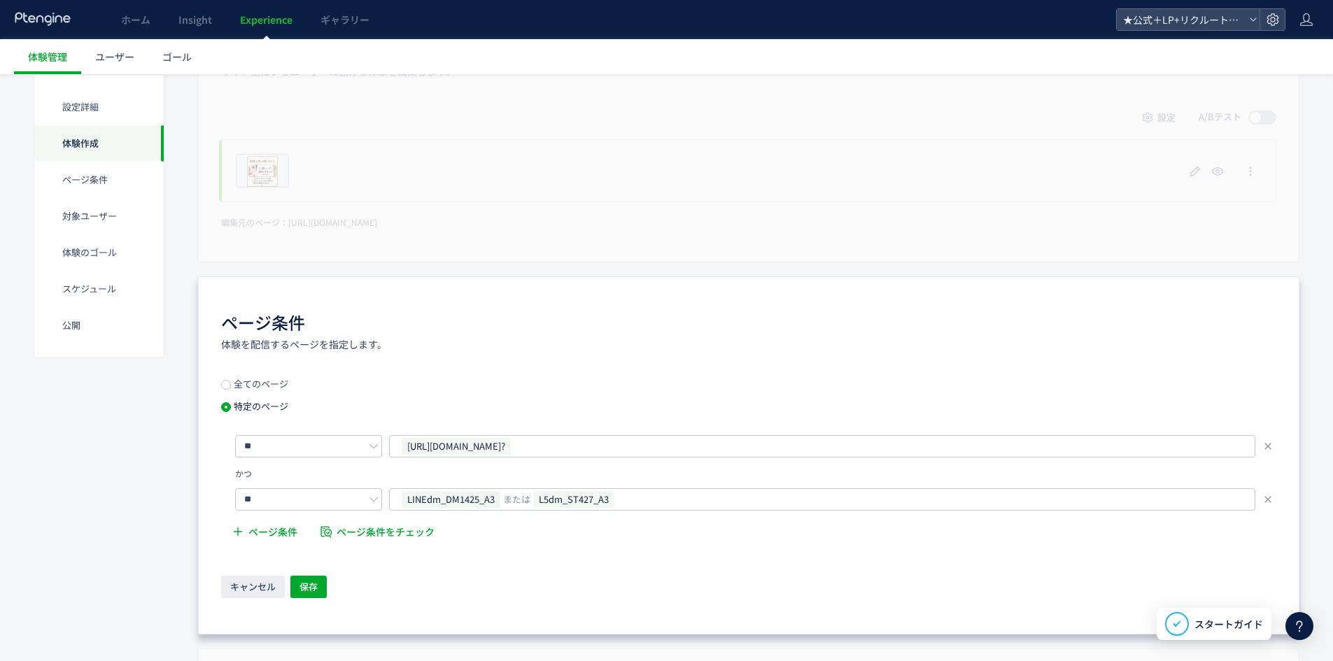
scroll to position [490, 0]
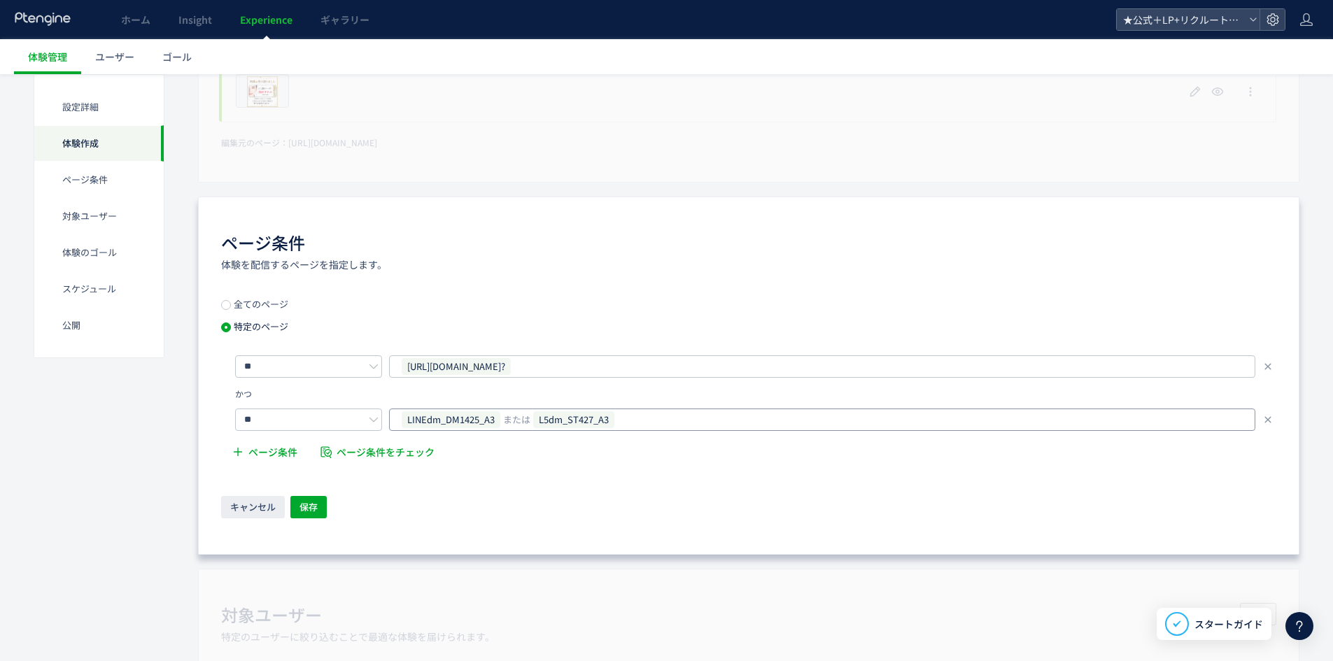
click at [486, 423] on span "LINEdm_DM1425_A3" at bounding box center [451, 419] width 99 height 17
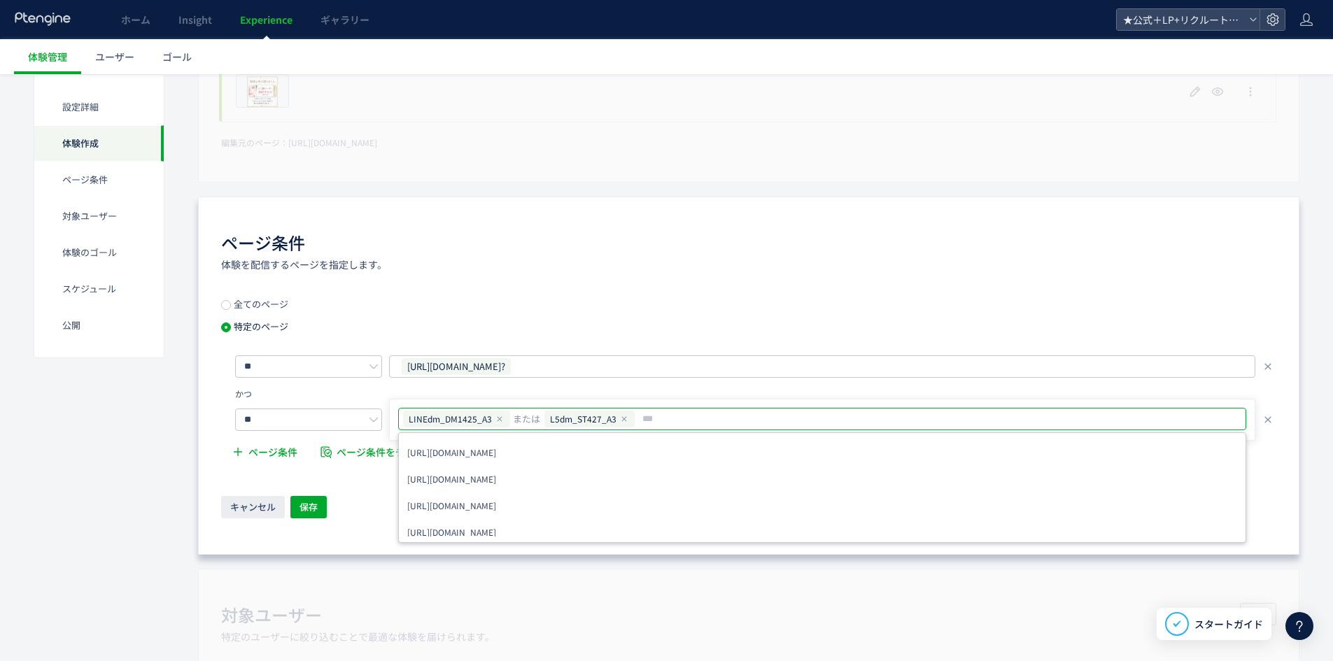
click at [495, 418] on icon at bounding box center [499, 419] width 8 height 8
click at [484, 418] on icon at bounding box center [483, 419] width 8 height 8
click at [488, 418] on input "text" at bounding box center [823, 419] width 837 height 17
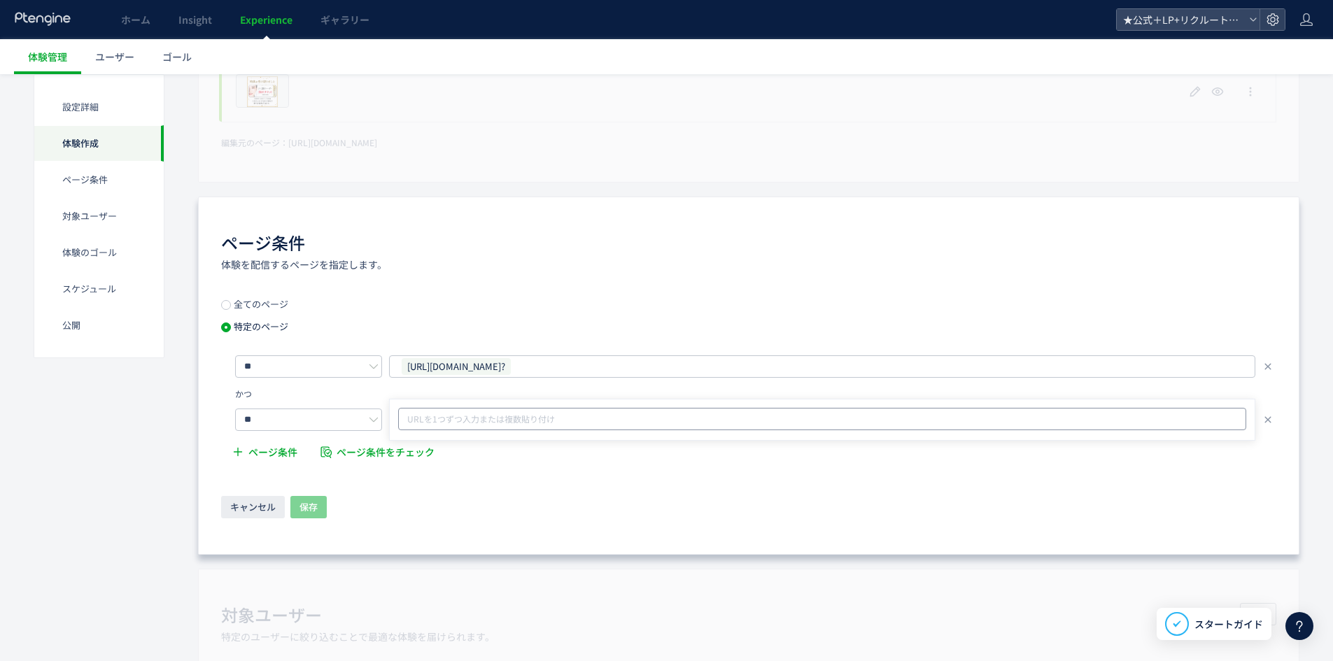
paste input "**********"
type input "**********"
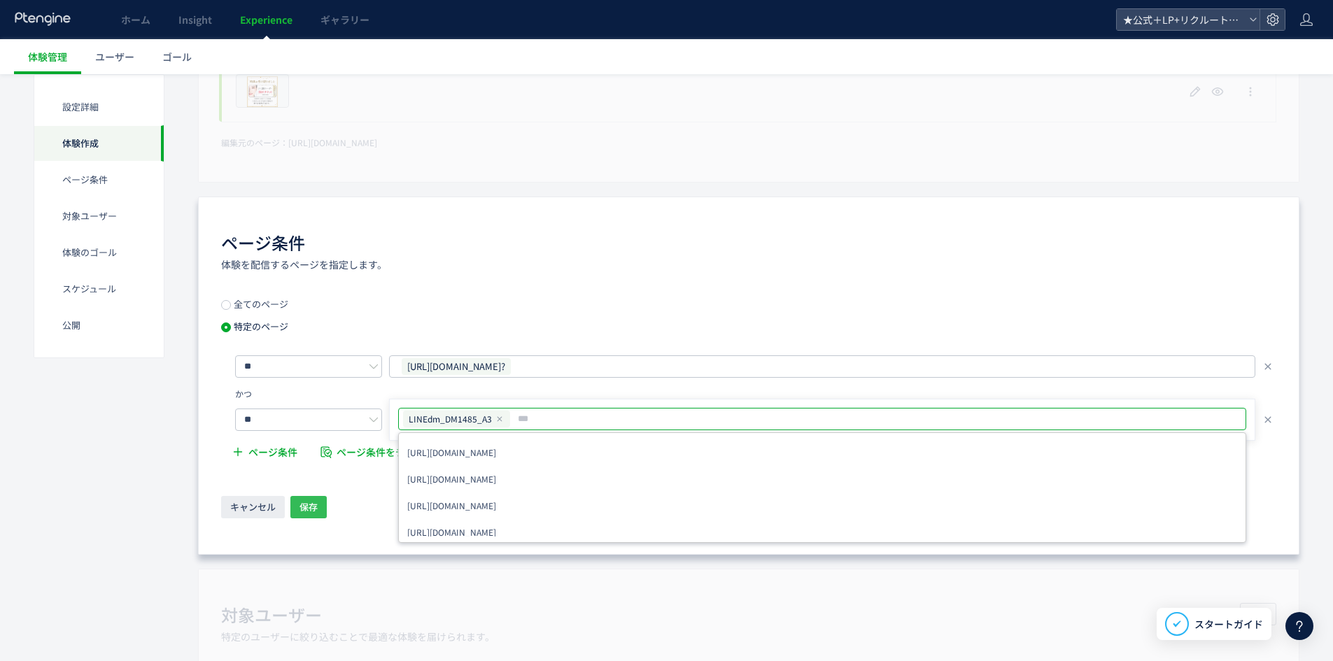
click at [311, 502] on span "保存" at bounding box center [308, 507] width 18 height 22
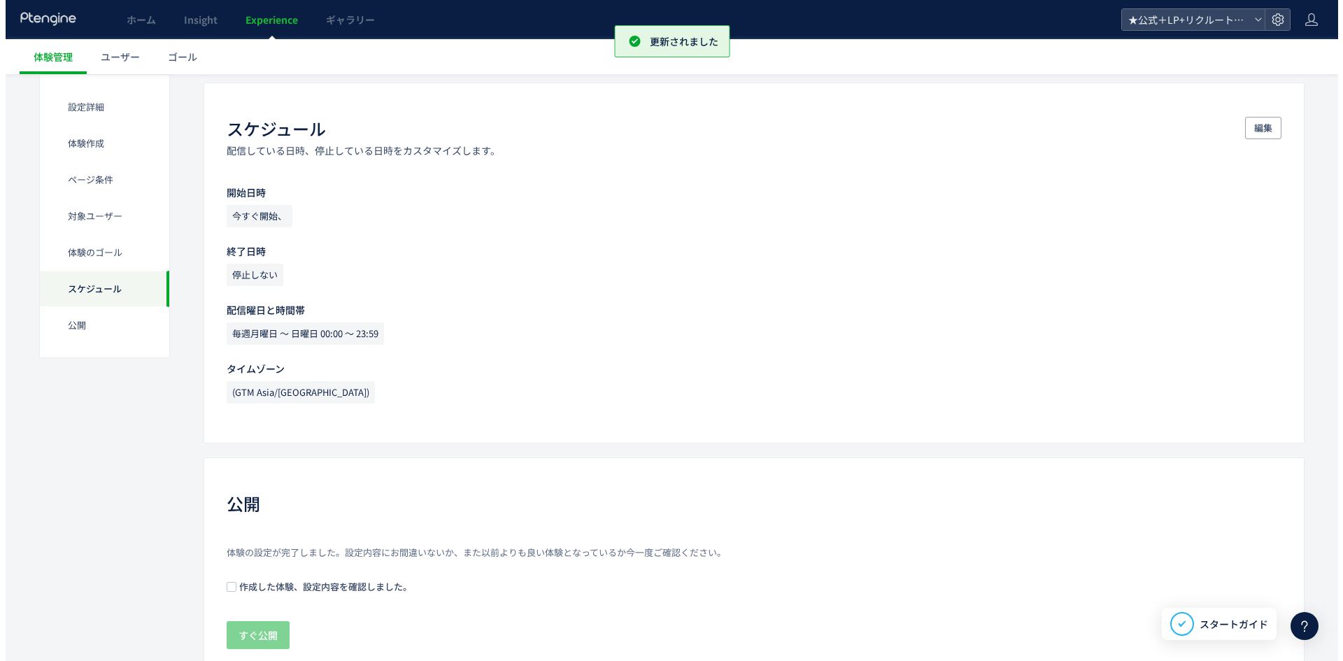
scroll to position [1262, 0]
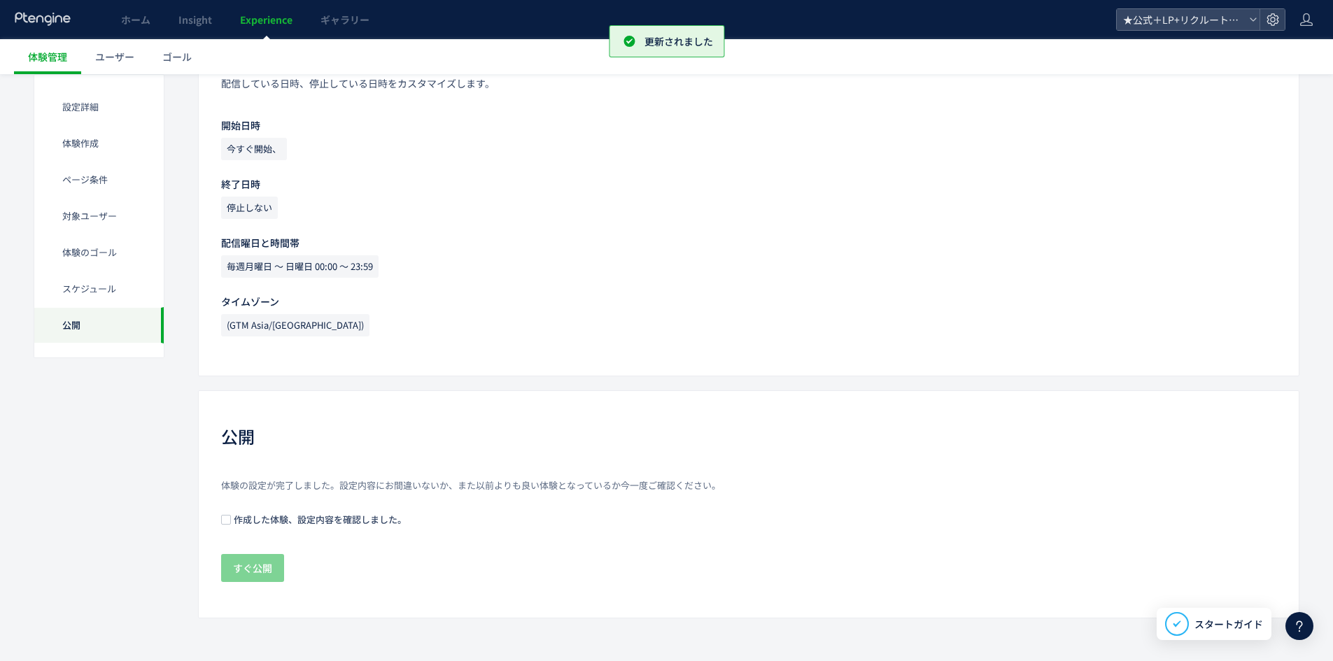
click at [258, 523] on span "作成した体験、設定内容を確認しました。" at bounding box center [319, 519] width 176 height 13
click at [253, 570] on span "すぐ公開" at bounding box center [252, 568] width 39 height 28
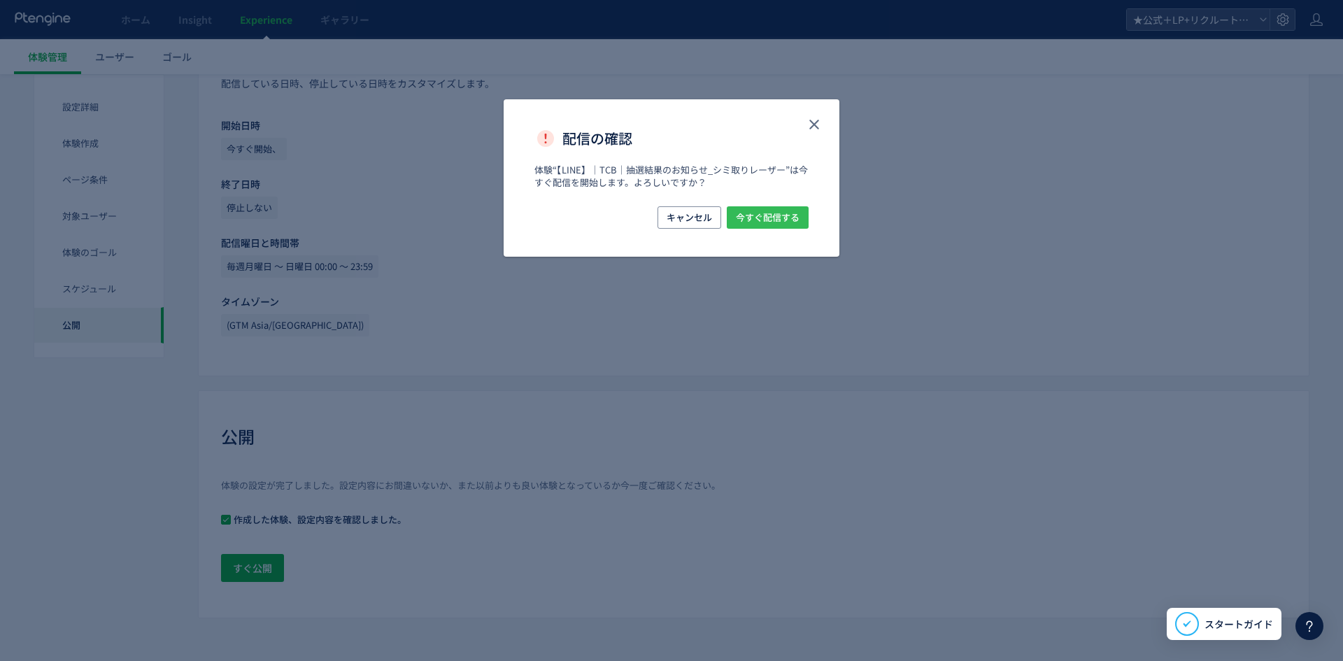
click at [789, 211] on span "今すぐ配信する" at bounding box center [768, 217] width 64 height 22
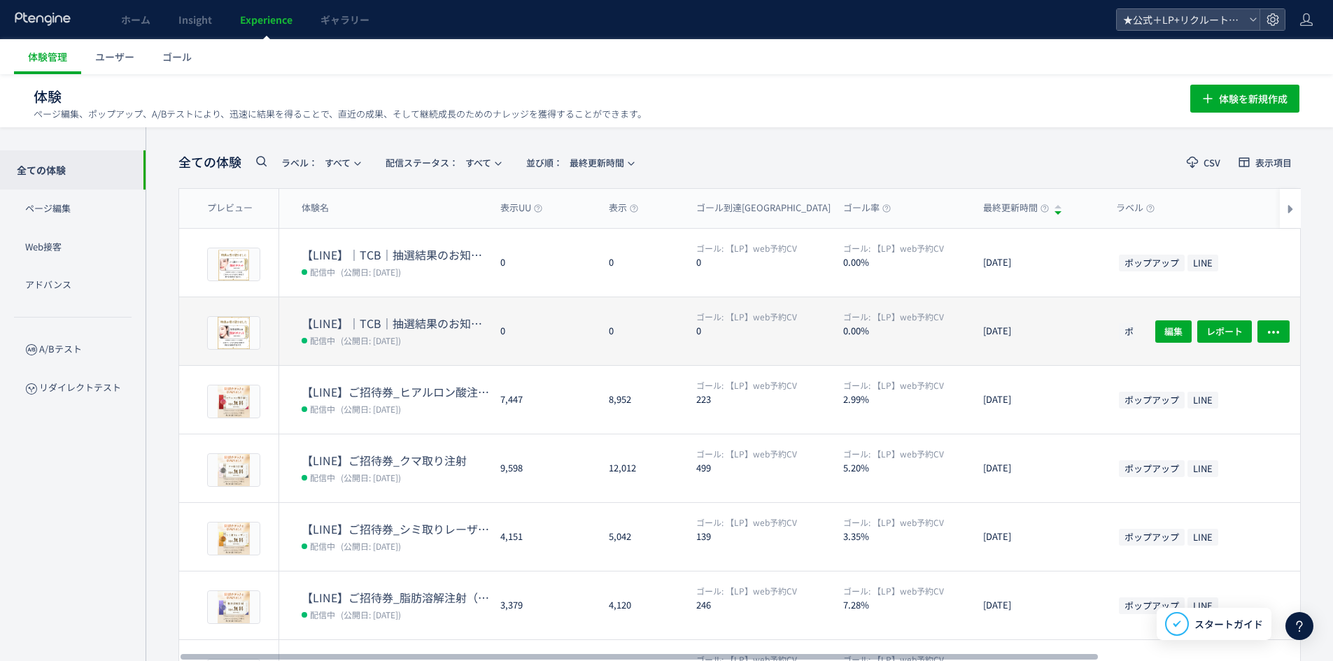
click at [404, 327] on dt "【LINE】｜TCB｜抽選結果のお知らせ_脂肪溶解注射" at bounding box center [396, 324] width 188 height 16
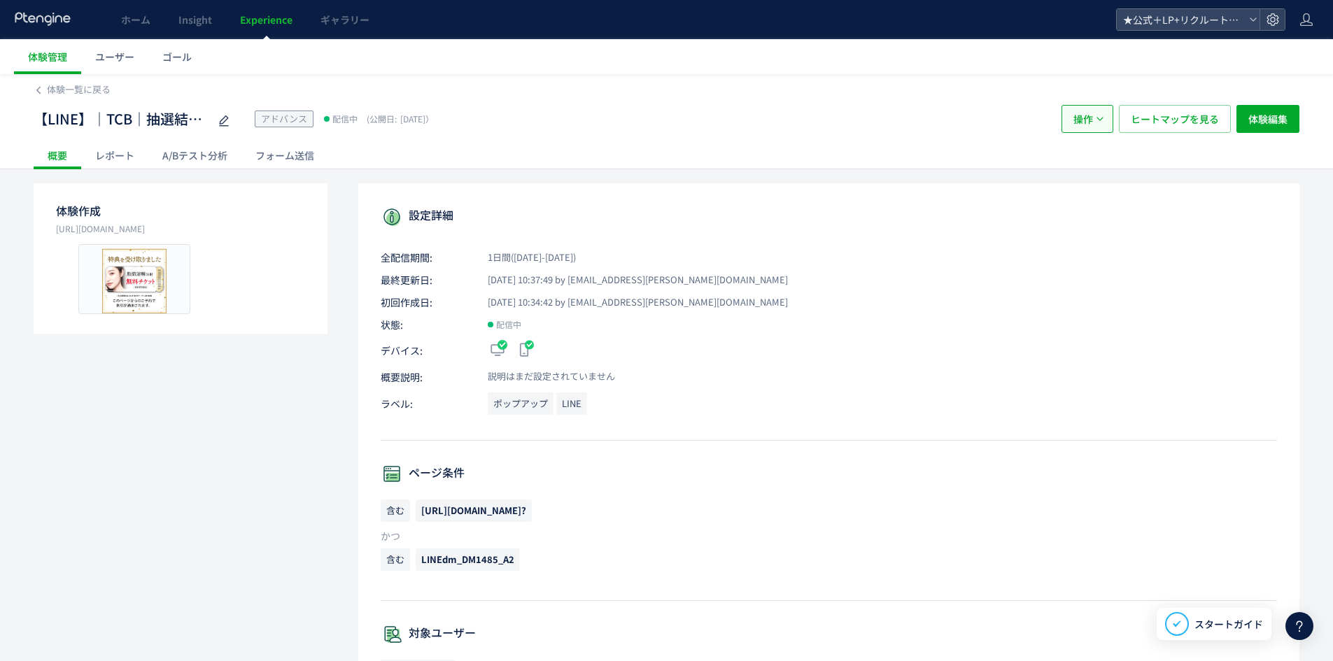
click at [1088, 116] on span "操作" at bounding box center [1083, 119] width 20 height 28
click at [1094, 182] on li "複製" at bounding box center [1088, 186] width 48 height 25
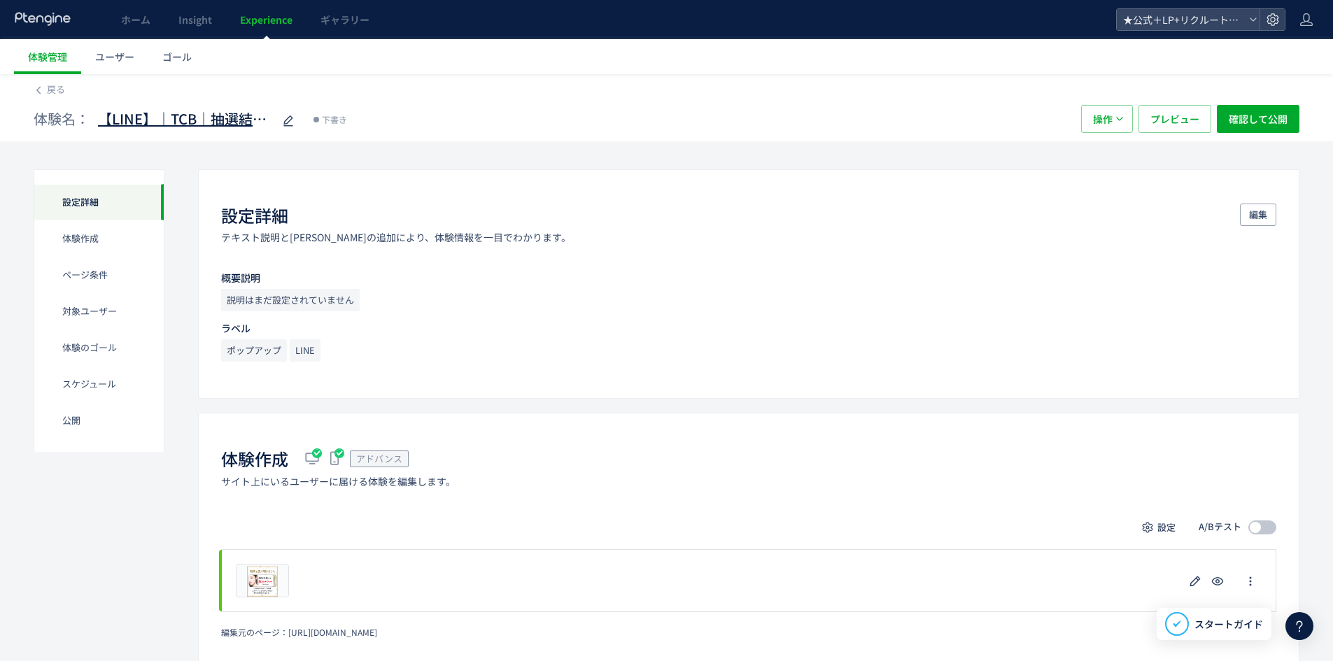
click at [224, 118] on span "【LINE】｜TCB｜抽選結果のお知らせ_脂肪溶解注射(copy)" at bounding box center [185, 119] width 175 height 20
click at [227, 120] on input "**********" at bounding box center [185, 120] width 175 height 28
drag, startPoint x: 232, startPoint y: 122, endPoint x: 360, endPoint y: 120, distance: 128.8
click at [360, 120] on div "**********" at bounding box center [550, 119] width 1033 height 28
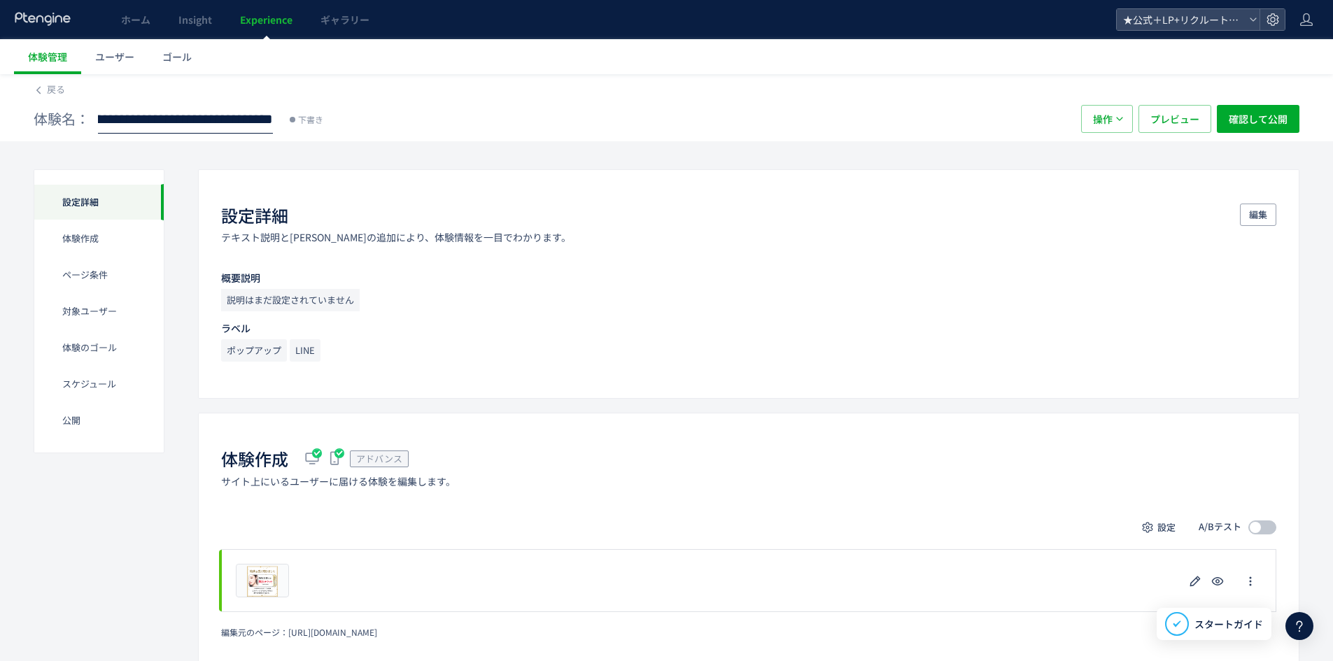
click at [182, 124] on input "**********" at bounding box center [185, 120] width 175 height 28
drag, startPoint x: 149, startPoint y: 120, endPoint x: 432, endPoint y: 134, distance: 283.7
click at [432, 134] on div "**********" at bounding box center [667, 119] width 1266 height 45
type input "**********"
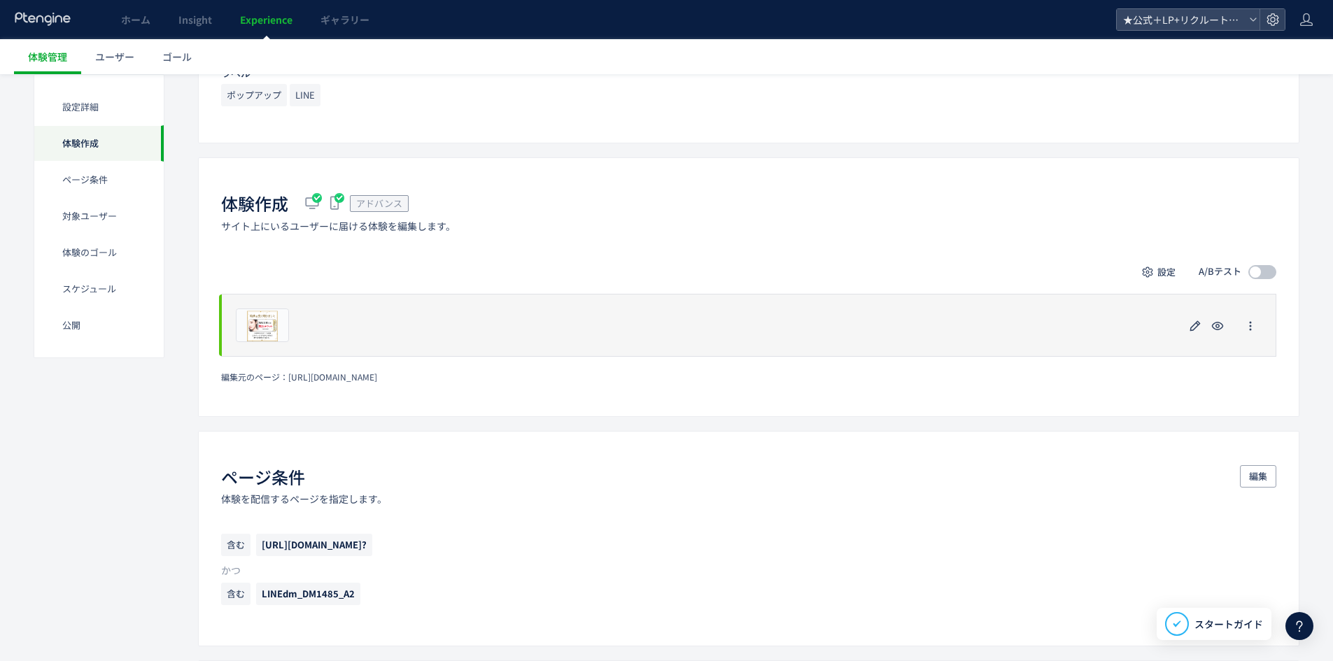
scroll to position [280, 0]
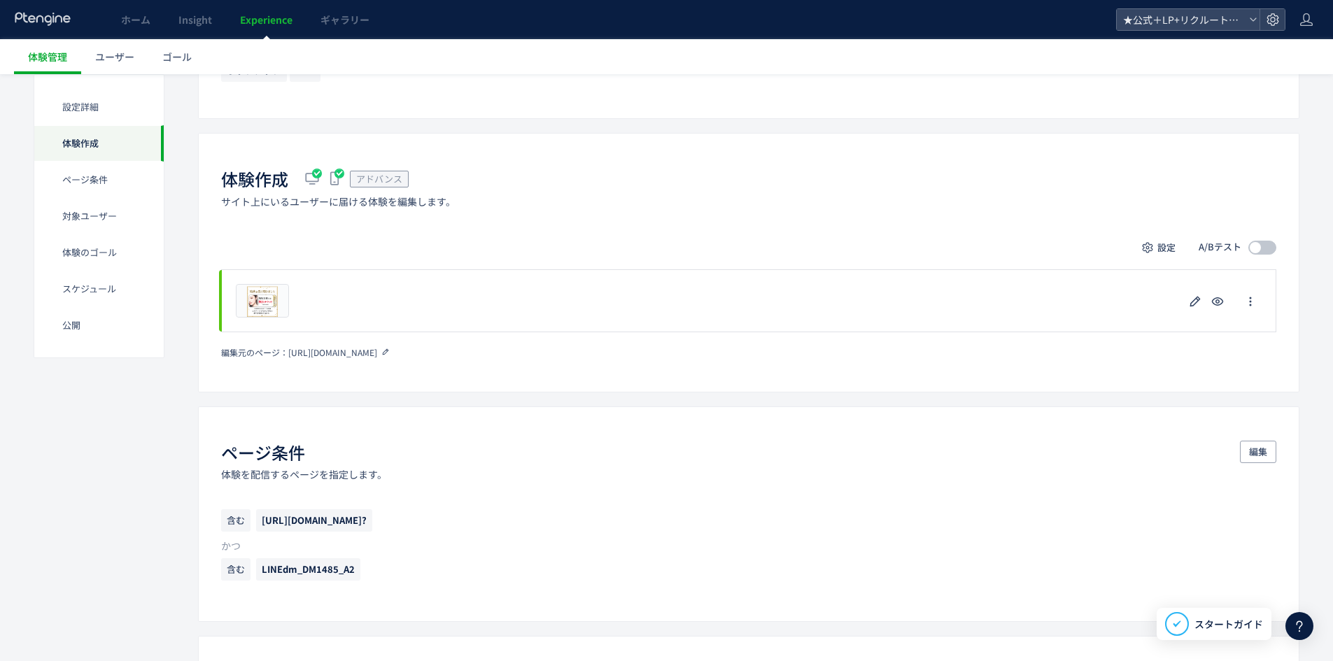
click at [389, 351] on use at bounding box center [386, 352] width 6 height 6
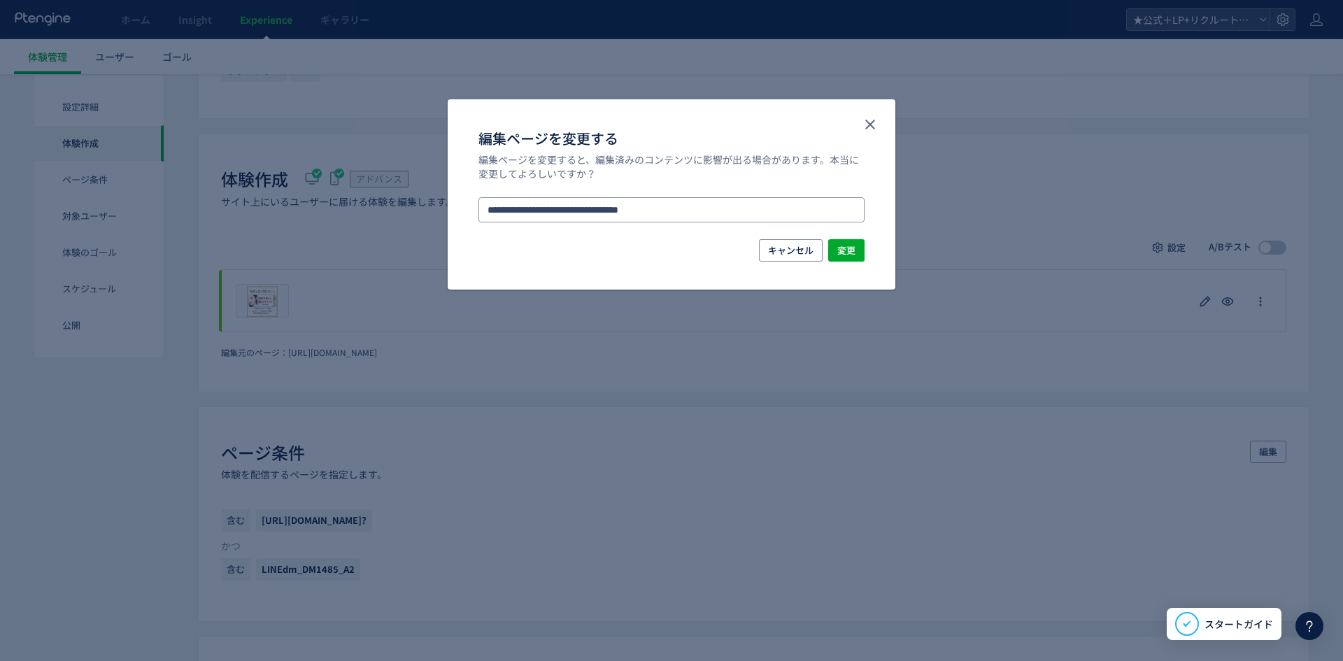
drag, startPoint x: 353, startPoint y: 187, endPoint x: 288, endPoint y: 188, distance: 65.8
click at [264, 189] on div "**********" at bounding box center [671, 330] width 1343 height 661
paste input "**********"
type input "**********"
click at [629, 244] on li "[URL][DOMAIN_NAME]" at bounding box center [672, 249] width 375 height 24
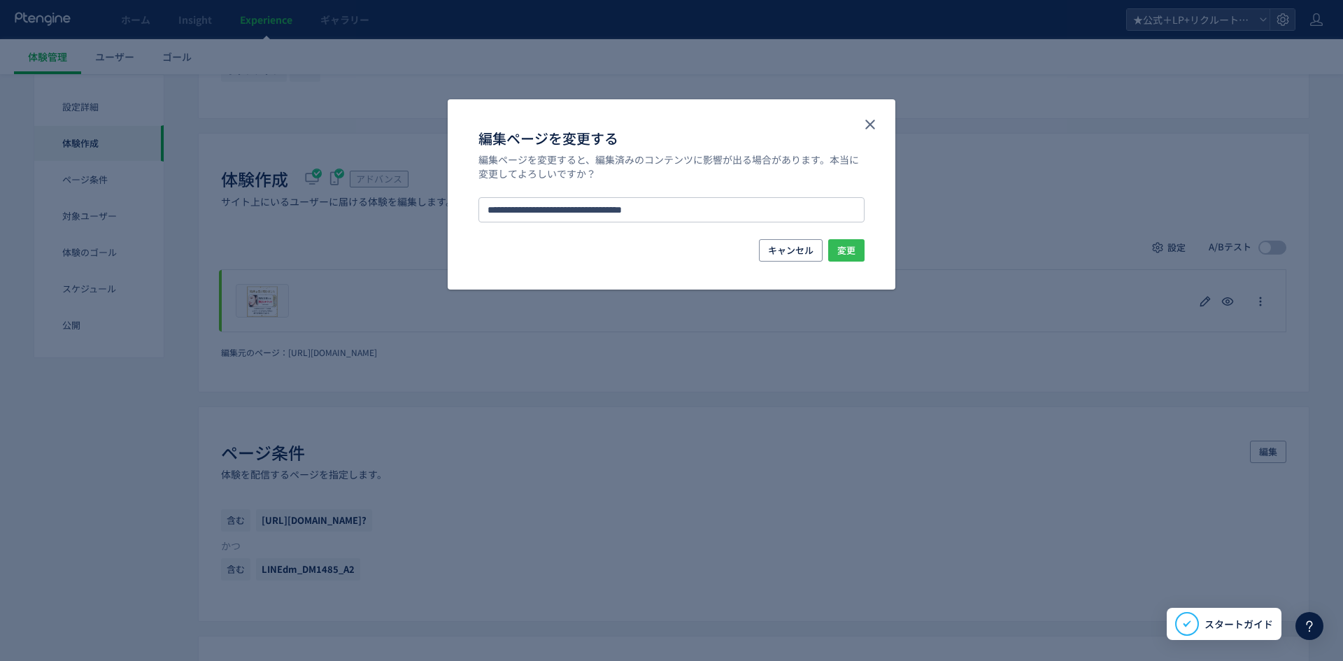
click at [860, 243] on button "変更" at bounding box center [846, 250] width 36 height 22
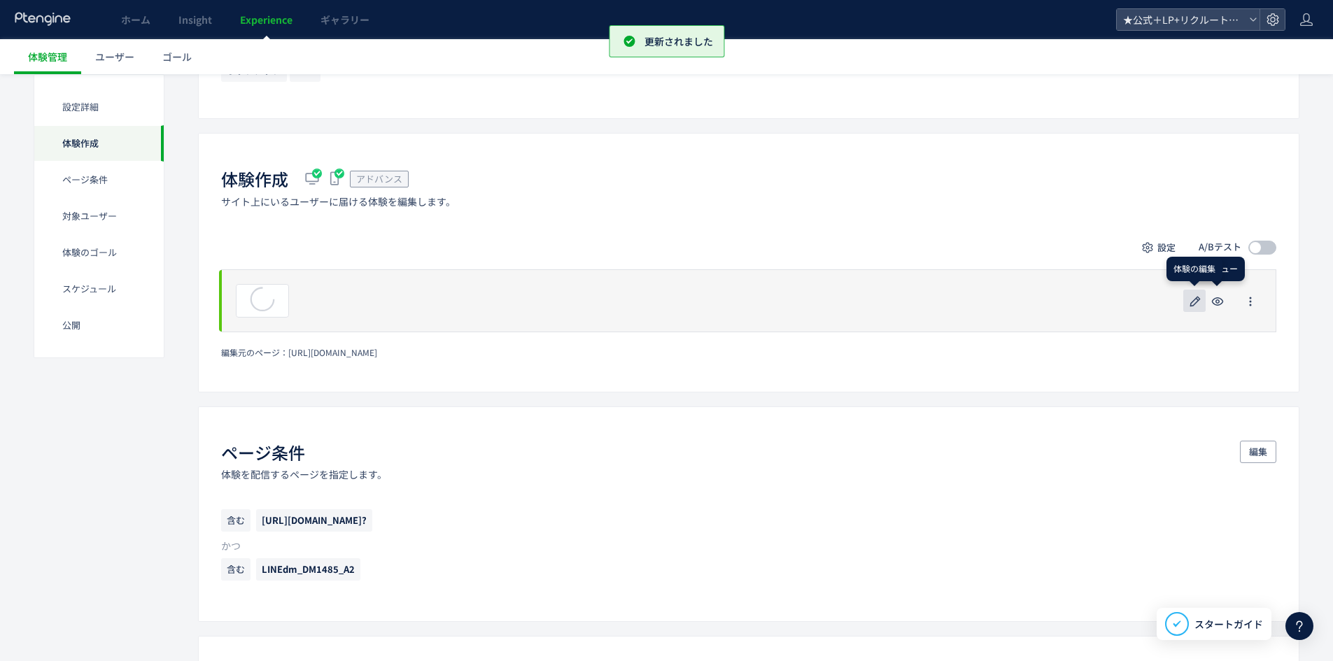
click at [1196, 301] on icon "button" at bounding box center [1195, 301] width 17 height 17
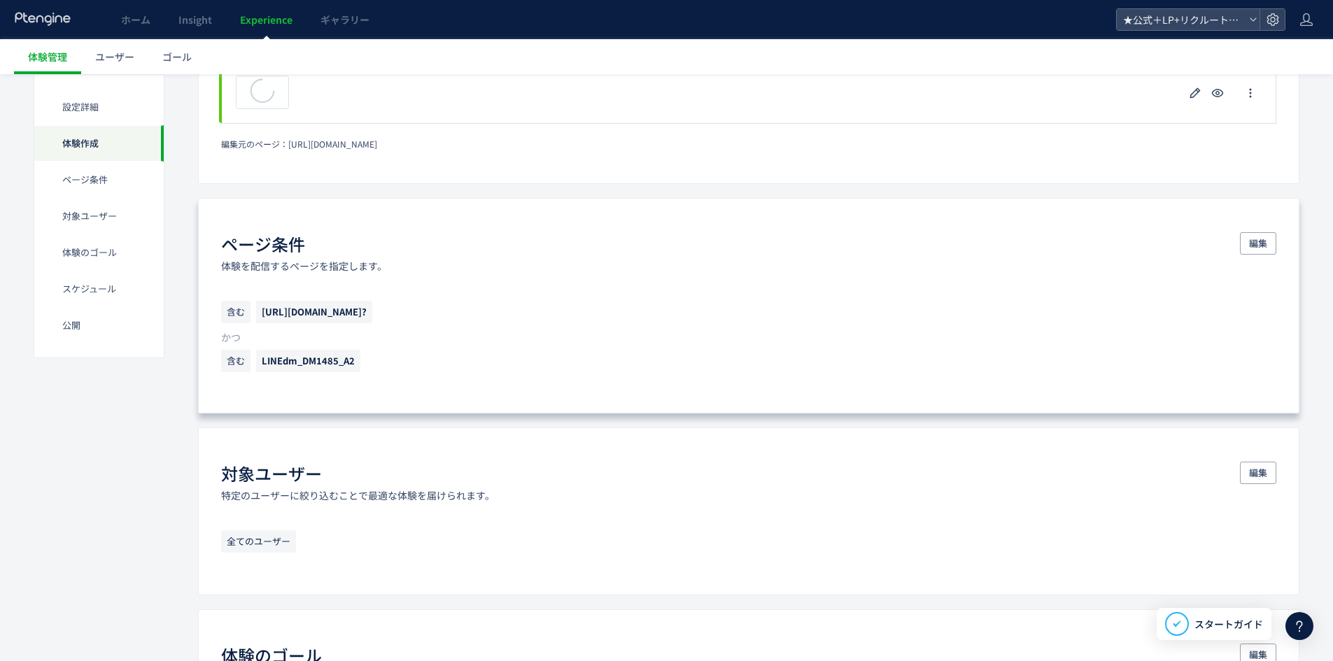
scroll to position [490, 0]
click at [1263, 243] on span "編集" at bounding box center [1258, 242] width 18 height 22
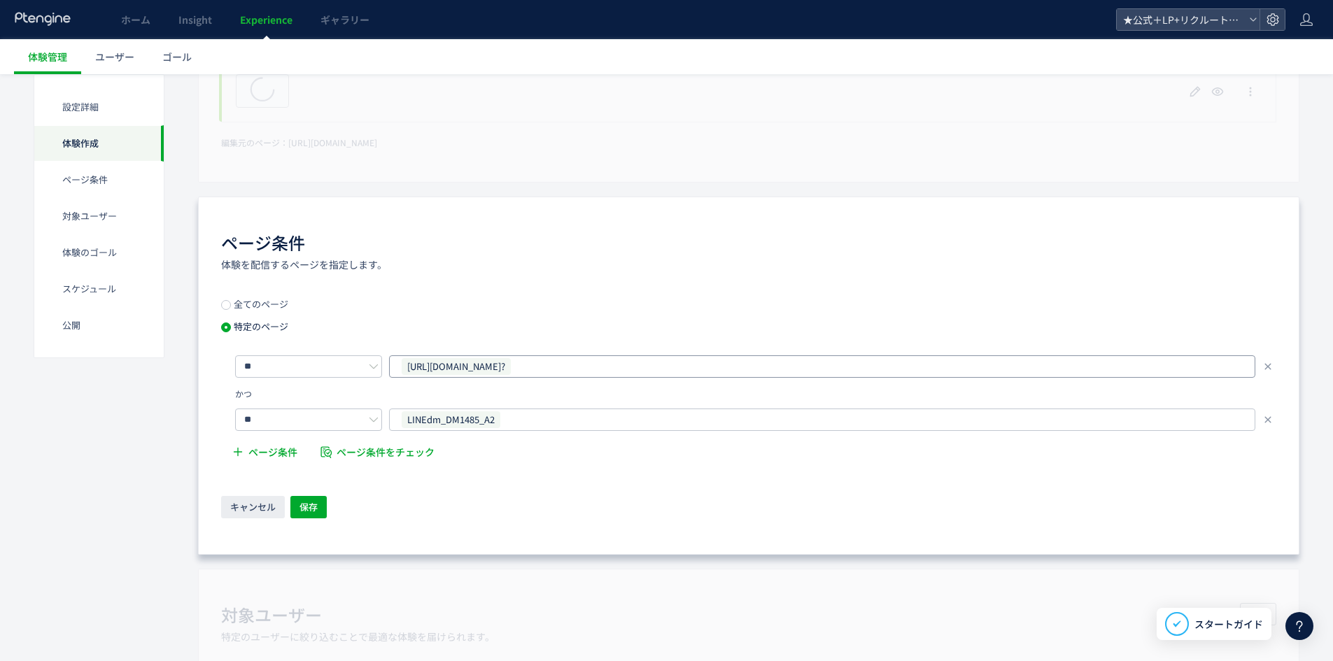
click at [511, 369] on span "https://tcb-beauty.net/menu/bnls-diet?" at bounding box center [456, 366] width 109 height 17
click at [514, 365] on icon at bounding box center [509, 366] width 8 height 8
click at [575, 365] on input "text" at bounding box center [823, 366] width 837 height 17
paste input "**********"
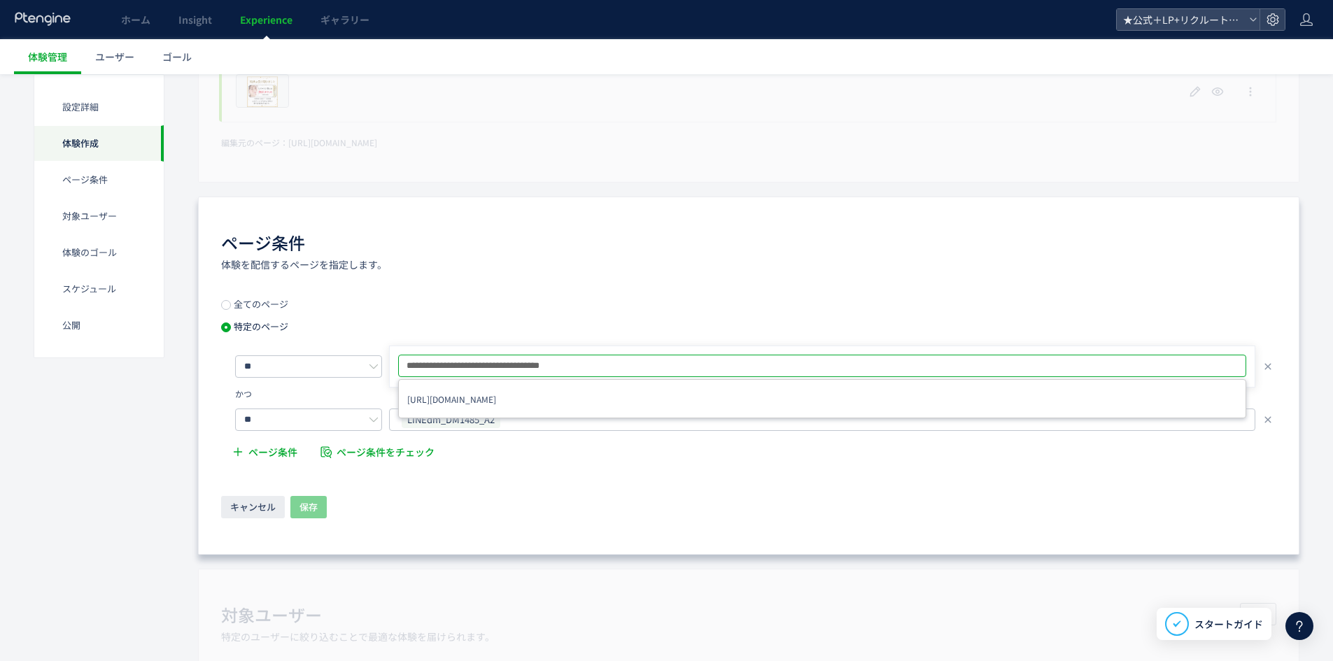
type input "**********"
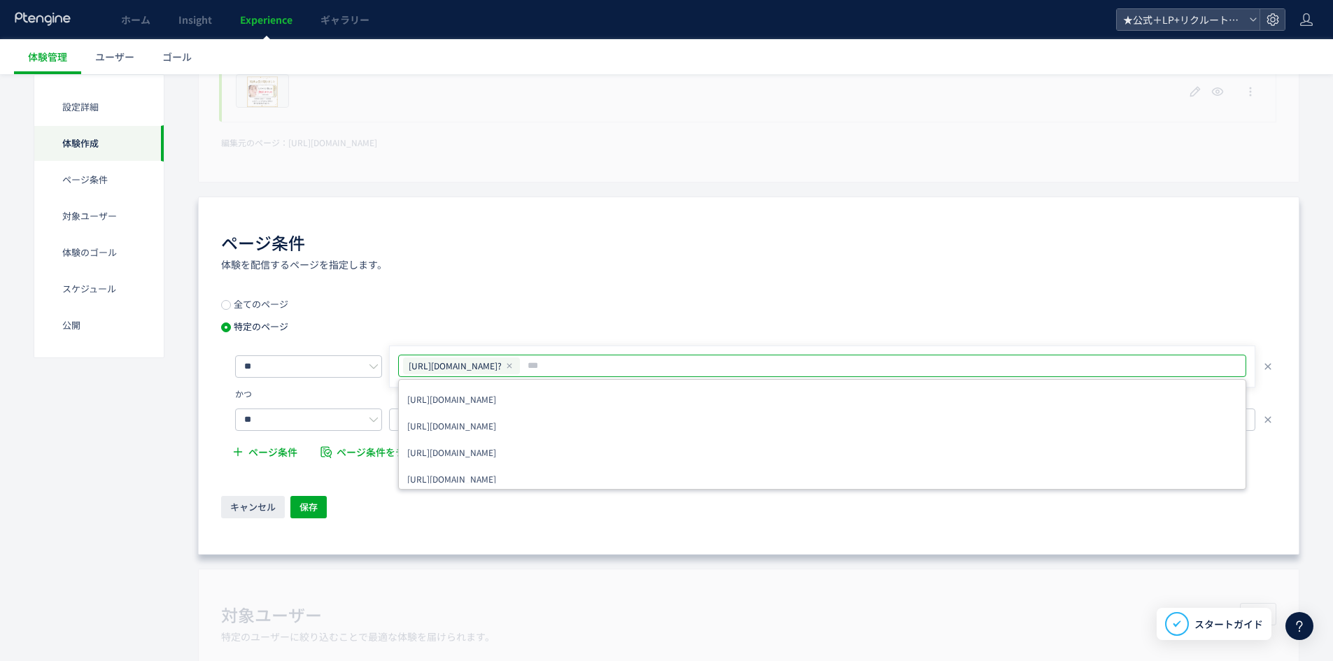
click at [759, 324] on div "全てのページ 特定のページ ** https://tcb-beauty.net/menu/hyaluronic? https://tcb-beauty.net…" at bounding box center [748, 383] width 1055 height 169
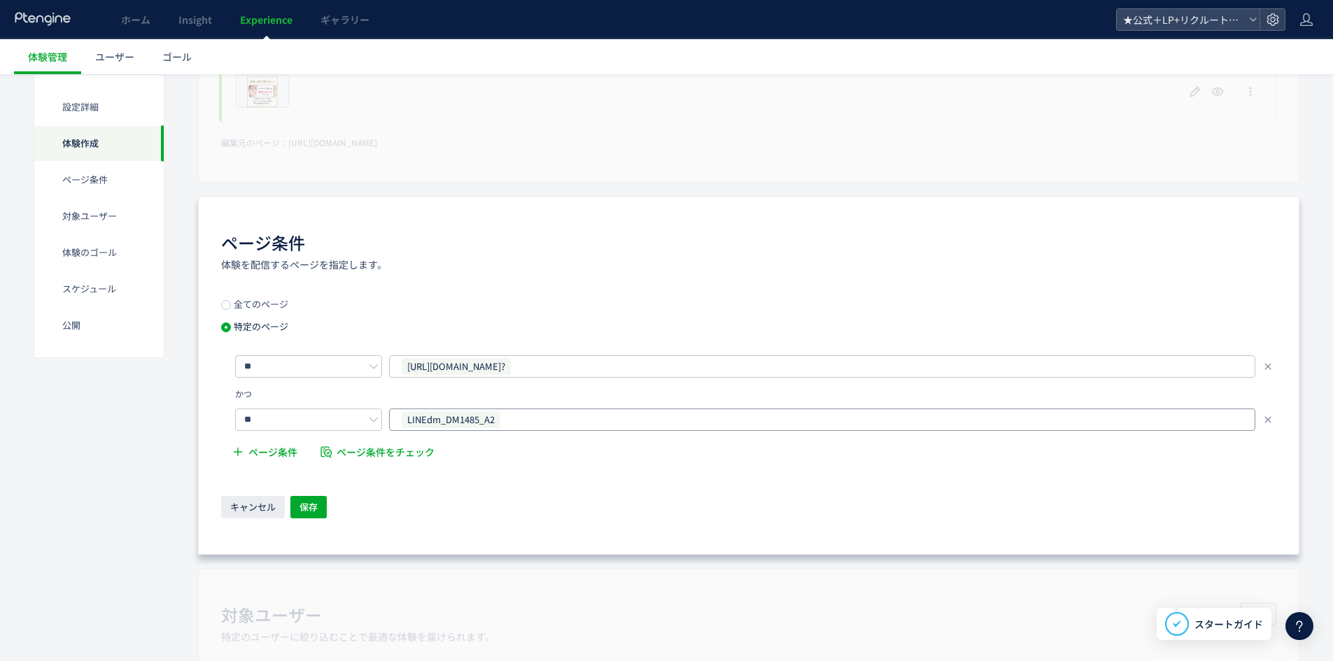
click at [502, 416] on div "LINEdm_DM1485_A2" at bounding box center [816, 419] width 833 height 21
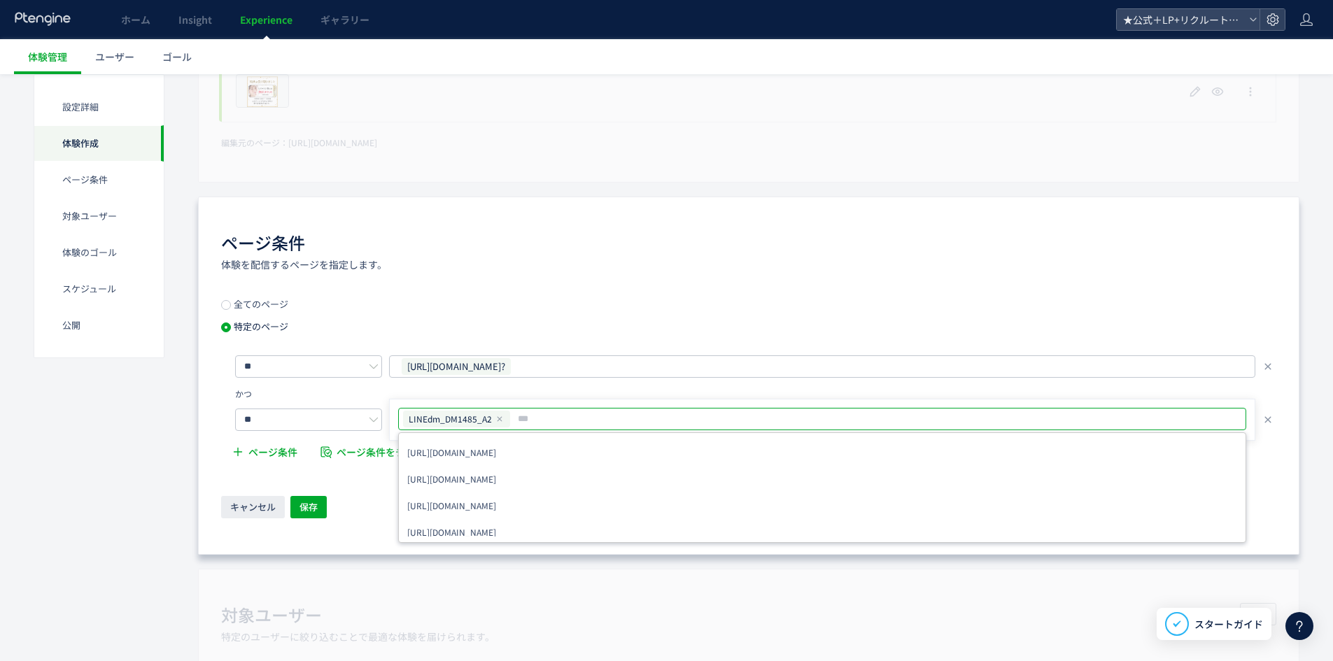
click at [498, 420] on icon at bounding box center [499, 419] width 8 height 8
click at [502, 418] on input "text" at bounding box center [823, 419] width 837 height 17
paste input "**********"
type input "**********"
click at [306, 504] on span "保存" at bounding box center [308, 507] width 18 height 22
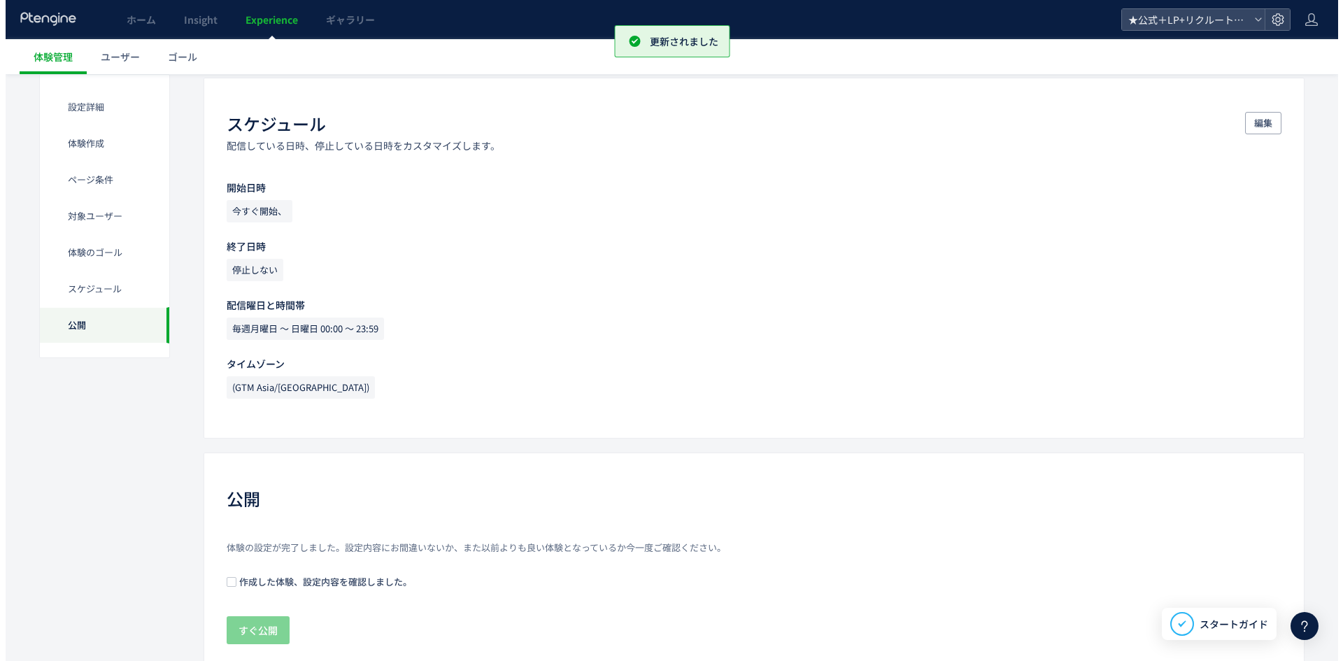
scroll to position [1262, 0]
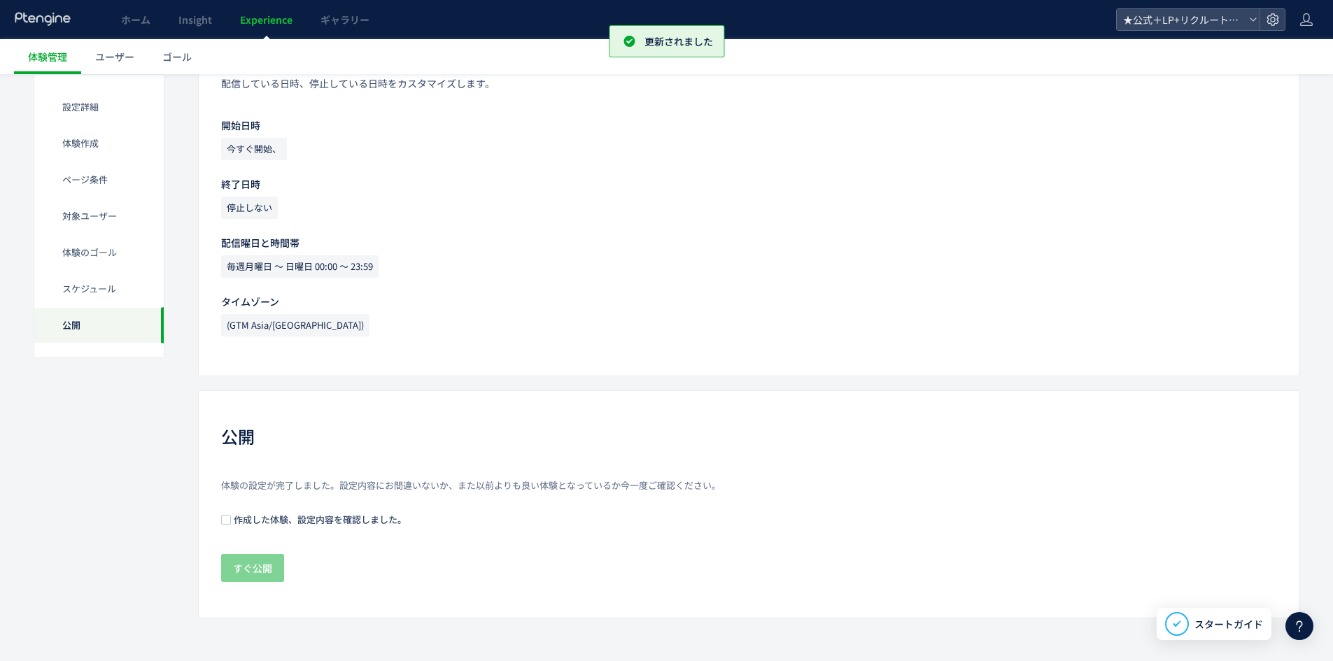
click at [240, 525] on span "作成した体験、設定内容を確認しました。" at bounding box center [319, 519] width 176 height 13
click at [276, 560] on button "すぐ公開" at bounding box center [252, 568] width 63 height 28
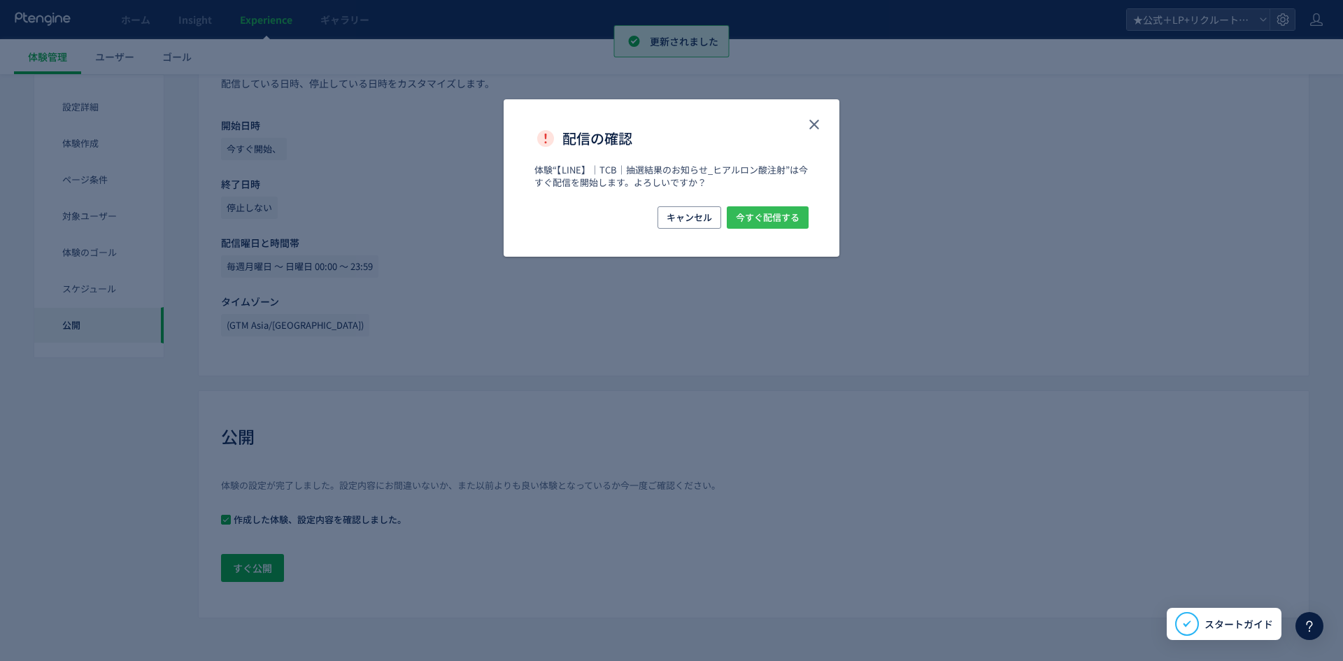
click at [772, 213] on span "今すぐ配信する" at bounding box center [768, 217] width 64 height 22
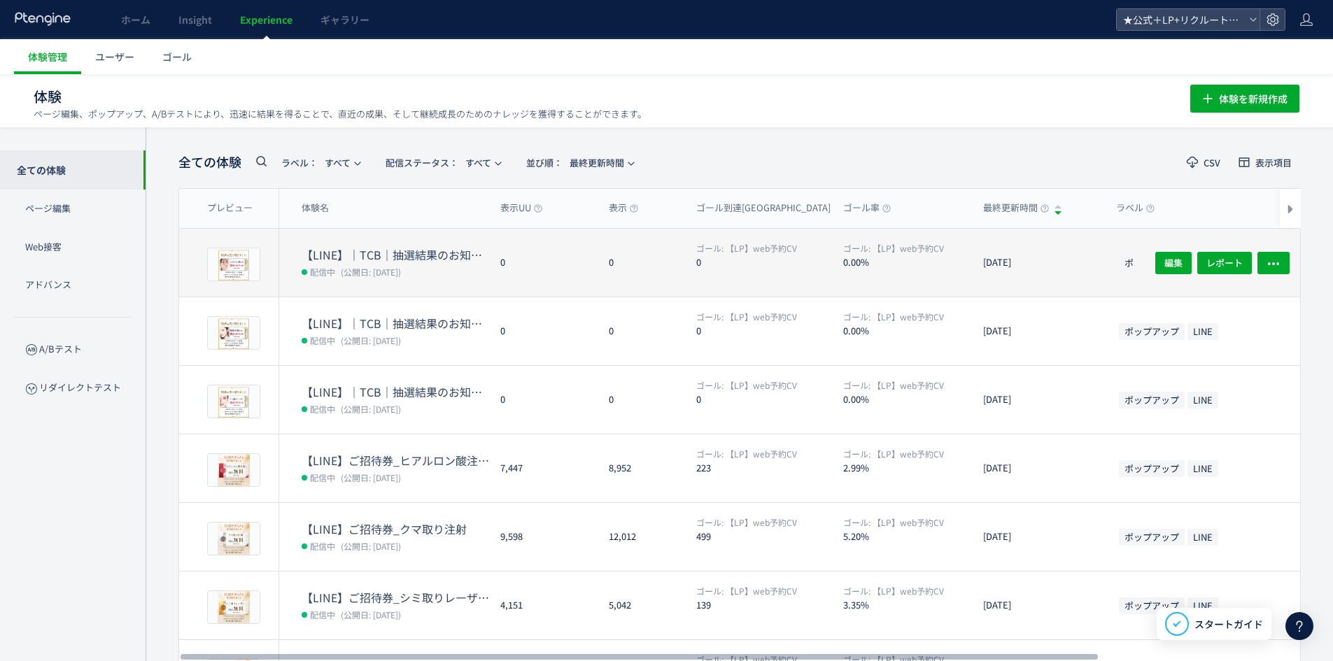
click at [393, 260] on dt "【LINE】｜TCB｜抽選結果のお知らせ_ヒアルロン酸注射" at bounding box center [396, 255] width 188 height 16
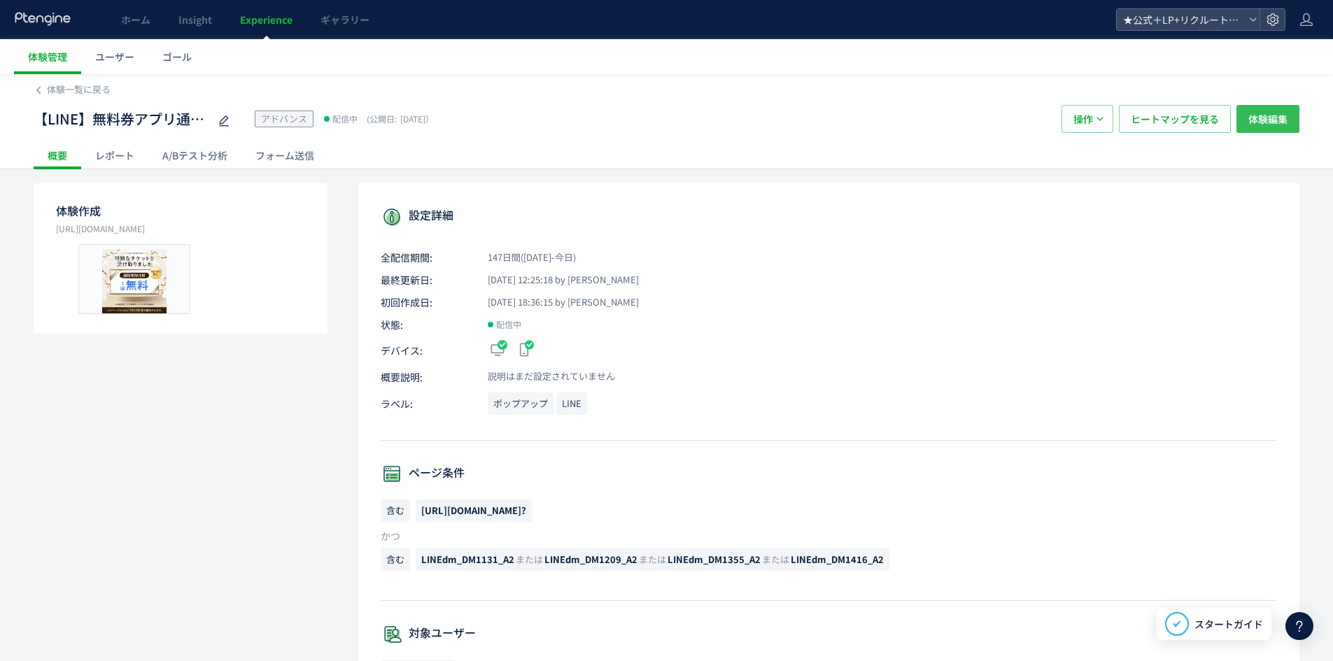
click at [1252, 120] on span "体験編集" at bounding box center [1267, 119] width 39 height 28
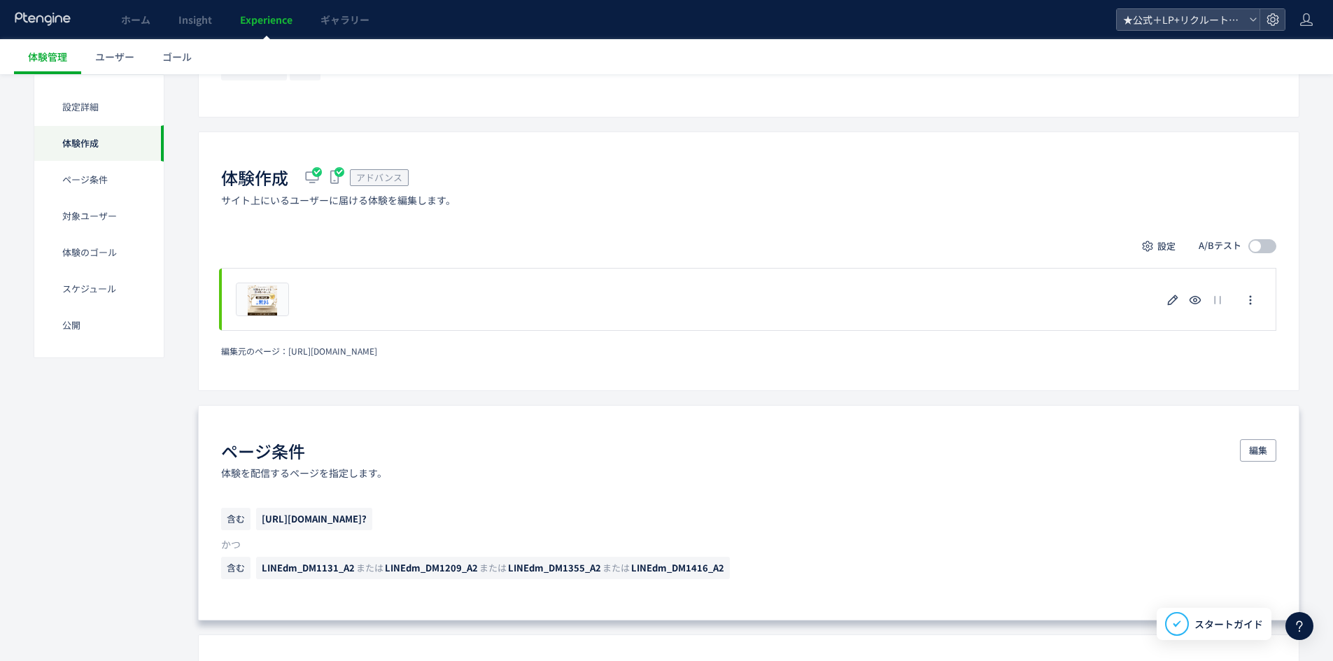
scroll to position [350, 0]
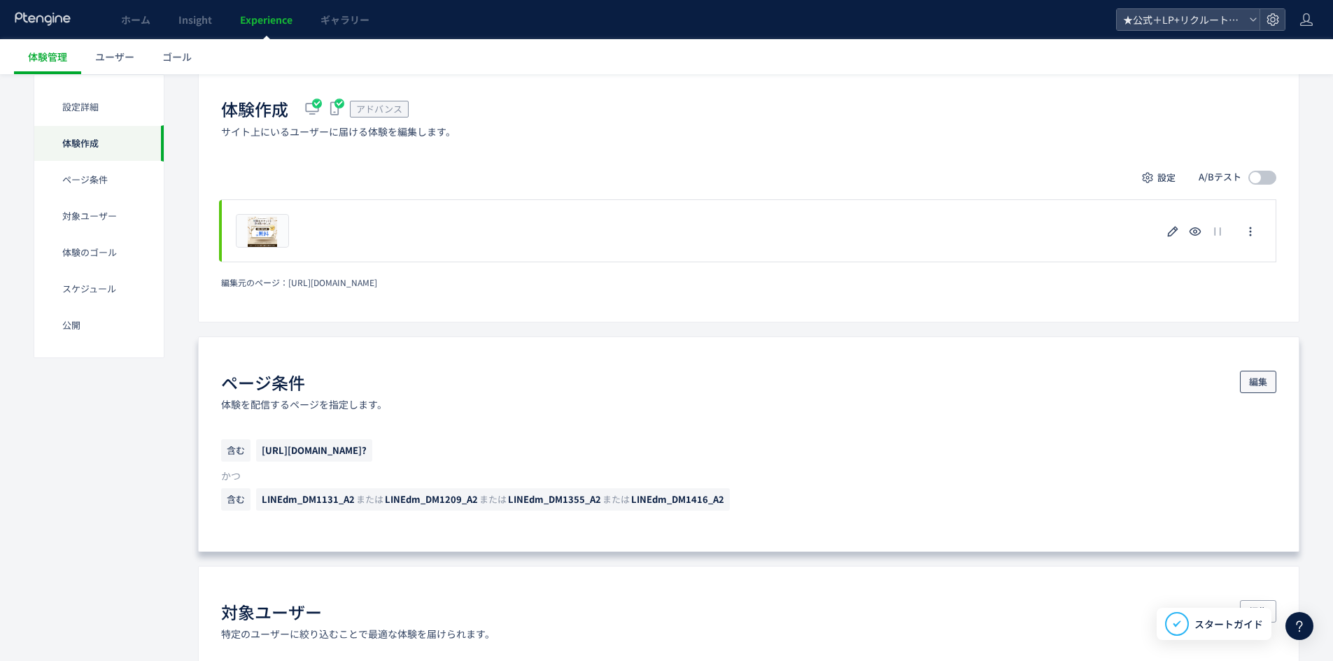
drag, startPoint x: 1255, startPoint y: 390, endPoint x: 1029, endPoint y: 437, distance: 231.0
click at [1252, 390] on span "編集" at bounding box center [1258, 382] width 18 height 22
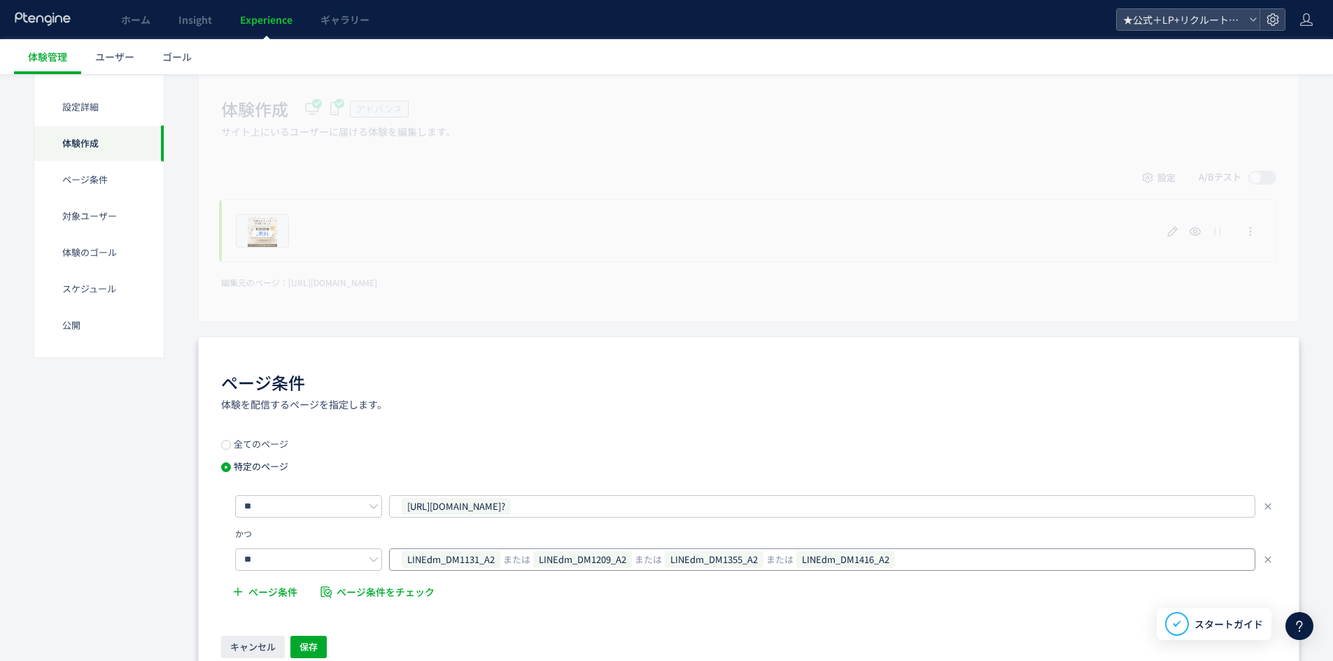
click at [934, 554] on div "LINEdm_DM1131_A2 または LINEdm_DM1209_A2 または LINEdm_DM1355_A2 または LINEdm_DM1416_A2" at bounding box center [816, 559] width 833 height 21
type input "**********"
click at [315, 647] on span "保存" at bounding box center [308, 647] width 18 height 22
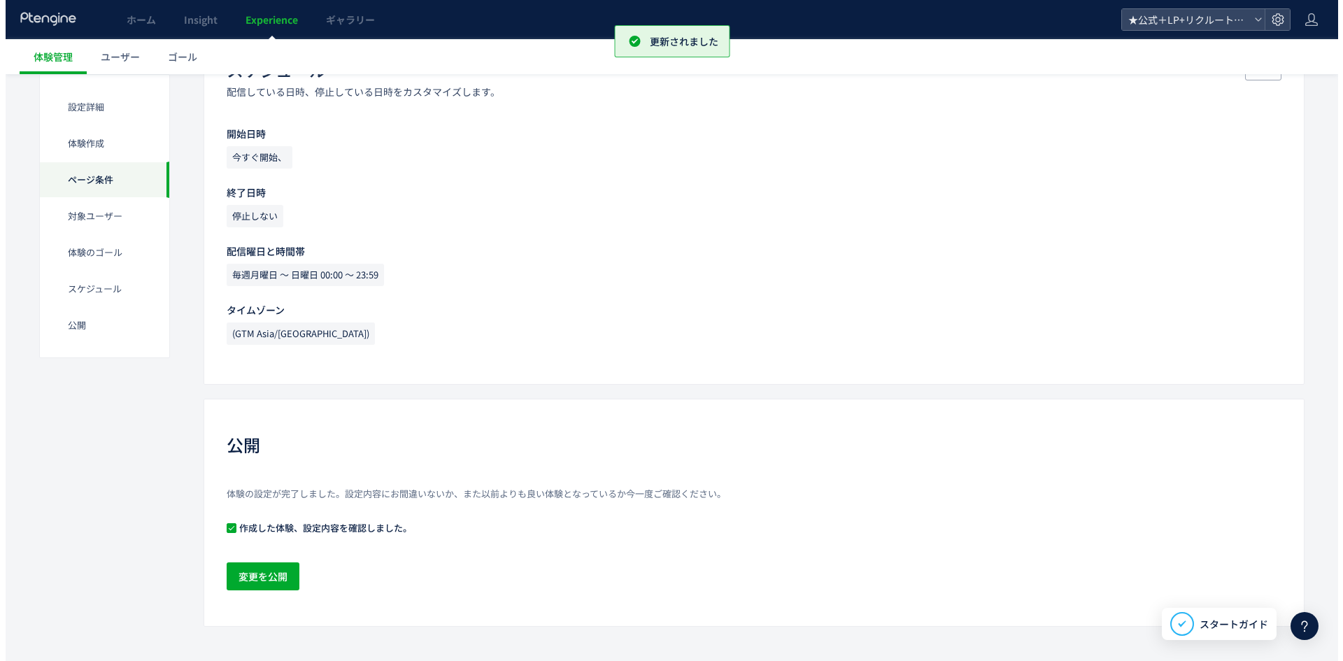
scroll to position [1276, 0]
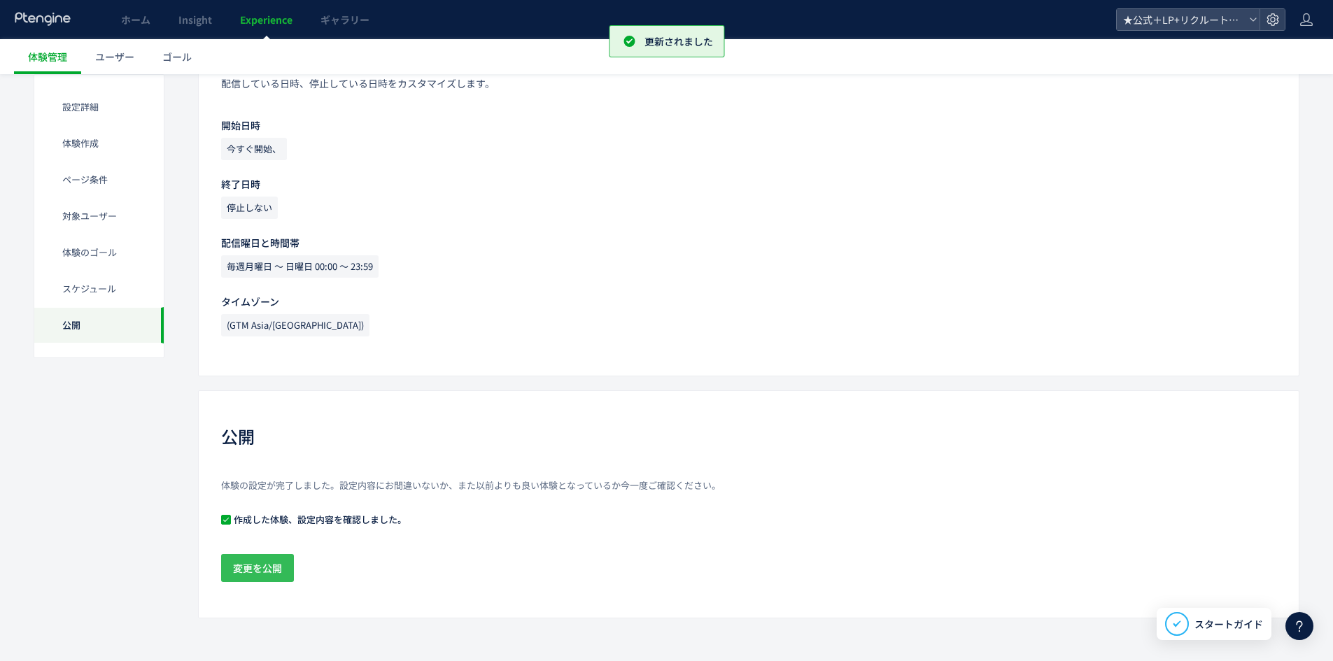
click at [267, 565] on span "変更を公開" at bounding box center [257, 568] width 49 height 28
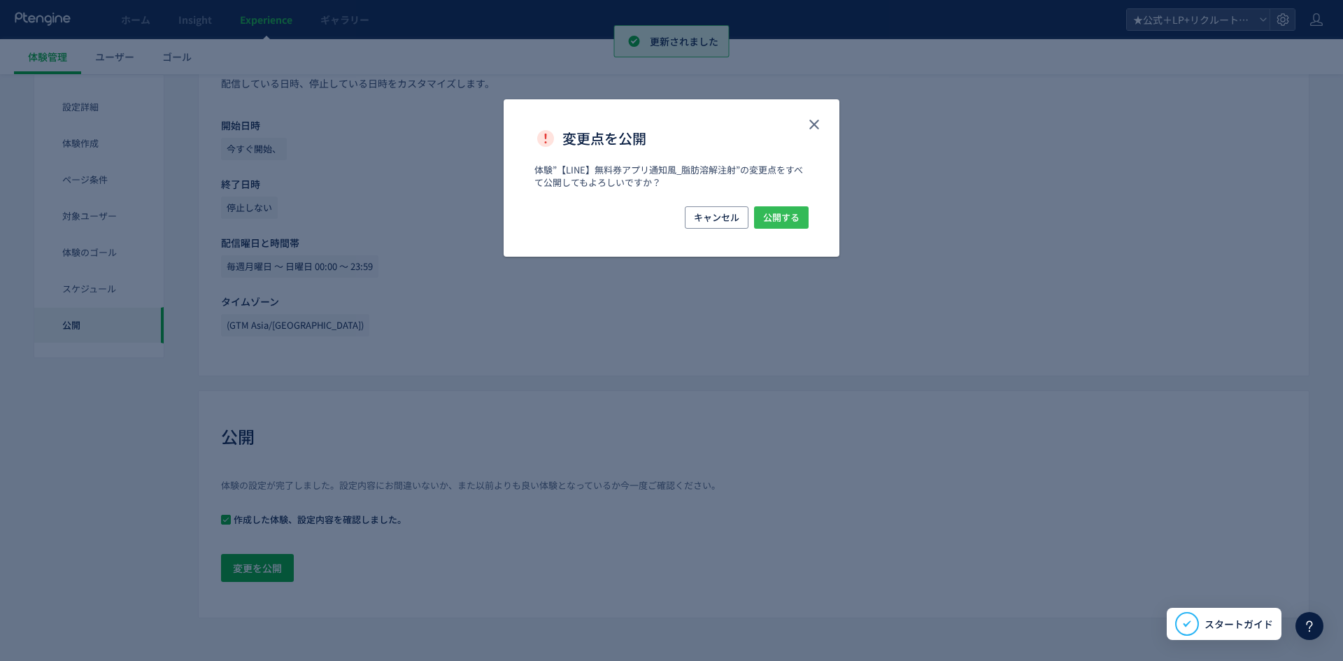
click at [768, 218] on span "公開する" at bounding box center [781, 217] width 36 height 22
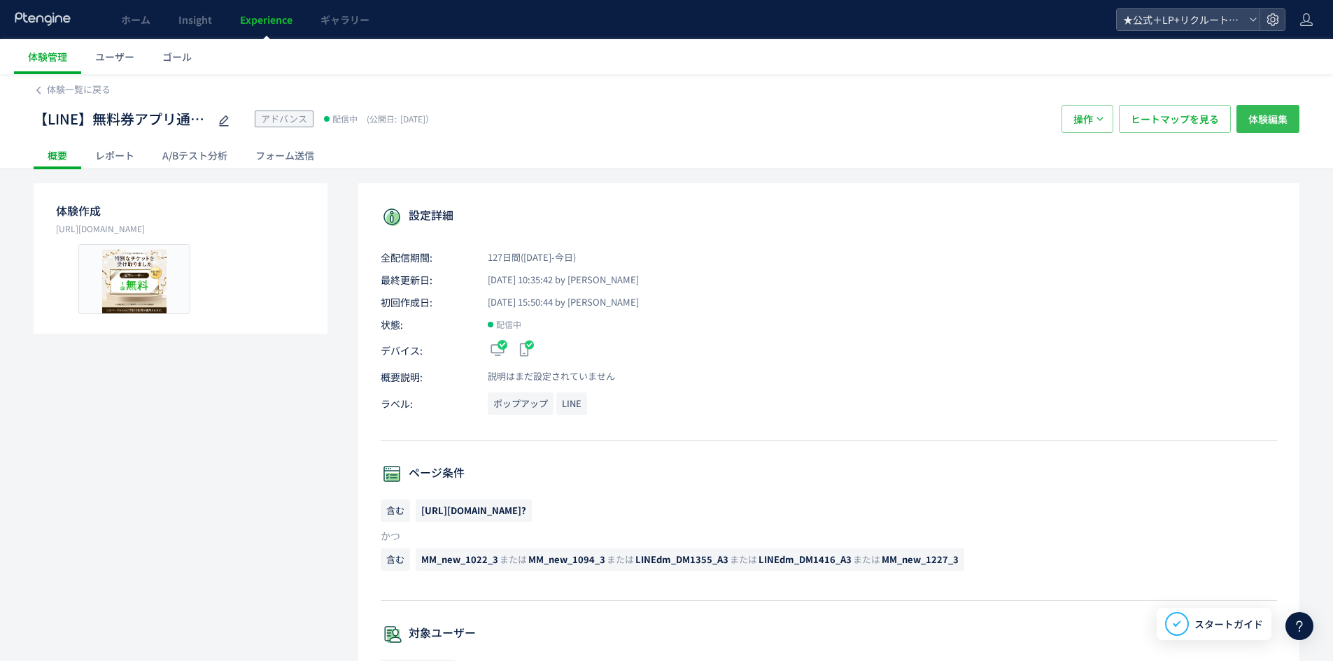
click at [1258, 121] on span "体験編集" at bounding box center [1267, 119] width 39 height 28
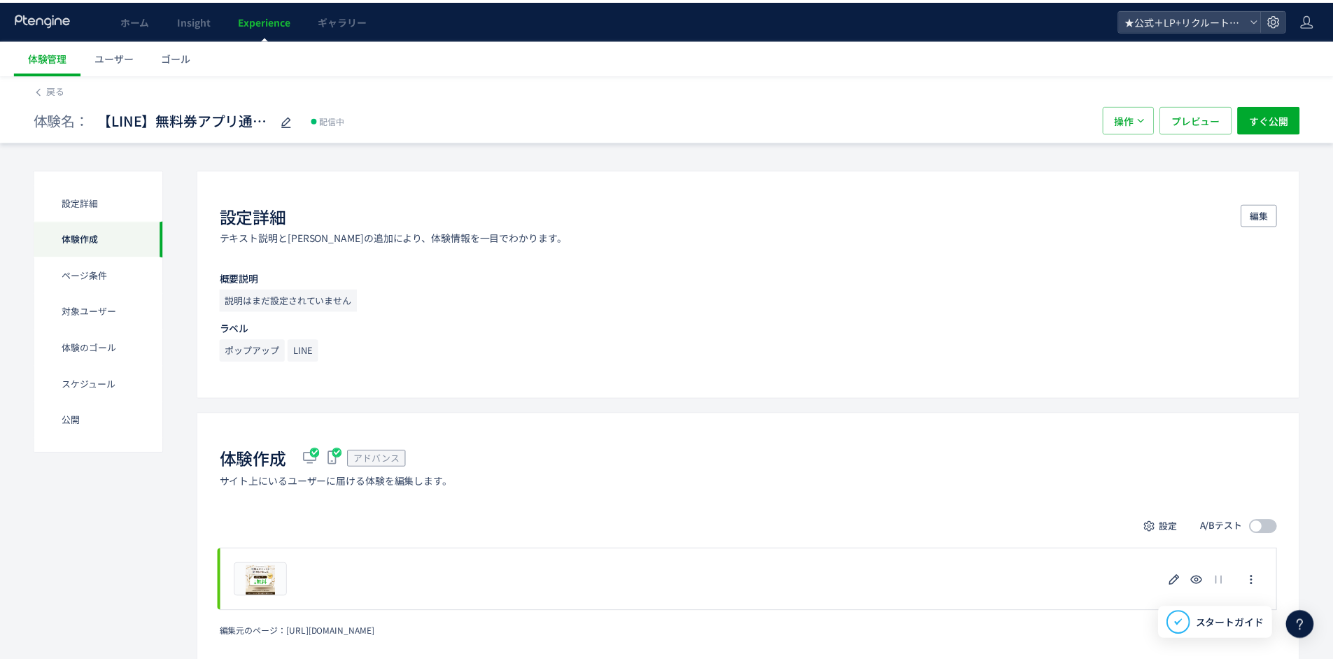
scroll to position [350, 0]
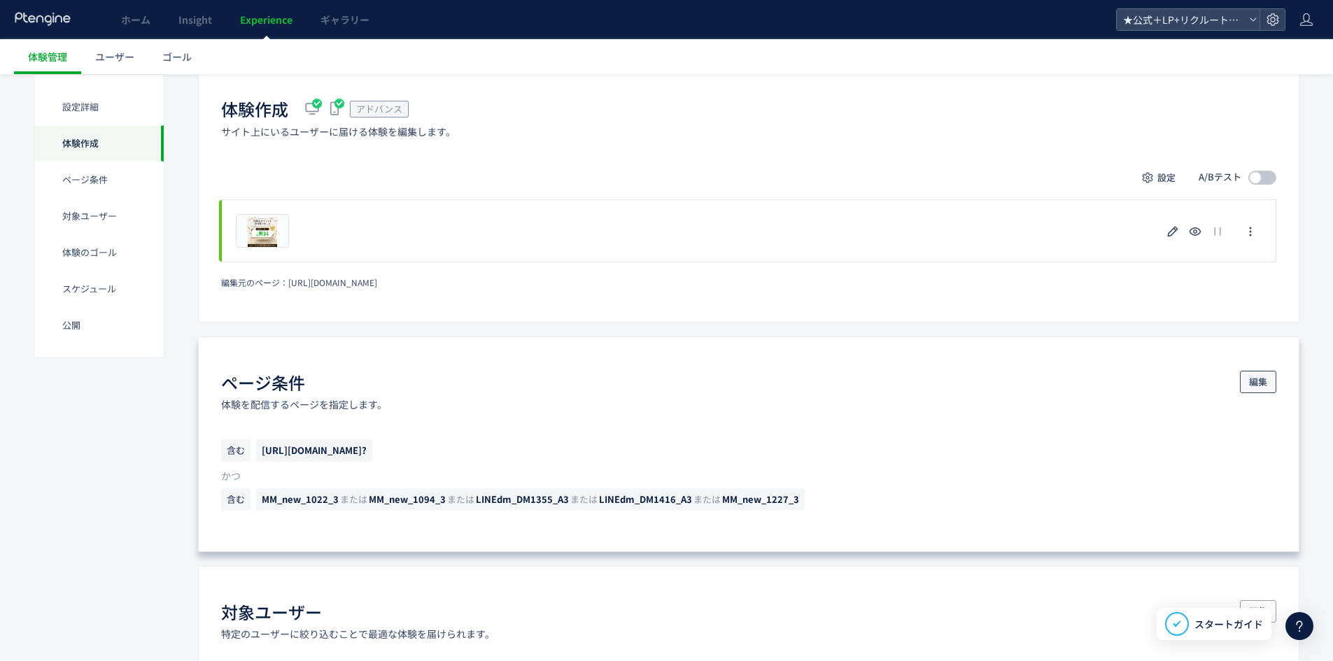
click at [1268, 379] on button "編集" at bounding box center [1258, 382] width 36 height 22
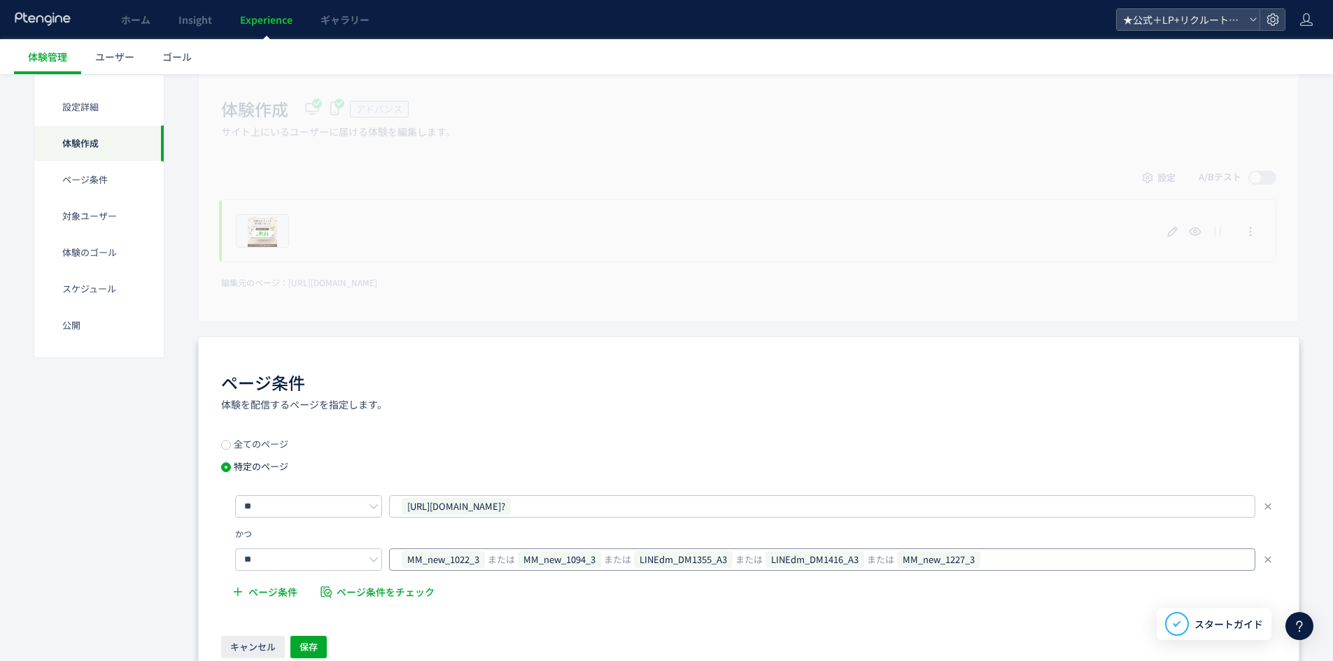
click at [1043, 565] on div "MM_new_1022_3 または MM_new_1094_3 または LINEdm_DM1355_A3 または LINEdm_DM1416_A3 または M…" at bounding box center [822, 560] width 866 height 22
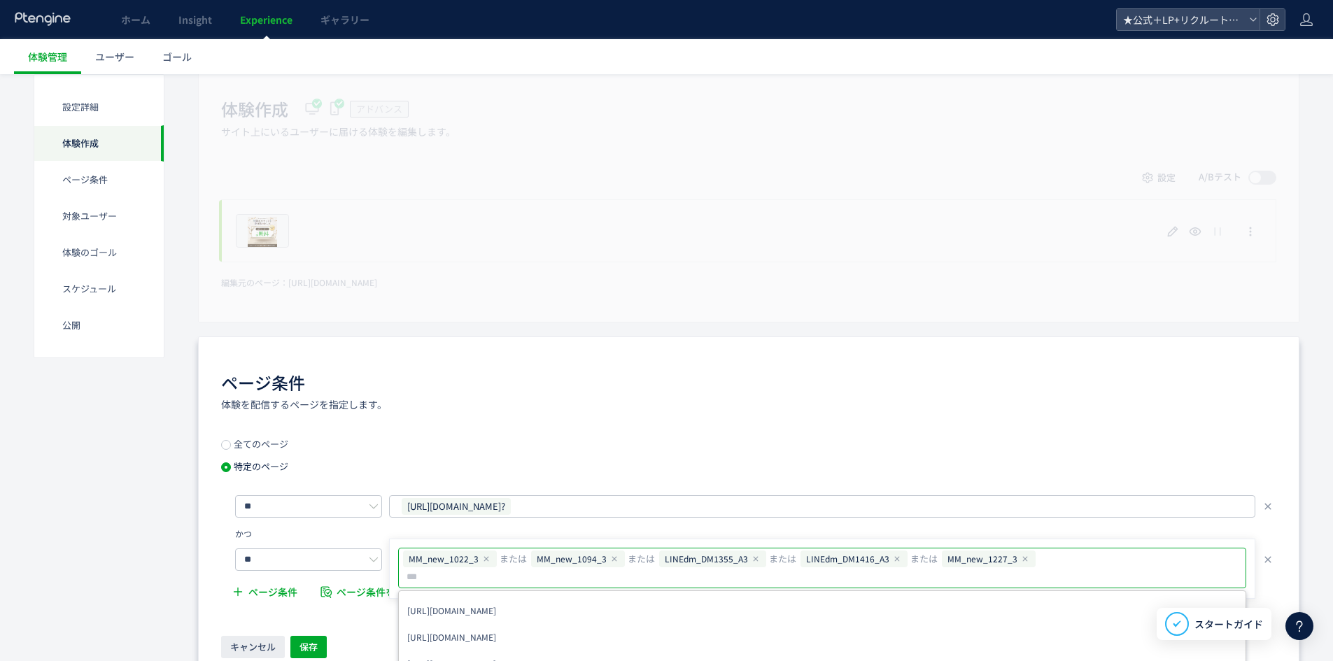
type input "**********"
click at [299, 653] on span "保存" at bounding box center [308, 647] width 18 height 22
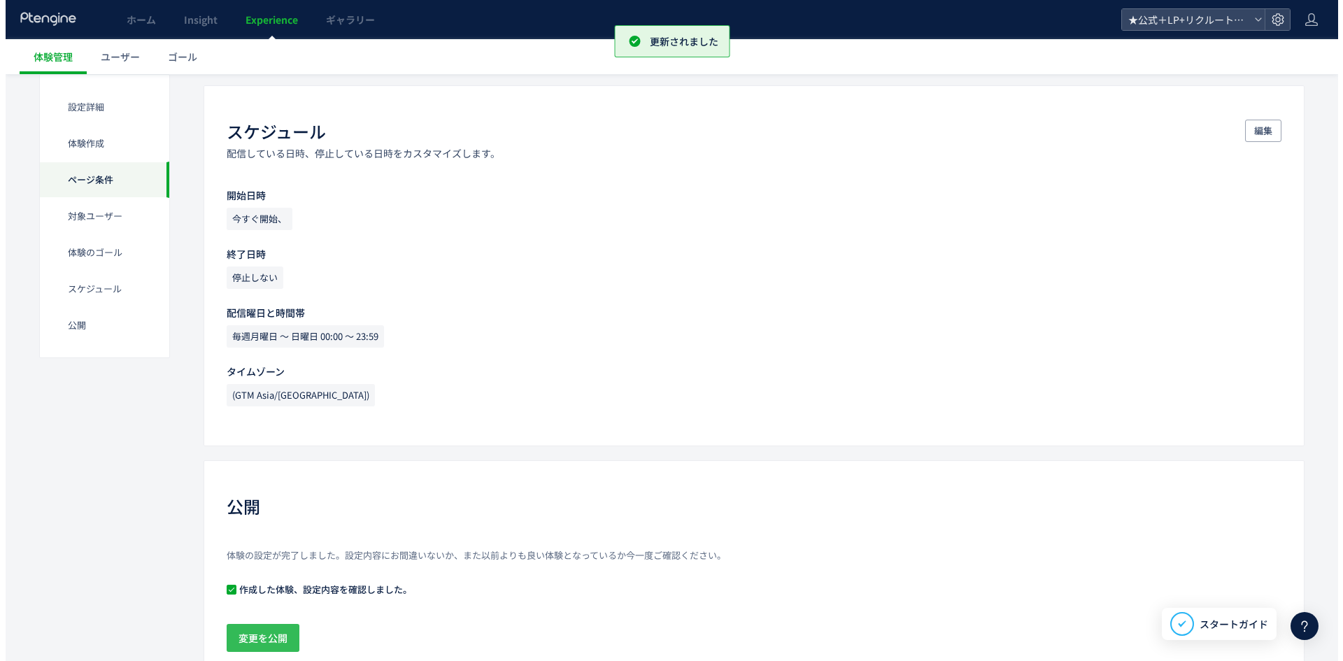
scroll to position [1276, 0]
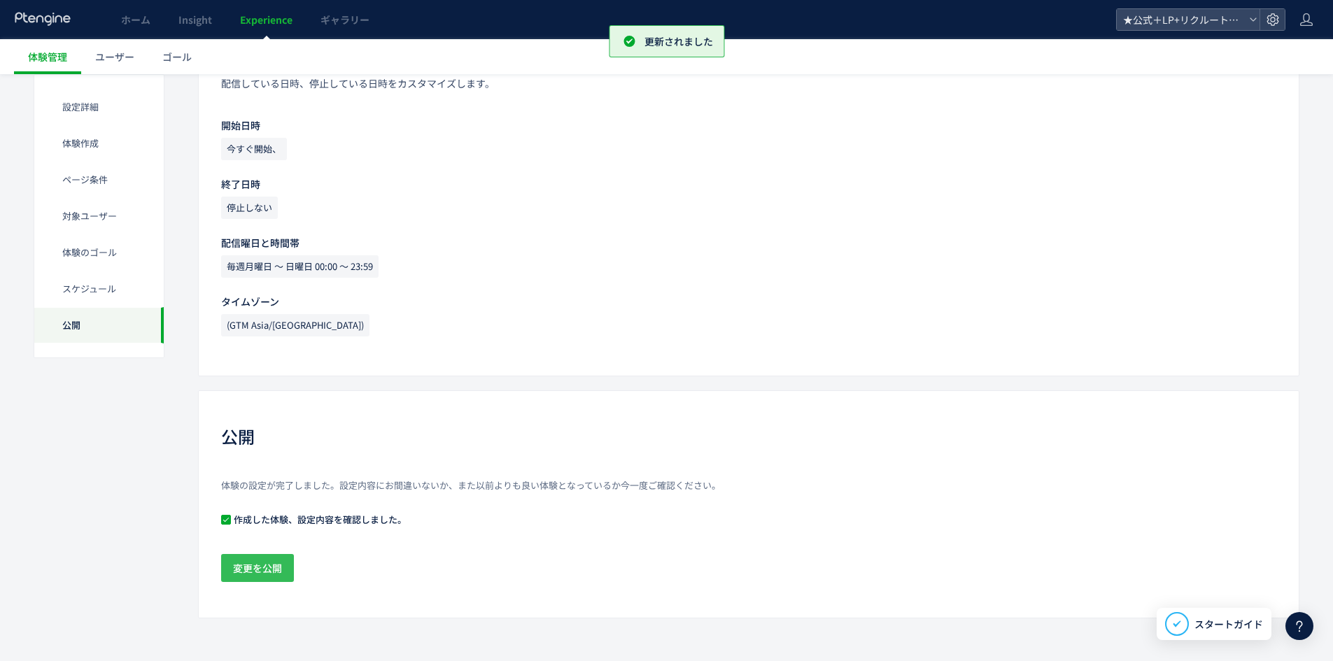
click at [277, 560] on span "変更を公開" at bounding box center [257, 568] width 49 height 28
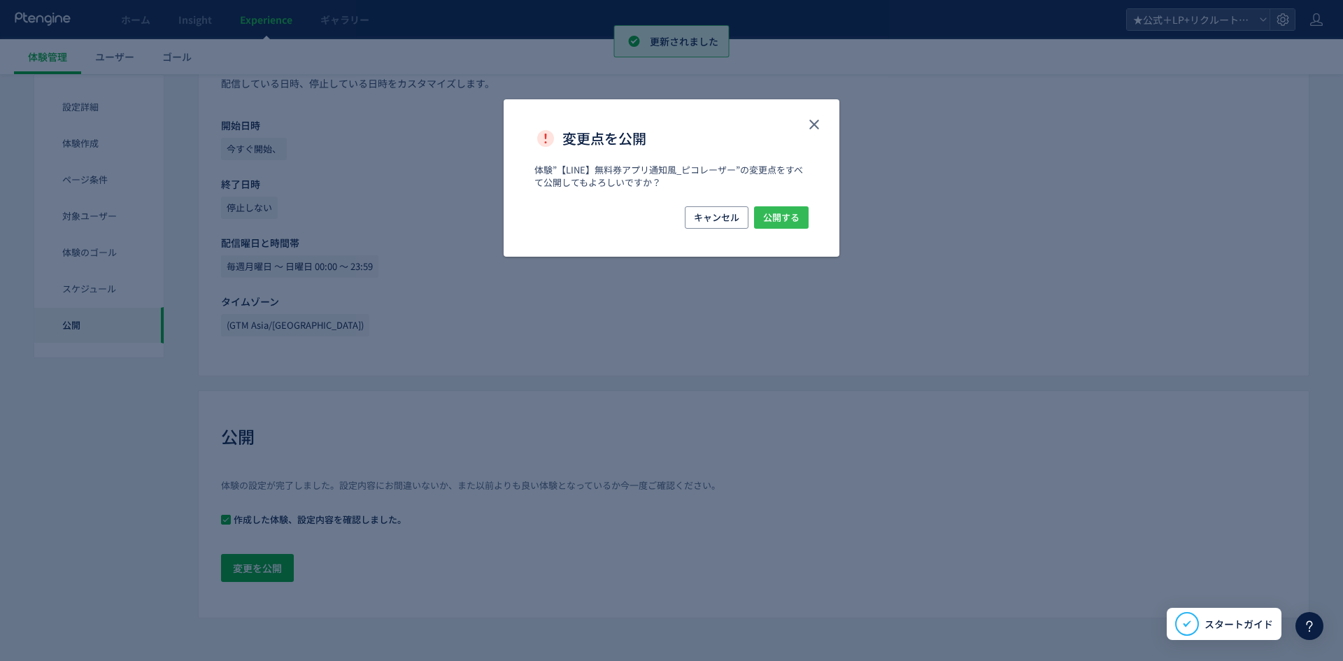
click at [783, 213] on span "公開する" at bounding box center [781, 217] width 36 height 22
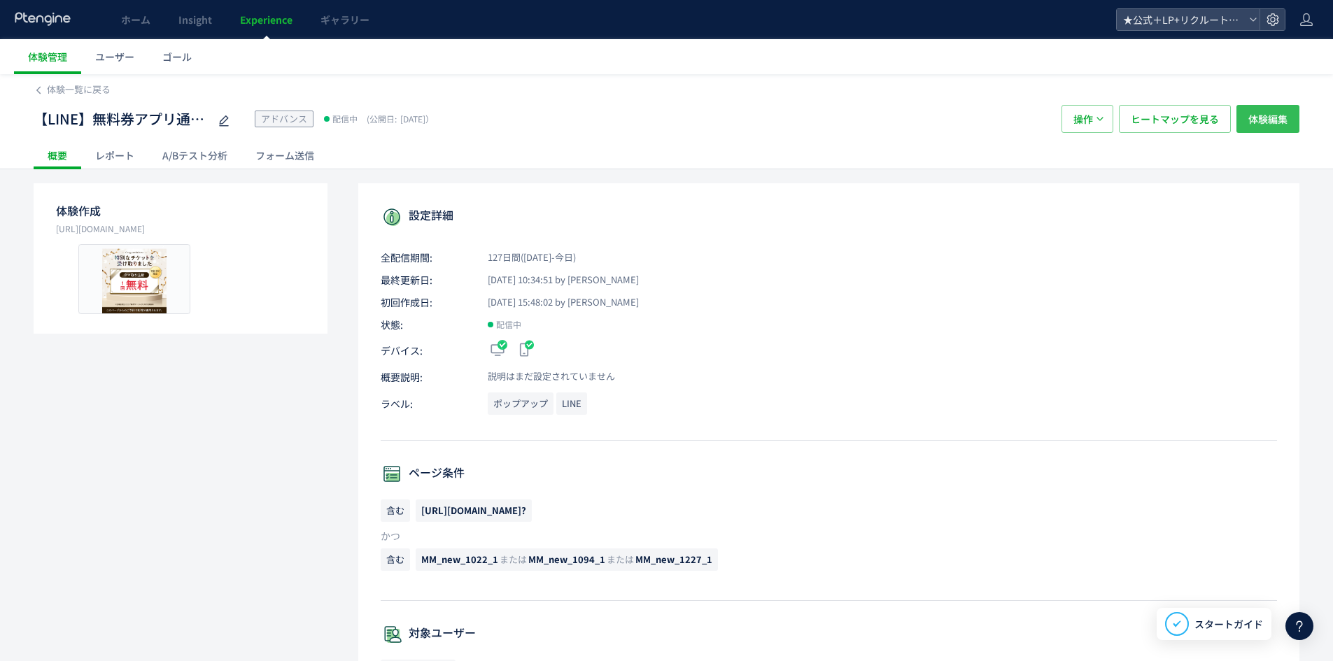
click at [1254, 120] on span "体験編集" at bounding box center [1267, 119] width 39 height 28
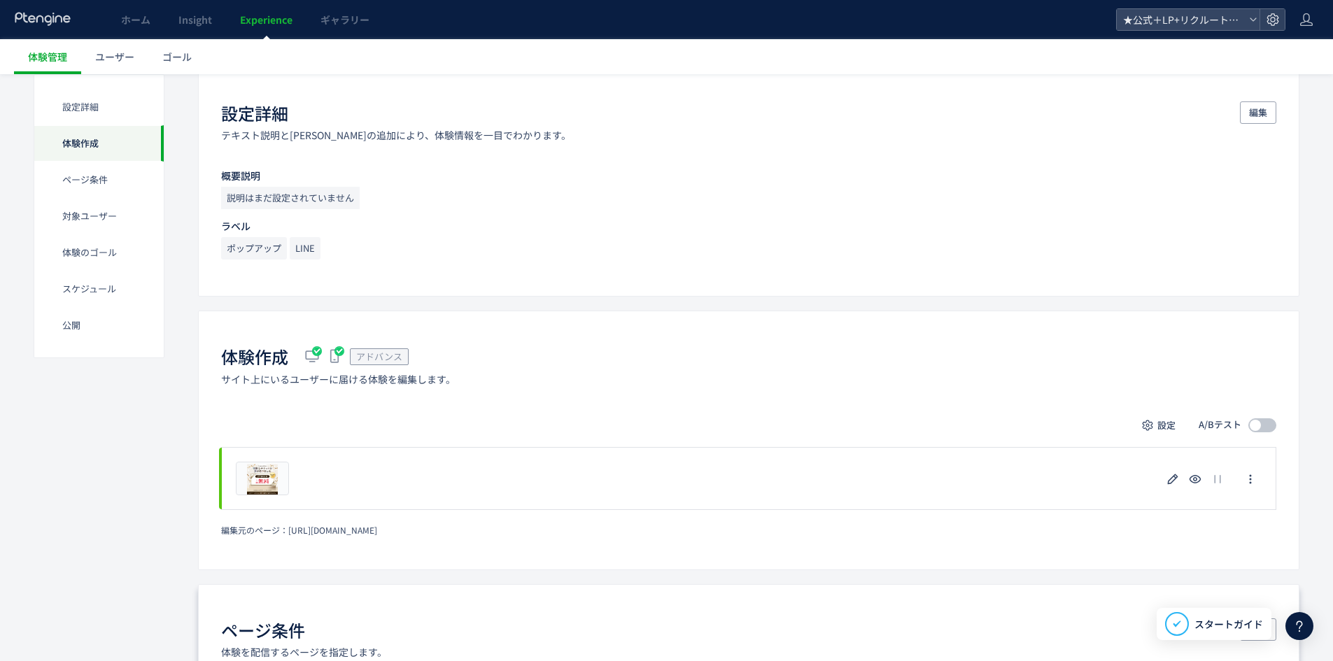
scroll to position [350, 0]
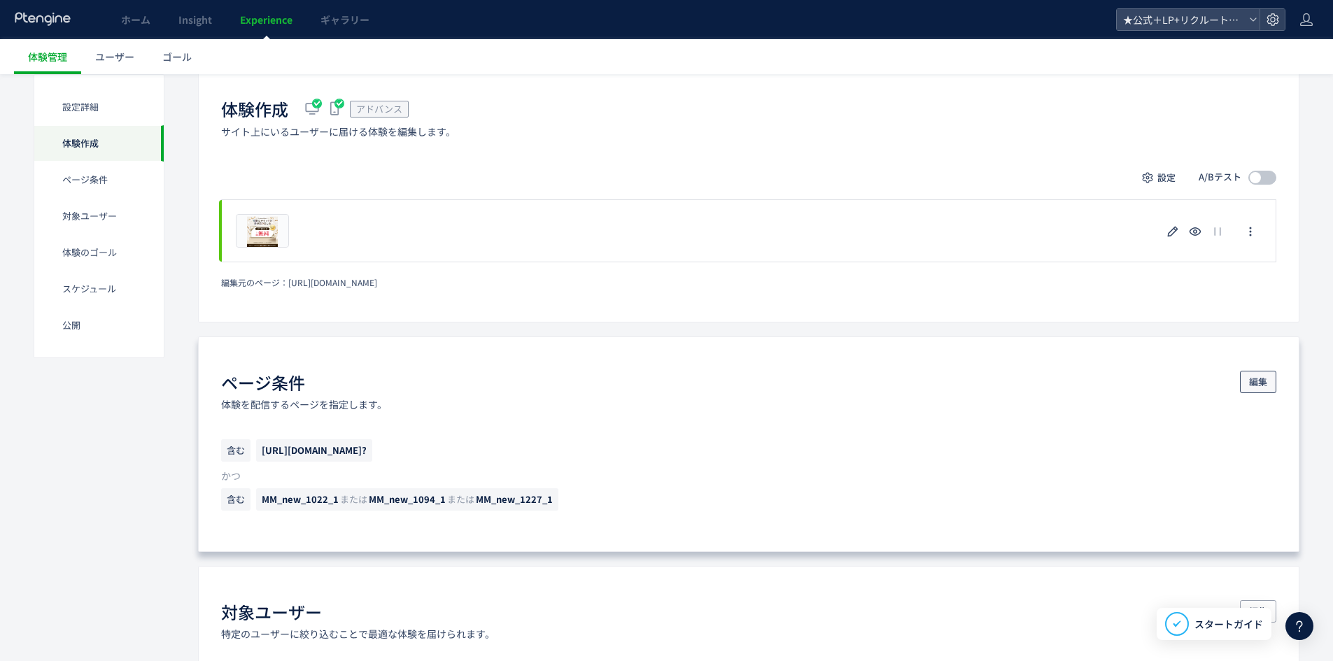
click at [1254, 383] on span "編集" at bounding box center [1258, 382] width 18 height 22
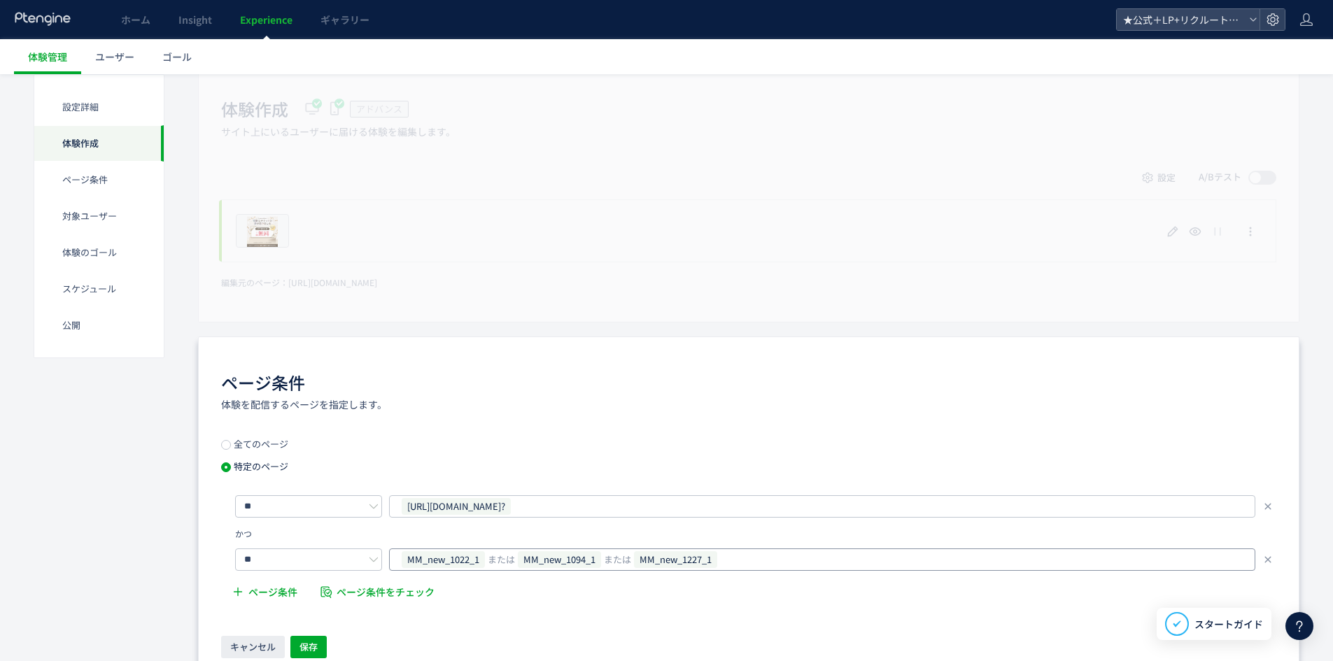
click at [750, 560] on div "MM_new_1022_1 または MM_new_1094_1 または MM_new_1227_1" at bounding box center [816, 559] width 833 height 21
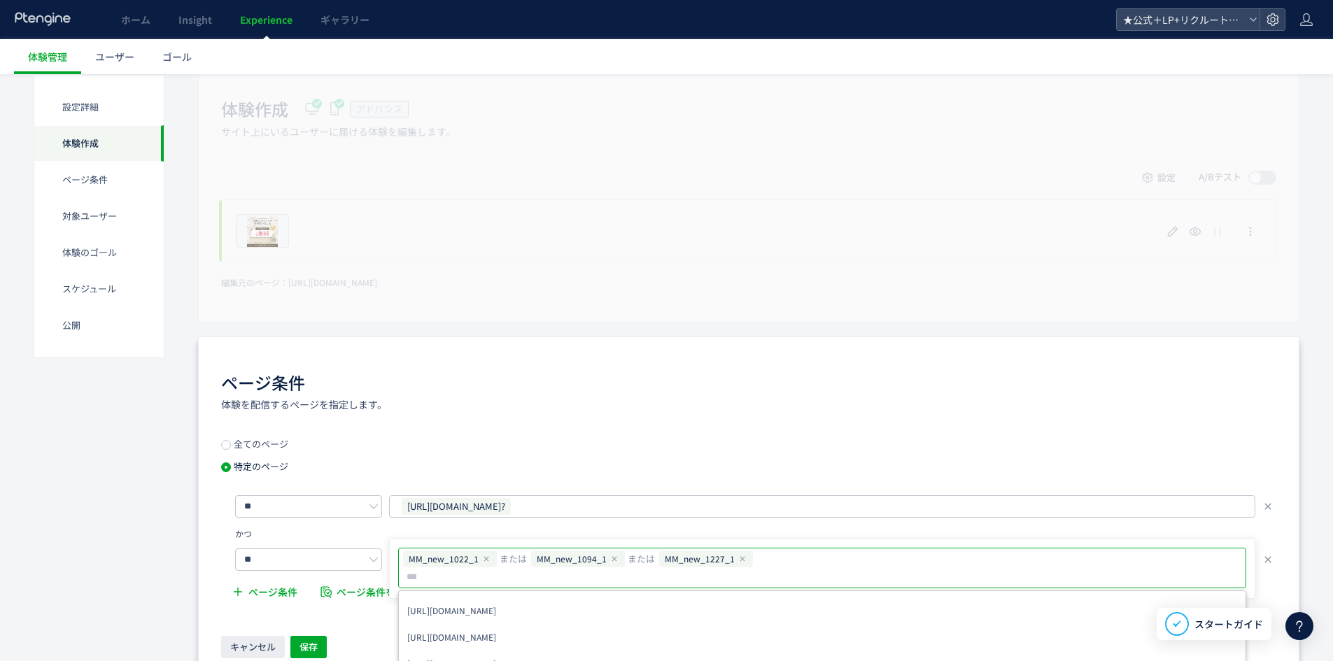
type input "**********"
click at [326, 646] on button "保存" at bounding box center [308, 647] width 36 height 22
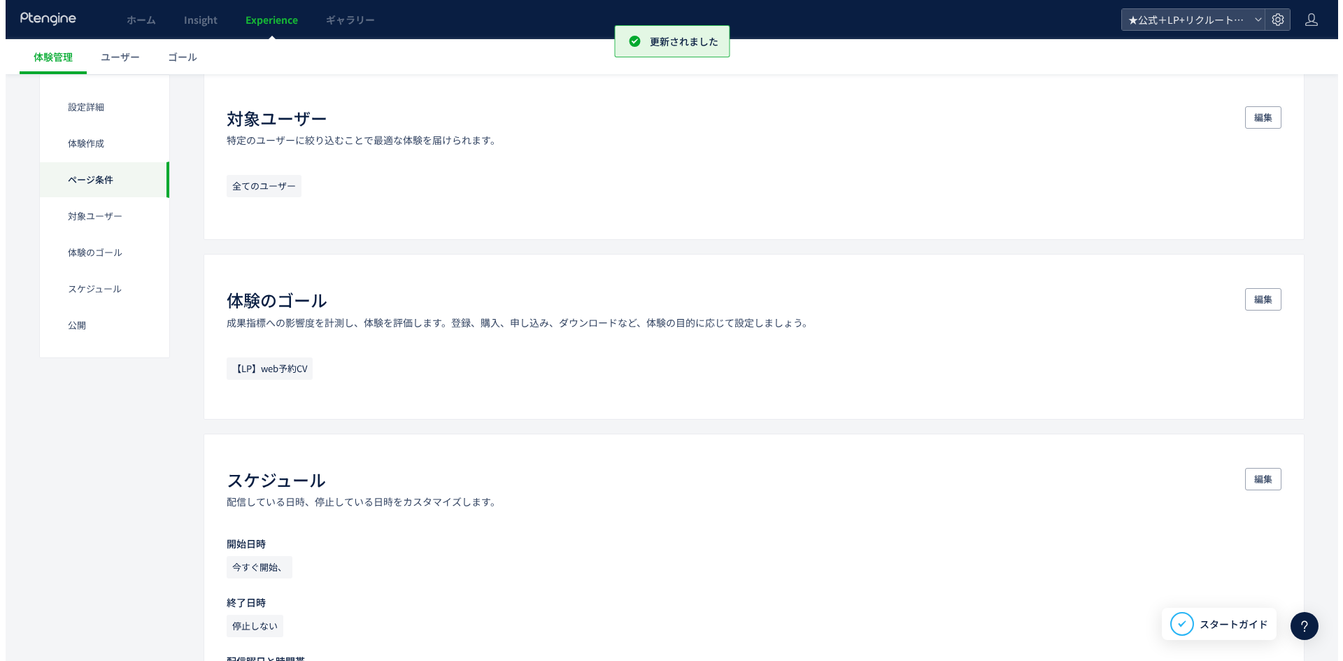
scroll to position [1276, 0]
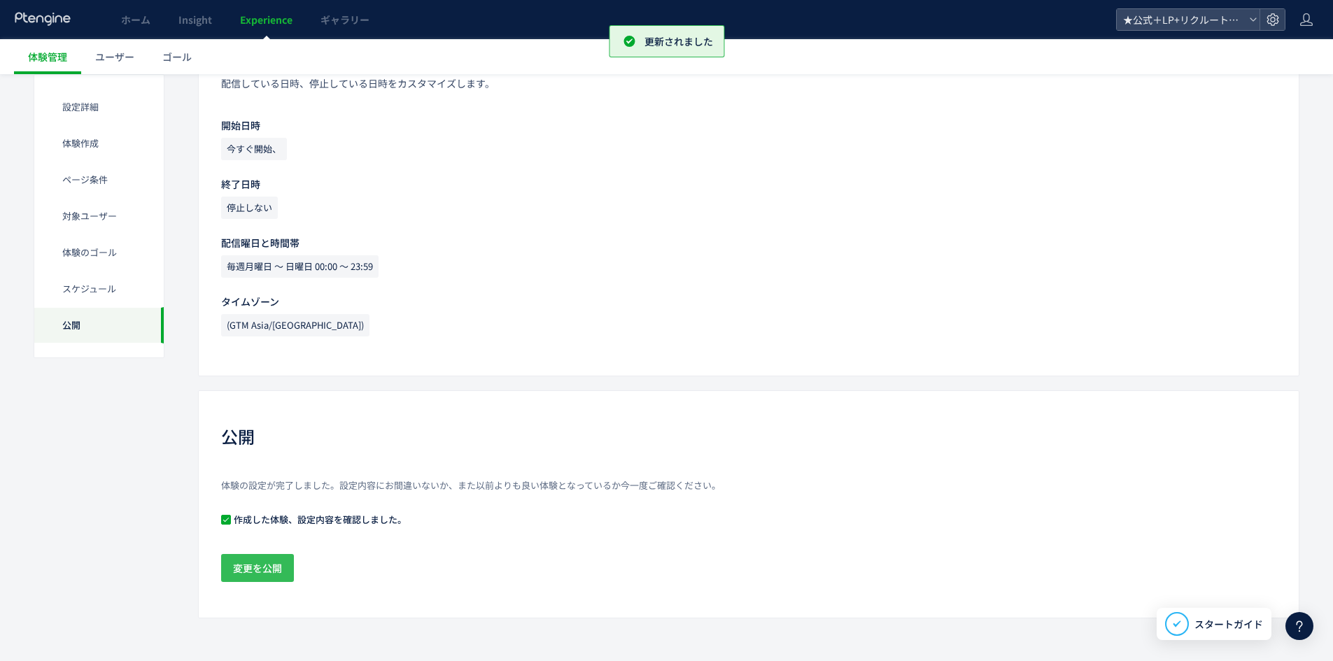
click at [263, 561] on span "変更を公開" at bounding box center [257, 568] width 49 height 28
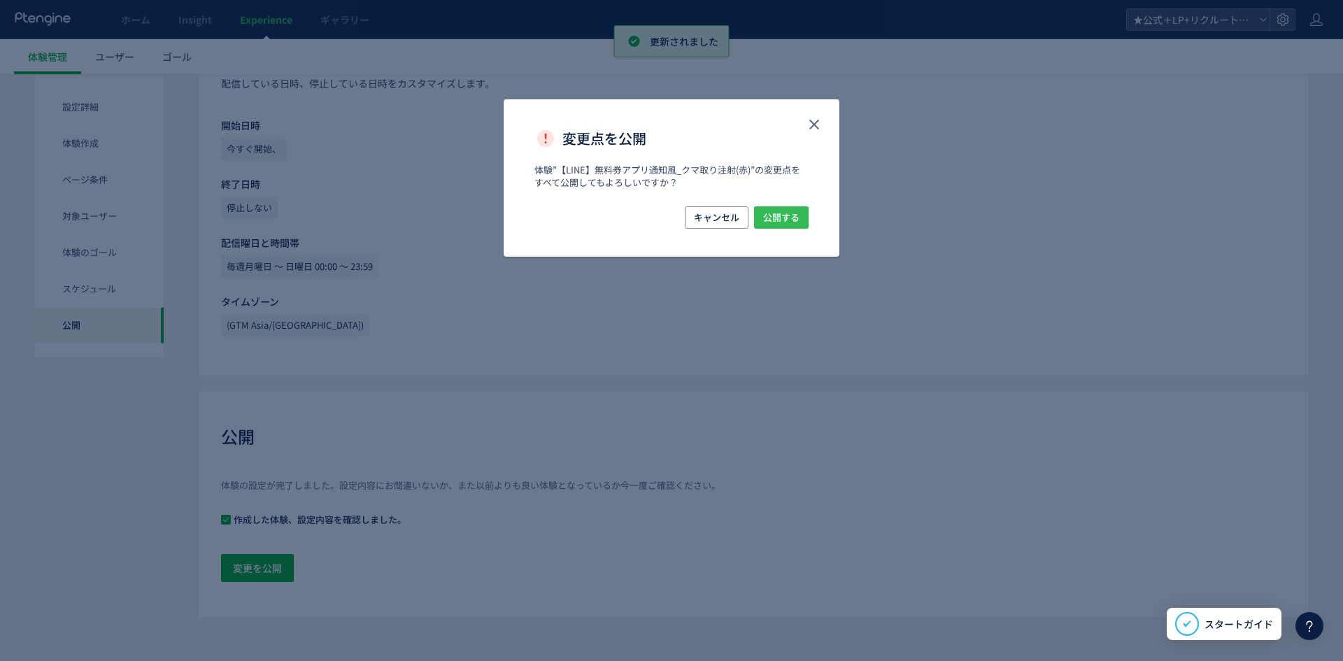
drag, startPoint x: 793, startPoint y: 218, endPoint x: 812, endPoint y: 237, distance: 26.7
click at [793, 218] on span "公開する" at bounding box center [781, 217] width 36 height 22
